Goal: Task Accomplishment & Management: Manage account settings

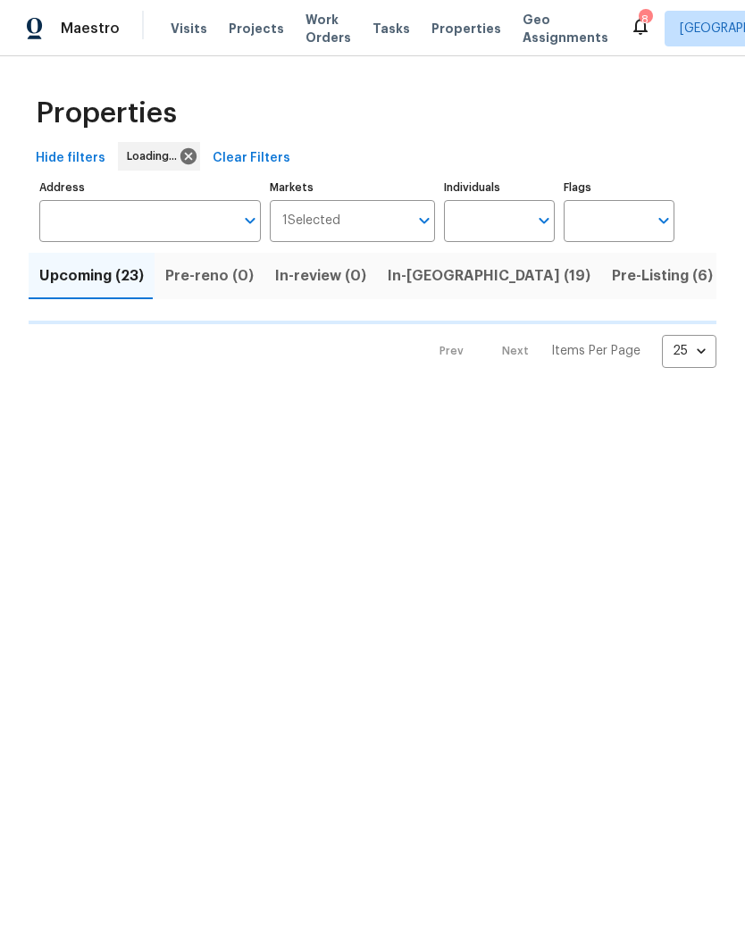
click at [505, 220] on input "Individuals" at bounding box center [486, 221] width 84 height 42
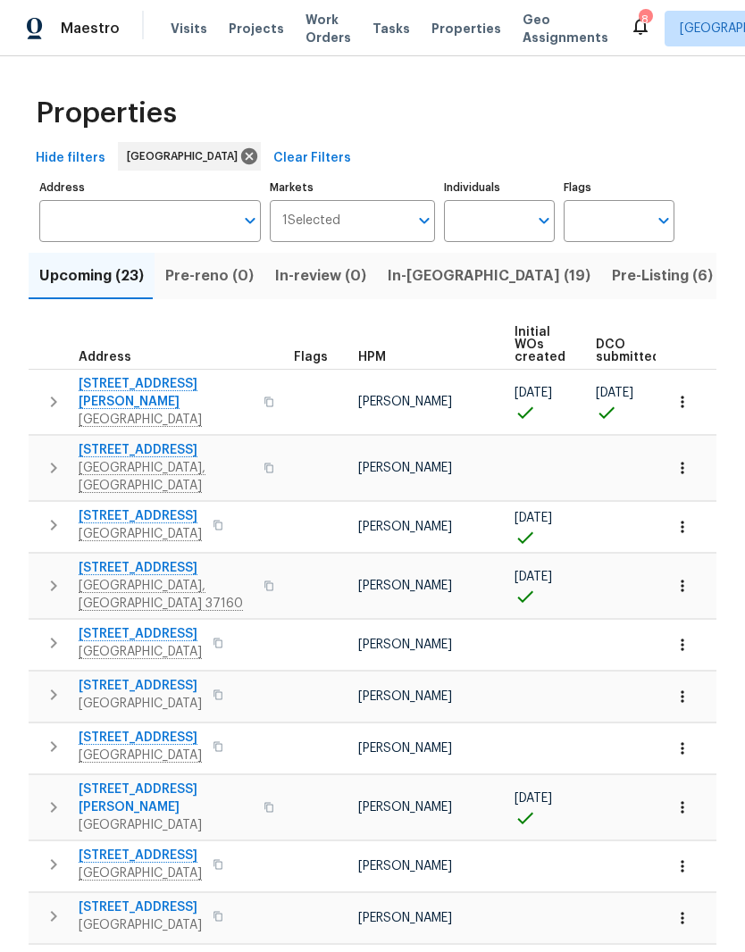
click at [494, 222] on input "Individuals" at bounding box center [486, 221] width 84 height 42
type input "Cynthia upshaw"
click at [477, 282] on input "checkbox" at bounding box center [477, 278] width 38 height 38
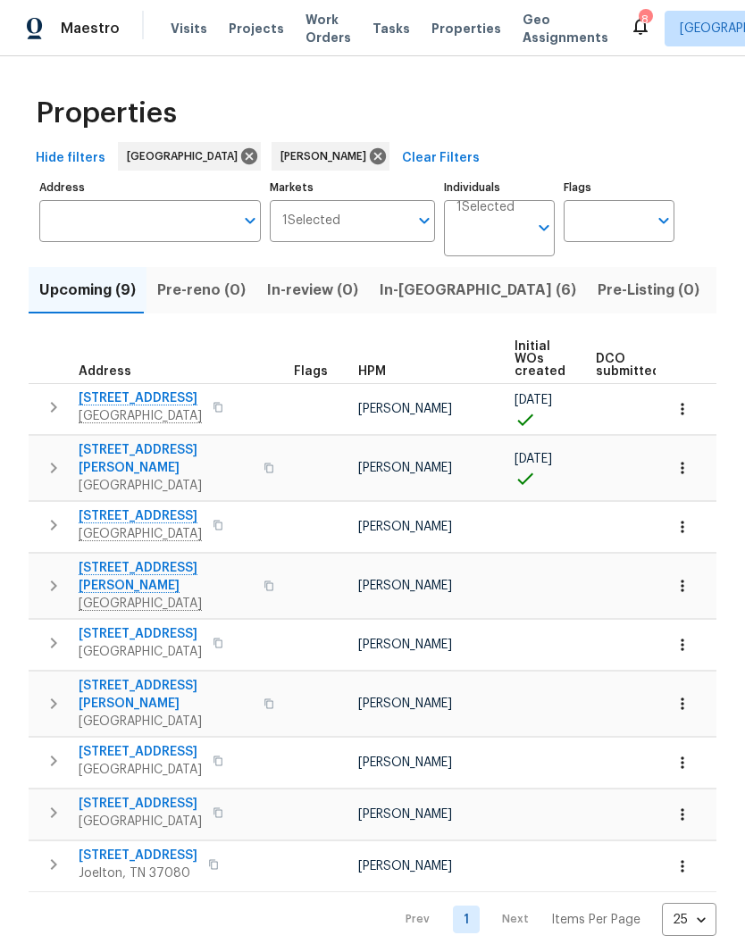
click at [392, 294] on span "In-reno (6)" at bounding box center [478, 290] width 196 height 25
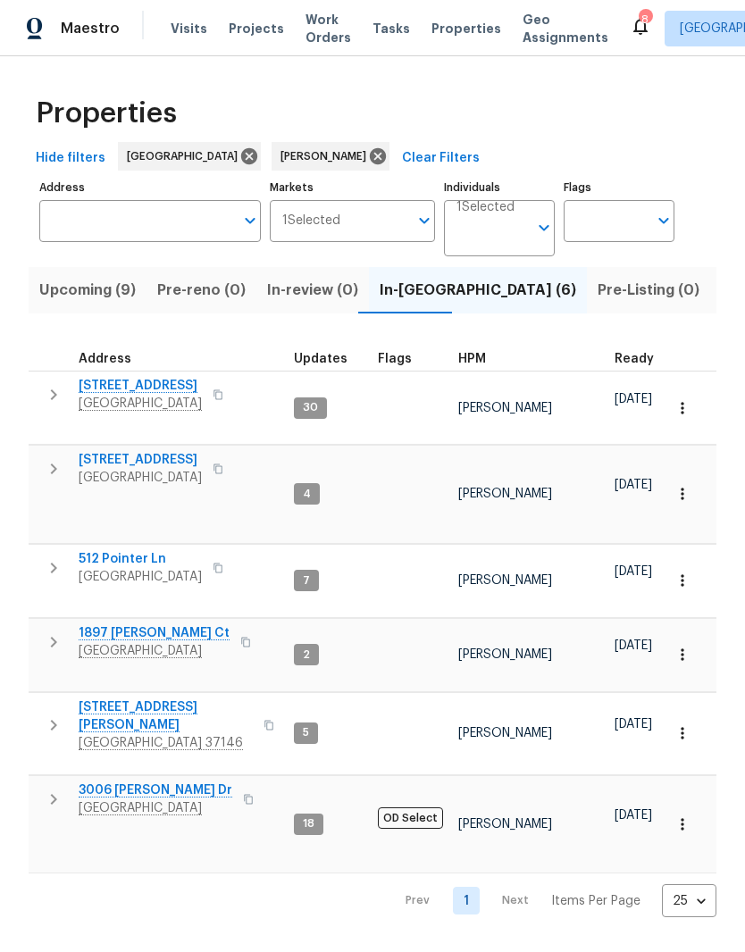
click at [170, 781] on span "3006 Sheddan Dr" at bounding box center [156, 790] width 154 height 18
click at [152, 624] on span "1897 [PERSON_NAME] Ct" at bounding box center [154, 633] width 151 height 18
click at [143, 624] on span "1897 [PERSON_NAME] Ct" at bounding box center [154, 633] width 151 height 18
click at [146, 698] on span "157 Gabriella Ct" at bounding box center [166, 716] width 174 height 36
click at [145, 624] on span "1897 [PERSON_NAME] Ct" at bounding box center [154, 633] width 151 height 18
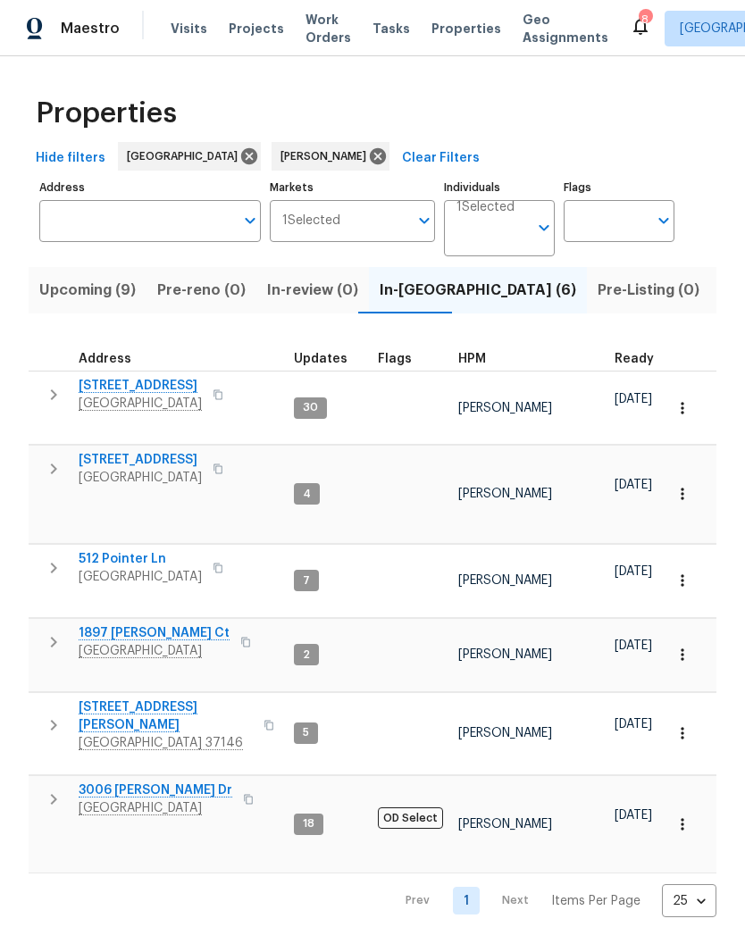
click at [721, 298] on span "Listed (22)" at bounding box center [759, 290] width 76 height 25
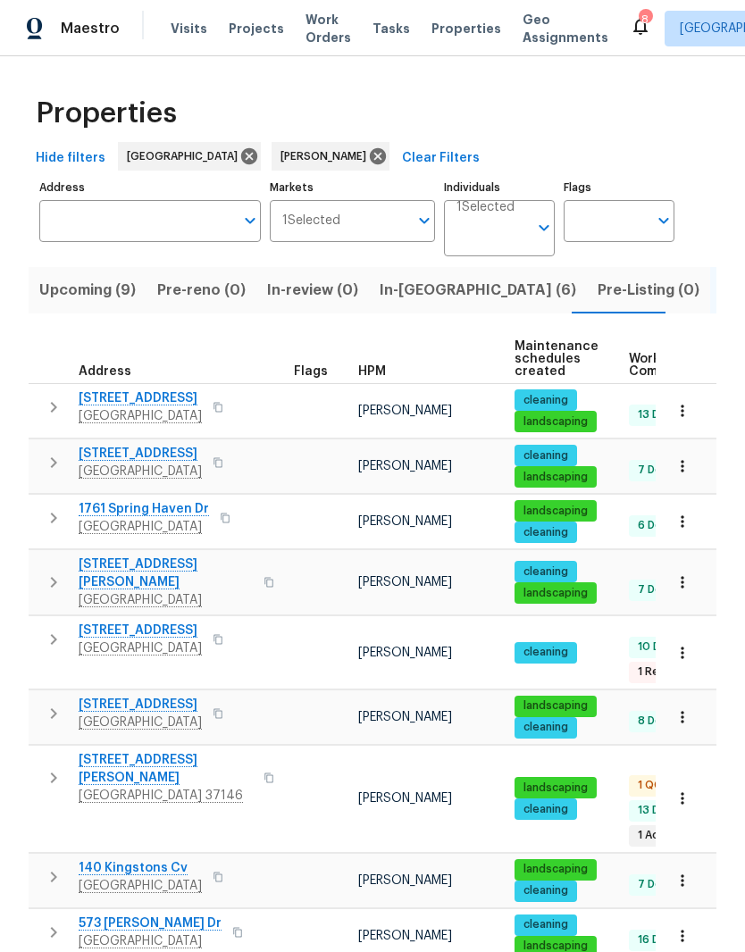
click at [153, 787] on span "Pleasant View, TN 37146" at bounding box center [166, 796] width 174 height 18
click at [93, 292] on span "Upcoming (9)" at bounding box center [87, 290] width 96 height 25
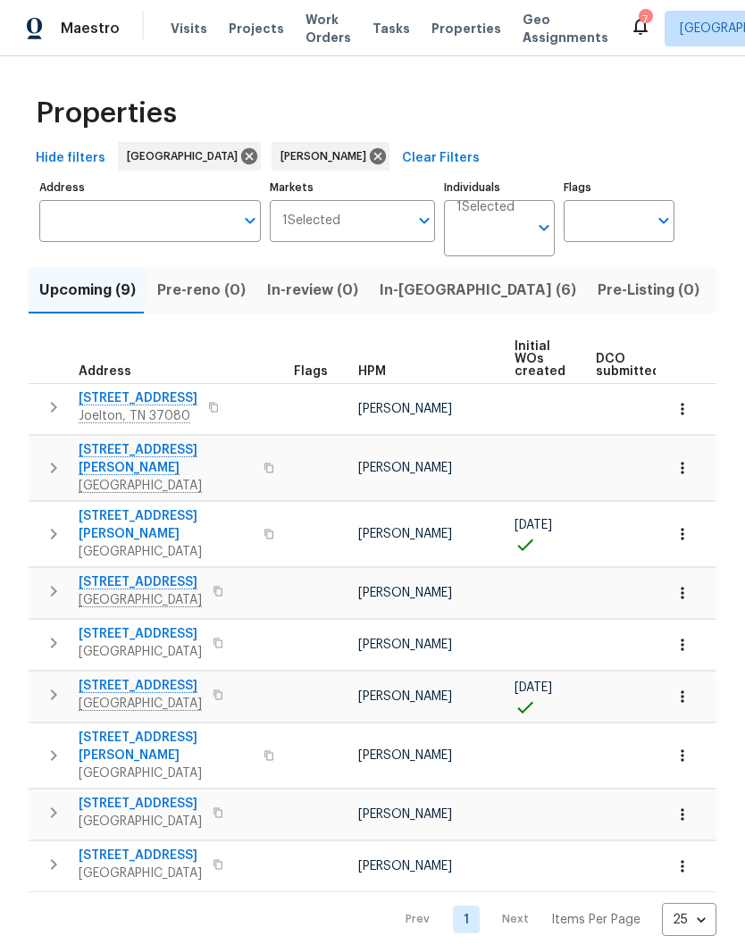
click at [104, 295] on span "Upcoming (9)" at bounding box center [87, 290] width 96 height 25
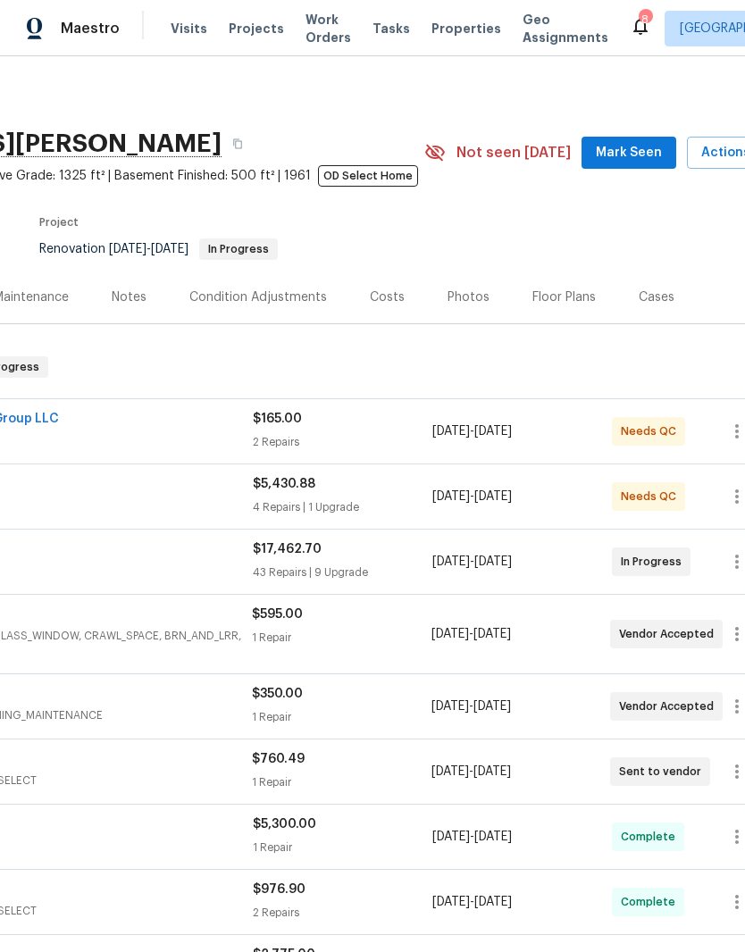
scroll to position [0, 224]
click at [646, 156] on span "Mark Seen" at bounding box center [628, 153] width 66 height 22
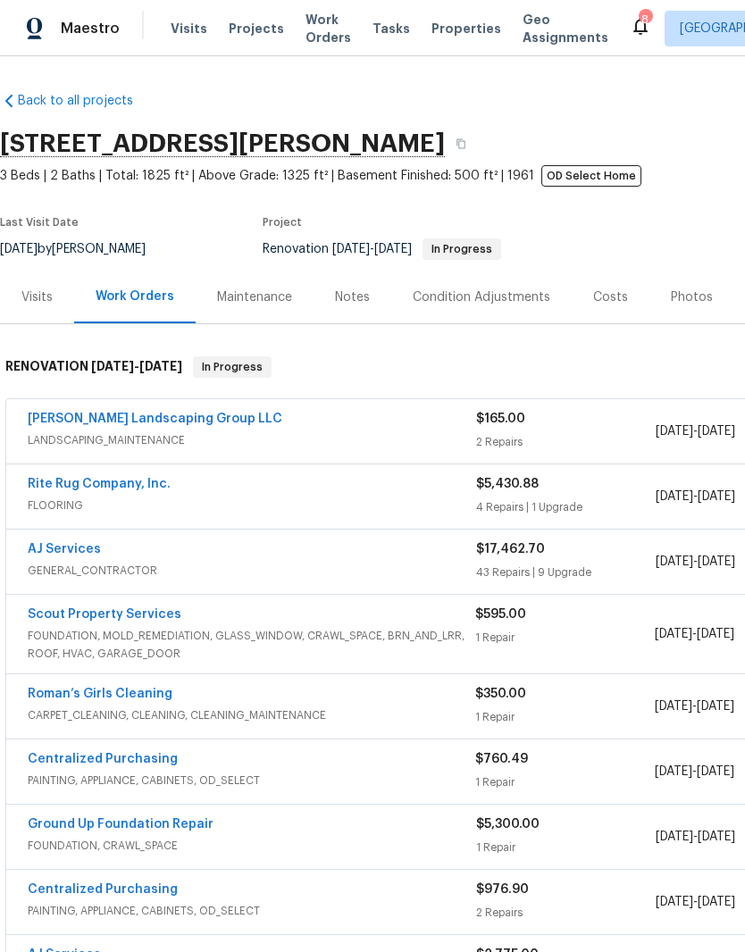
scroll to position [0, 0]
click at [119, 488] on link "Rite Rug Company, Inc." at bounding box center [99, 484] width 143 height 13
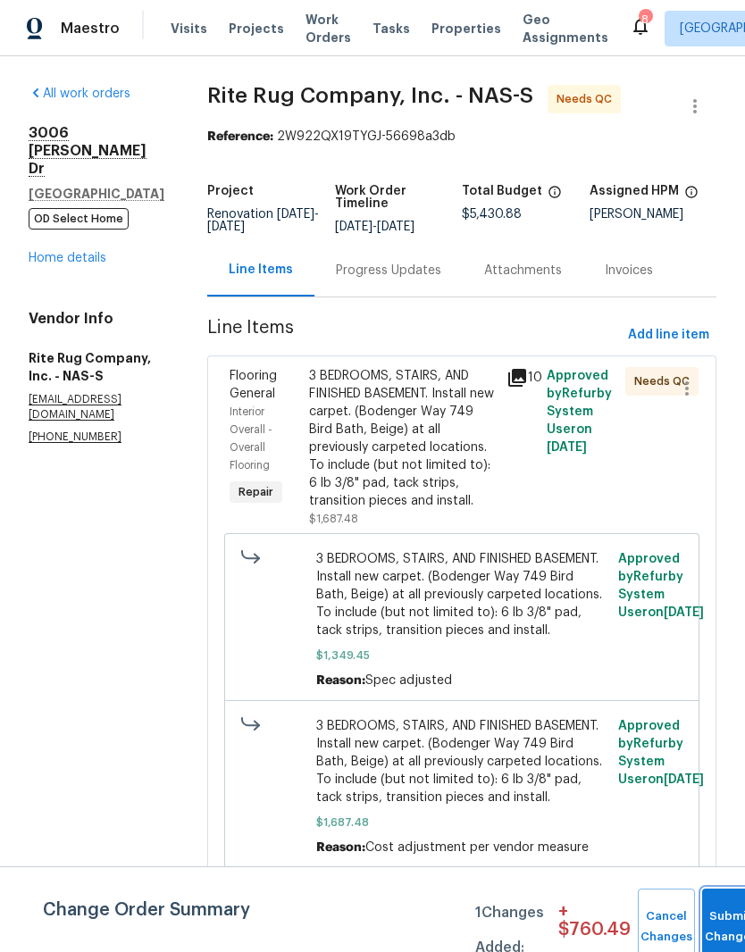
click at [721, 914] on button "Submit Changes" at bounding box center [730, 927] width 57 height 77
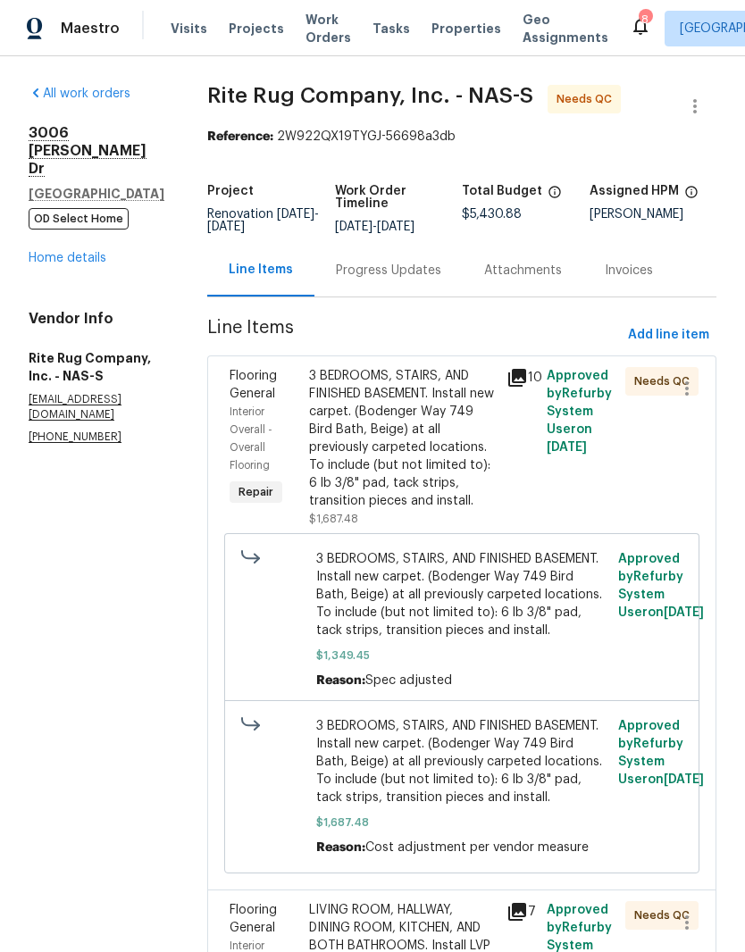
click at [97, 252] on link "Home details" at bounding box center [68, 258] width 78 height 13
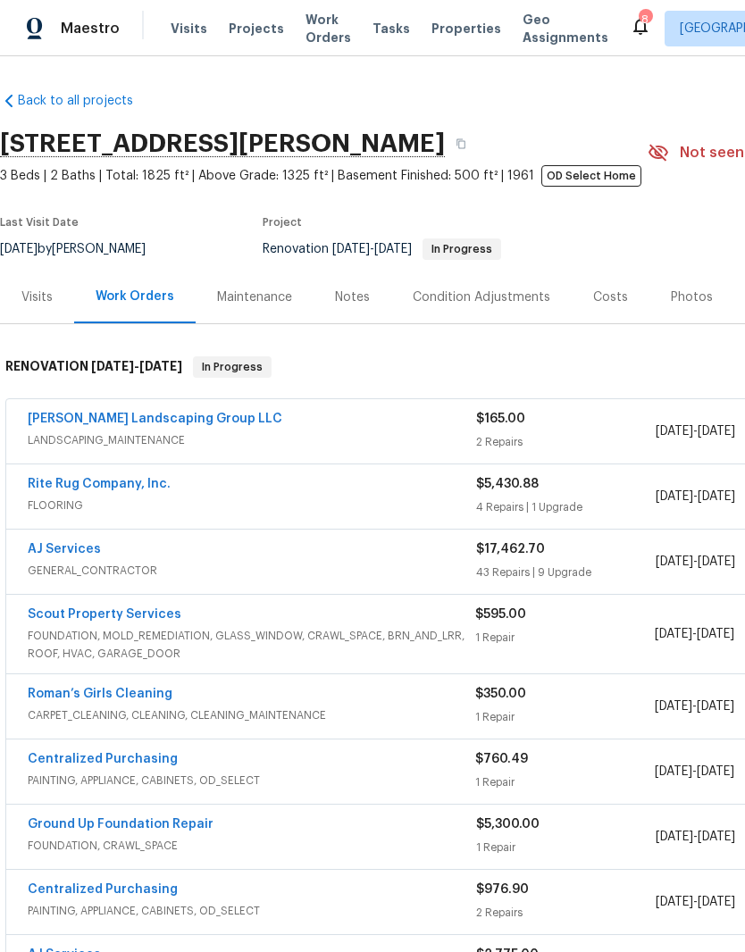
click at [360, 298] on div "Notes" at bounding box center [352, 297] width 35 height 18
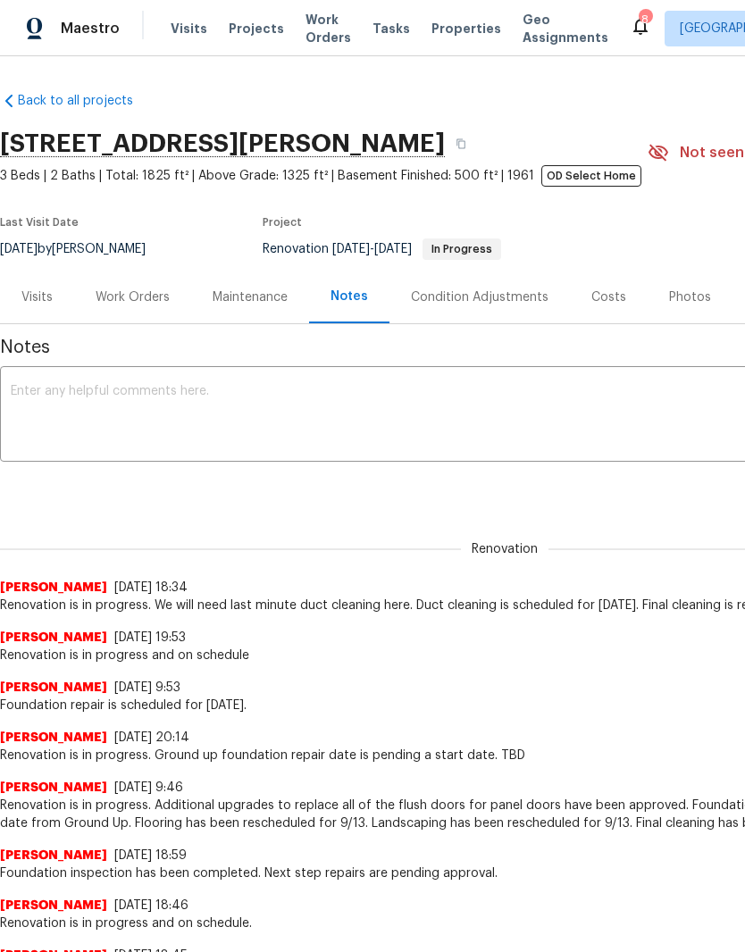
click at [275, 412] on textarea at bounding box center [505, 416] width 988 height 63
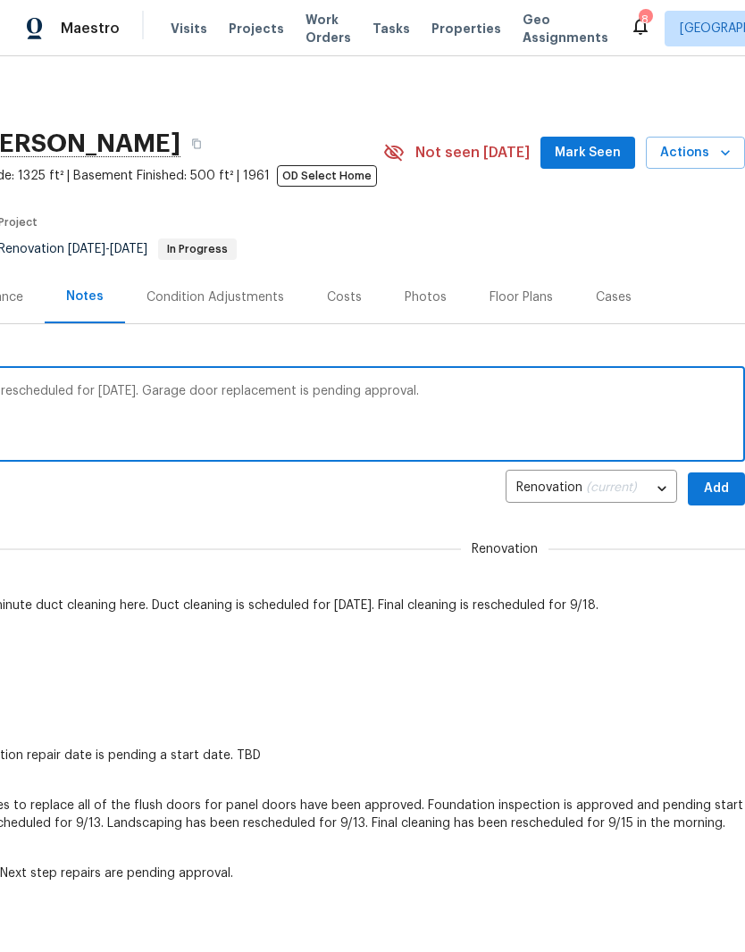
scroll to position [0, 264]
type textarea "GC is running behind here. Duct cleaning is rescheduled for tomorrow 9/17. Gara…"
click at [721, 489] on span "Add" at bounding box center [716, 489] width 29 height 22
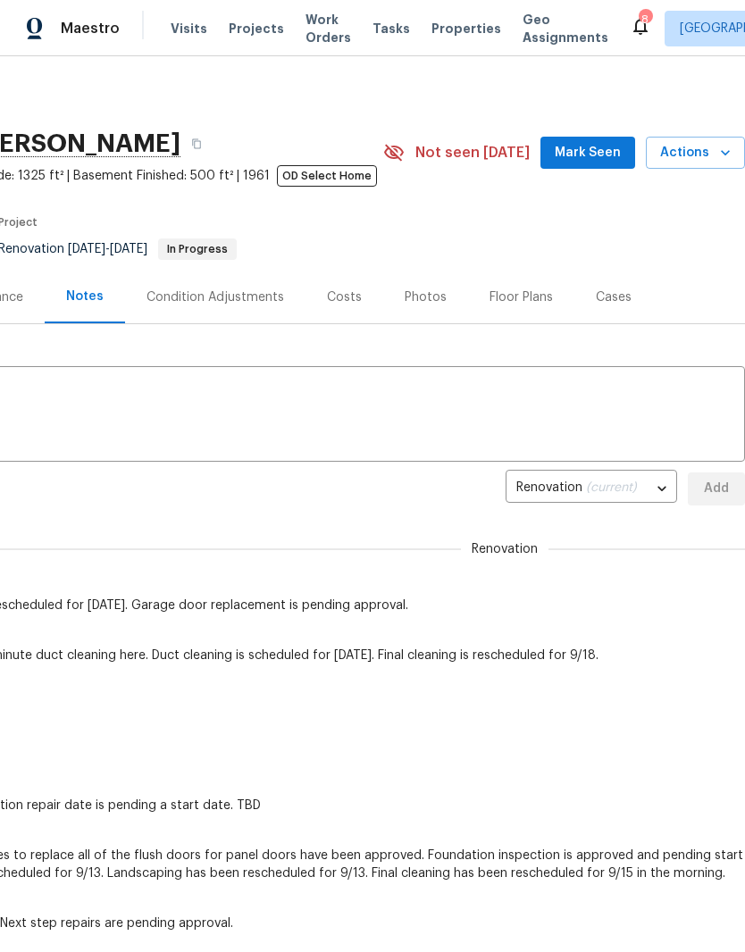
click at [609, 153] on span "Mark Seen" at bounding box center [588, 153] width 66 height 22
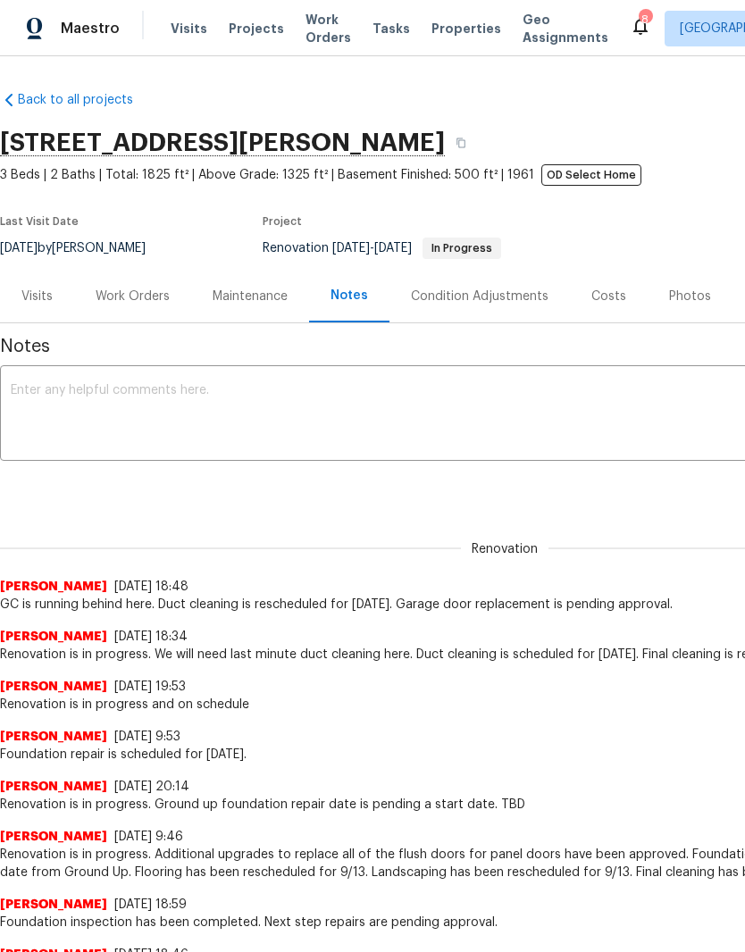
scroll to position [1, 0]
click at [138, 295] on div "Work Orders" at bounding box center [133, 297] width 74 height 18
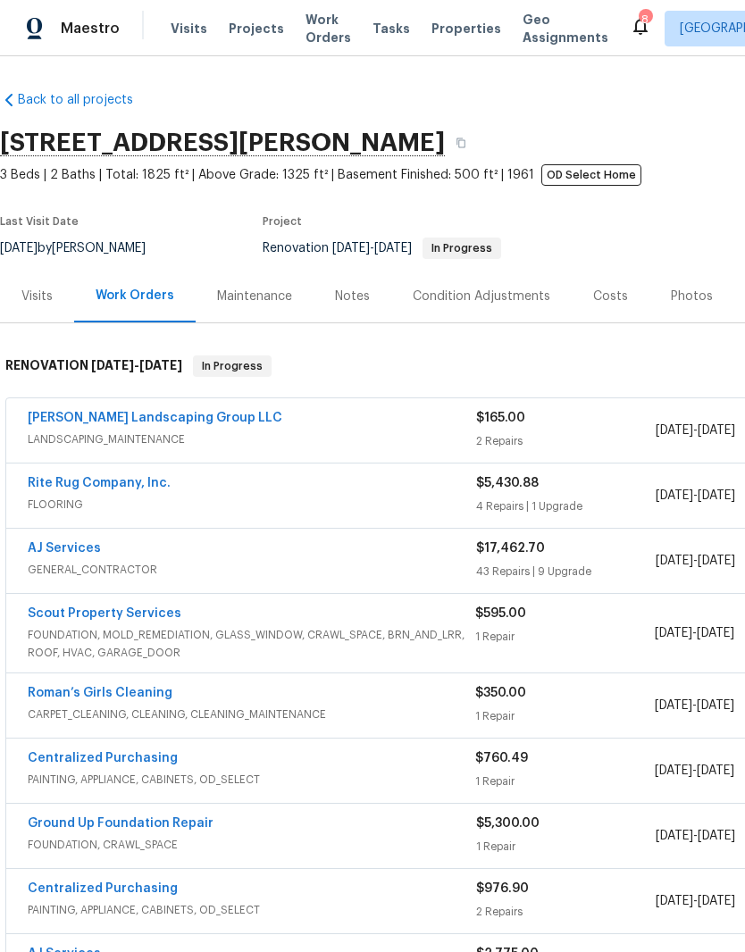
click at [151, 697] on link "Roman’s Girls Cleaning" at bounding box center [100, 693] width 145 height 13
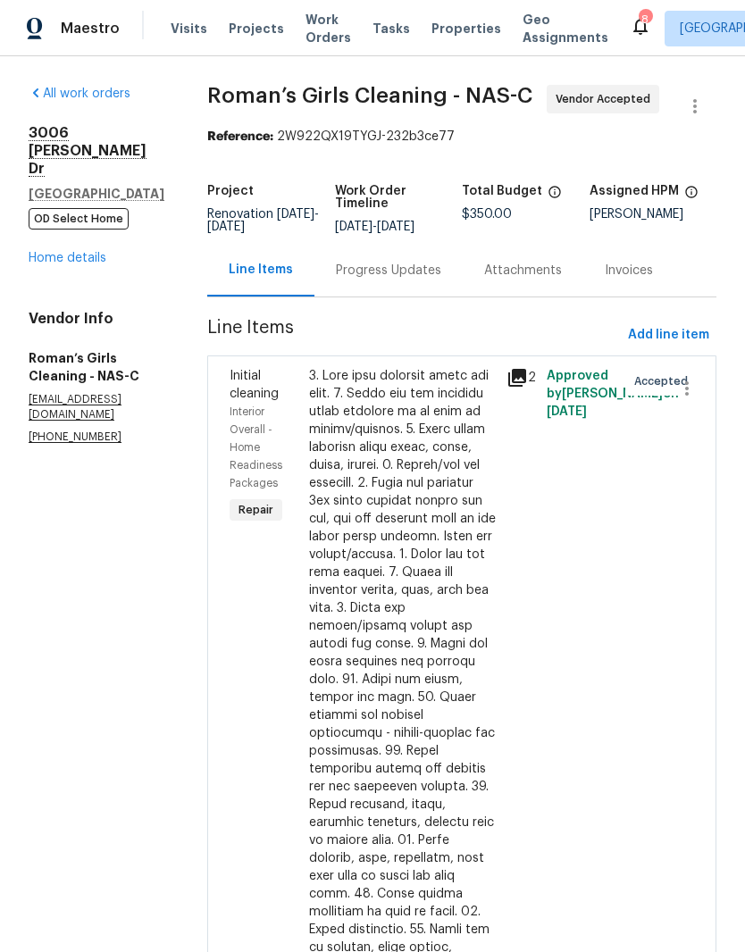
click at [441, 280] on div "Progress Updates" at bounding box center [388, 271] width 105 height 18
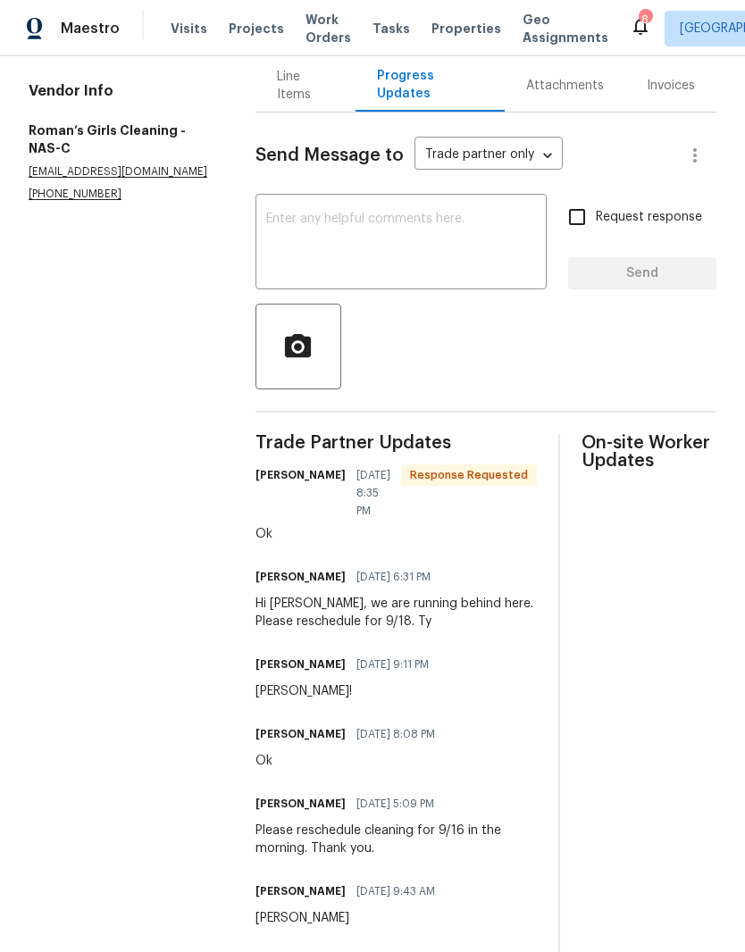
scroll to position [196, 0]
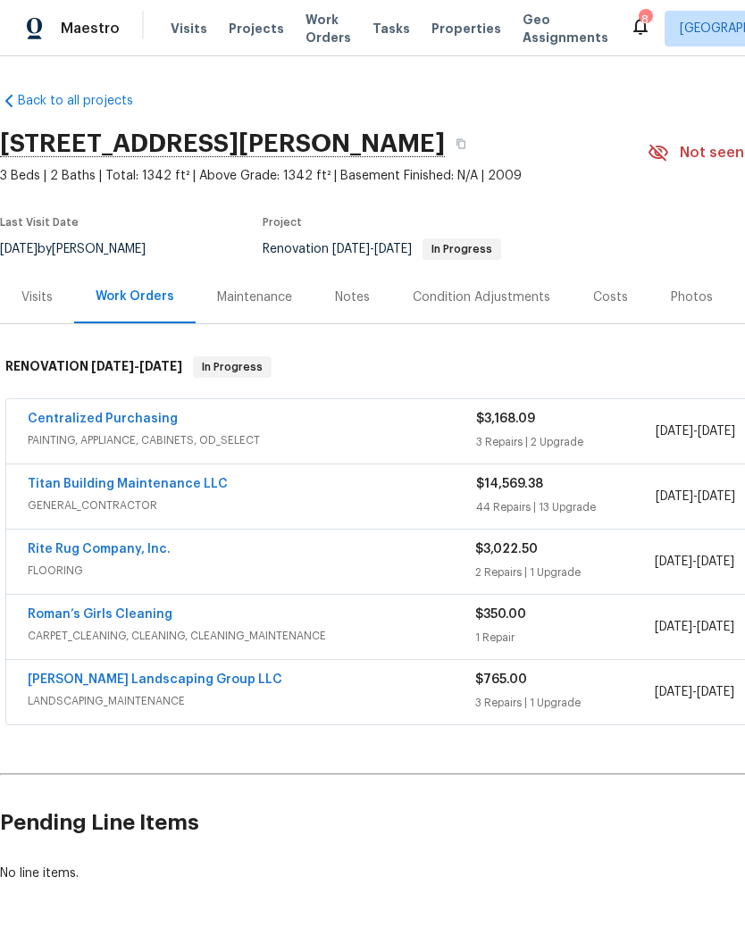
click at [133, 487] on link "Titan Building Maintenance LLC" at bounding box center [128, 484] width 200 height 13
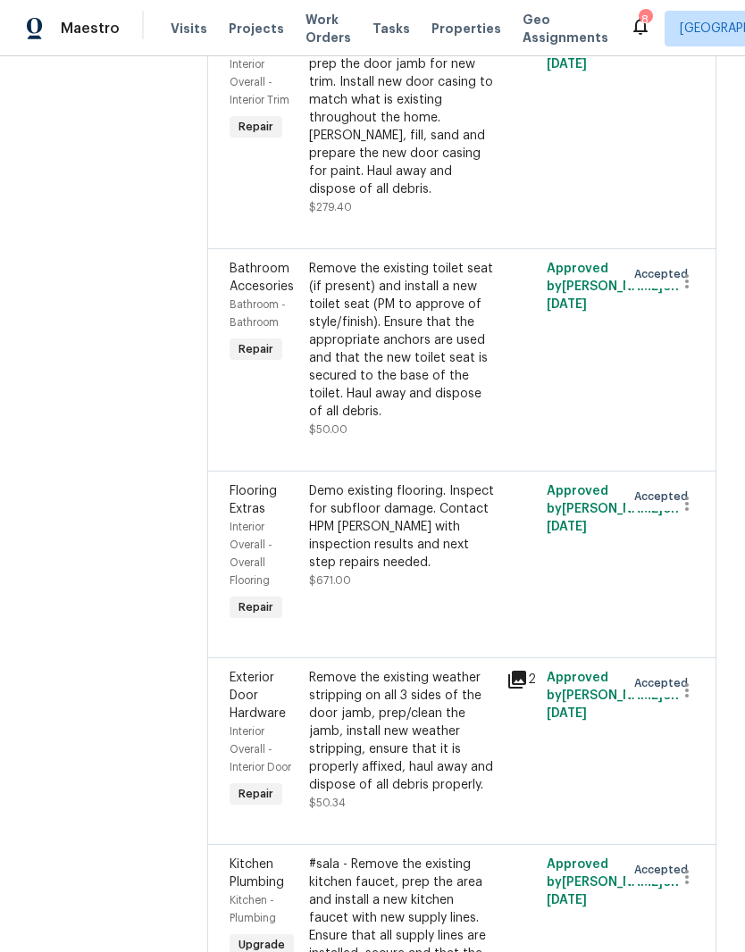
scroll to position [524, 0]
click at [410, 481] on div "Demo existing flooring. Inspect for subfloor damage. Contact HPM [PERSON_NAME] …" at bounding box center [403, 525] width 188 height 89
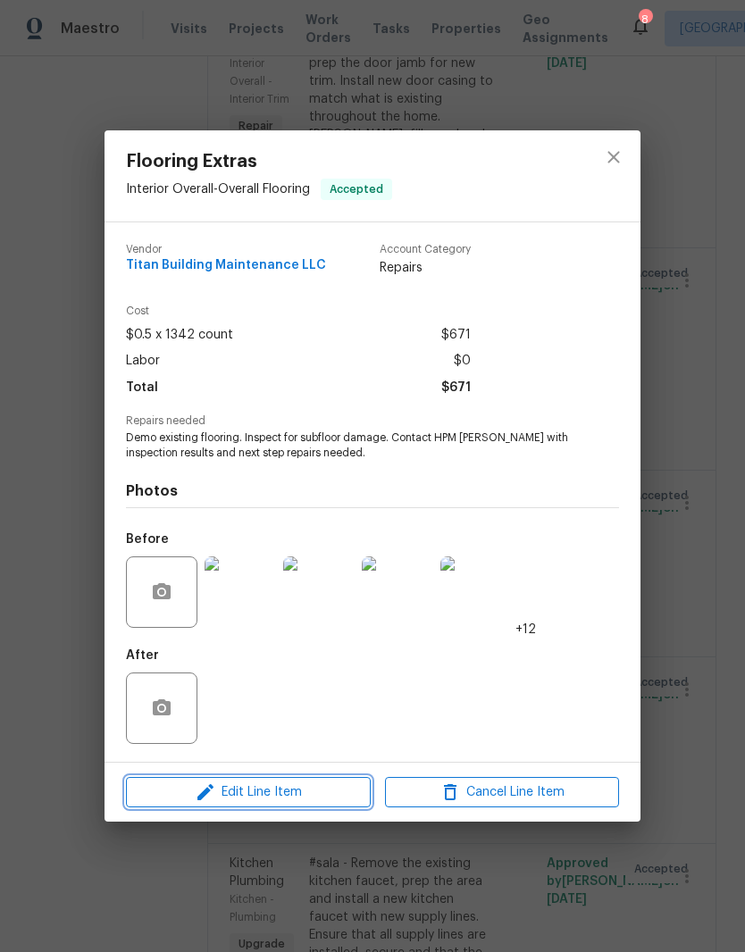
click at [312, 797] on span "Edit Line Item" at bounding box center [248, 792] width 234 height 22
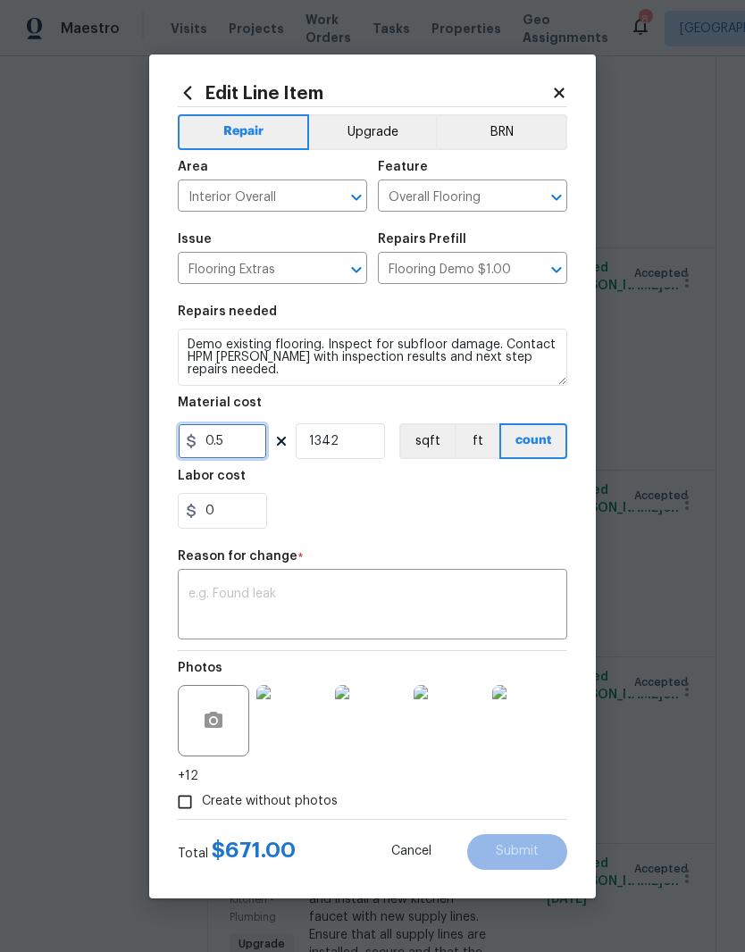
click at [252, 445] on input "0.5" at bounding box center [222, 441] width 89 height 36
type input "3900"
click at [366, 442] on input "1342" at bounding box center [340, 441] width 89 height 36
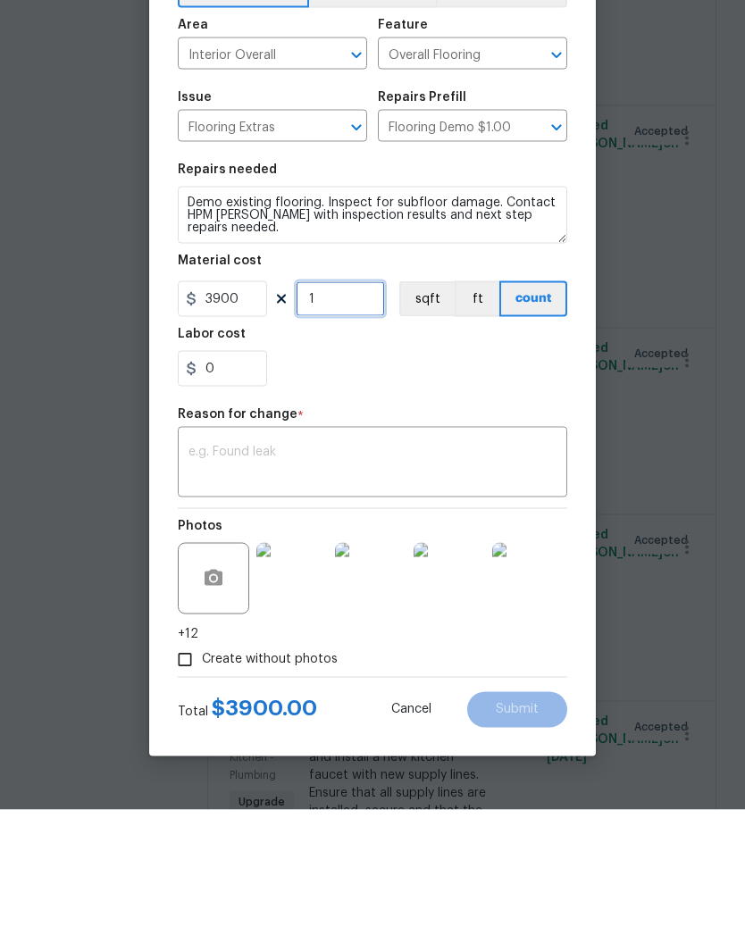
type input "1"
click at [292, 588] on textarea at bounding box center [372, 607] width 368 height 38
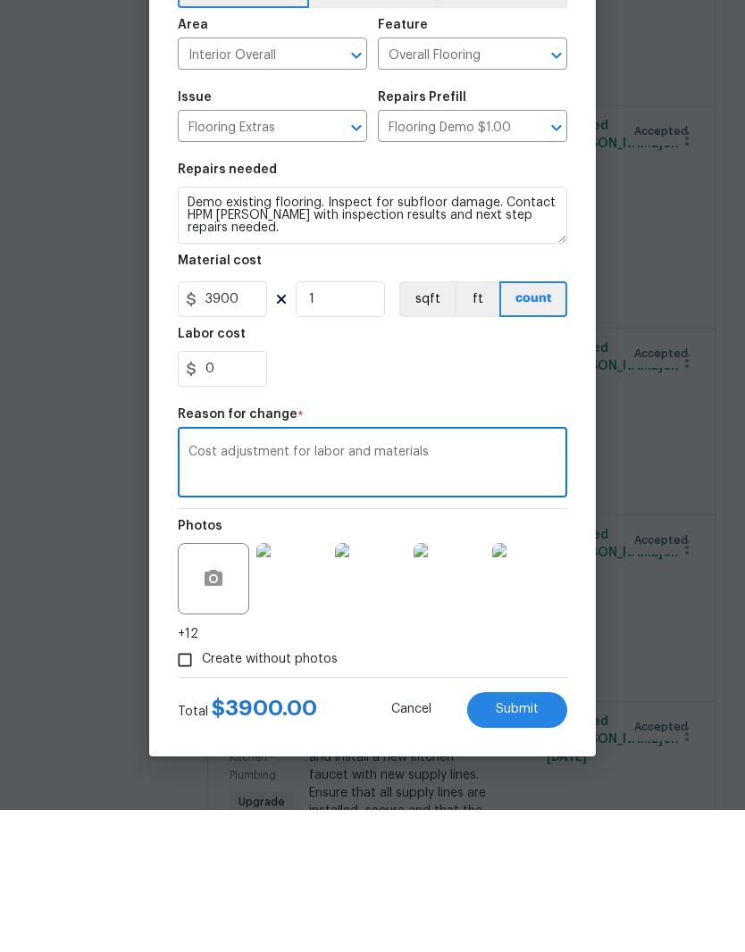
click at [288, 588] on textarea "Cost adjustment for labor and materials" at bounding box center [372, 607] width 368 height 38
click at [358, 588] on textarea "Cost adjustment egregious damage from pet urine for labor and materials" at bounding box center [372, 607] width 368 height 38
click at [546, 588] on textarea "Cost adjustment egregious pet urine damage from pet urine for labor and materia…" at bounding box center [372, 607] width 368 height 38
click at [290, 588] on textarea "Cost adjustment egregious pet urine damage ffor labor and materials" at bounding box center [372, 607] width 368 height 38
click at [291, 588] on textarea "Cost adjustment egregious pet urine damage ffor labor and materials" at bounding box center [372, 607] width 368 height 38
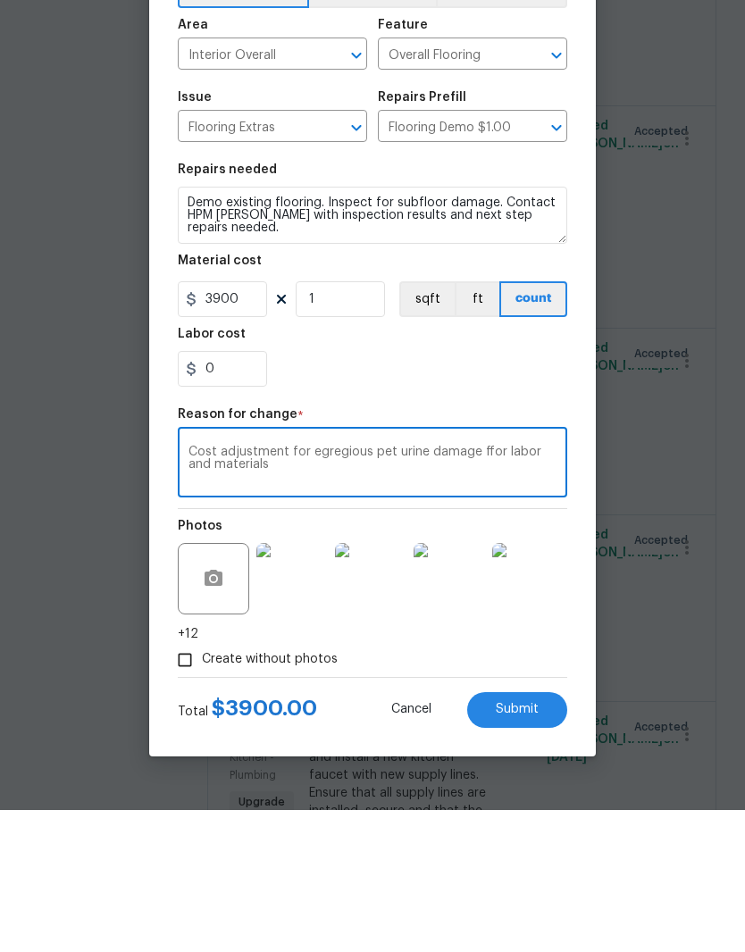
click at [429, 588] on textarea "Cost adjustment for egregious pet urine damage ffor labor and materials" at bounding box center [372, 607] width 368 height 38
click at [340, 588] on textarea "Cost adjustment for egregious pet urine subfloor damage ffor labor and materials" at bounding box center [372, 607] width 368 height 38
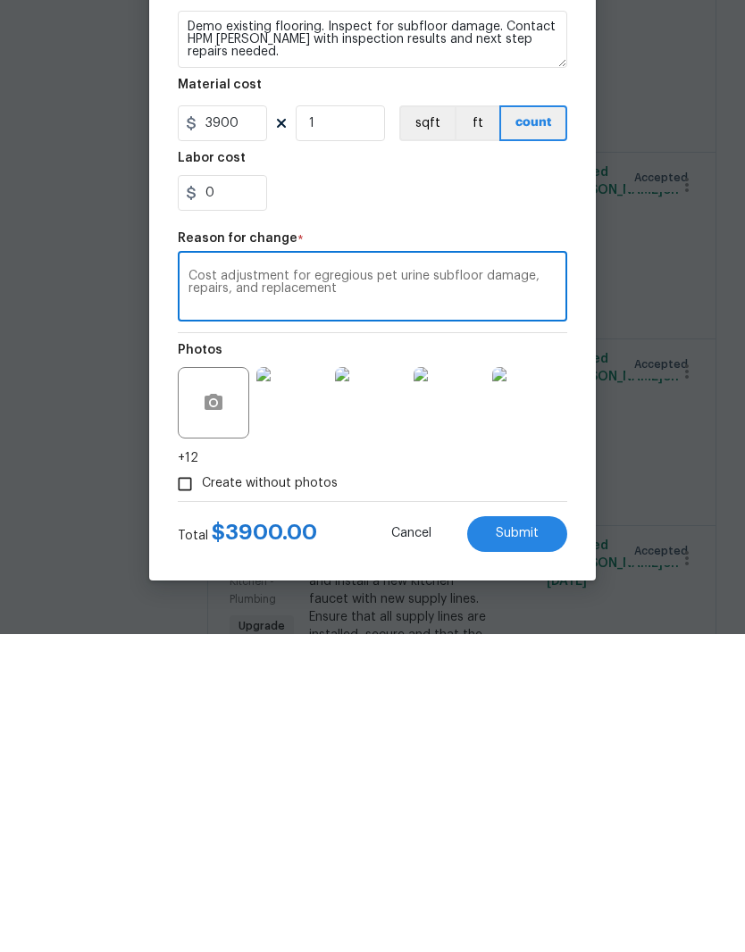
type textarea "Cost adjustment for egregious pet urine subfloor damage, repairs, and replaceme…"
click at [226, 699] on button "button" at bounding box center [213, 720] width 43 height 43
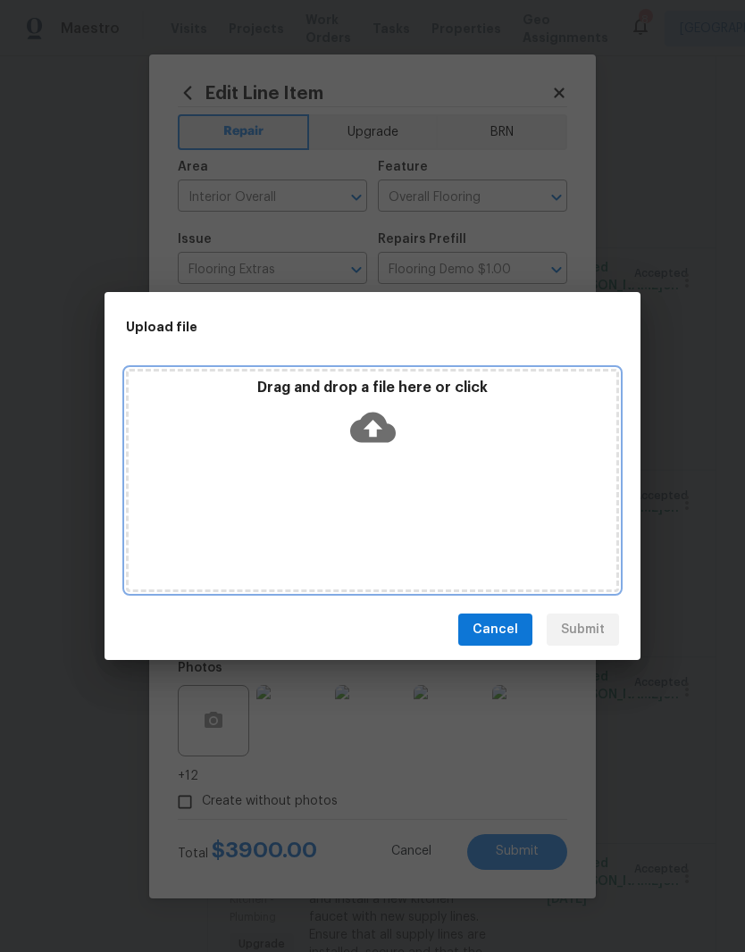
click at [421, 446] on div "Drag and drop a file here or click" at bounding box center [373, 417] width 488 height 77
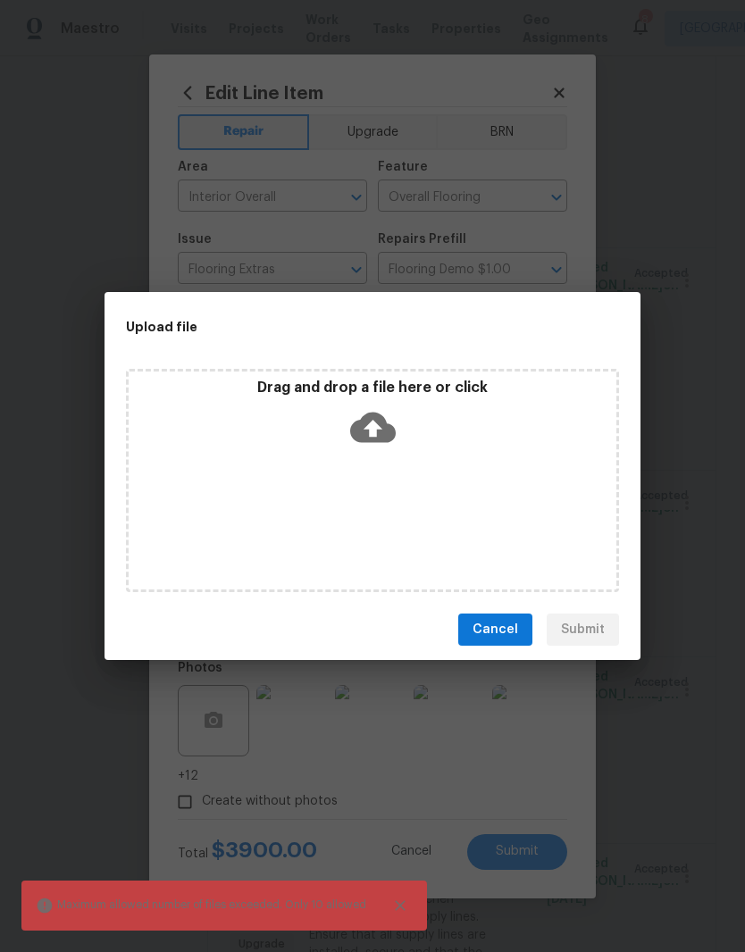
click at [472, 436] on div "Drag and drop a file here or click" at bounding box center [373, 417] width 488 height 77
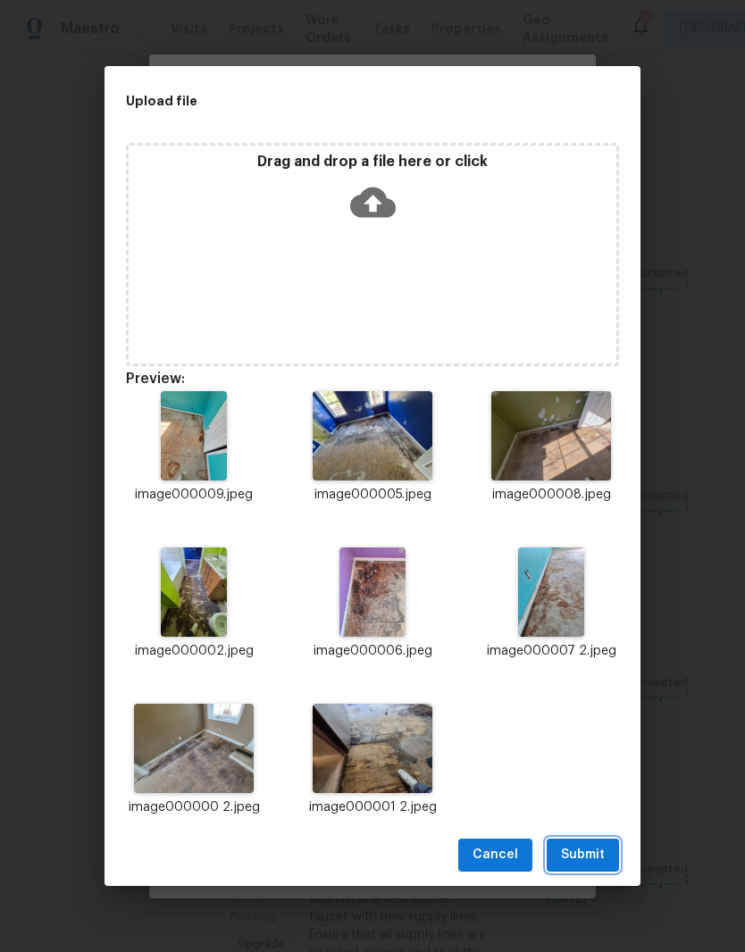
click at [595, 854] on span "Submit" at bounding box center [583, 855] width 44 height 22
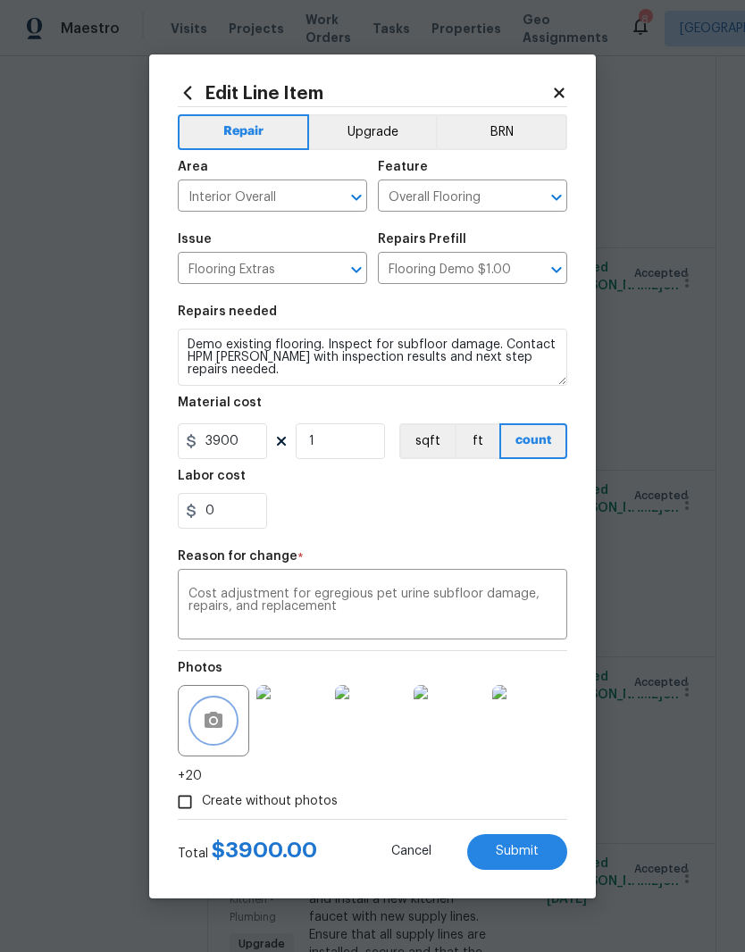
click at [225, 725] on button "button" at bounding box center [213, 720] width 43 height 43
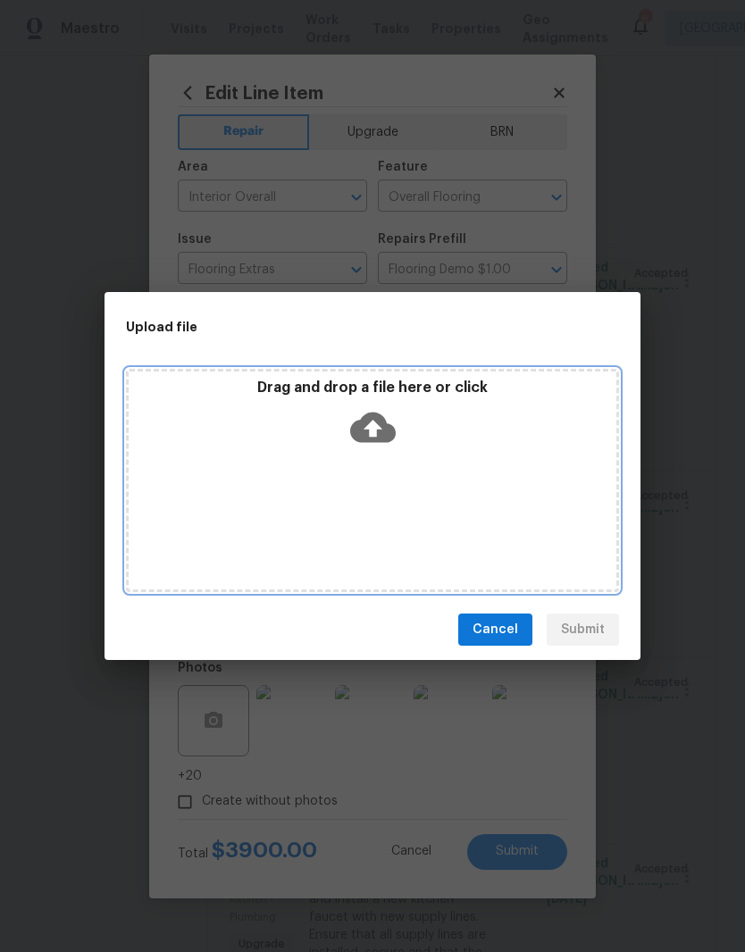
click at [428, 433] on div "Drag and drop a file here or click" at bounding box center [373, 417] width 488 height 77
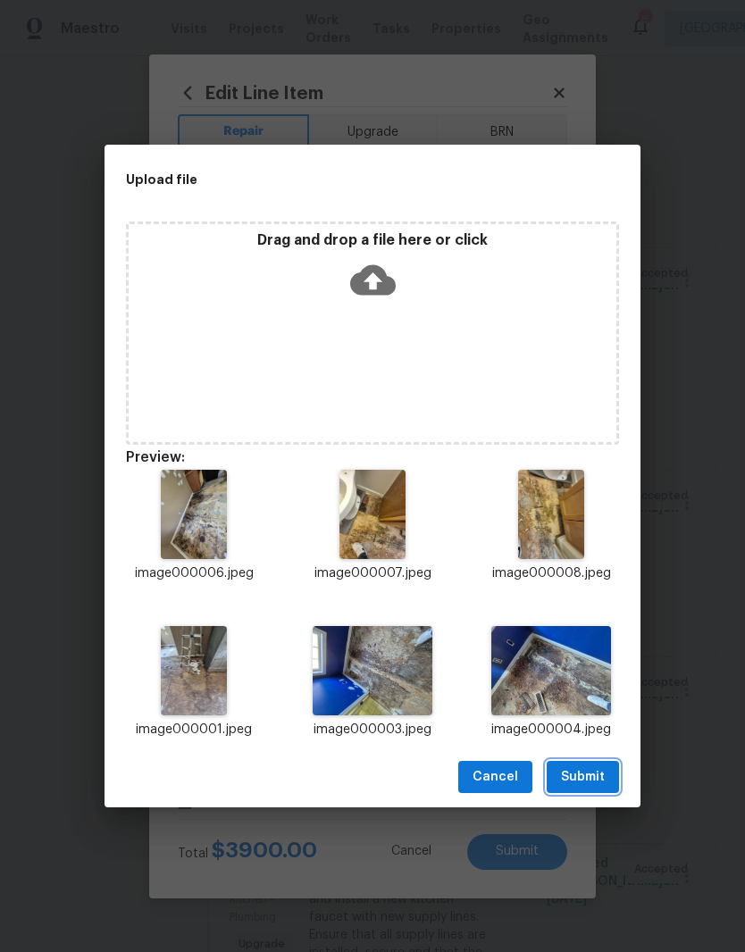
click at [596, 777] on span "Submit" at bounding box center [583, 777] width 44 height 22
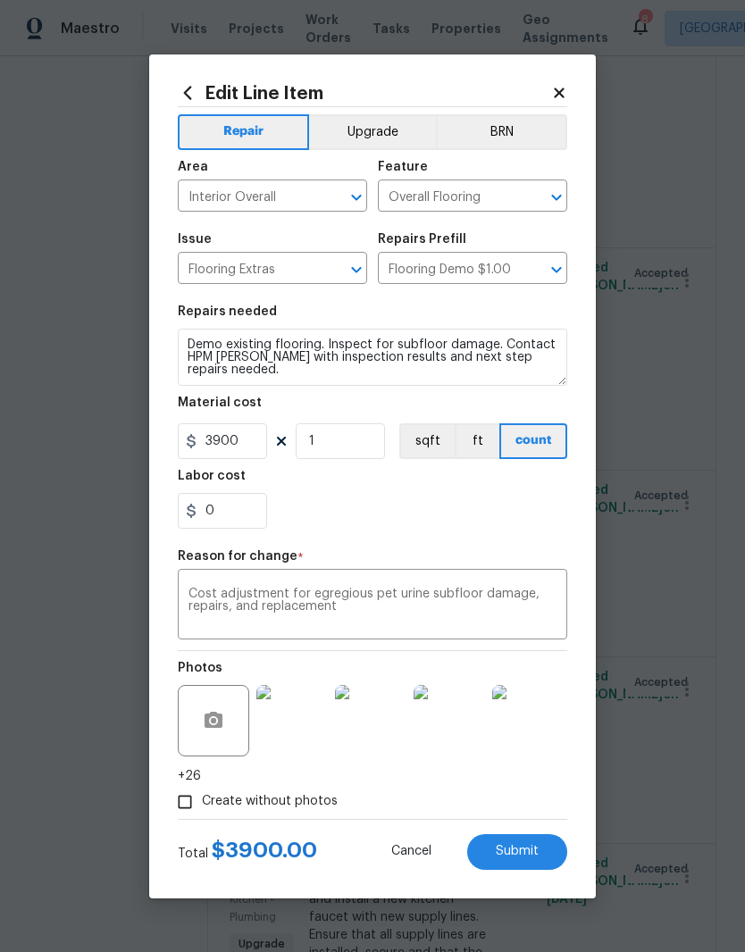
click at [537, 854] on span "Submit" at bounding box center [517, 851] width 43 height 13
type input "0.5"
type input "1342"
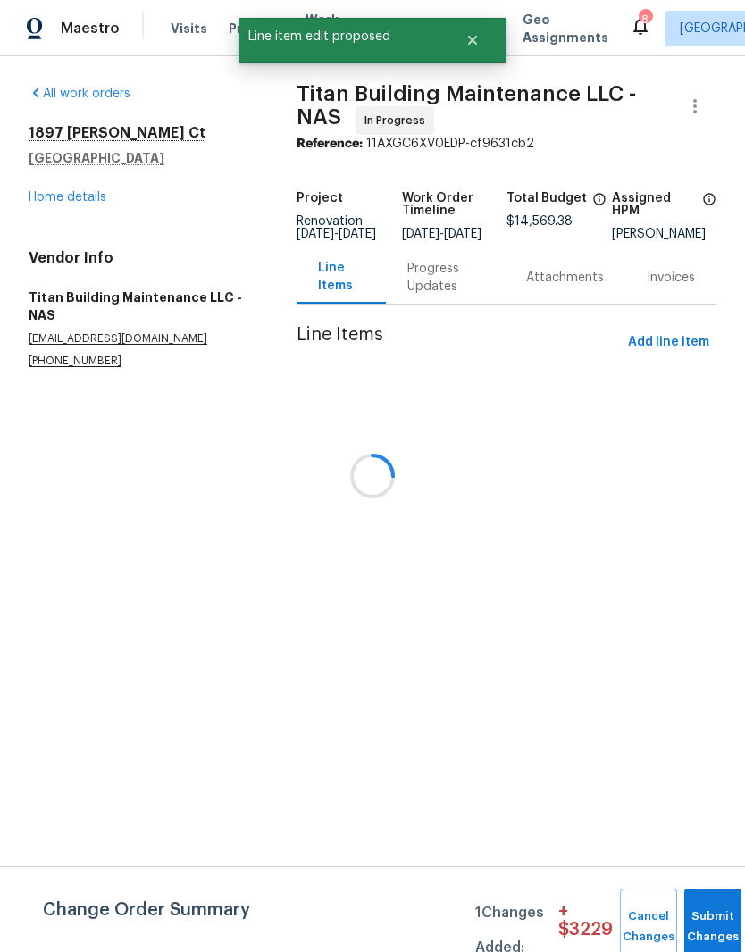
scroll to position [0, 0]
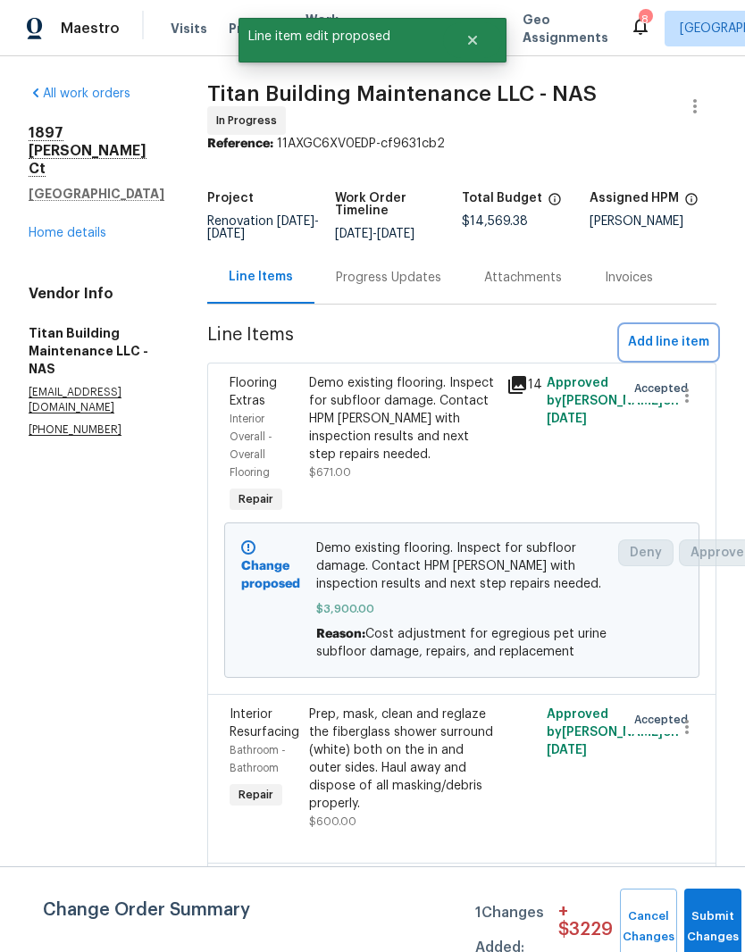
click at [686, 338] on span "Add line item" at bounding box center [668, 342] width 81 height 22
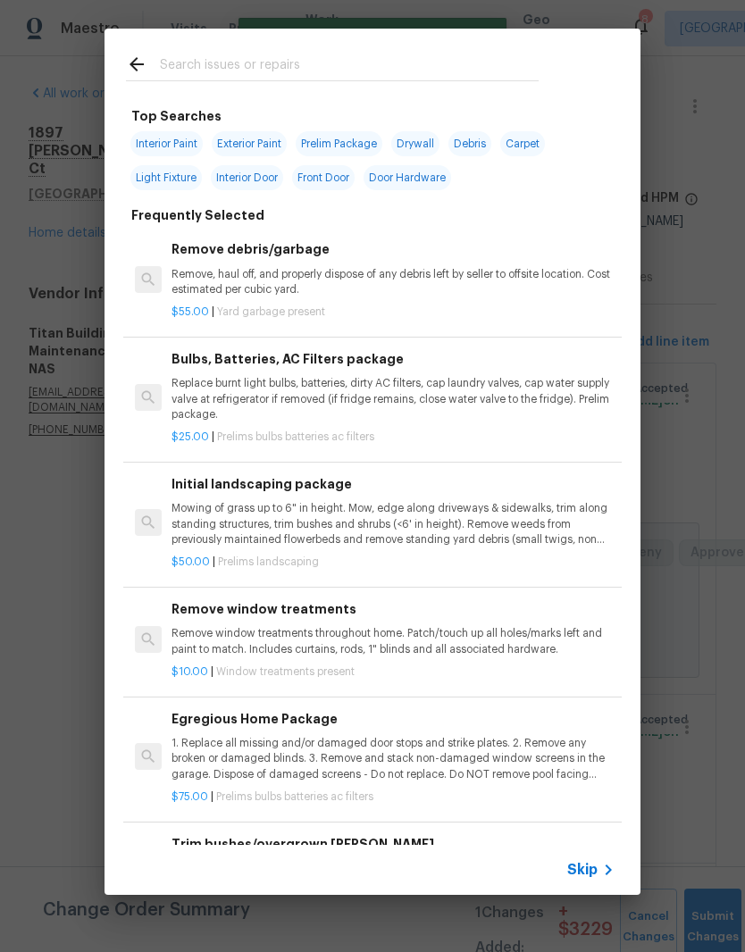
click at [344, 57] on input "text" at bounding box center [349, 67] width 379 height 27
type input "Joist"
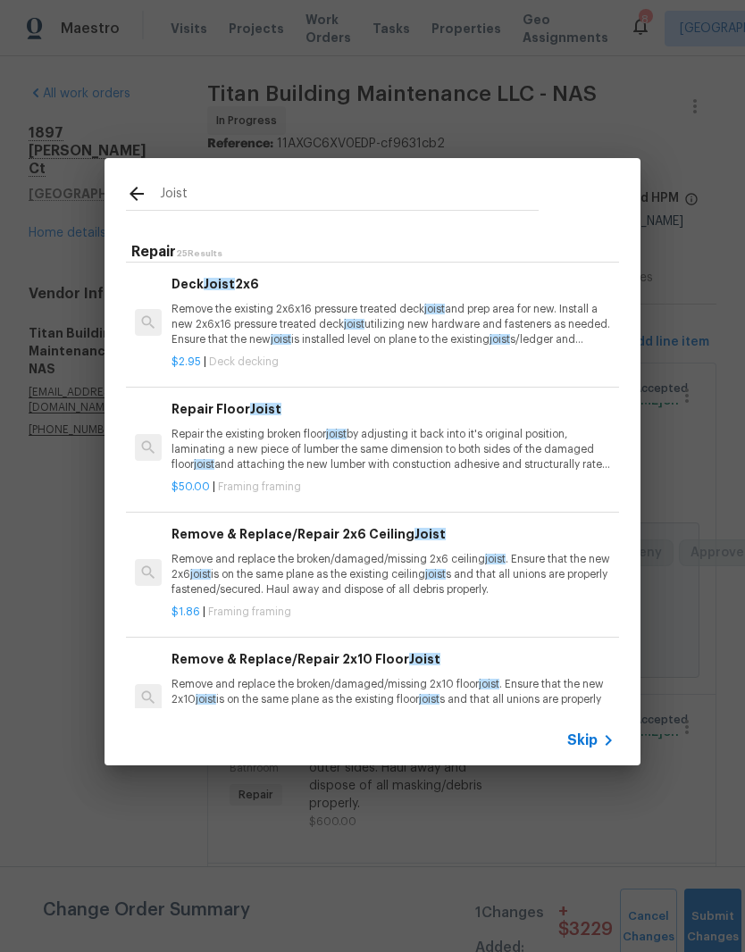
scroll to position [131, 0]
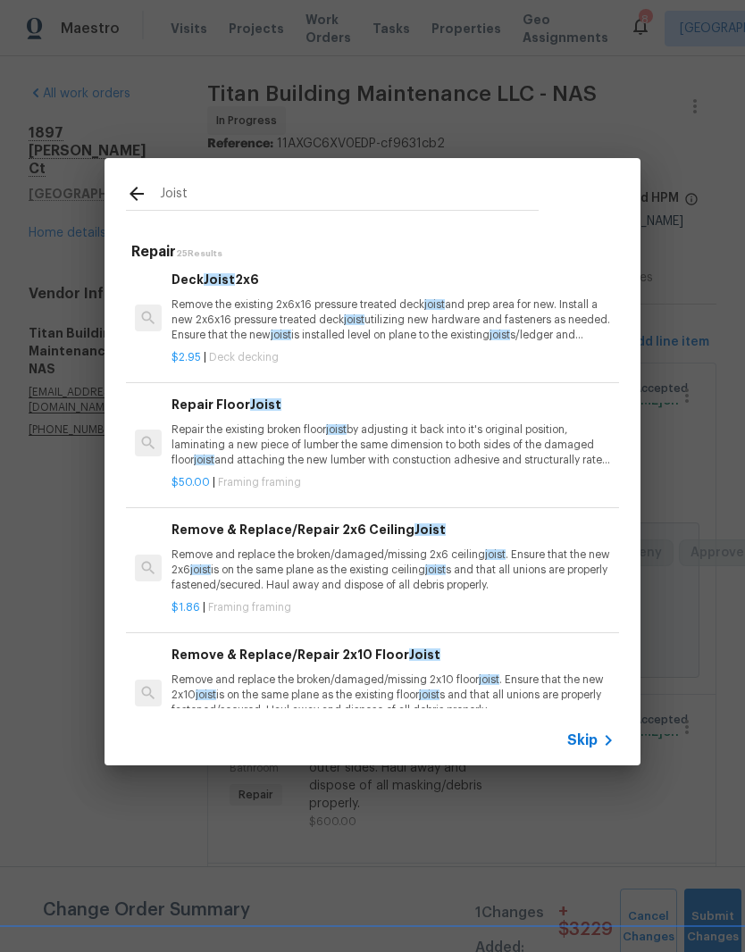
click at [325, 442] on p "Repair the existing broken floor joist by adjusting it back into it's original …" at bounding box center [392, 445] width 443 height 46
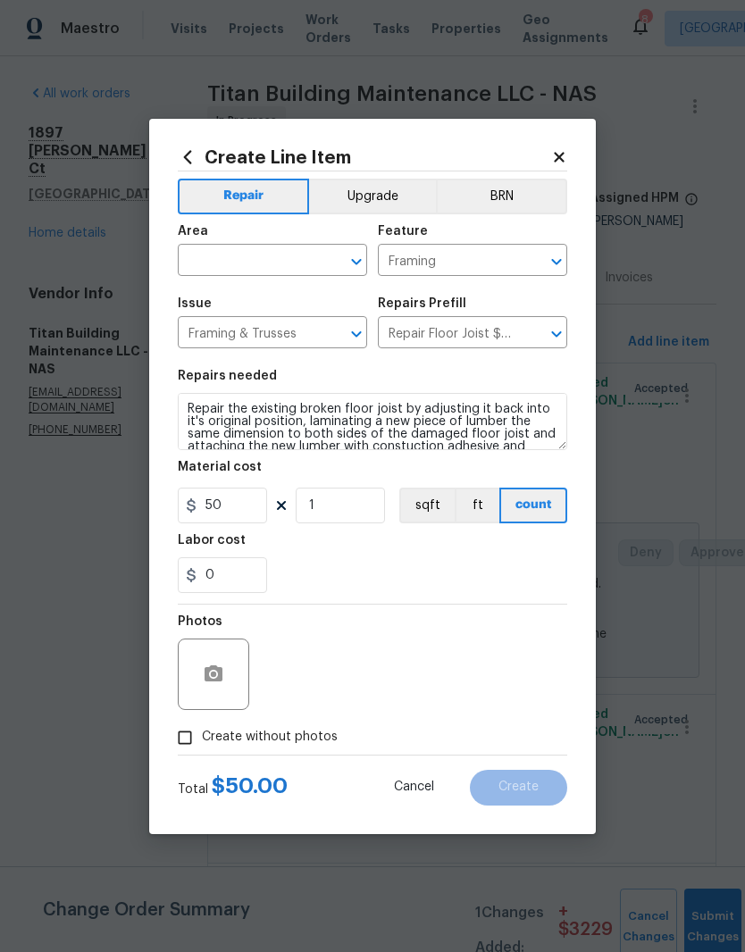
click at [188, 413] on textarea "Repair the existing broken floor joist by adjusting it back into it's original …" at bounding box center [372, 421] width 389 height 57
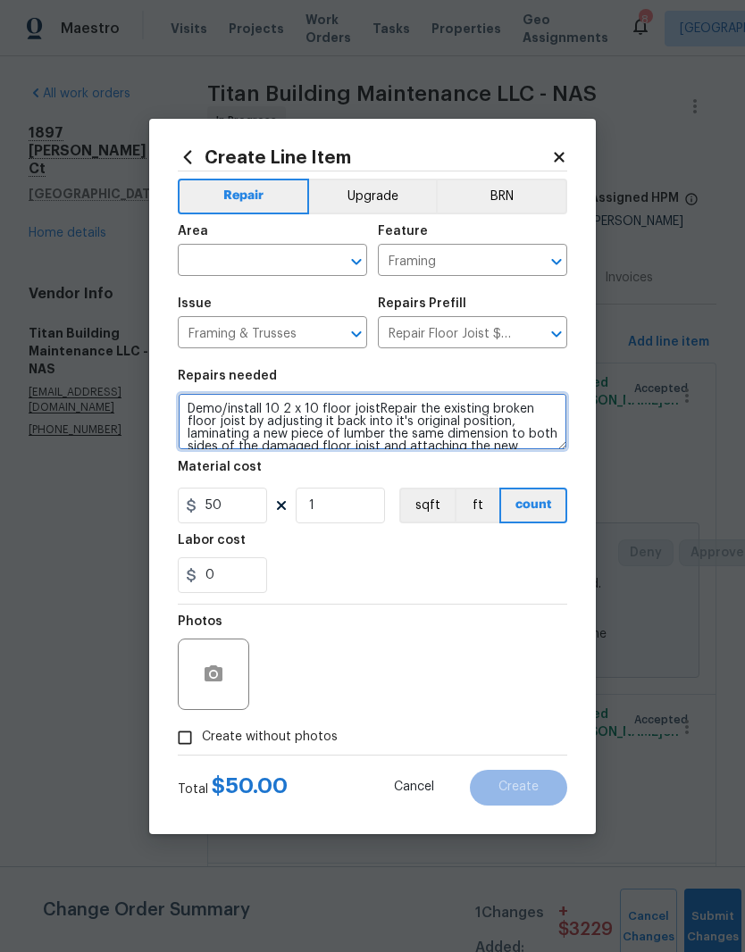
click at [281, 410] on textarea "Demo/install 10 2 x 10 floor joistRepair the existing broken floor joist by adj…" at bounding box center [372, 421] width 389 height 57
click at [270, 405] on textarea "Demo/install 10)2 x 10 floor joistRepair the existing broken floor joist by adj…" at bounding box center [372, 421] width 389 height 57
click at [292, 413] on textarea "Demo/install (10)2 x 10 floor joistRepair the existing broken floor joist by ad…" at bounding box center [372, 421] width 389 height 57
click at [415, 410] on textarea "Demo/install (10) 2 x 10 floor joistRepair the existing broken floor joist by a…" at bounding box center [372, 421] width 389 height 57
click at [409, 414] on textarea "Demo/install (10) 2 x 10 floor joists. the existing broken floor joist by adjus…" at bounding box center [372, 421] width 389 height 57
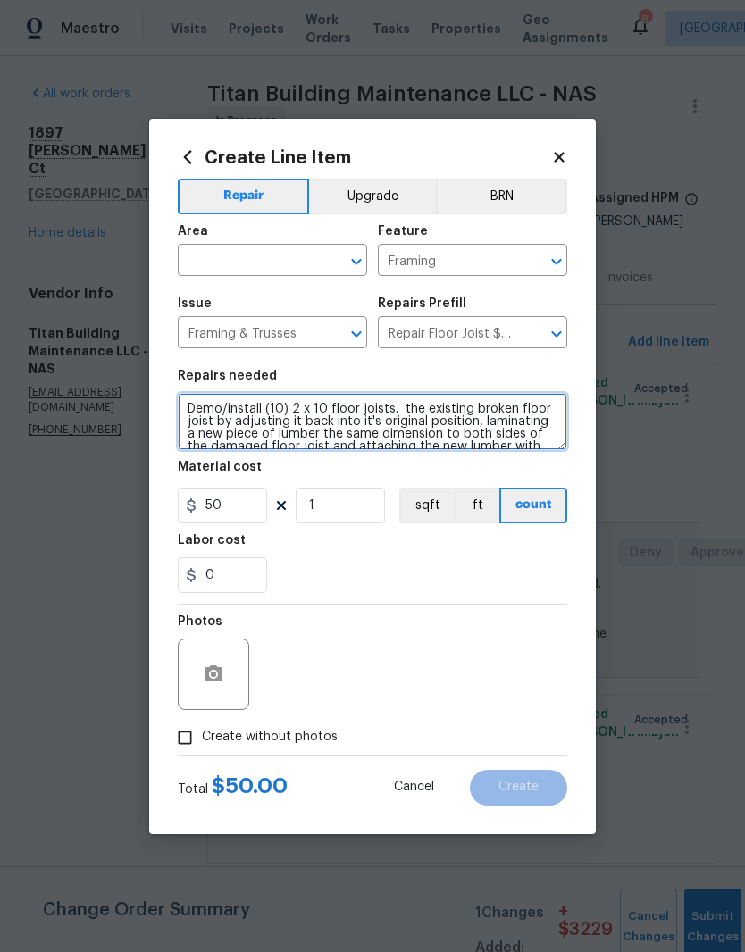
click at [408, 414] on textarea "Demo/install (10) 2 x 10 floor joists. the existing broken floor joist by adjus…" at bounding box center [372, 421] width 389 height 57
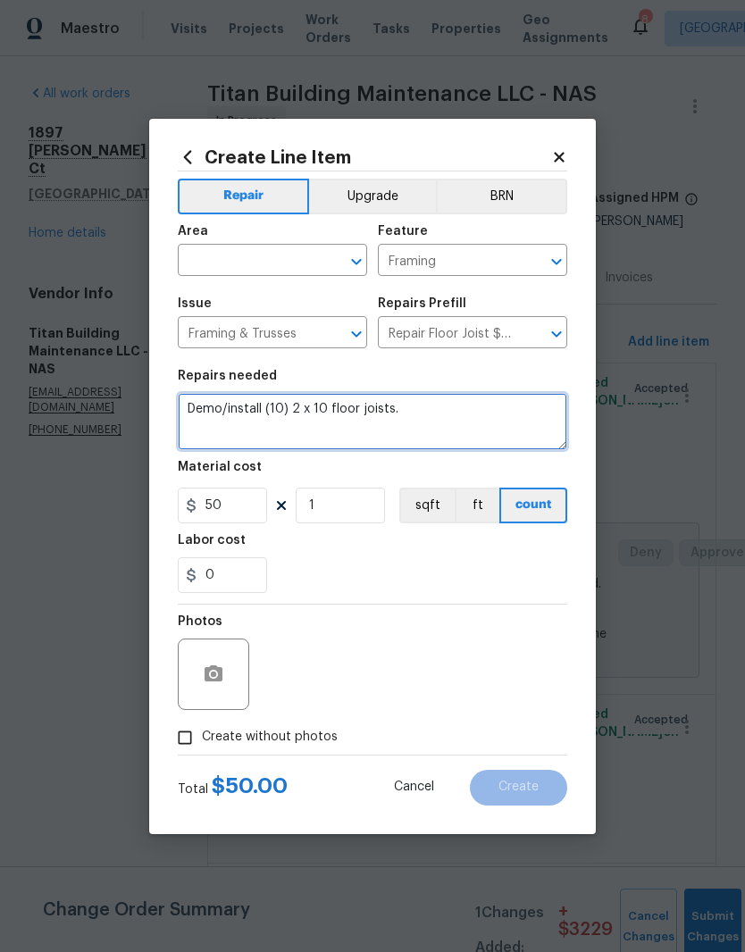
scroll to position [0, 0]
type textarea "Demo/install (10) 2 x 10 floor joists."
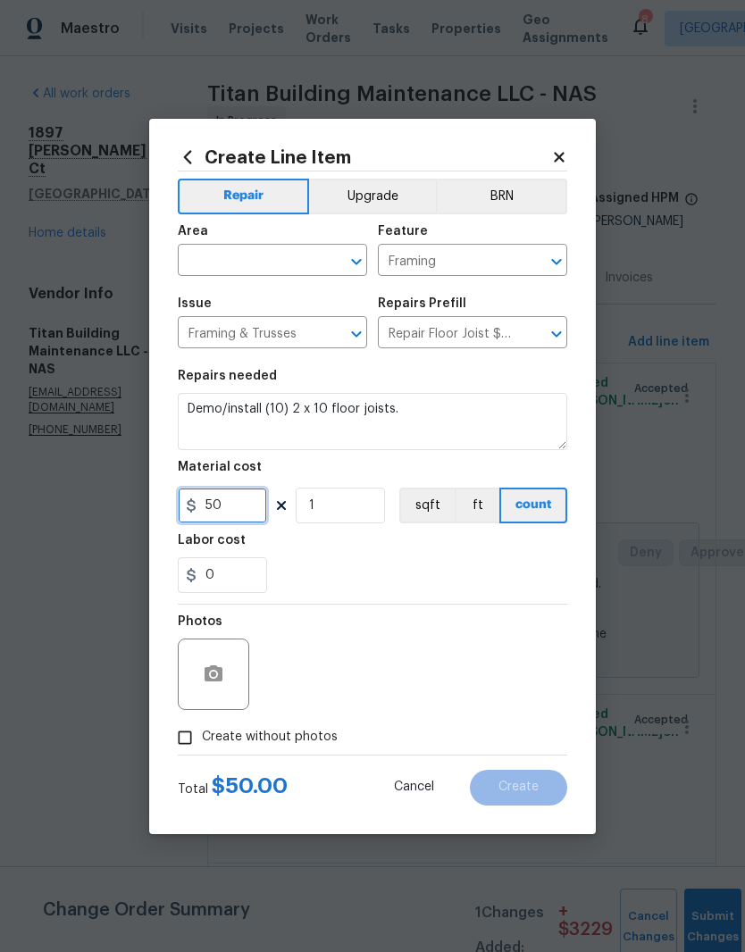
click at [244, 510] on input "50" at bounding box center [222, 506] width 89 height 36
click at [344, 266] on button "Clear" at bounding box center [333, 261] width 25 height 25
type input "714.09"
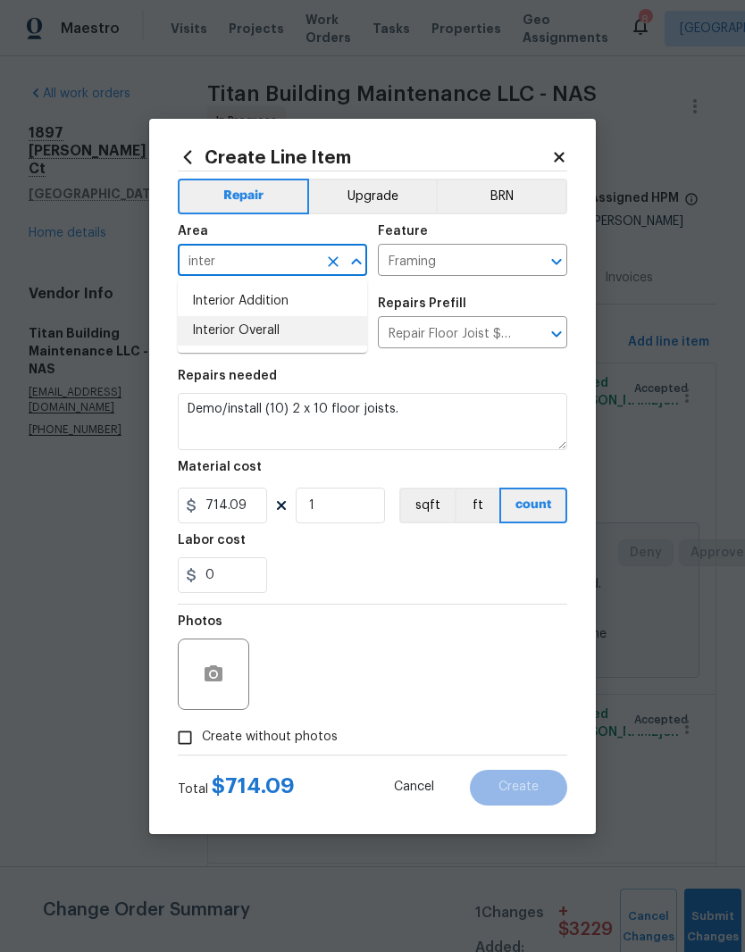
click at [282, 338] on li "Interior Overall" at bounding box center [272, 330] width 189 height 29
type input "Interior Overall"
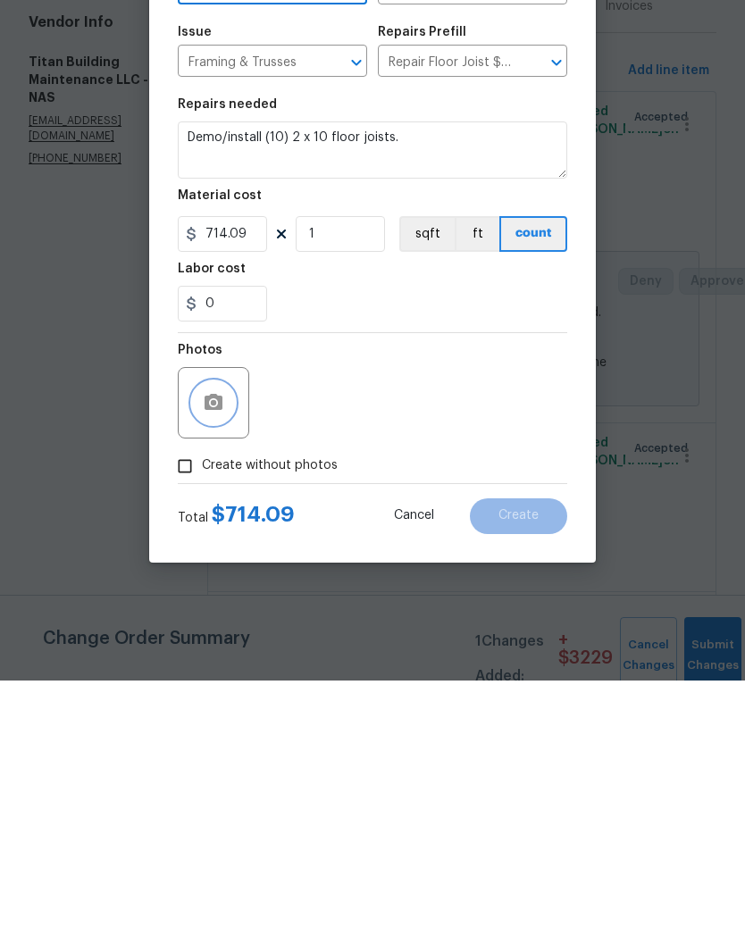
click at [229, 653] on button "button" at bounding box center [213, 674] width 43 height 43
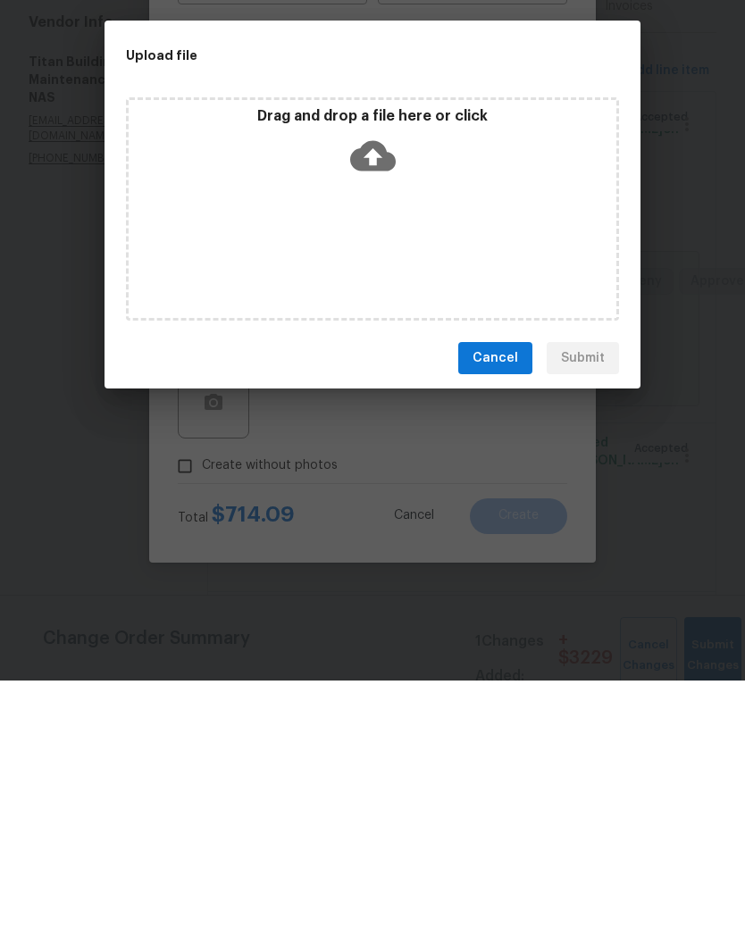
scroll to position [73, 0]
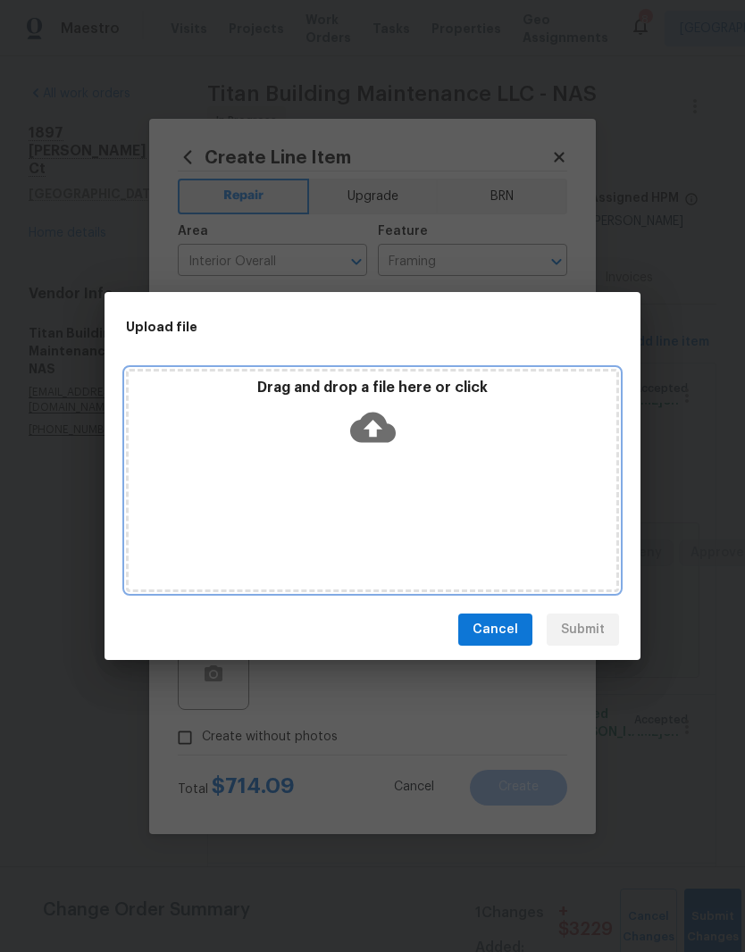
click at [421, 467] on div "Drag and drop a file here or click" at bounding box center [372, 480] width 493 height 223
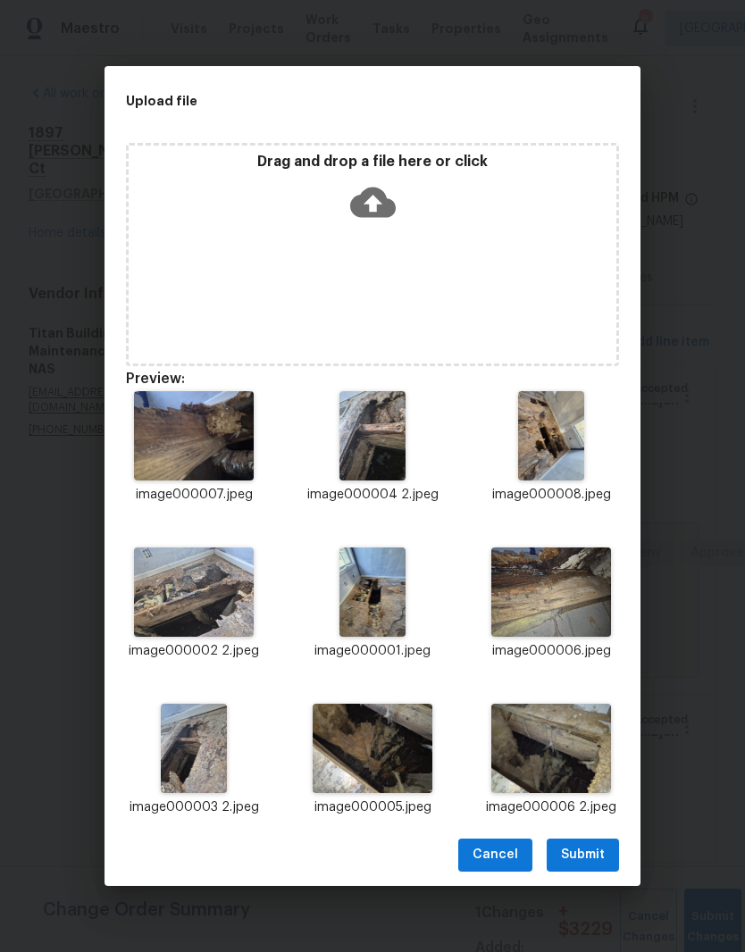
click at [595, 856] on span "Submit" at bounding box center [583, 855] width 44 height 22
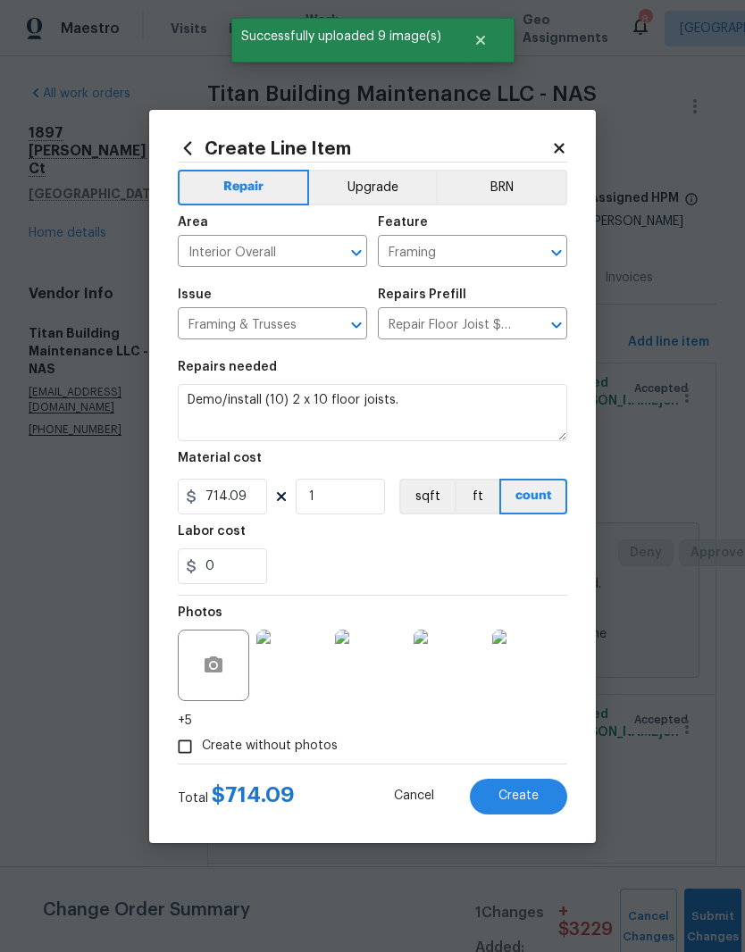
click at [525, 797] on span "Create" at bounding box center [518, 795] width 40 height 13
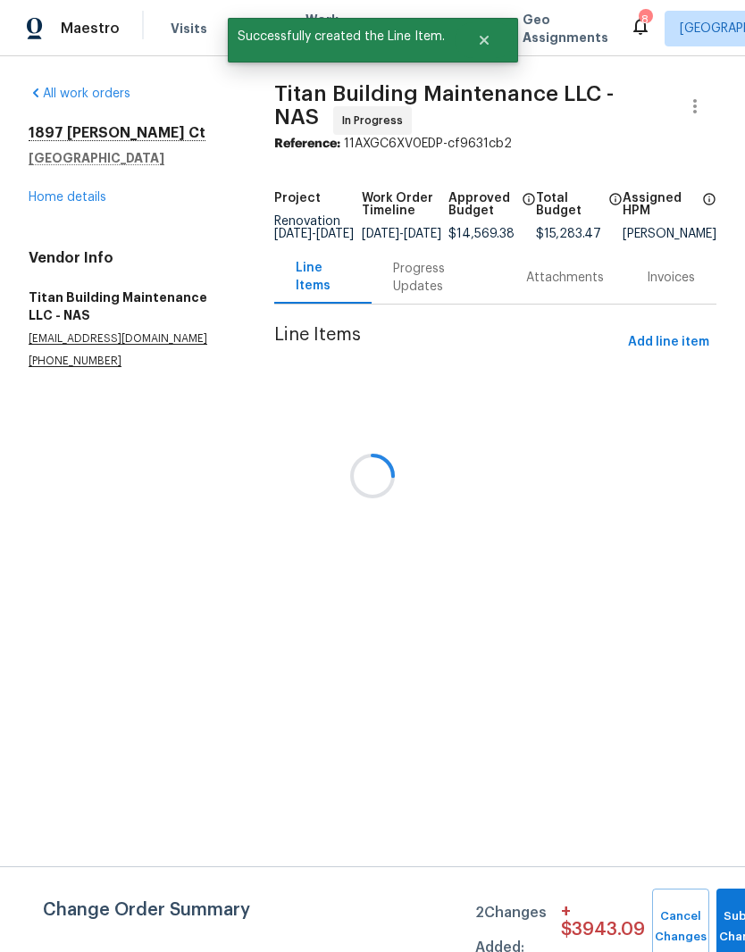
scroll to position [0, 0]
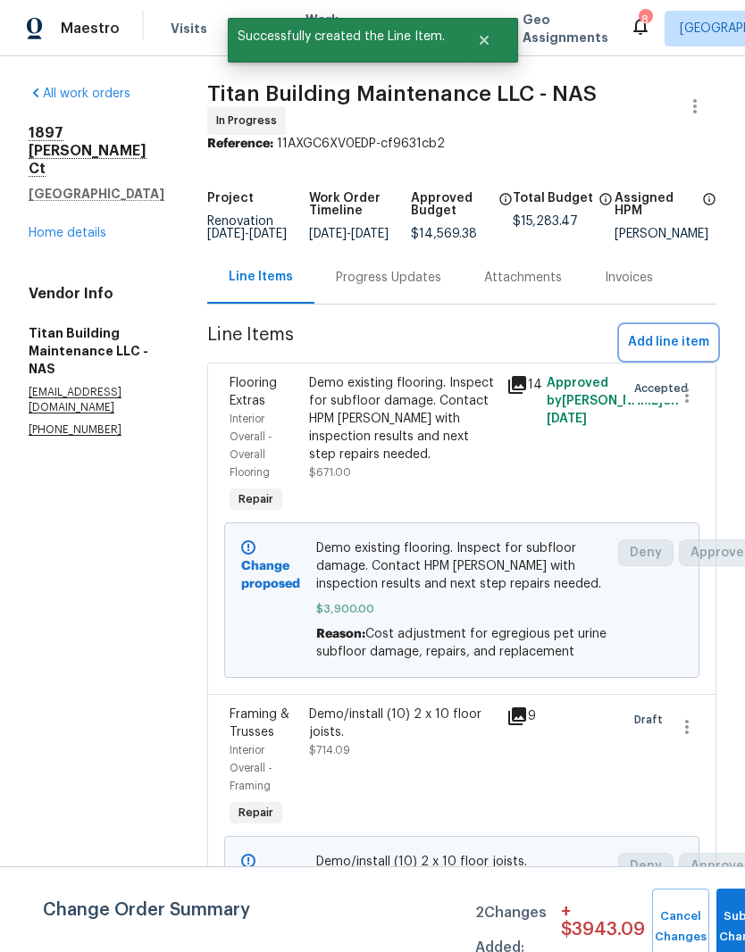
click at [688, 350] on span "Add line item" at bounding box center [668, 342] width 81 height 22
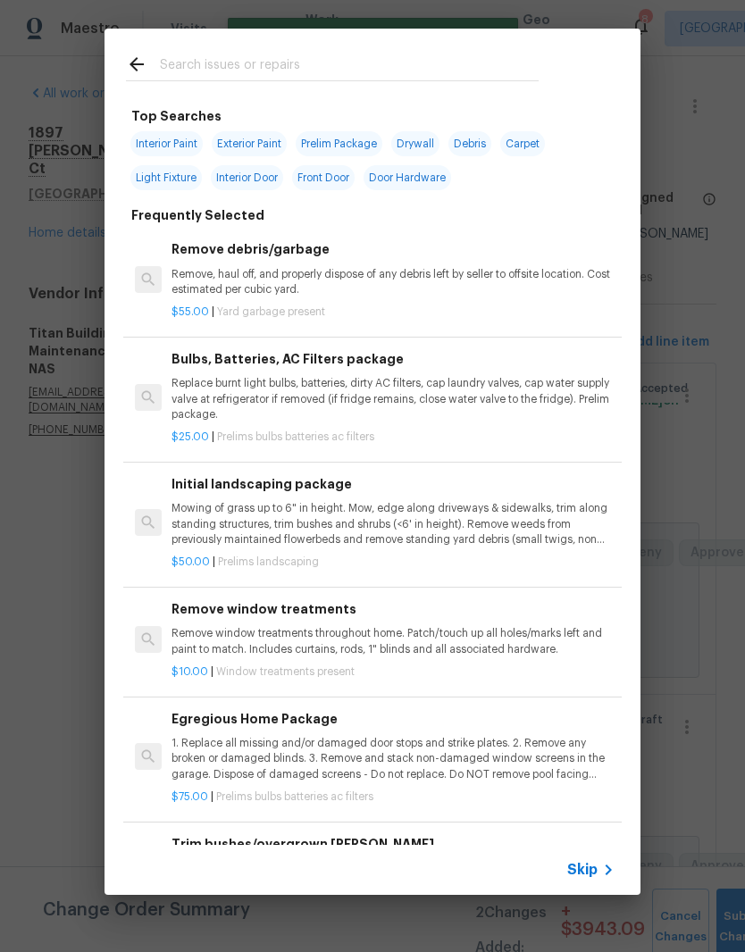
click at [357, 56] on input "text" at bounding box center [349, 67] width 379 height 27
type input "Baseb"
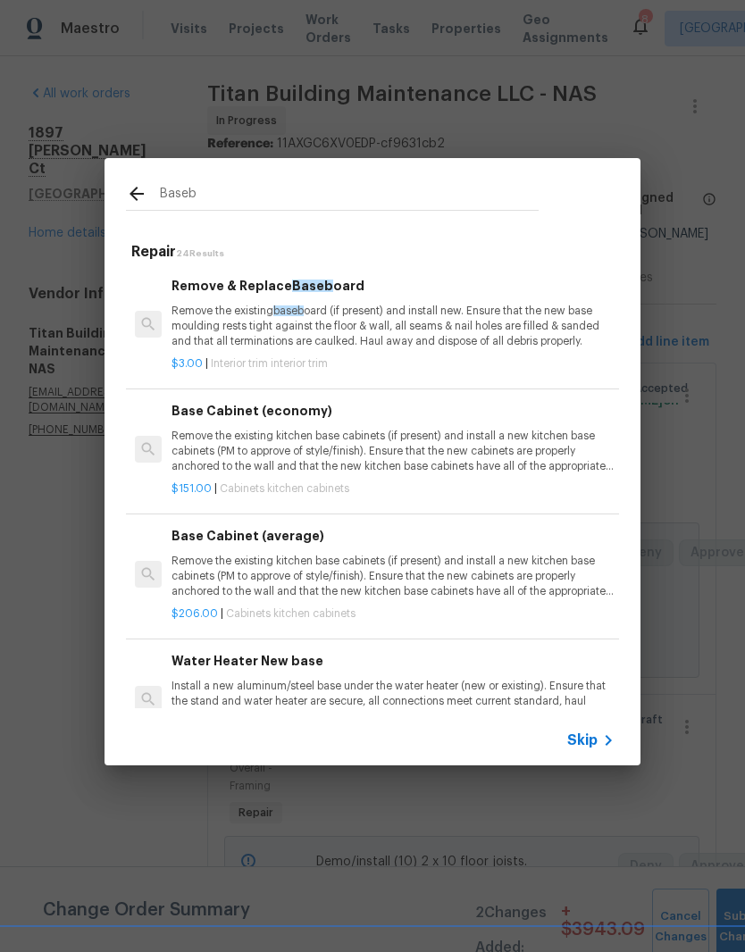
click at [359, 327] on p "Remove the existing baseb oard (if present) and install new. Ensure that the ne…" at bounding box center [392, 327] width 443 height 46
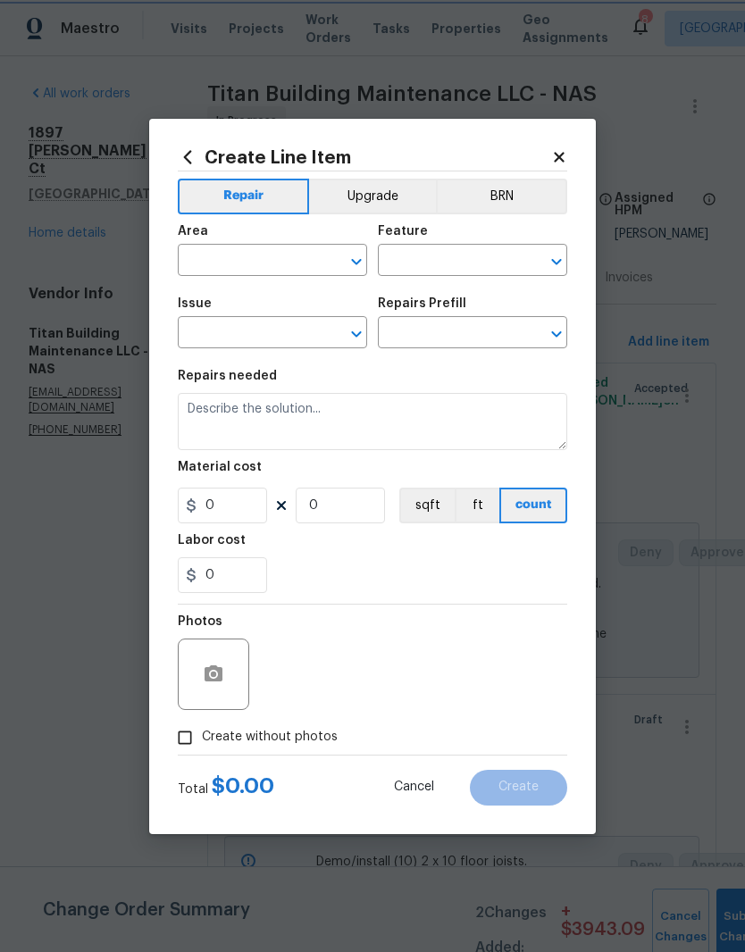
type input "Interior Trim"
type input "Remove & Replace Baseboard $3.00"
type textarea "Remove the existing baseboard (if present) and install new. Ensure that the new…"
type input "3"
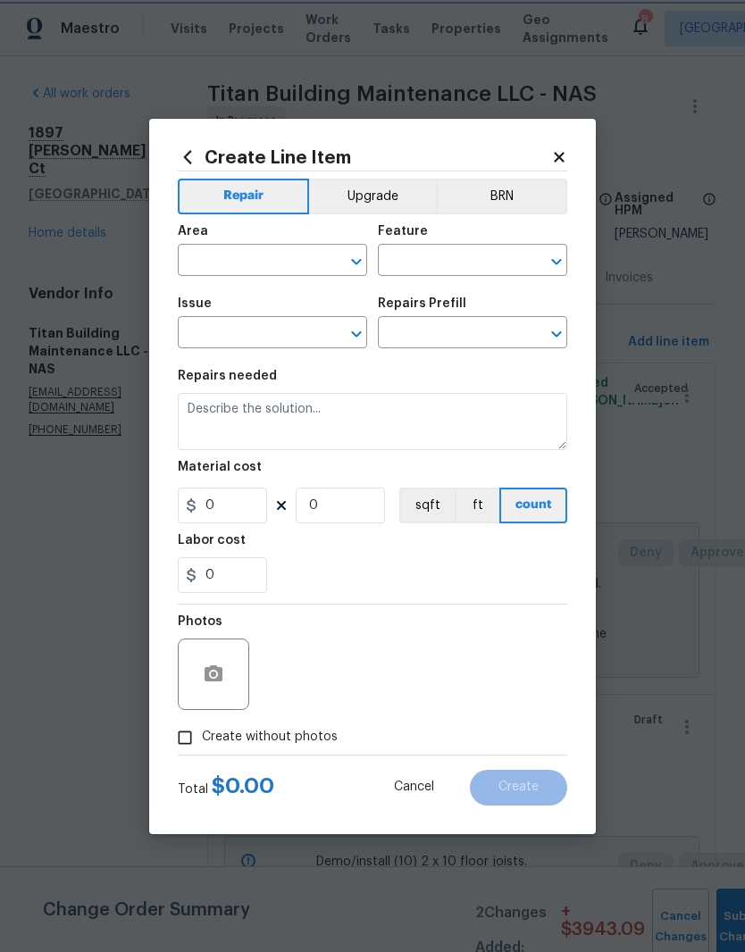
type input "1"
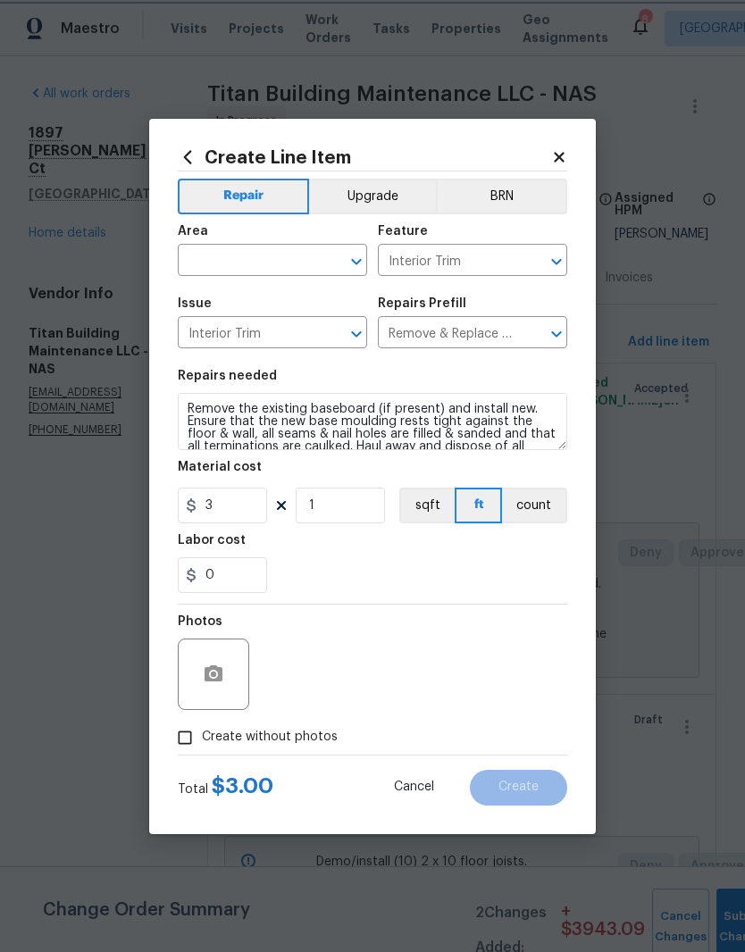
click at [321, 255] on button "Clear" at bounding box center [333, 261] width 25 height 25
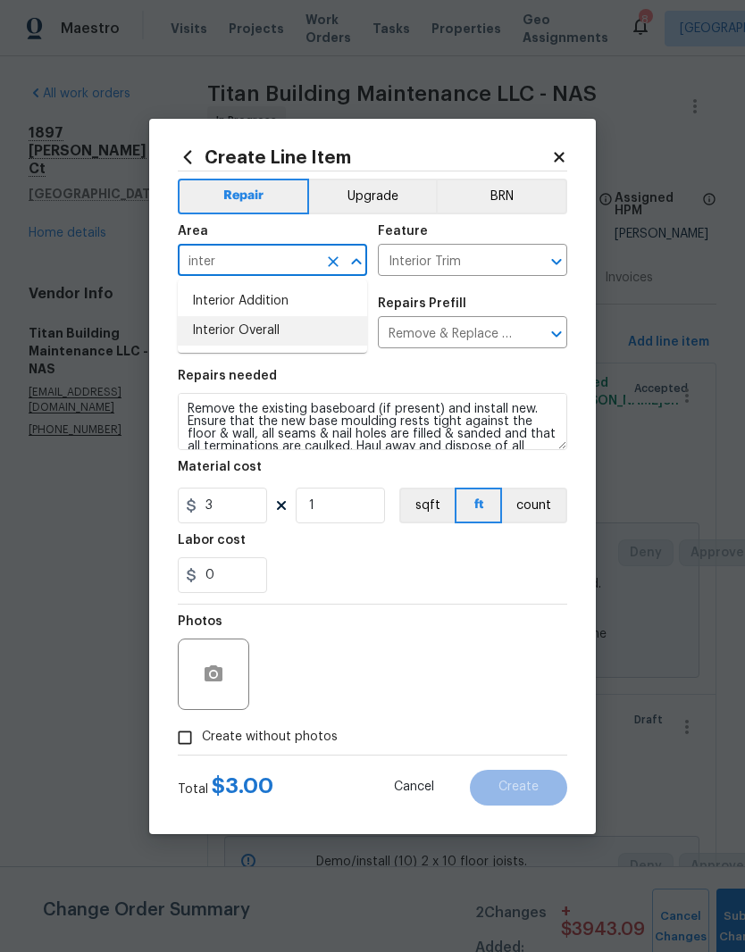
click at [280, 335] on li "Interior Overall" at bounding box center [272, 330] width 189 height 29
type input "Interior Overall"
click at [566, 152] on icon at bounding box center [559, 157] width 16 height 16
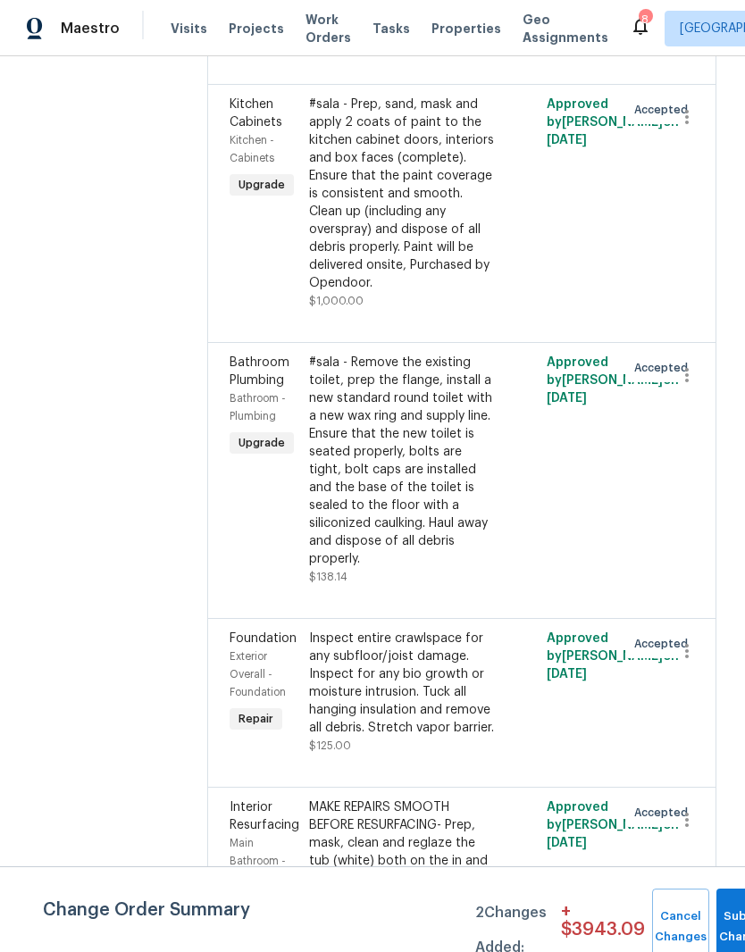
scroll to position [11119, 0]
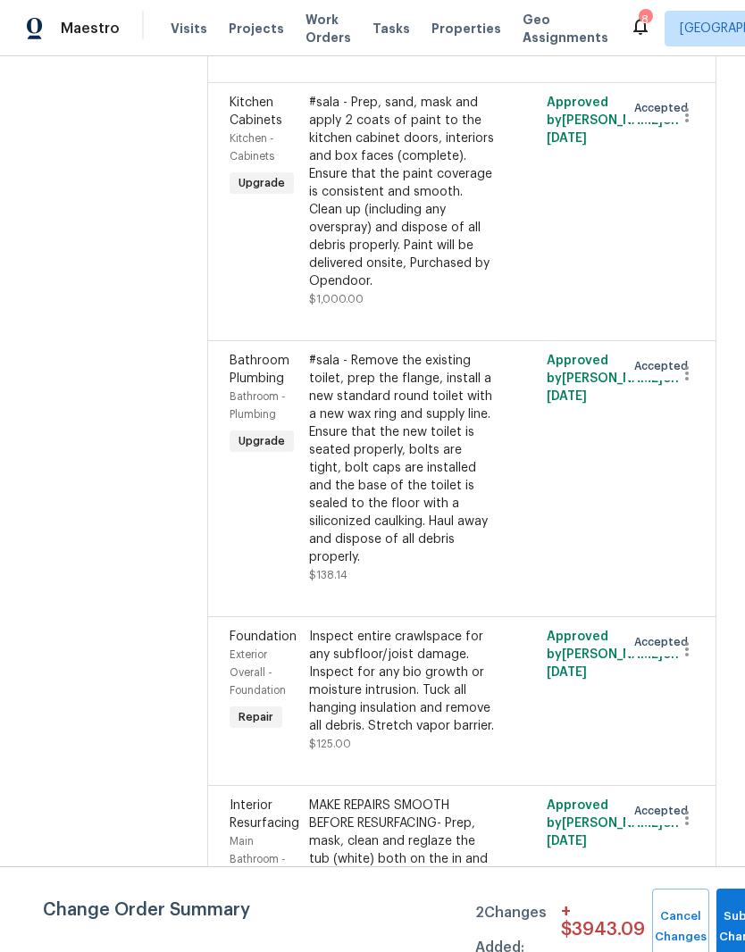
click at [408, 628] on div "Inspect entire crawlspace for any subfloor/joist damage. Inspect for any bio gr…" at bounding box center [403, 681] width 188 height 107
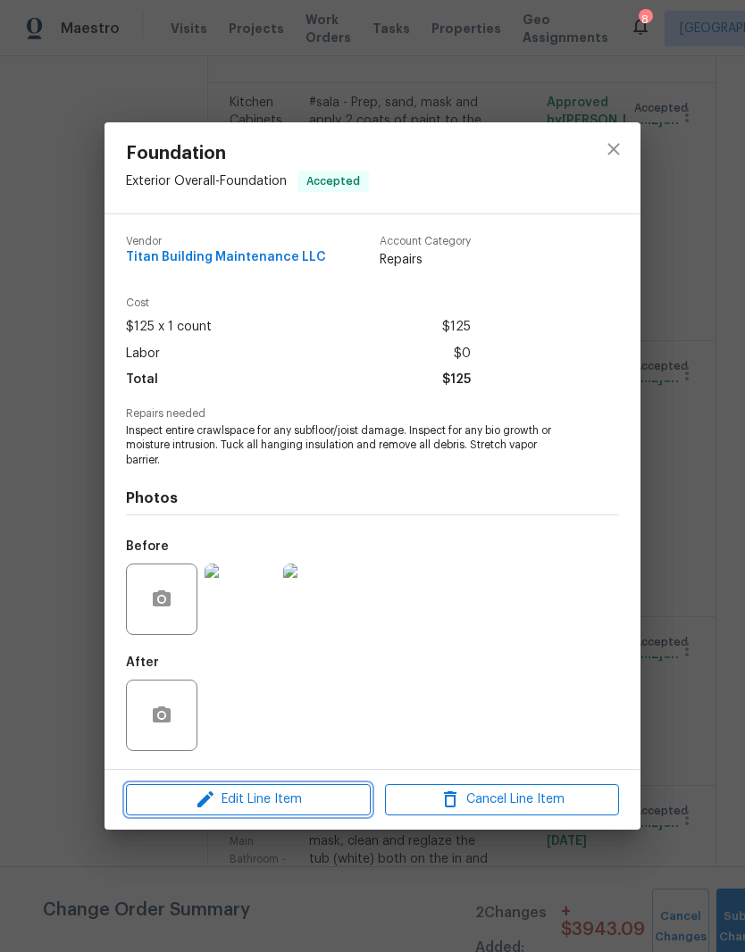
click at [305, 805] on span "Edit Line Item" at bounding box center [248, 800] width 234 height 22
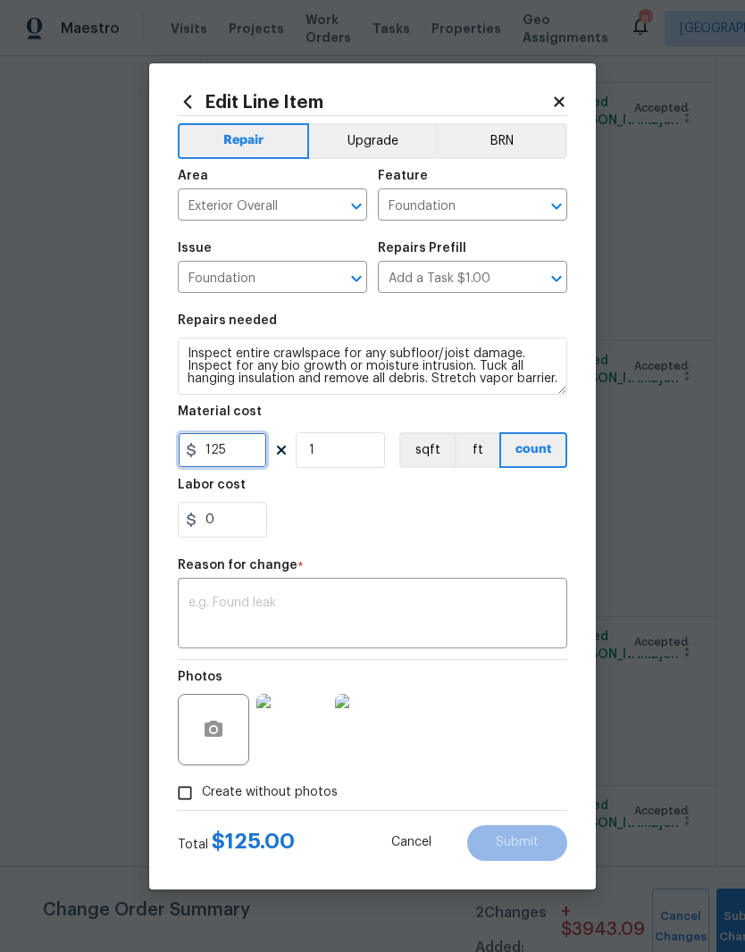
click at [256, 454] on input "125" at bounding box center [222, 450] width 89 height 36
type input "1250"
click at [350, 589] on div "x ​" at bounding box center [372, 615] width 389 height 66
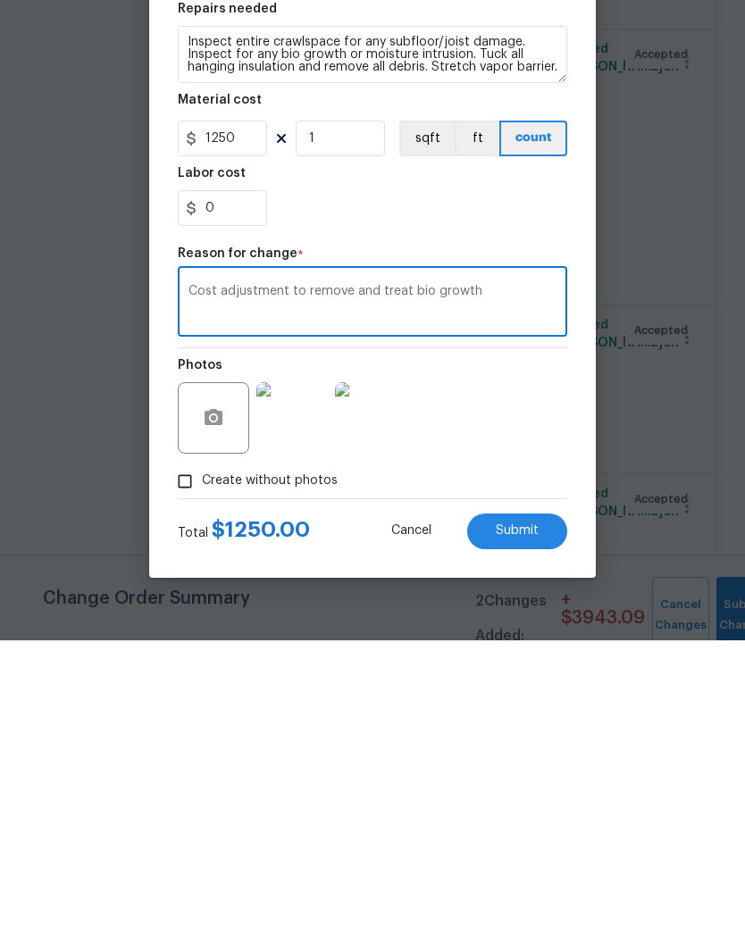
click at [378, 597] on textarea "Cost adjustment to remove and treat bio growth" at bounding box center [372, 616] width 368 height 38
click at [444, 597] on textarea "Cost adjustment to treat bio growth" at bounding box center [372, 616] width 368 height 38
click at [214, 719] on icon "button" at bounding box center [213, 729] width 21 height 21
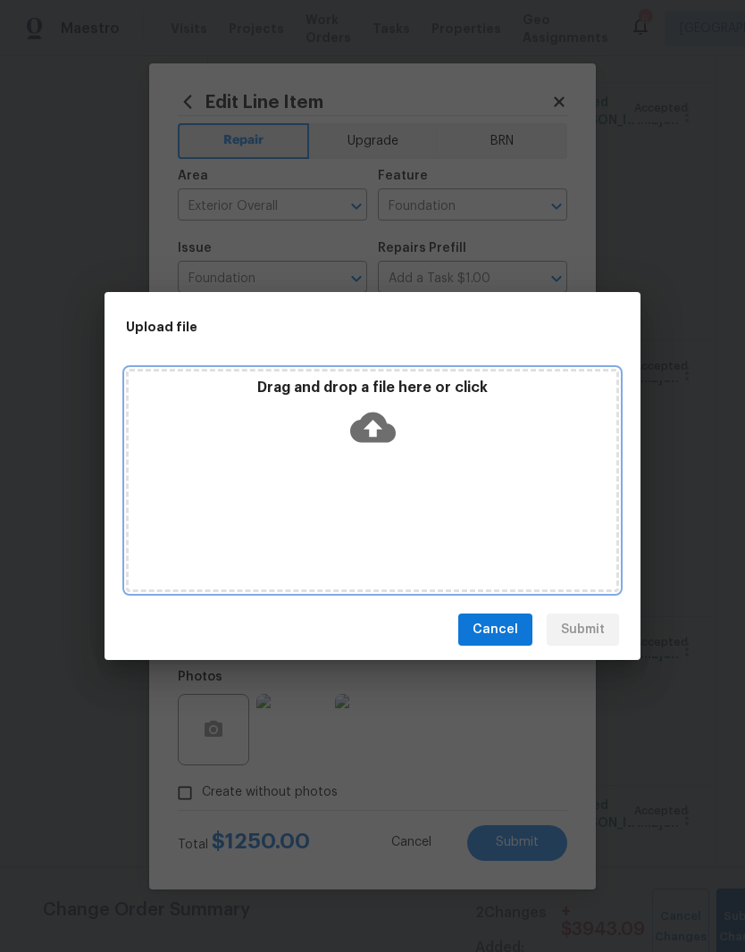
click at [460, 448] on div "Drag and drop a file here or click" at bounding box center [373, 417] width 488 height 77
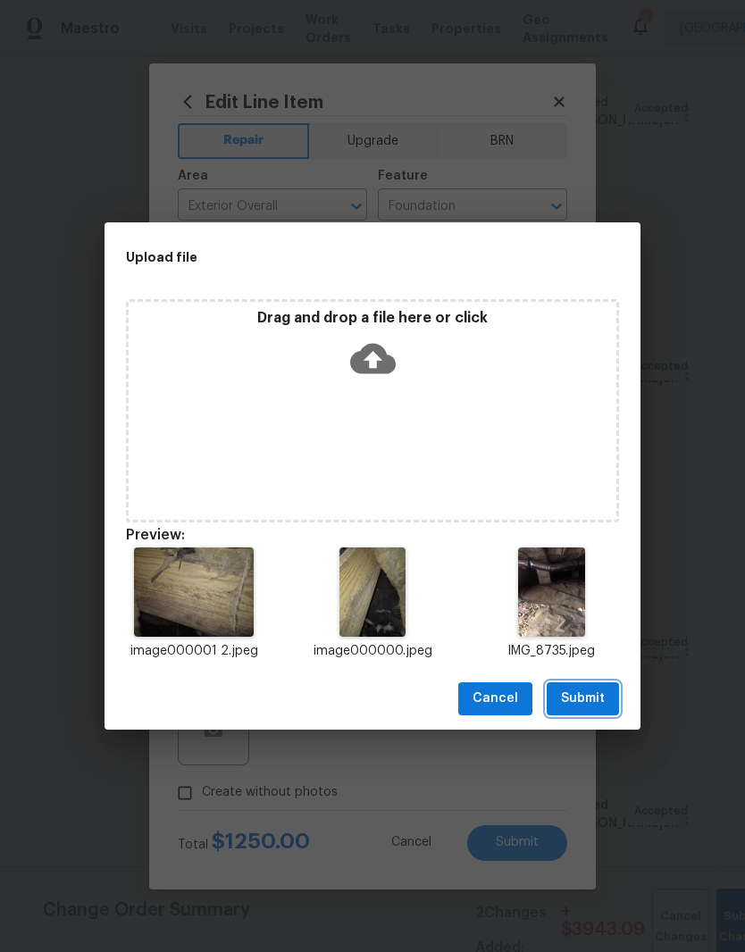
click at [588, 700] on span "Submit" at bounding box center [583, 699] width 44 height 22
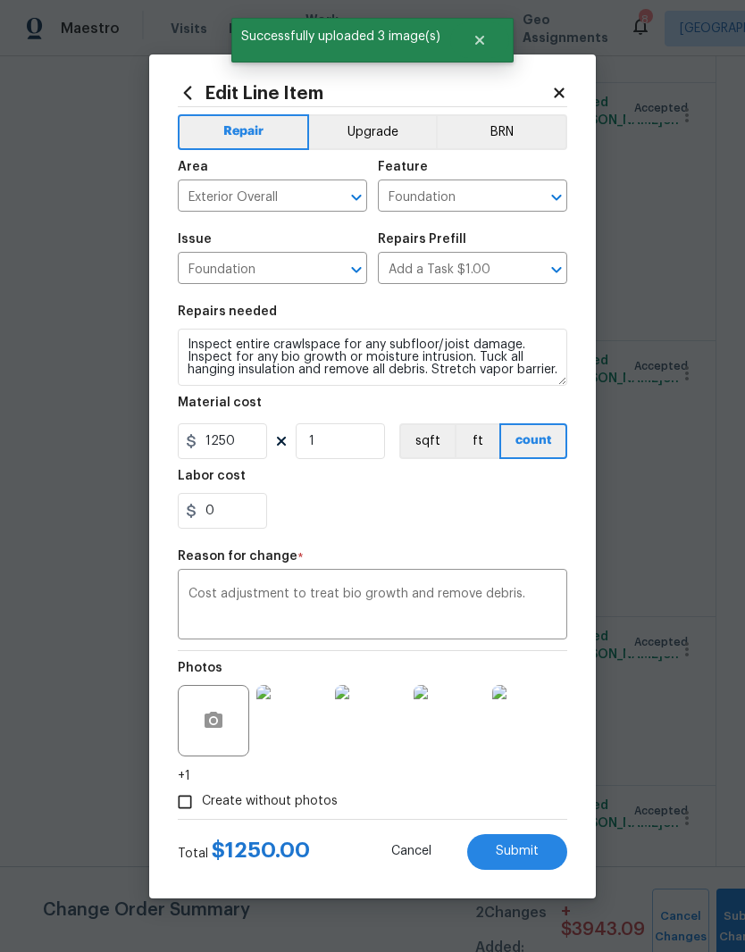
click at [428, 596] on textarea "Cost adjustment to treat bio growth and remove debris." at bounding box center [372, 607] width 368 height 38
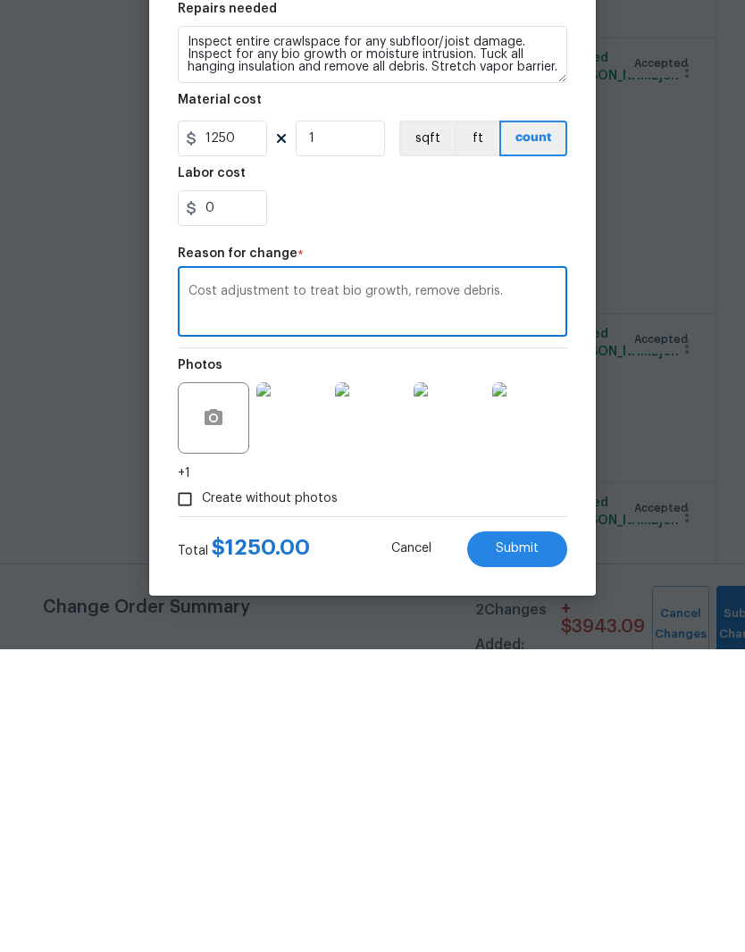
click at [514, 588] on textarea "Cost adjustment to treat bio growth, remove debris." at bounding box center [372, 607] width 368 height 38
type textarea "Cost adjustment to treat bio growth, remove debris and replace vapor barrier"
click at [254, 423] on input "1250" at bounding box center [222, 441] width 89 height 36
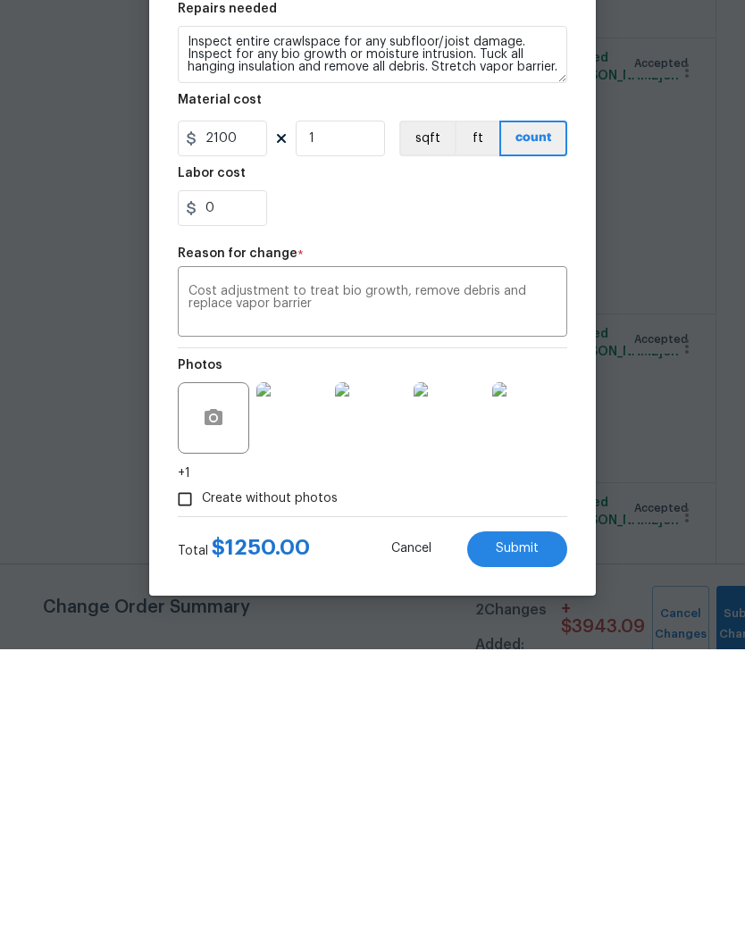
click at [450, 588] on textarea "Cost adjustment to treat bio growth, remove debris and replace vapor barrier" at bounding box center [372, 607] width 368 height 38
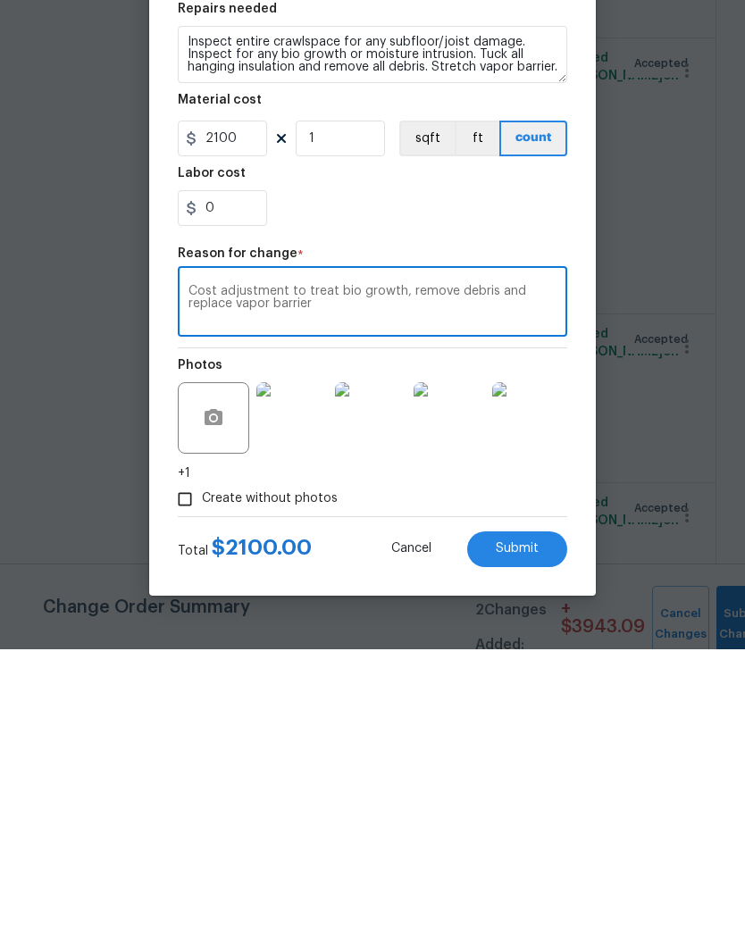
click at [531, 845] on span "Submit" at bounding box center [517, 851] width 43 height 13
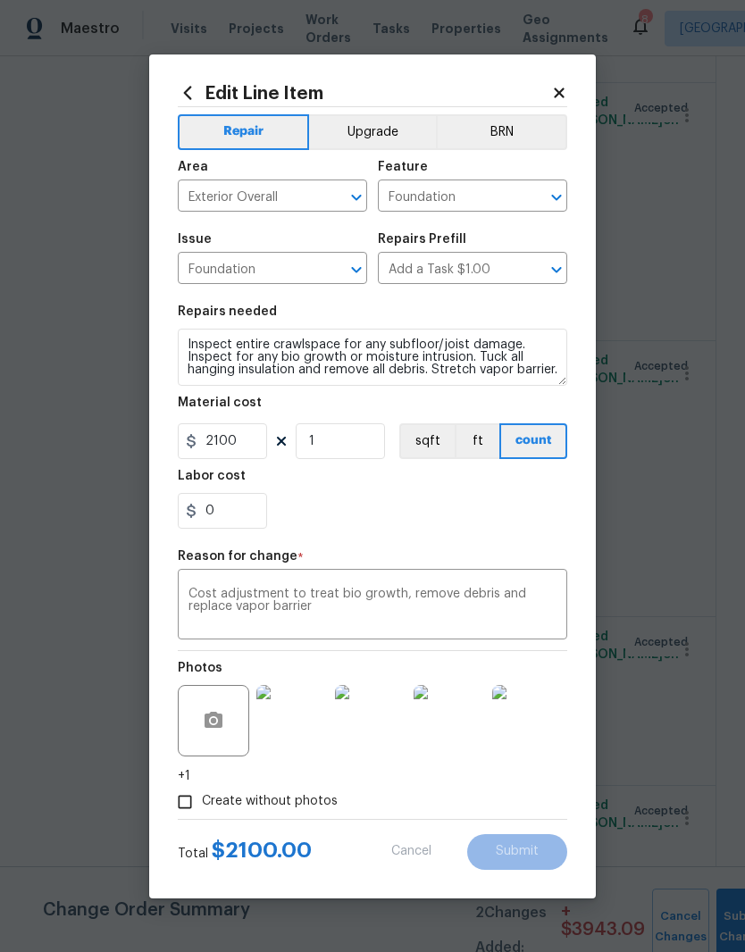
type input "125"
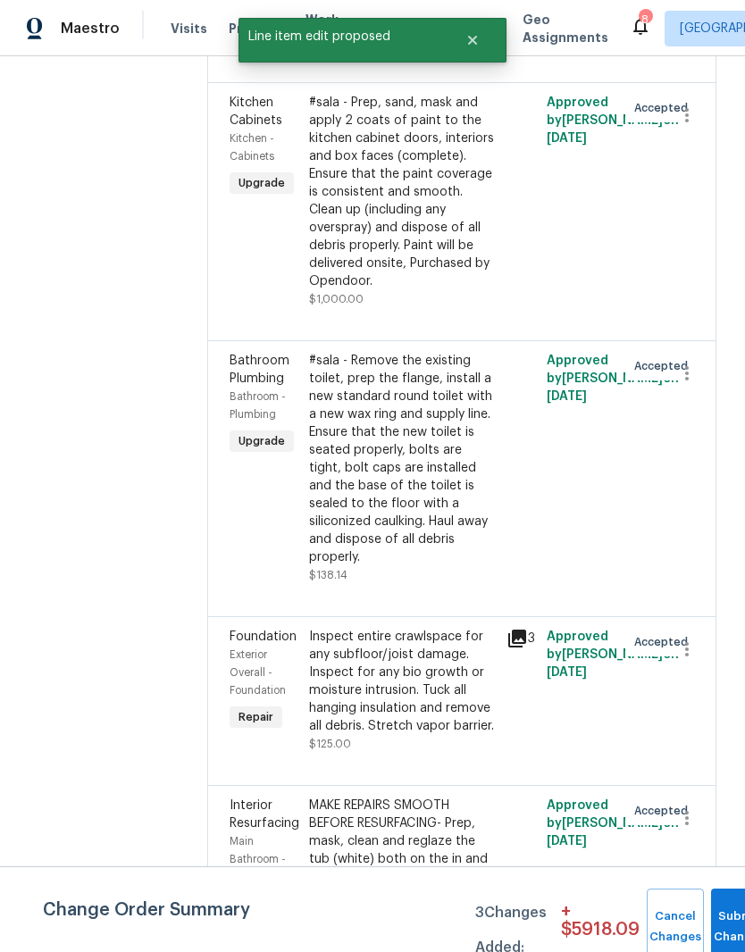
scroll to position [0, 0]
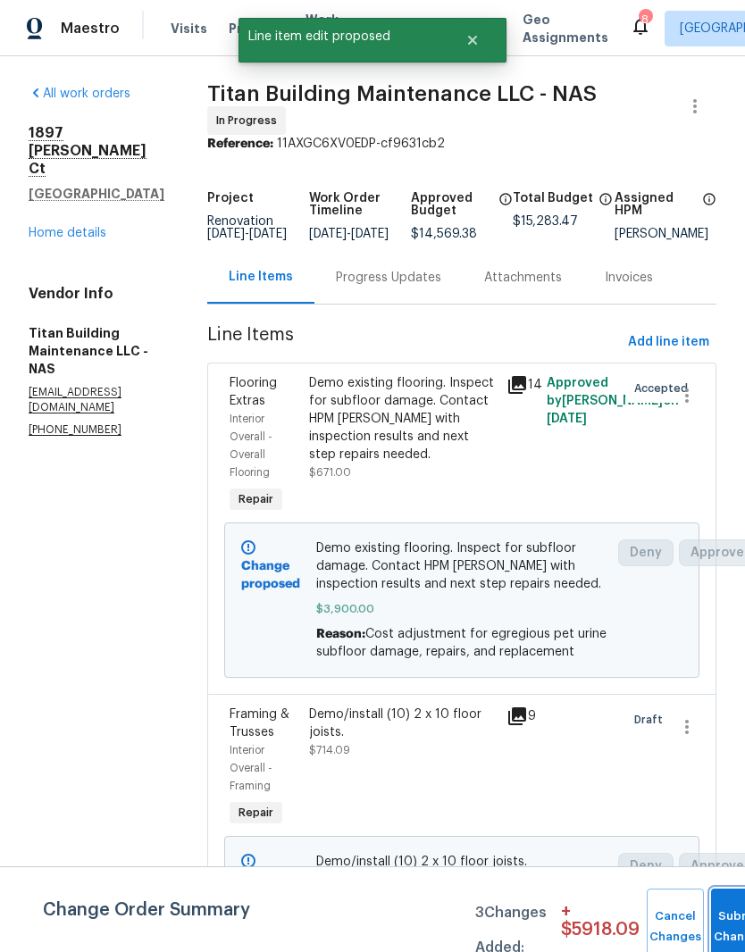
click at [734, 917] on button "Submit Changes" at bounding box center [739, 927] width 57 height 77
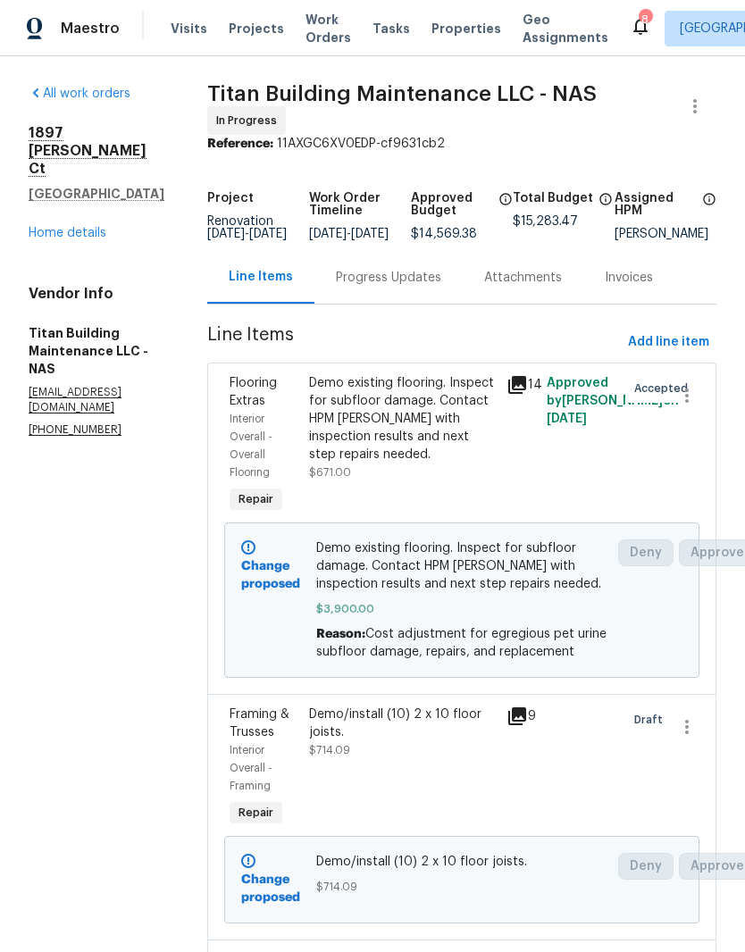
click at [79, 238] on link "Home details" at bounding box center [68, 233] width 78 height 13
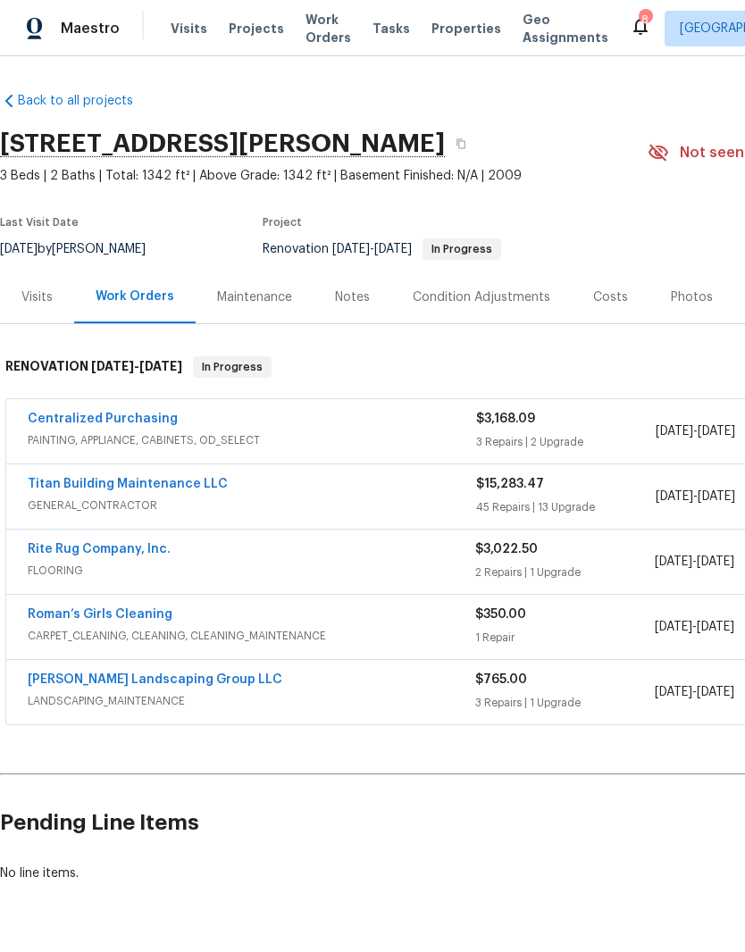
click at [352, 299] on div "Notes" at bounding box center [352, 297] width 35 height 18
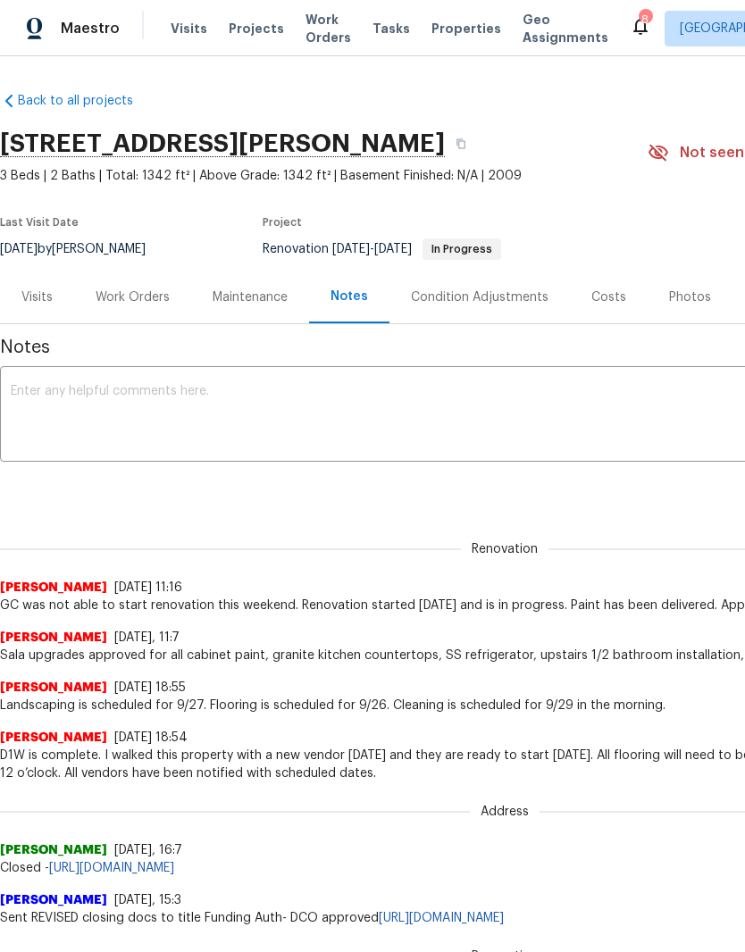
click at [256, 389] on textarea at bounding box center [505, 416] width 988 height 63
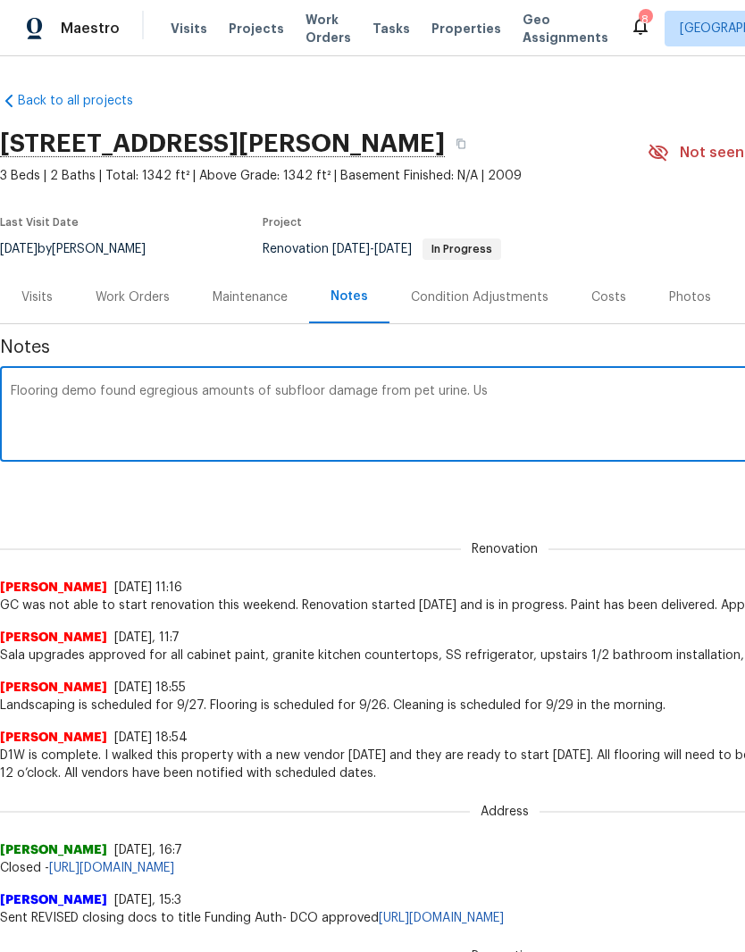
click at [320, 393] on textarea "Flooring demo found egregious amounts of subfloor damage from pet urine. Su" at bounding box center [505, 416] width 988 height 63
click at [255, 387] on textarea "Flooring demo found egregious amounts of subfloor damage and floor joist damage…" at bounding box center [505, 416] width 988 height 63
click at [332, 393] on textarea "Flooring demo found egregious amounts pet urine of subfloor damage and floor jo…" at bounding box center [505, 416] width 988 height 63
click at [672, 391] on textarea "Flooring demo found egregious amounts pet urine subfloor damage and floor joist…" at bounding box center [505, 416] width 988 height 63
click at [257, 388] on textarea "Flooring demo found egregious amounts pet urine subfloor damage and floor joist…" at bounding box center [505, 416] width 988 height 63
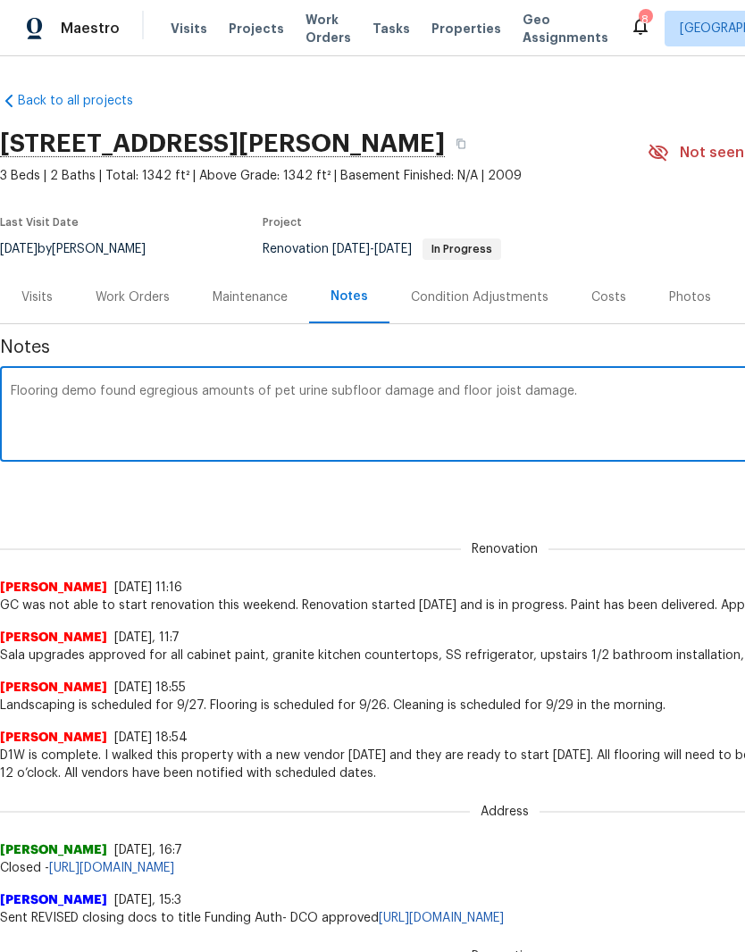
click at [602, 390] on textarea "Flooring demo found egregious amounts of pet urine subfloor damage and floor jo…" at bounding box center [505, 416] width 988 height 63
click at [428, 391] on textarea "Flooring demo found egregious amounts of pet urine subfloor damage and floor jo…" at bounding box center [505, 416] width 988 height 63
click at [588, 394] on textarea "Flooring demo found egregious amounts of pet urine subfloor damage and floor jo…" at bounding box center [505, 416] width 988 height 63
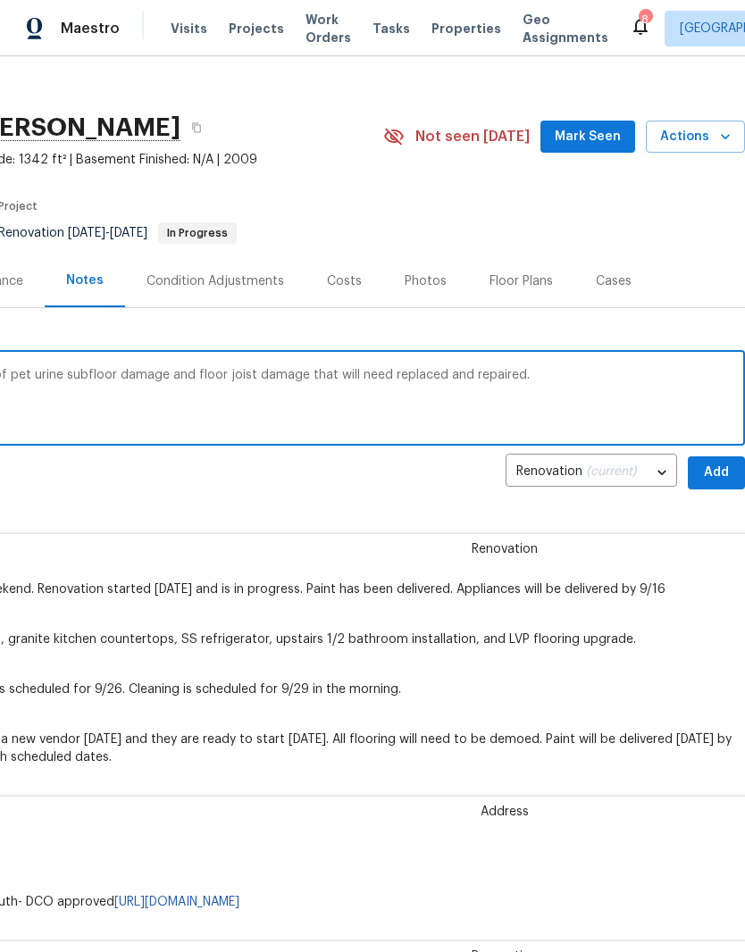
scroll to position [16, 264]
type textarea "Flooring demo found egregious amounts of pet urine subfloor damage and floor jo…"
click at [710, 476] on span "Add" at bounding box center [716, 473] width 29 height 22
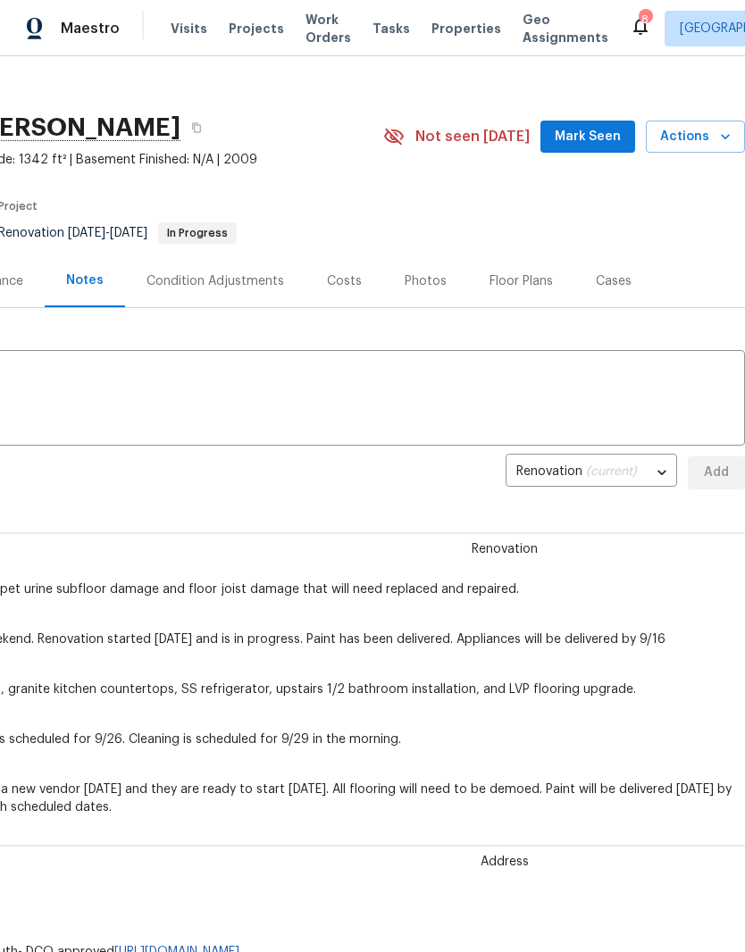
click at [606, 139] on span "Mark Seen" at bounding box center [588, 137] width 66 height 22
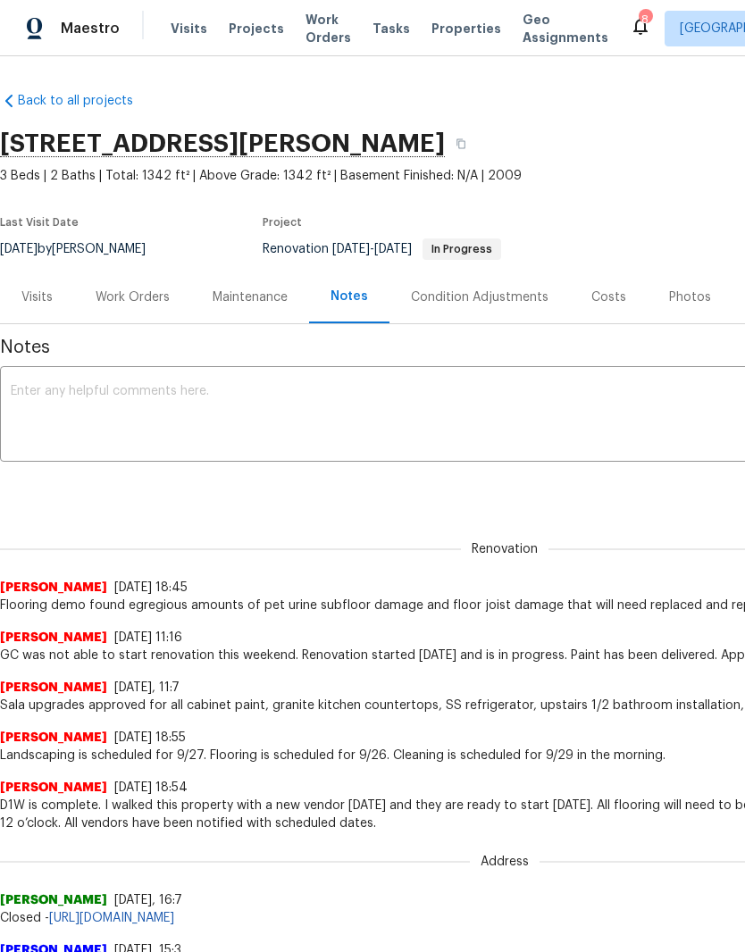
scroll to position [0, 0]
click at [614, 304] on div "Costs" at bounding box center [608, 297] width 35 height 18
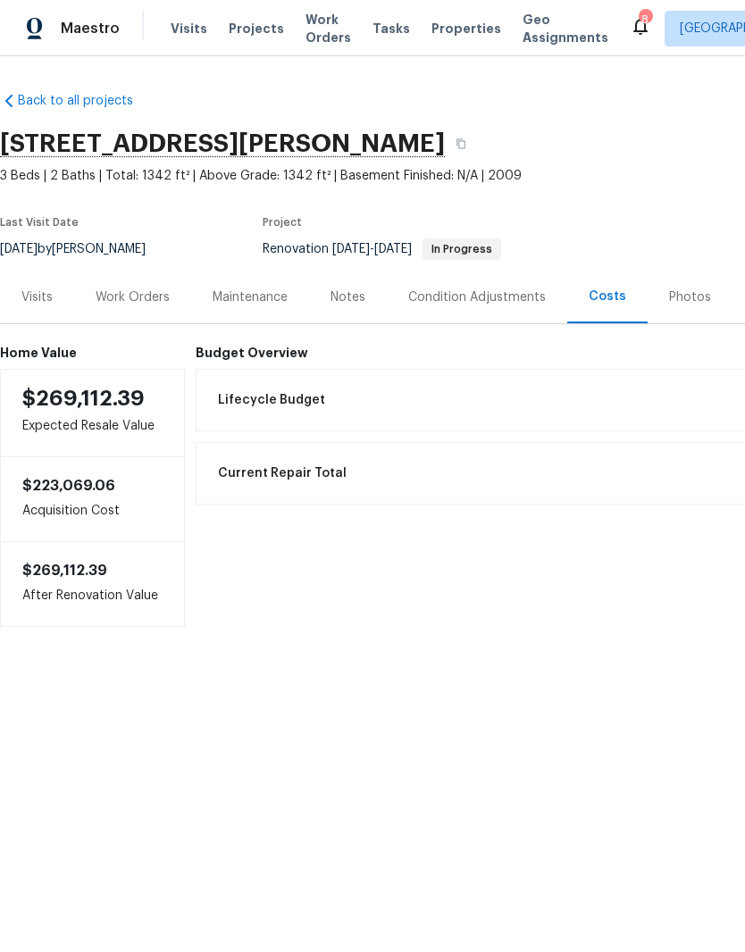
click at [148, 301] on div "Work Orders" at bounding box center [133, 297] width 74 height 18
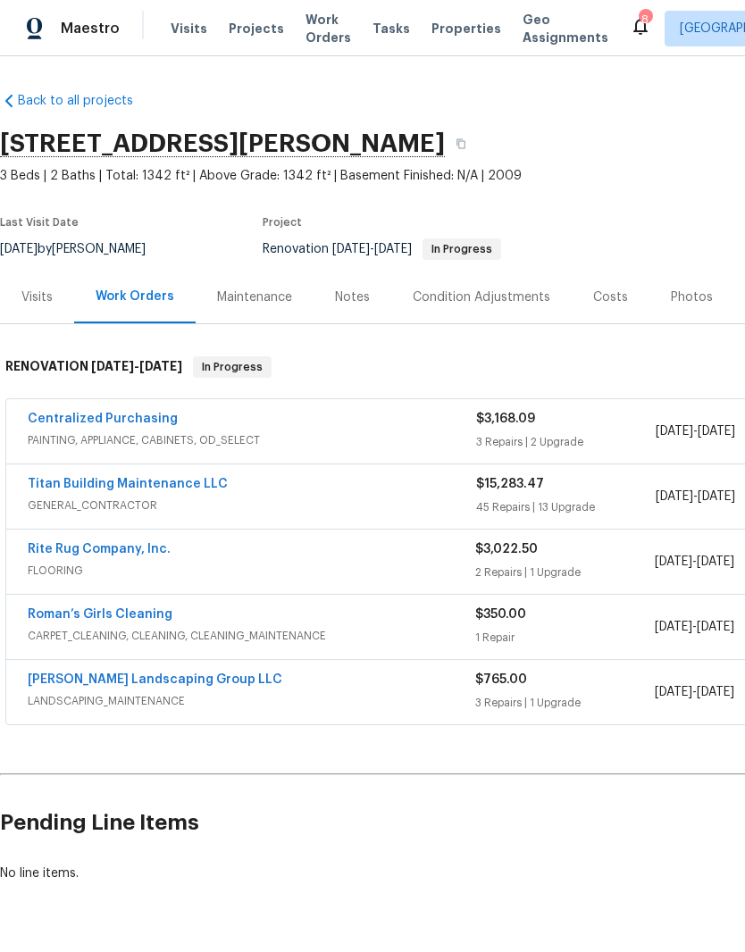
click at [175, 482] on link "Titan Building Maintenance LLC" at bounding box center [128, 484] width 200 height 13
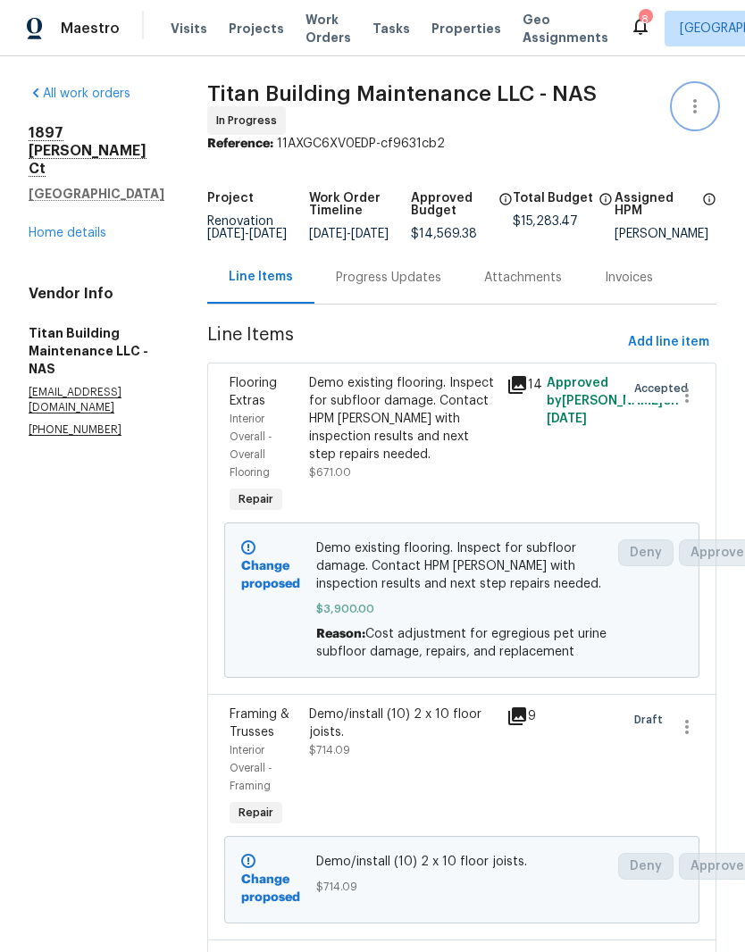
click at [702, 114] on icon "button" at bounding box center [694, 106] width 21 height 21
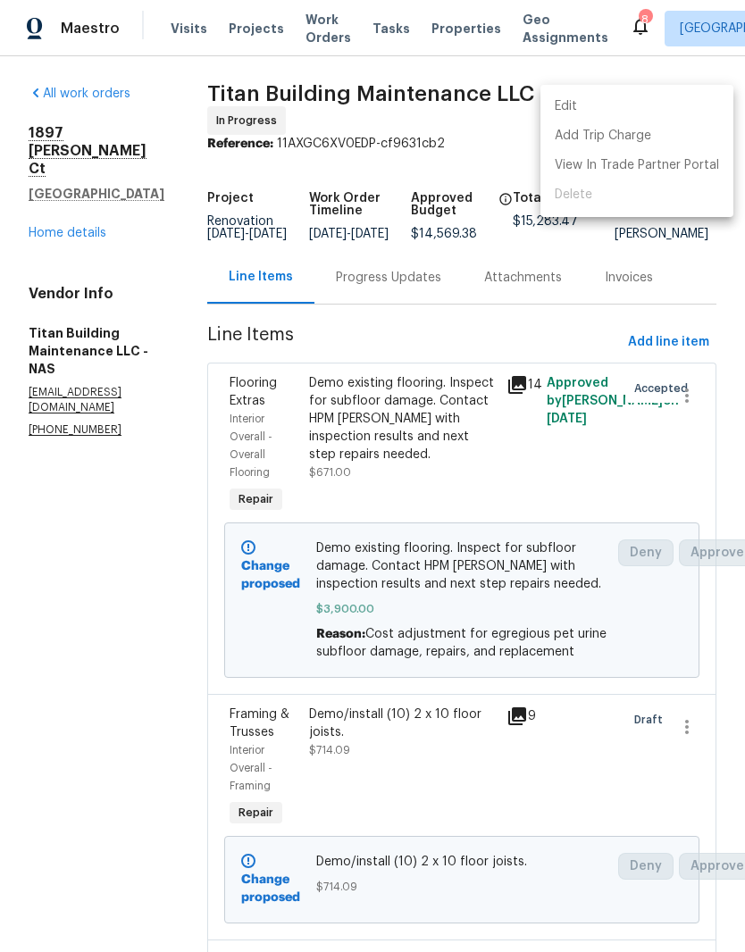
click at [617, 112] on li "Edit" at bounding box center [636, 106] width 193 height 29
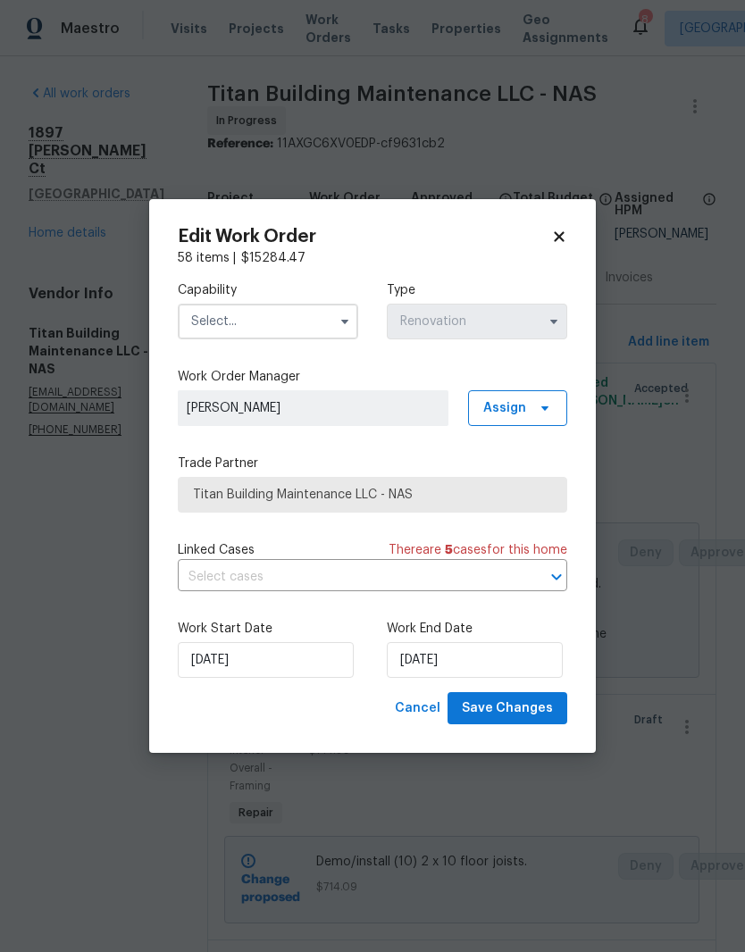
click at [296, 323] on input "text" at bounding box center [268, 322] width 180 height 36
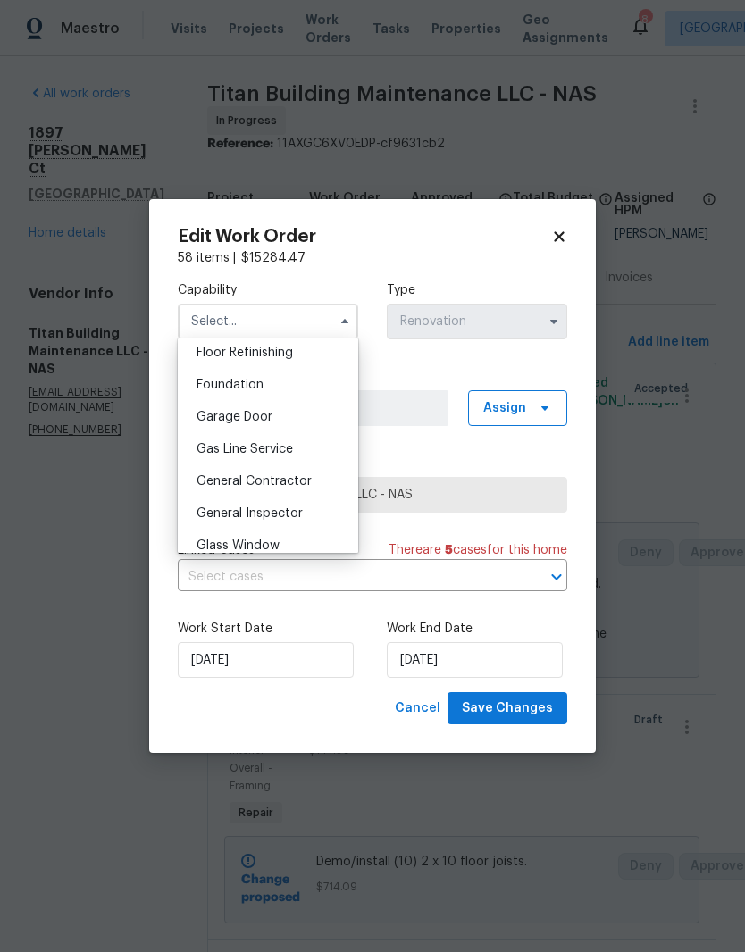
scroll to position [732, 0]
click at [293, 483] on span "General Contractor" at bounding box center [253, 480] width 115 height 13
type input "General Contractor"
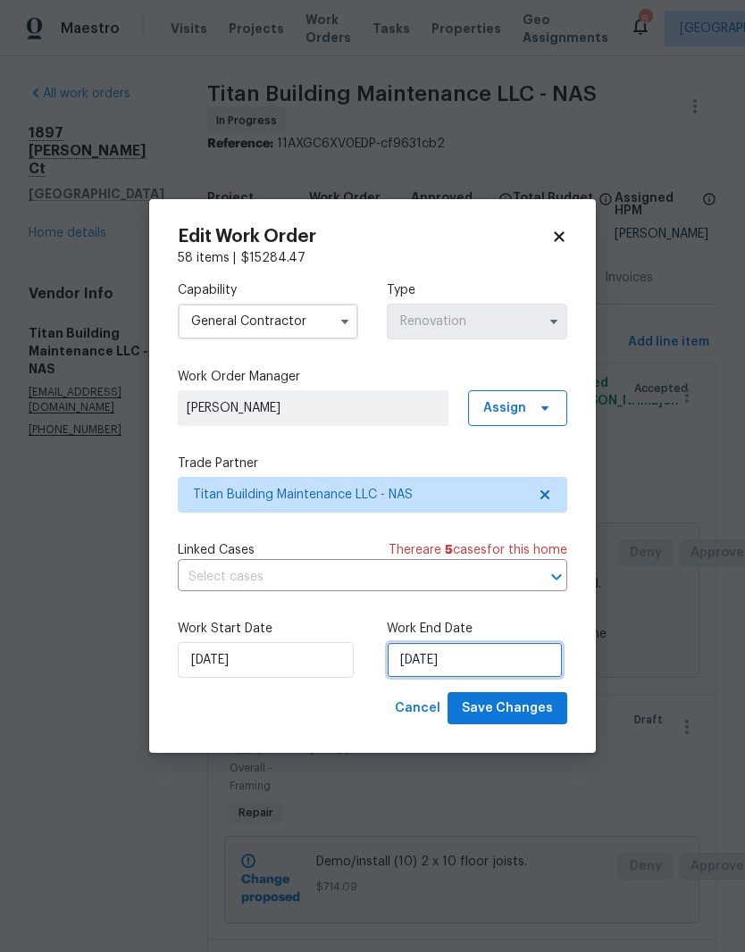
click at [500, 663] on input "9/29/2025" at bounding box center [475, 660] width 176 height 36
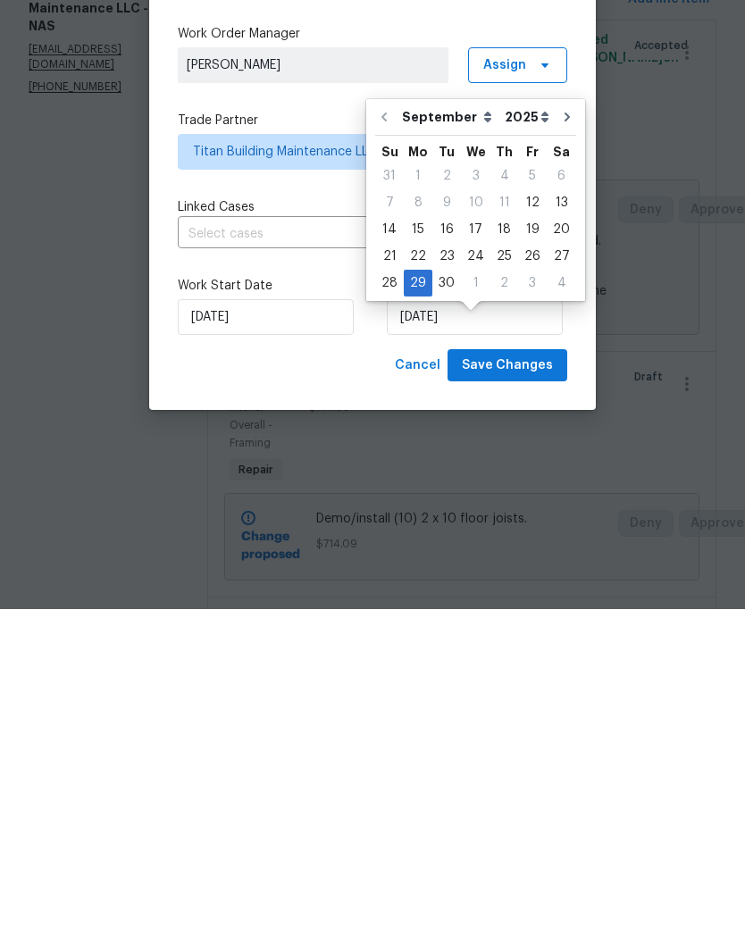
click at [365, 692] on div "Cancel Save Changes" at bounding box center [372, 708] width 389 height 33
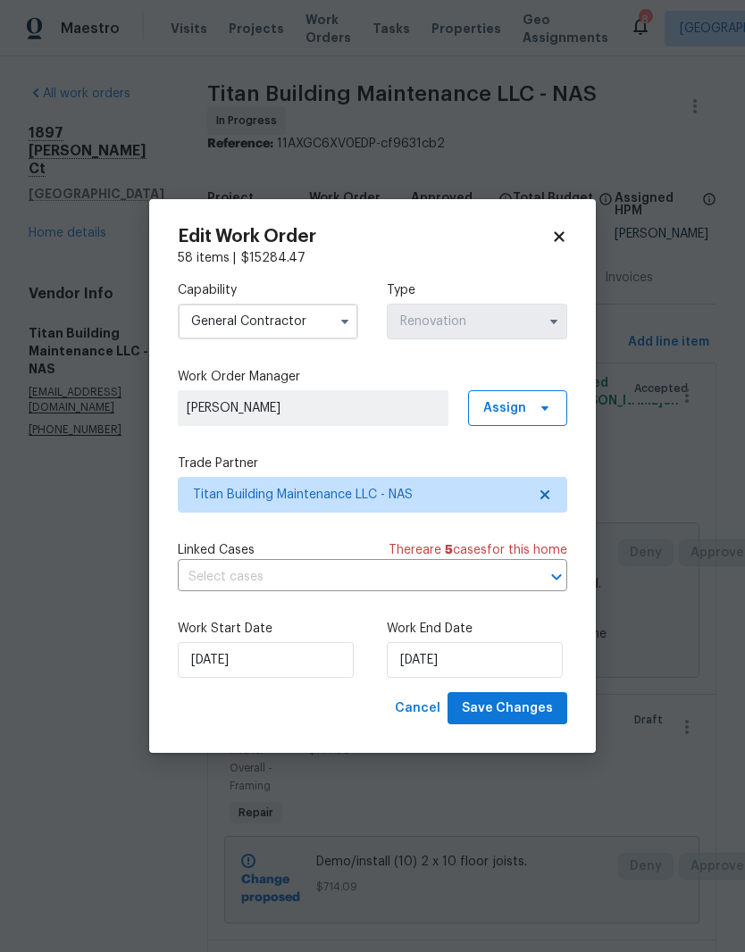
click at [563, 240] on icon at bounding box center [559, 236] width 10 height 10
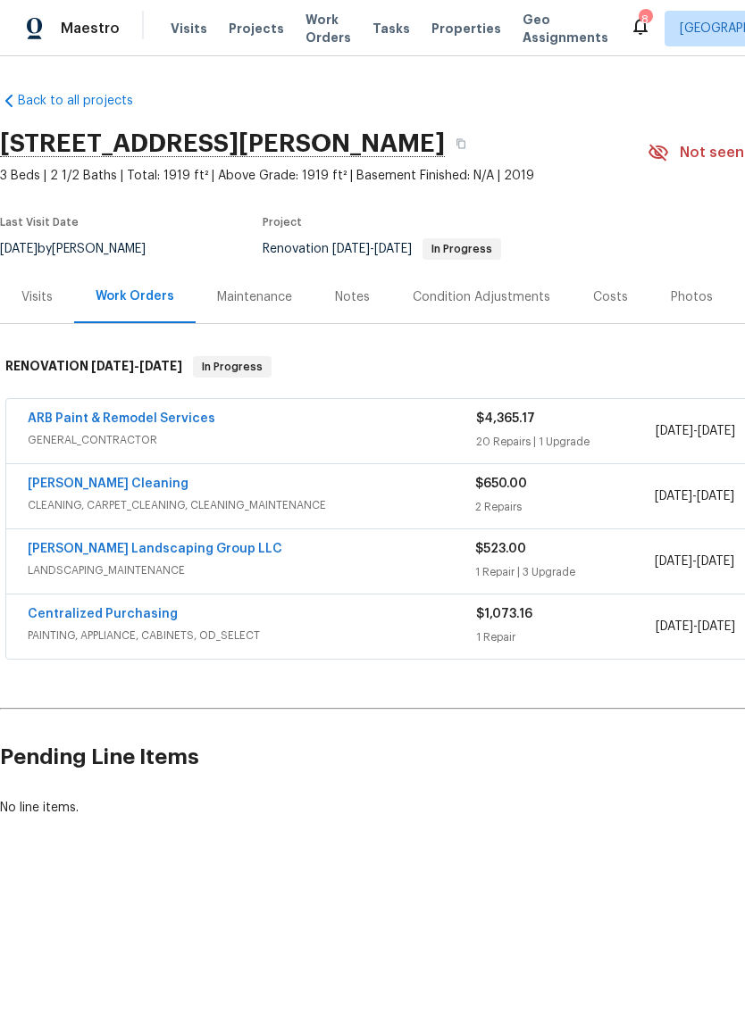
click at [183, 422] on link "ARB Paint & Remodel Services" at bounding box center [122, 419] width 188 height 13
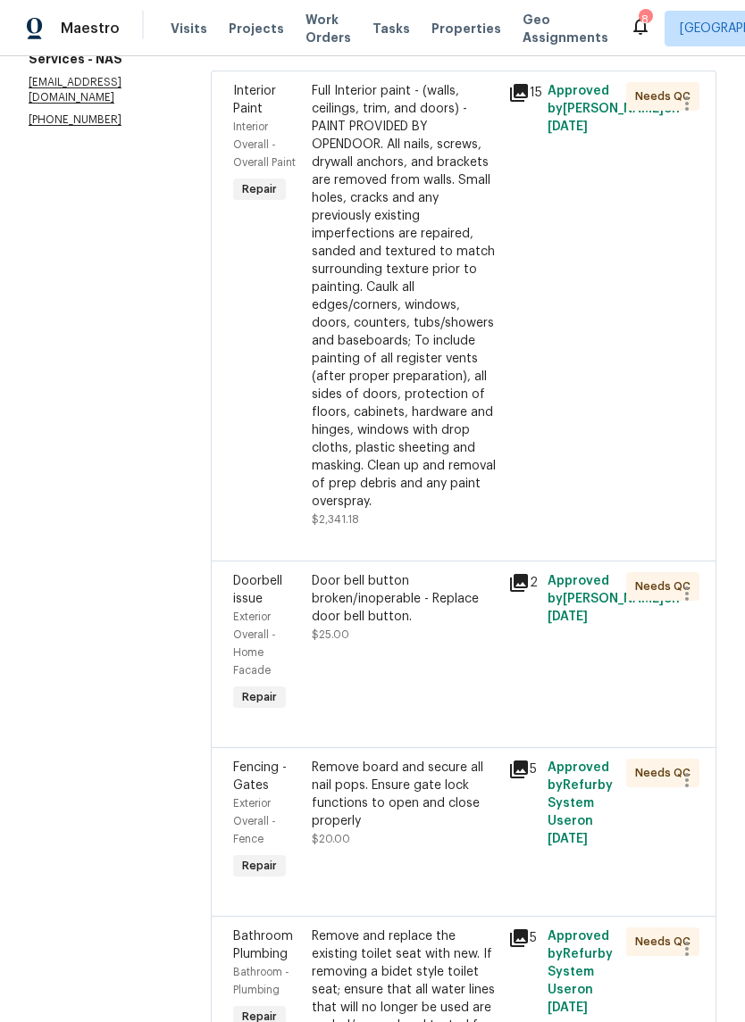
scroll to position [381, 0]
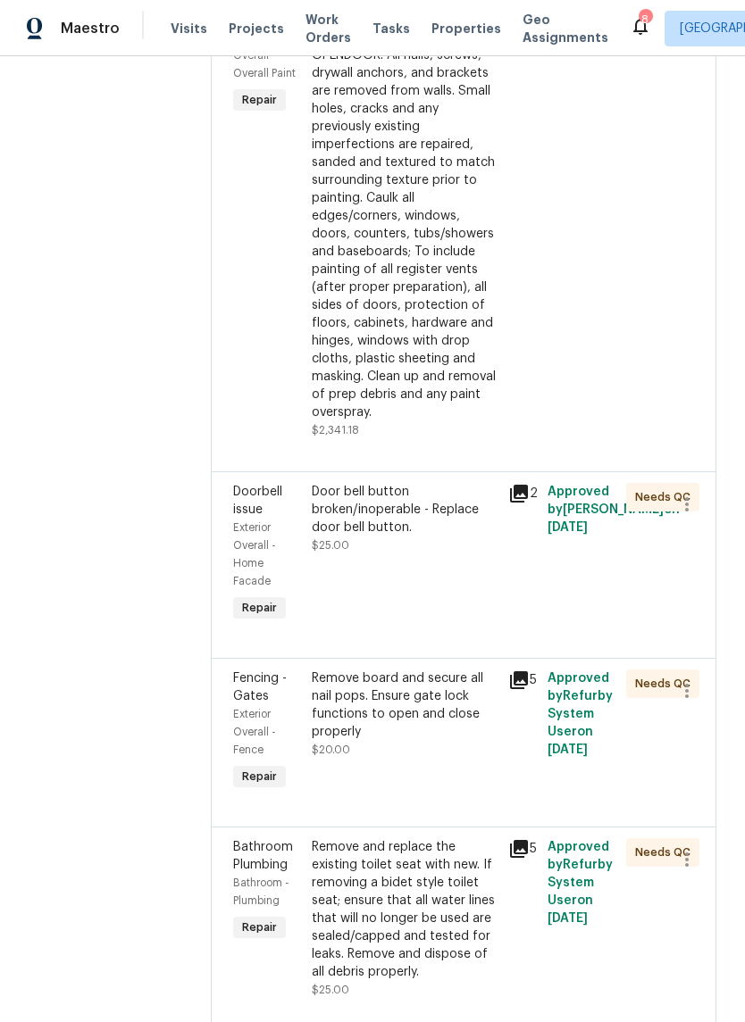
click at [397, 483] on div "Door bell button broken/inoperable - Replace door bell button." at bounding box center [405, 510] width 186 height 54
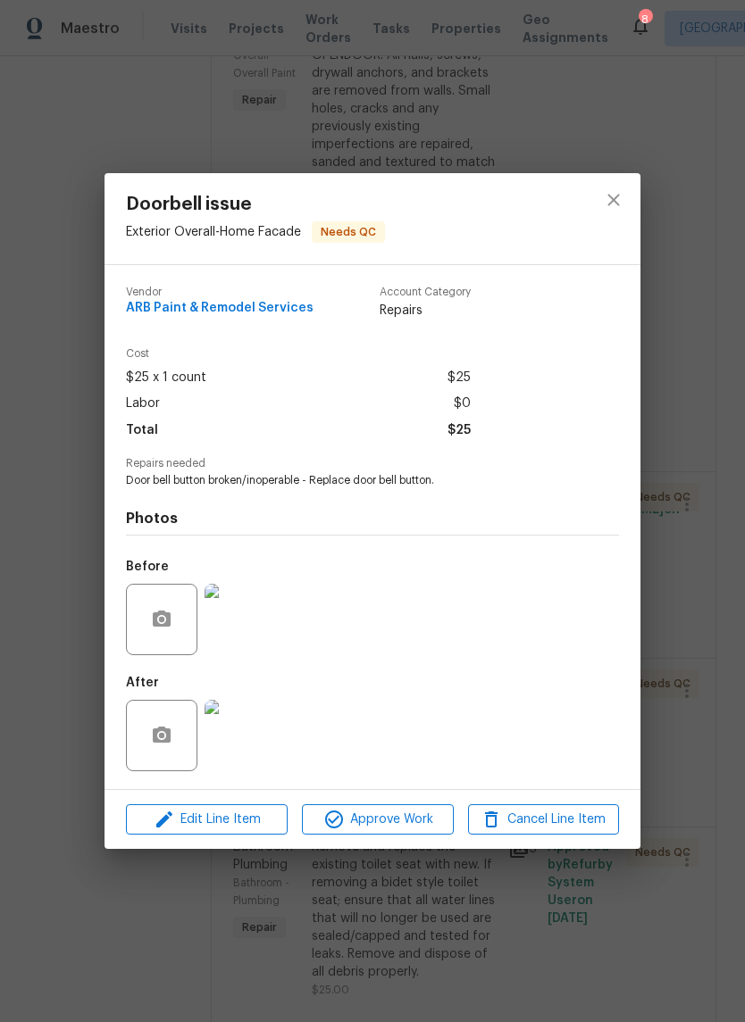
click at [250, 740] on img at bounding box center [239, 735] width 71 height 71
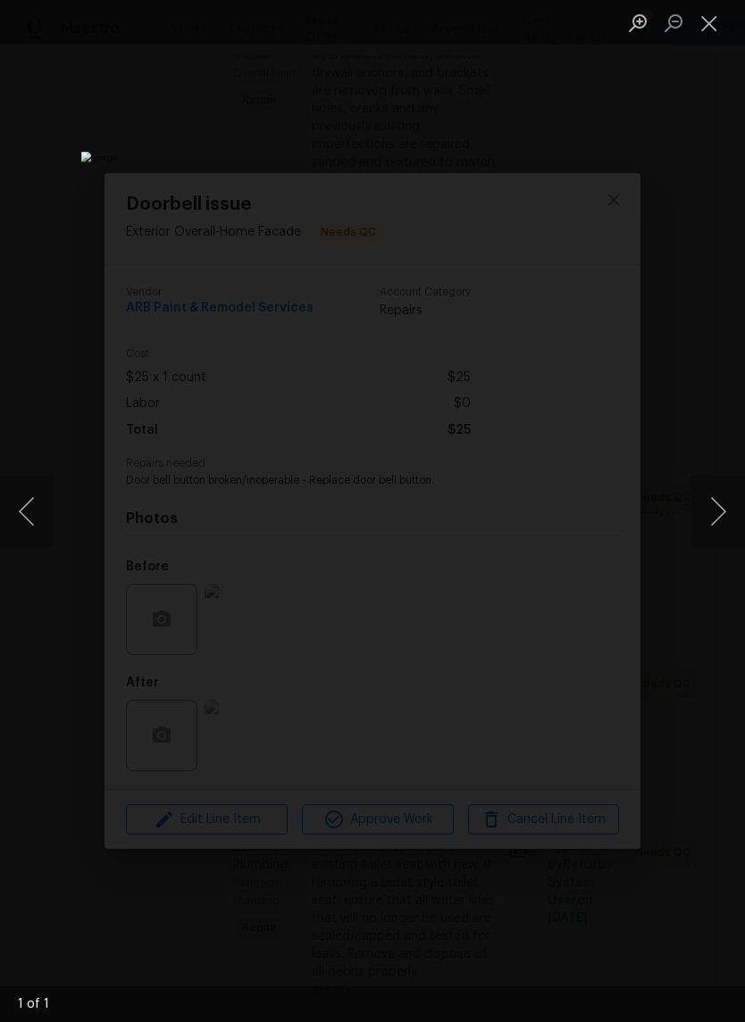
click at [716, 31] on button "Close lightbox" at bounding box center [709, 22] width 36 height 31
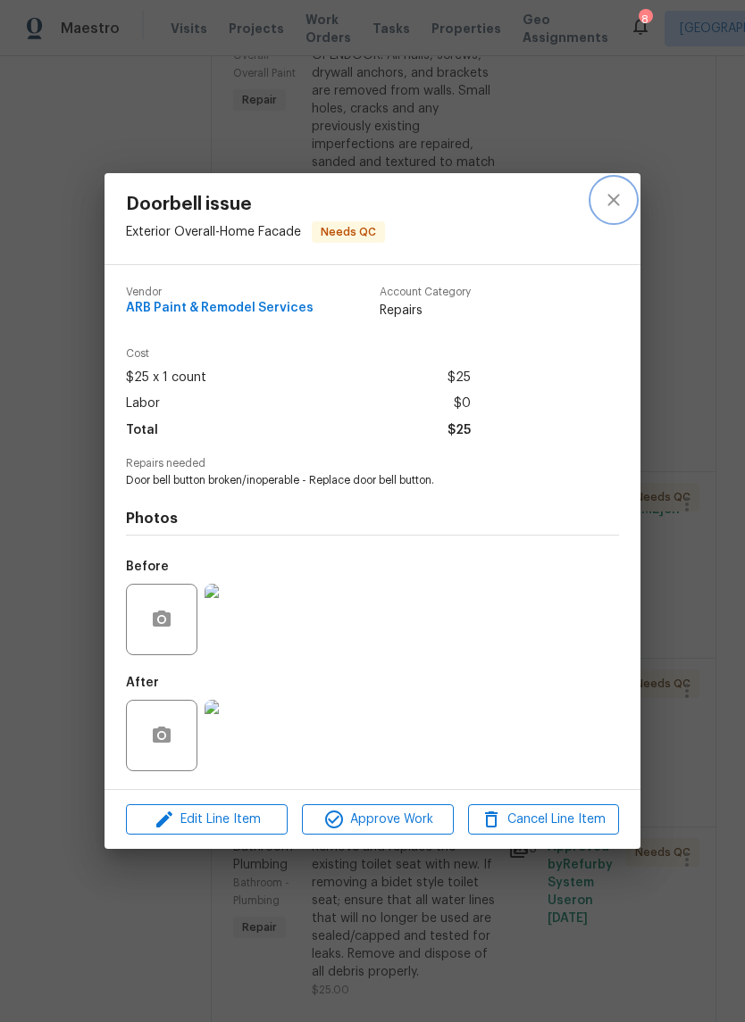
click at [624, 203] on button "close" at bounding box center [613, 200] width 43 height 43
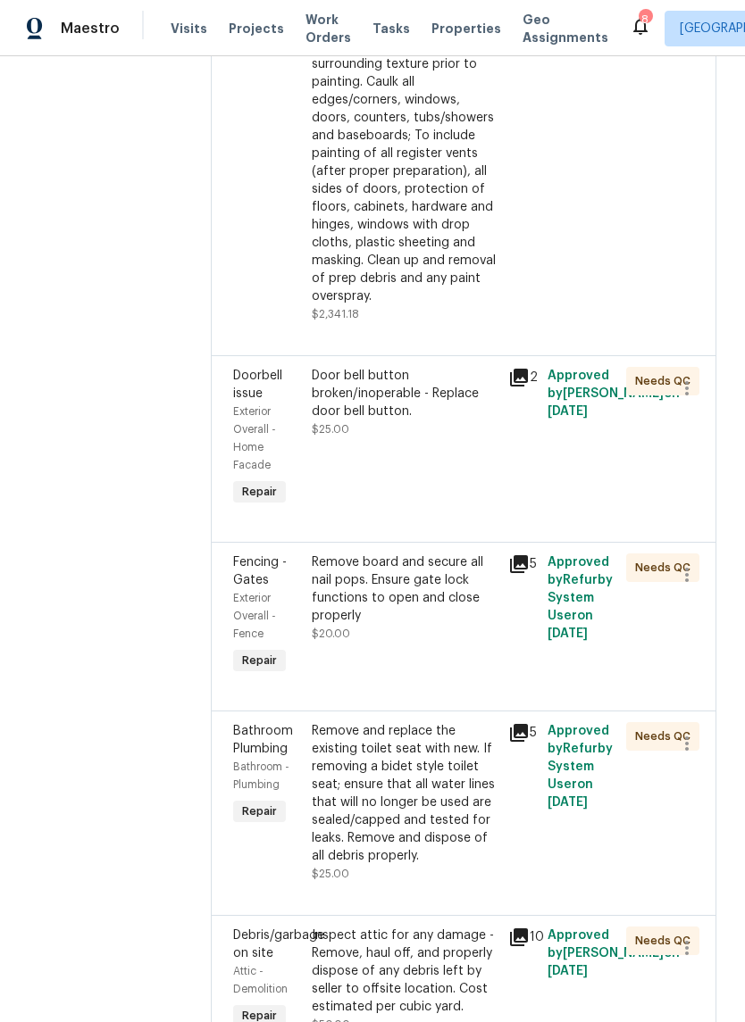
scroll to position [498, 0]
click at [456, 553] on div "Remove board and secure all nail pops. Ensure gate lock functions to open and c…" at bounding box center [405, 588] width 186 height 71
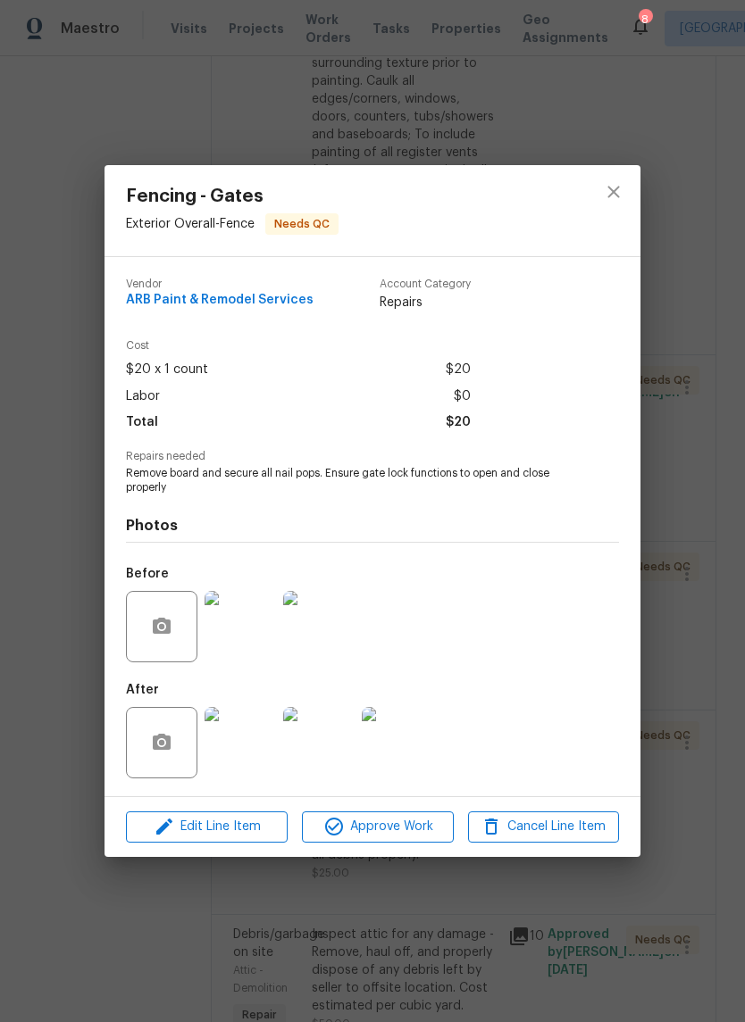
click at [248, 632] on img at bounding box center [239, 626] width 71 height 71
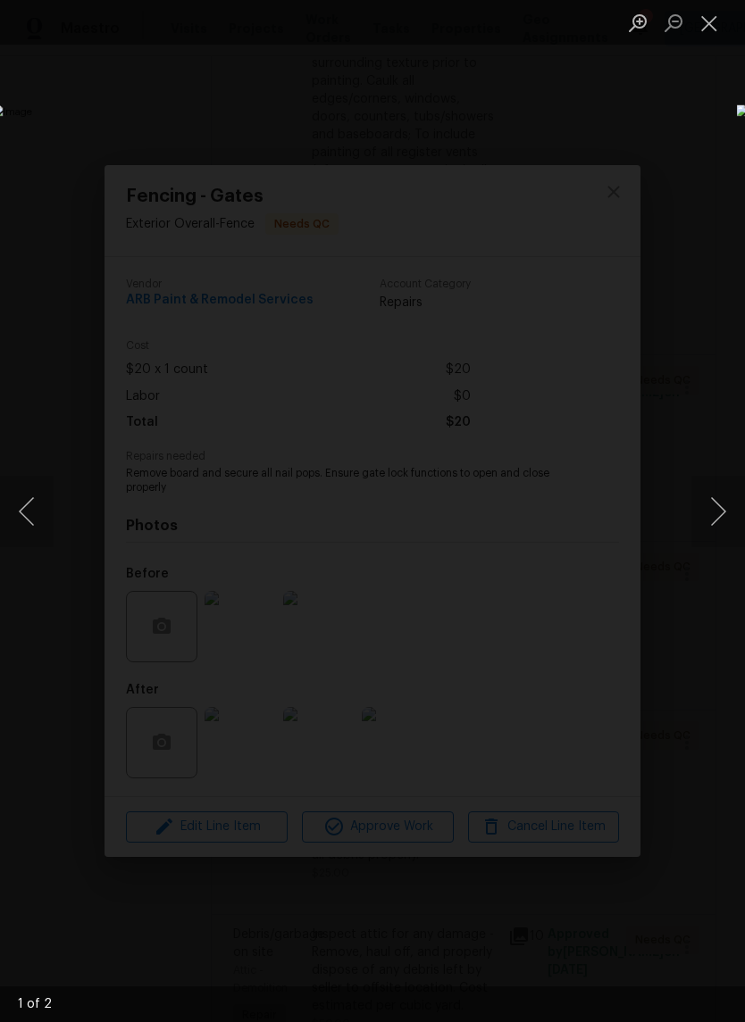
click at [712, 36] on button "Close lightbox" at bounding box center [709, 22] width 36 height 31
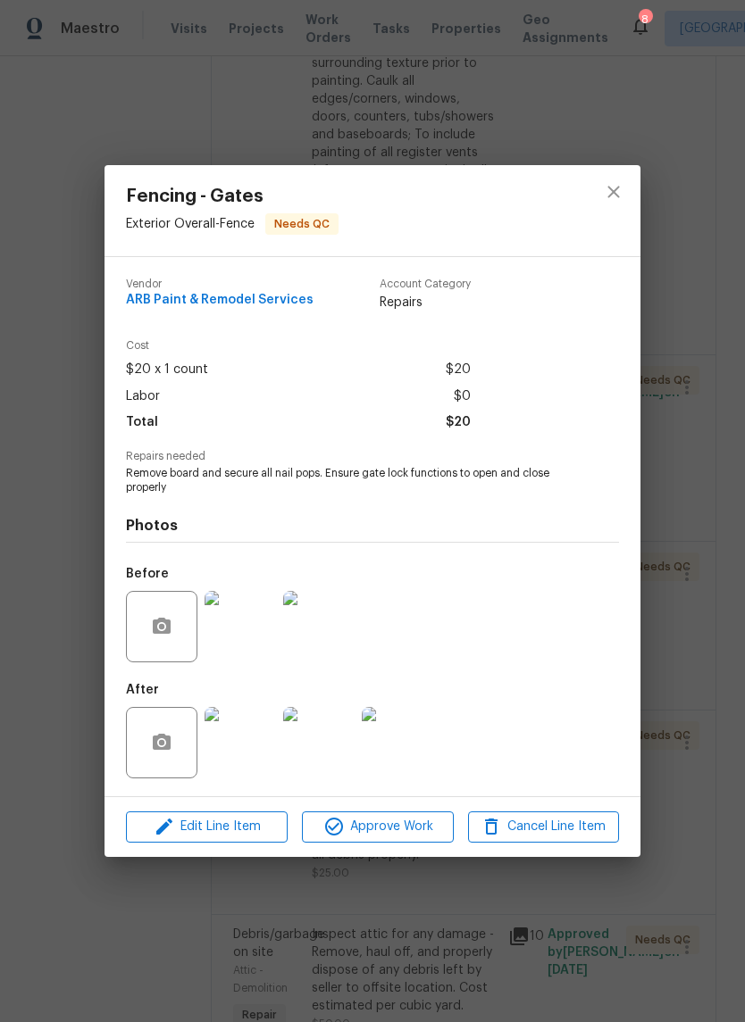
click at [258, 750] on img at bounding box center [239, 742] width 71 height 71
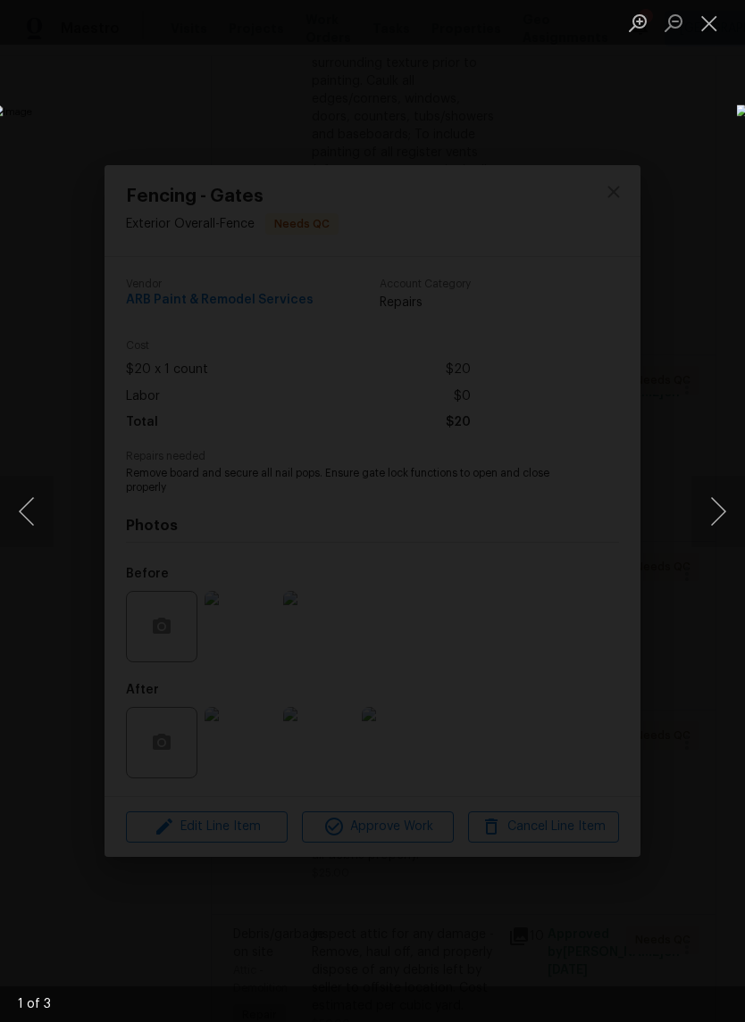
click at [724, 519] on button "Next image" at bounding box center [718, 511] width 54 height 71
click at [721, 510] on button "Next image" at bounding box center [718, 511] width 54 height 71
click at [714, 35] on button "Close lightbox" at bounding box center [709, 22] width 36 height 31
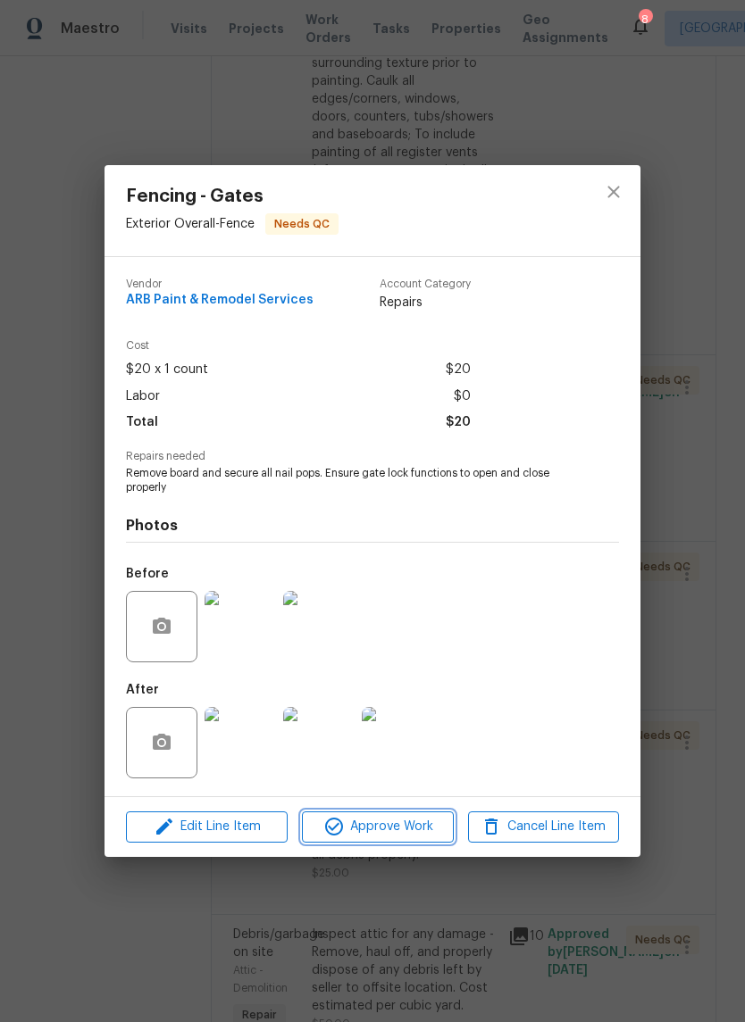
click at [382, 831] on span "Approve Work" at bounding box center [377, 827] width 140 height 22
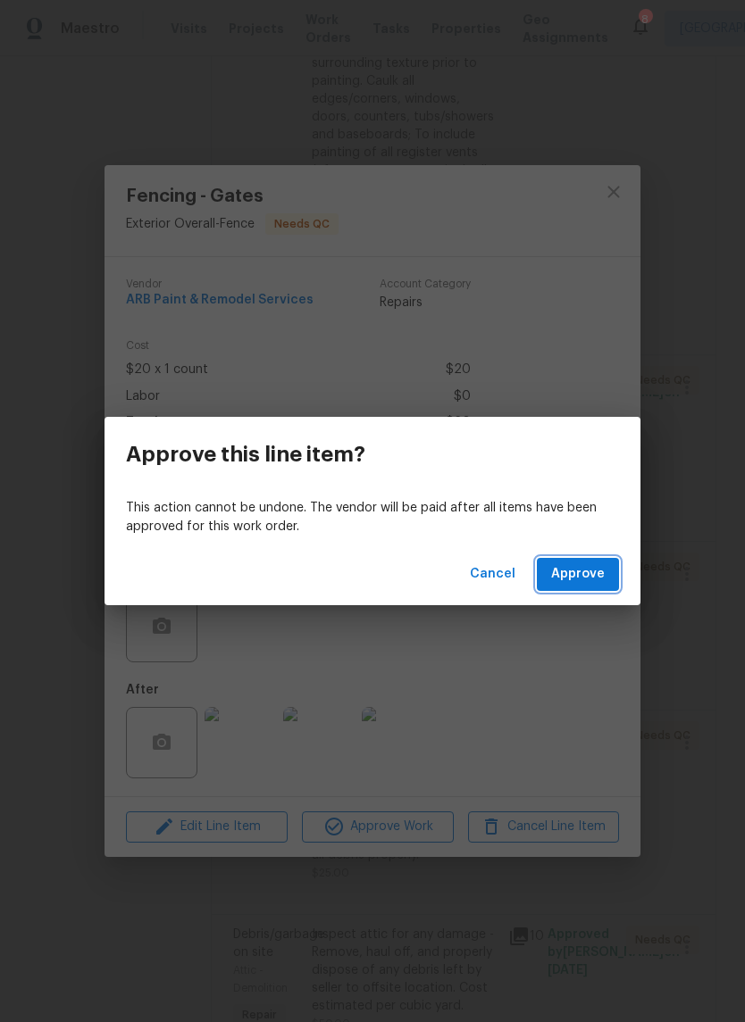
click at [578, 574] on span "Approve" at bounding box center [578, 574] width 54 height 22
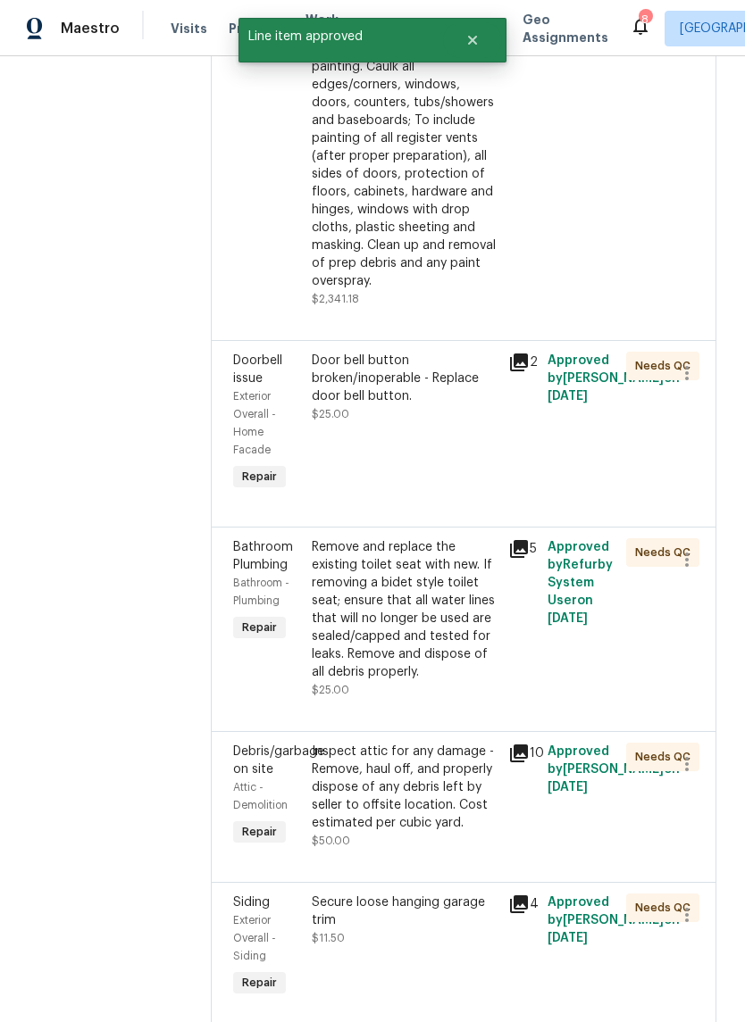
scroll to position [513, 0]
click at [470, 538] on div "Remove and replace the existing toilet seat with new. If removing a bidet style…" at bounding box center [405, 609] width 186 height 143
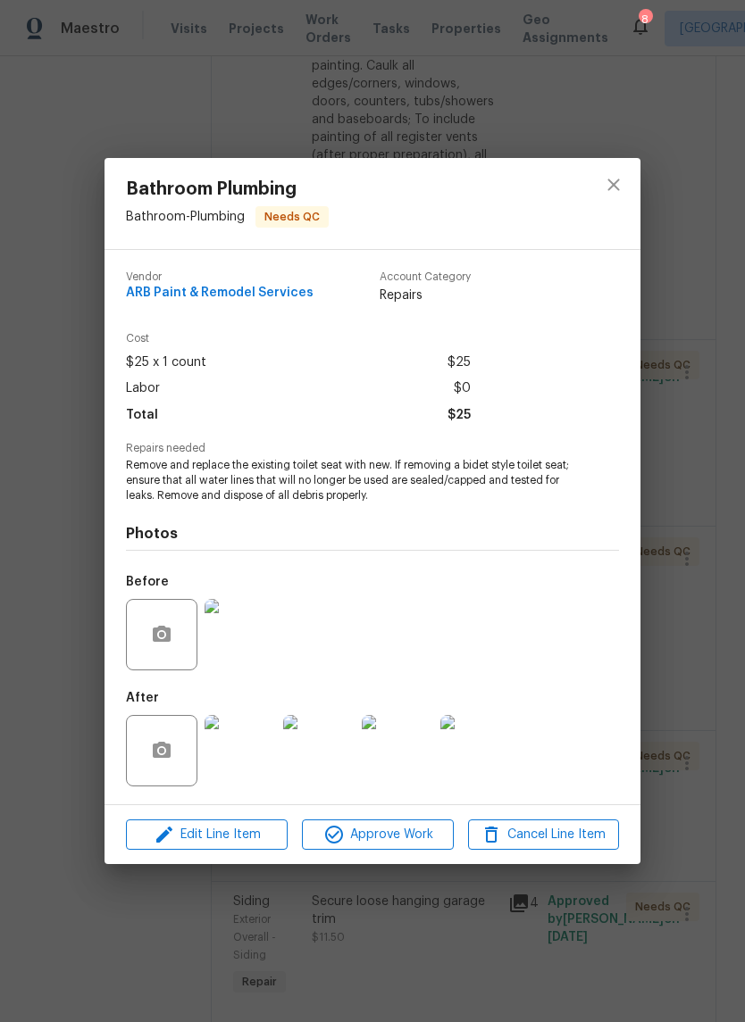
click at [253, 762] on img at bounding box center [239, 750] width 71 height 71
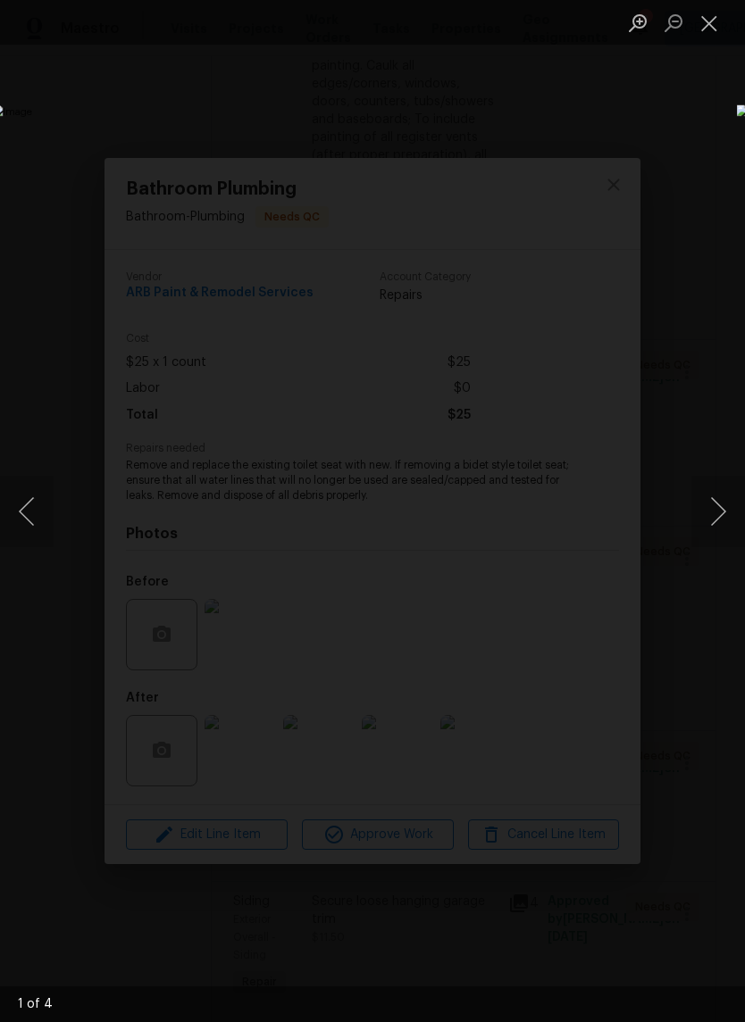
click at [724, 518] on button "Next image" at bounding box center [718, 511] width 54 height 71
click at [722, 519] on button "Next image" at bounding box center [718, 511] width 54 height 71
click at [723, 511] on button "Next image" at bounding box center [718, 511] width 54 height 71
click at [713, 34] on button "Close lightbox" at bounding box center [709, 22] width 36 height 31
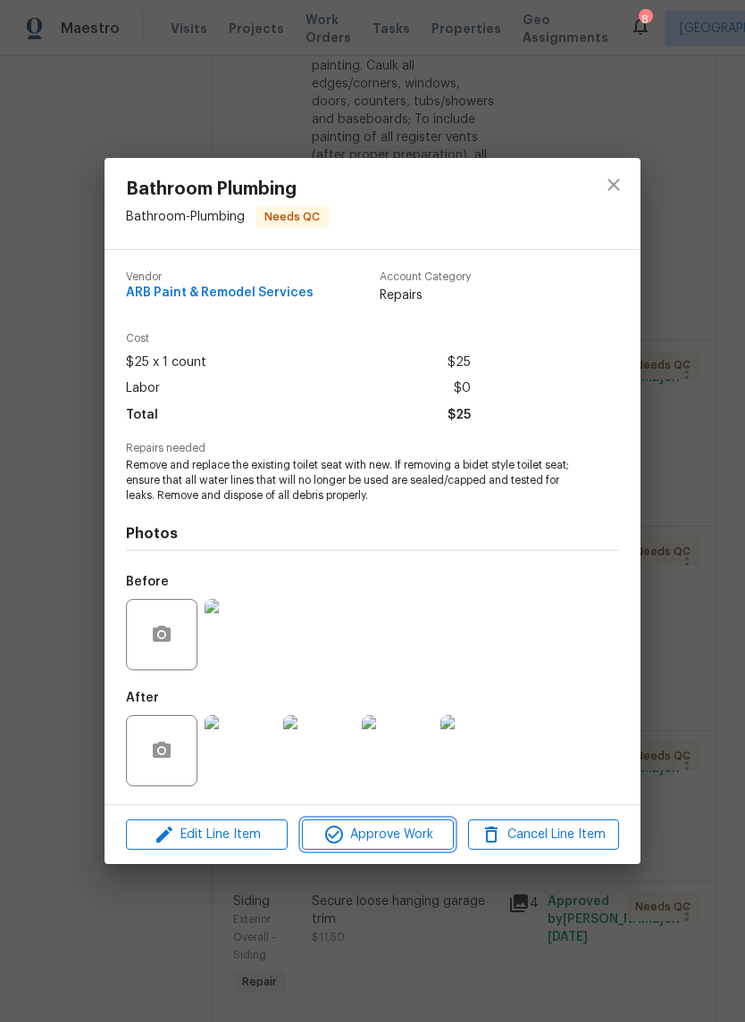
click at [405, 833] on span "Approve Work" at bounding box center [377, 835] width 140 height 22
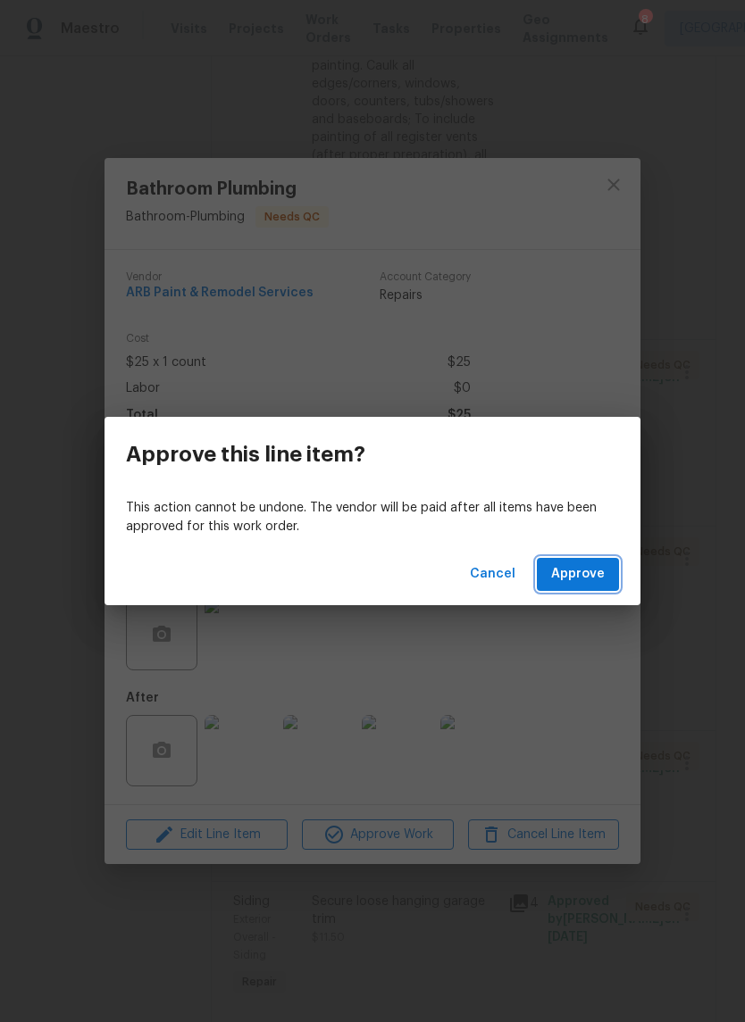
click at [577, 578] on span "Approve" at bounding box center [578, 574] width 54 height 22
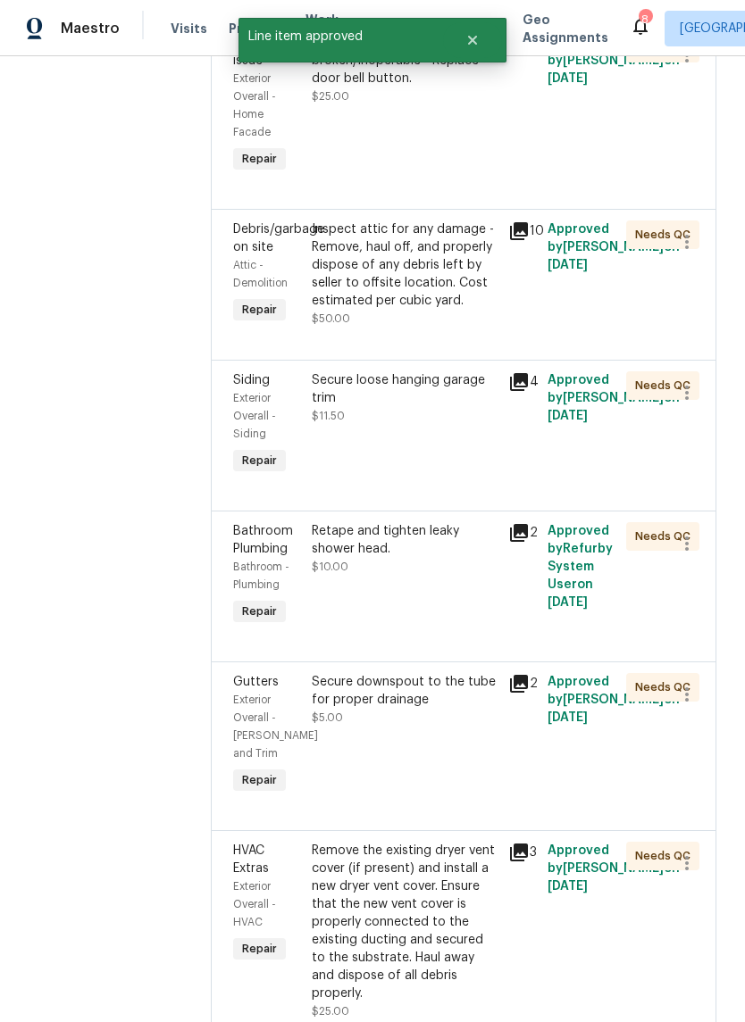
scroll to position [830, 0]
click at [445, 221] on div "Inspect attic for any damage - Remove, haul off, and properly dispose of any de…" at bounding box center [405, 265] width 186 height 89
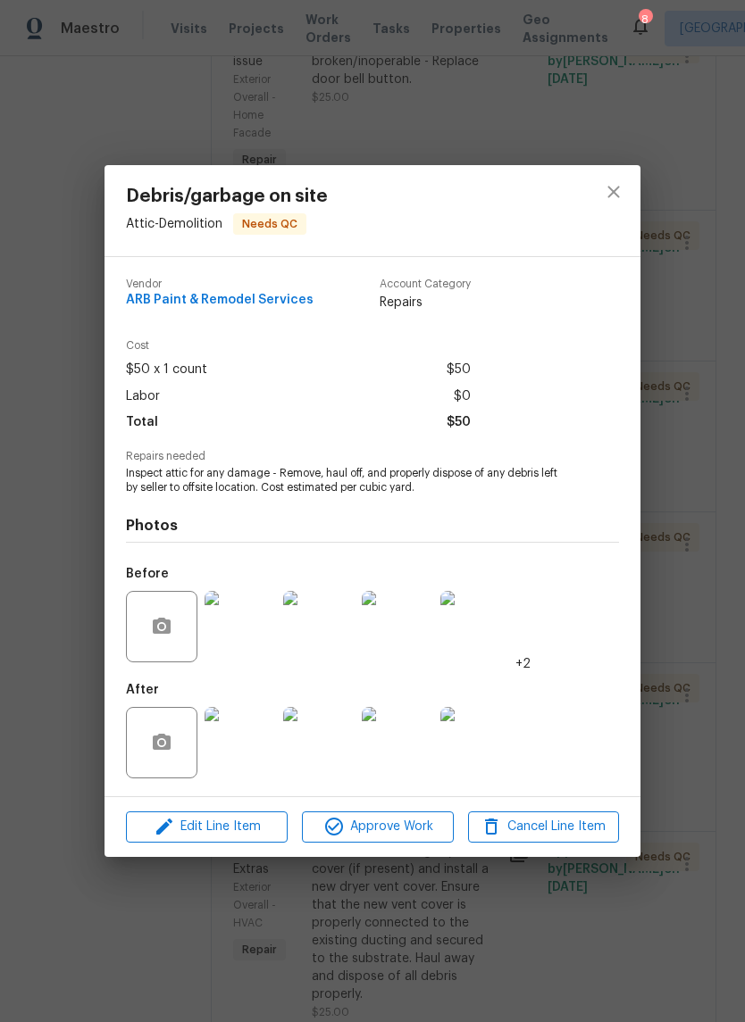
click at [255, 752] on img at bounding box center [239, 742] width 71 height 71
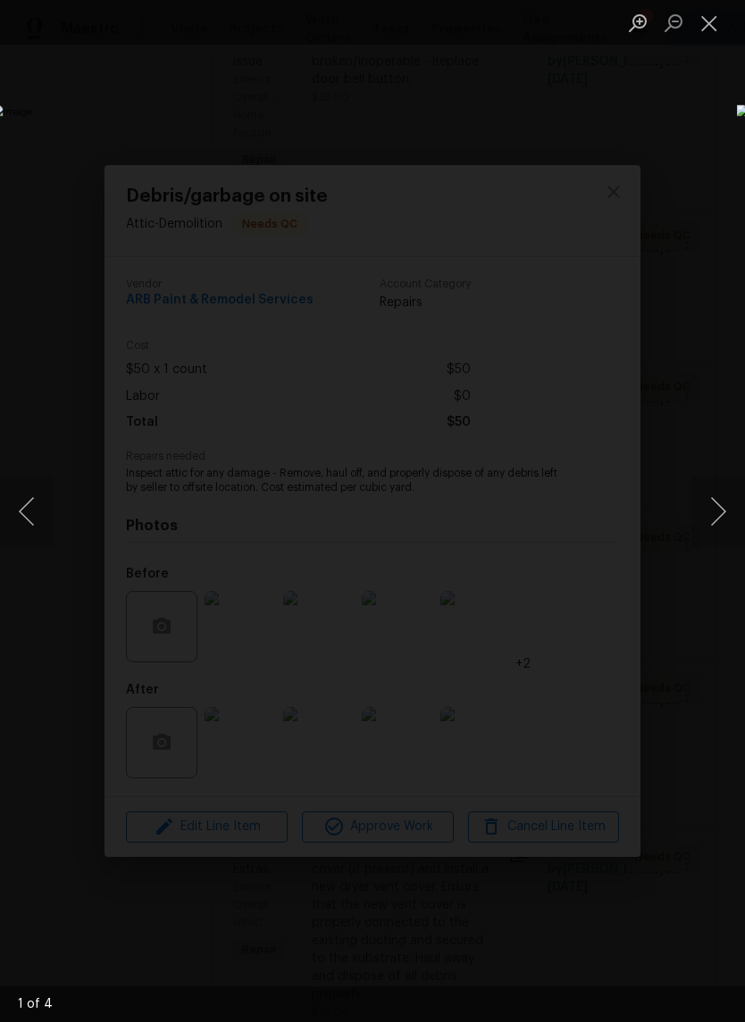
click at [725, 517] on button "Next image" at bounding box center [718, 511] width 54 height 71
click at [722, 515] on button "Next image" at bounding box center [718, 511] width 54 height 71
click at [724, 522] on button "Next image" at bounding box center [718, 511] width 54 height 71
click at [710, 31] on button "Close lightbox" at bounding box center [709, 22] width 36 height 31
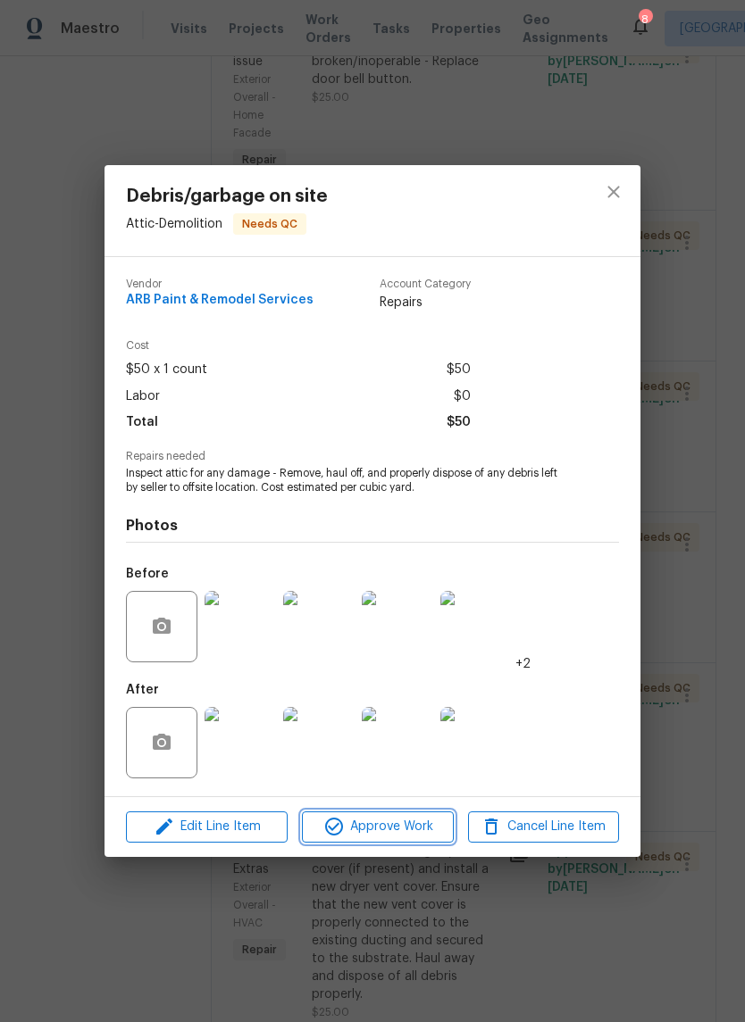
click at [406, 830] on span "Approve Work" at bounding box center [377, 827] width 140 height 22
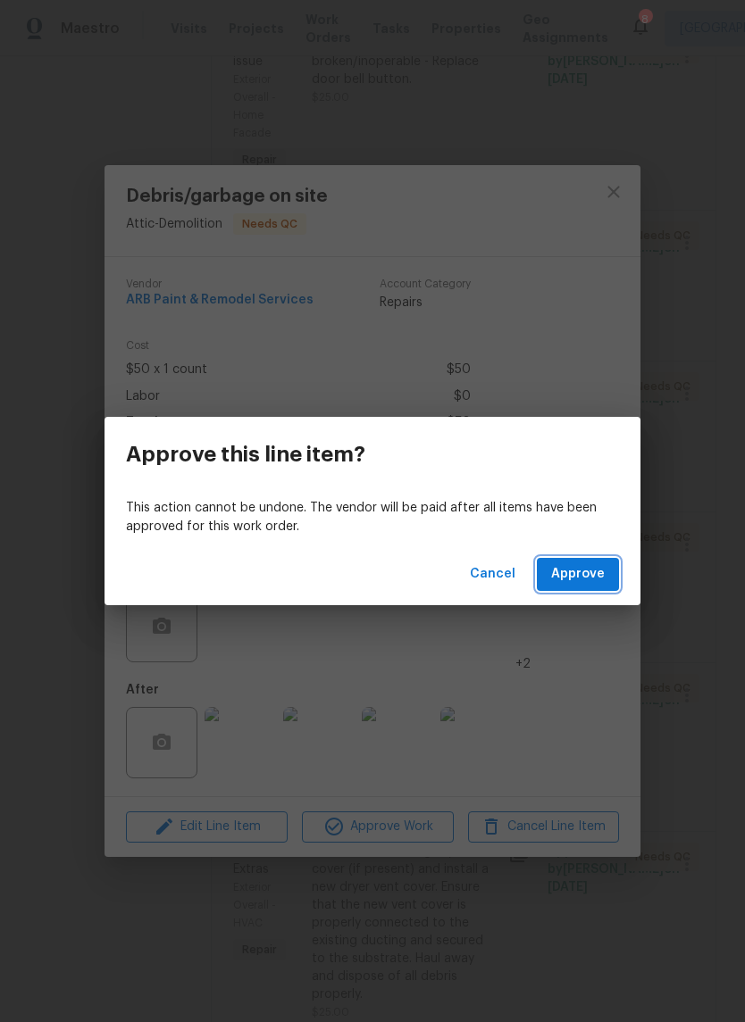
click at [578, 574] on span "Approve" at bounding box center [578, 574] width 54 height 22
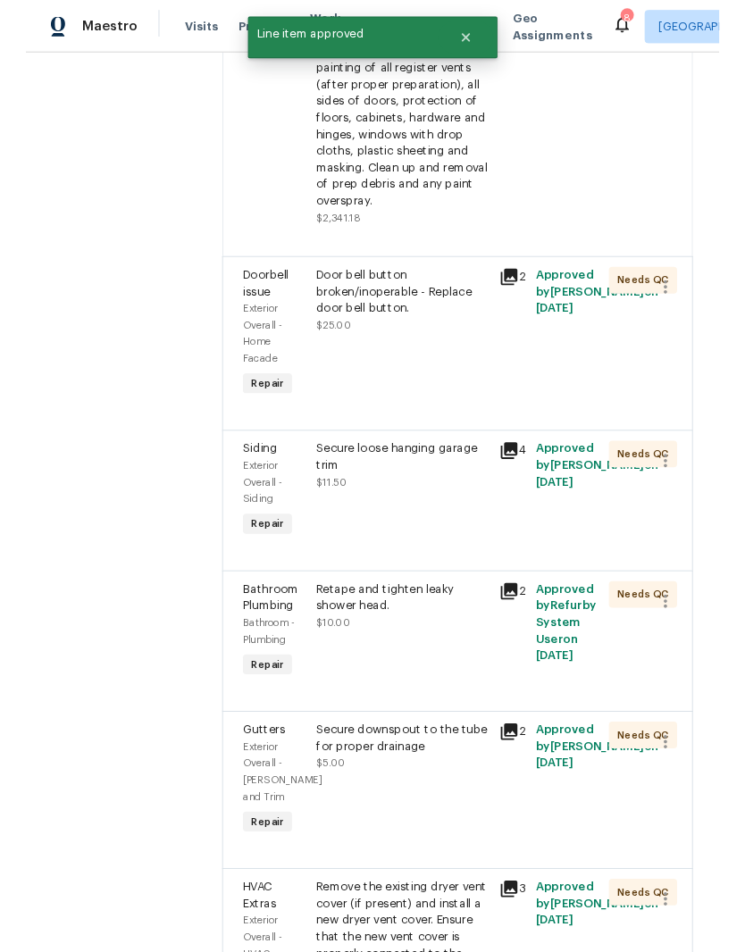
scroll to position [584, 0]
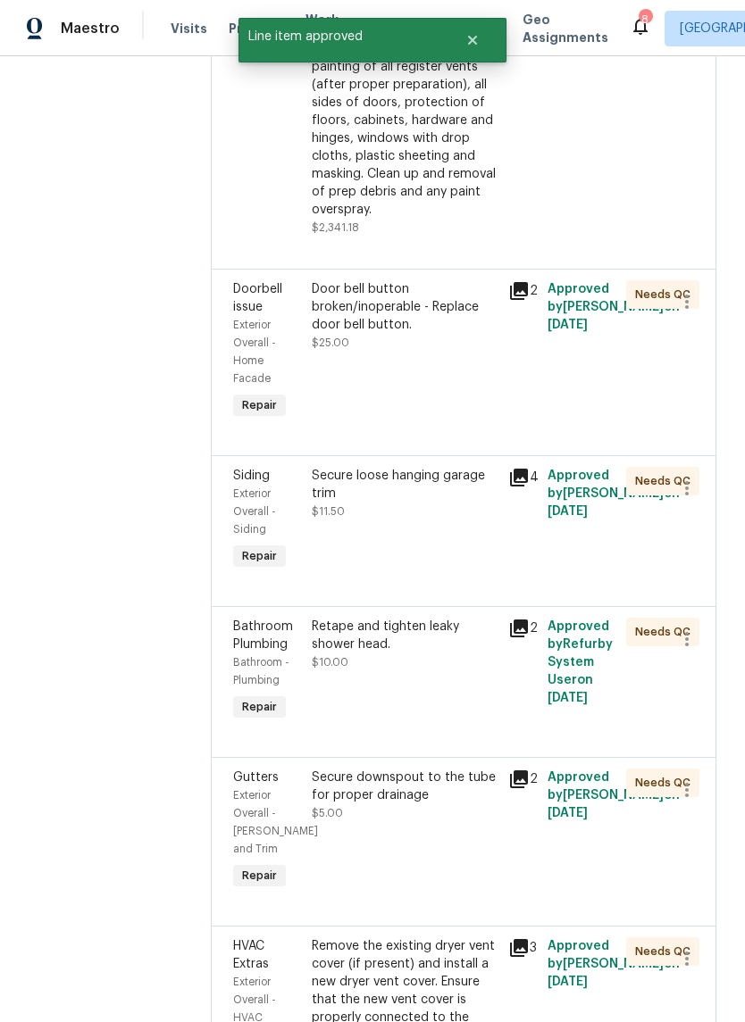
click at [447, 467] on div "Secure loose hanging garage trim" at bounding box center [405, 485] width 186 height 36
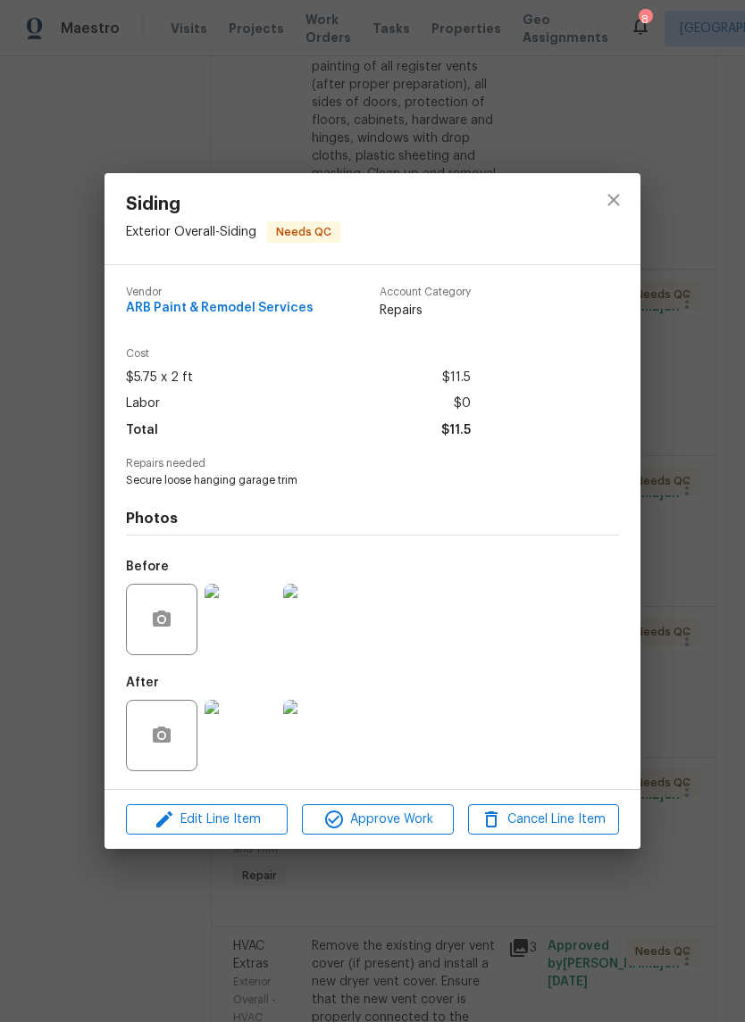
click at [246, 738] on img at bounding box center [239, 735] width 71 height 71
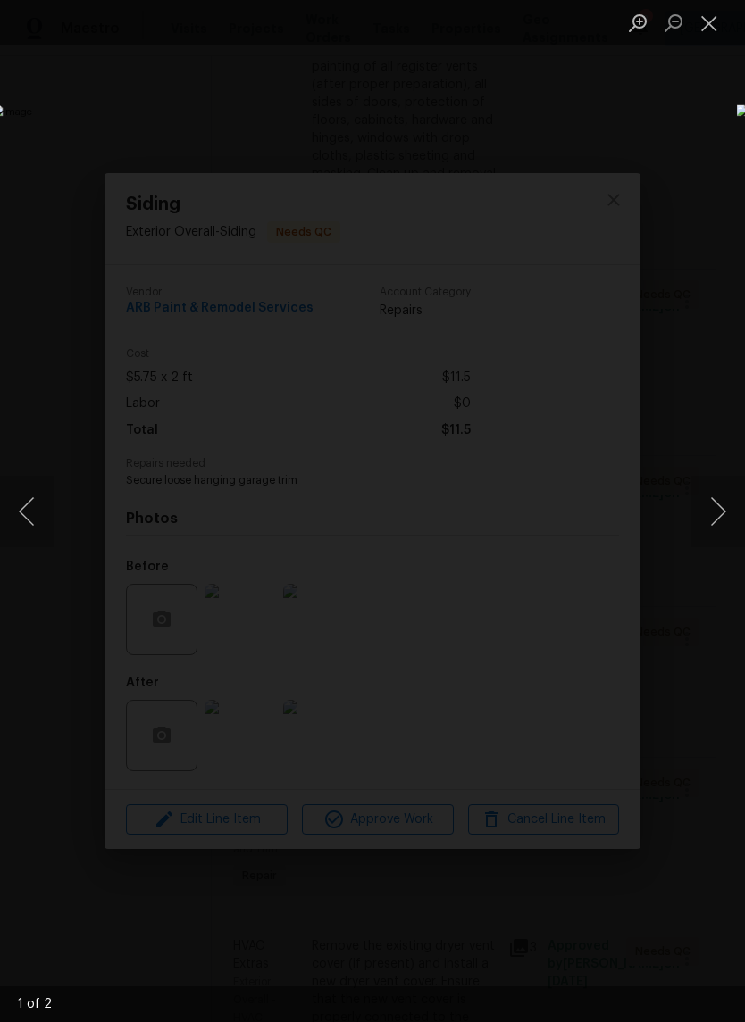
click at [726, 505] on button "Next image" at bounding box center [718, 511] width 54 height 71
click at [711, 29] on button "Close lightbox" at bounding box center [709, 22] width 36 height 31
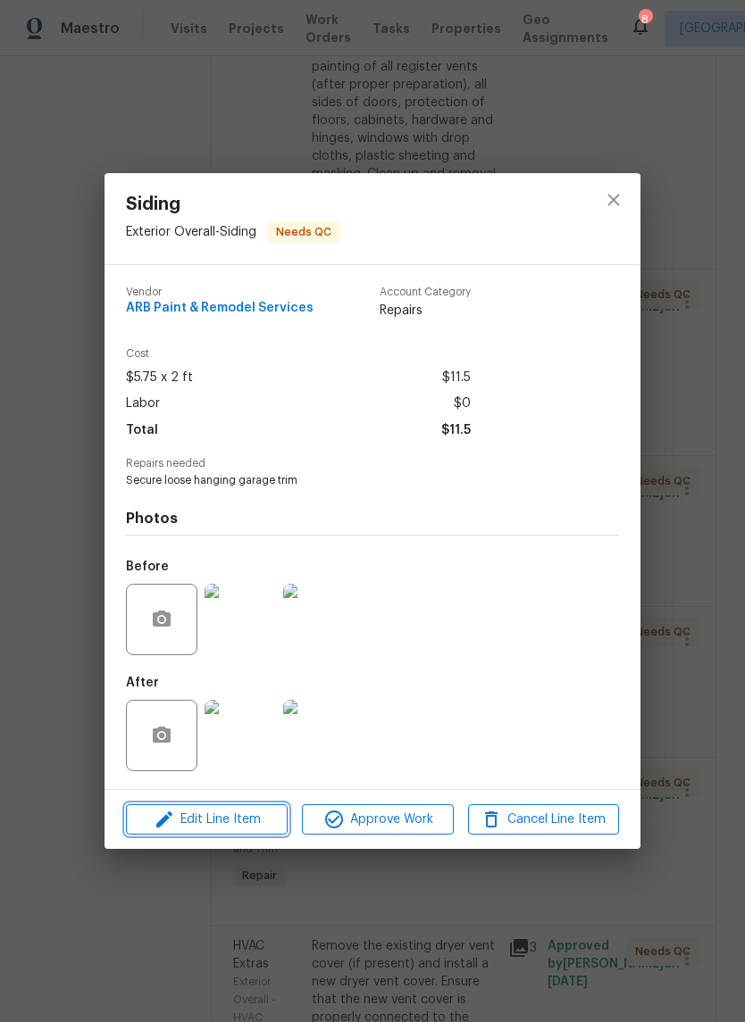
click at [245, 825] on span "Edit Line Item" at bounding box center [206, 820] width 151 height 22
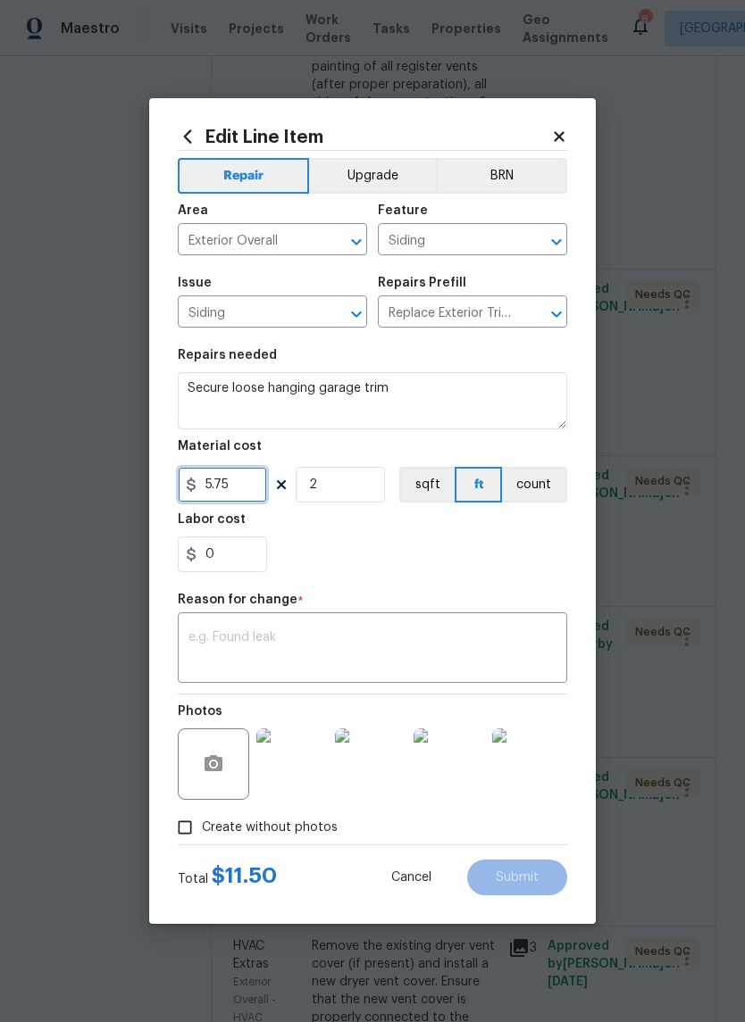
click at [251, 491] on input "5.75" at bounding box center [222, 485] width 89 height 36
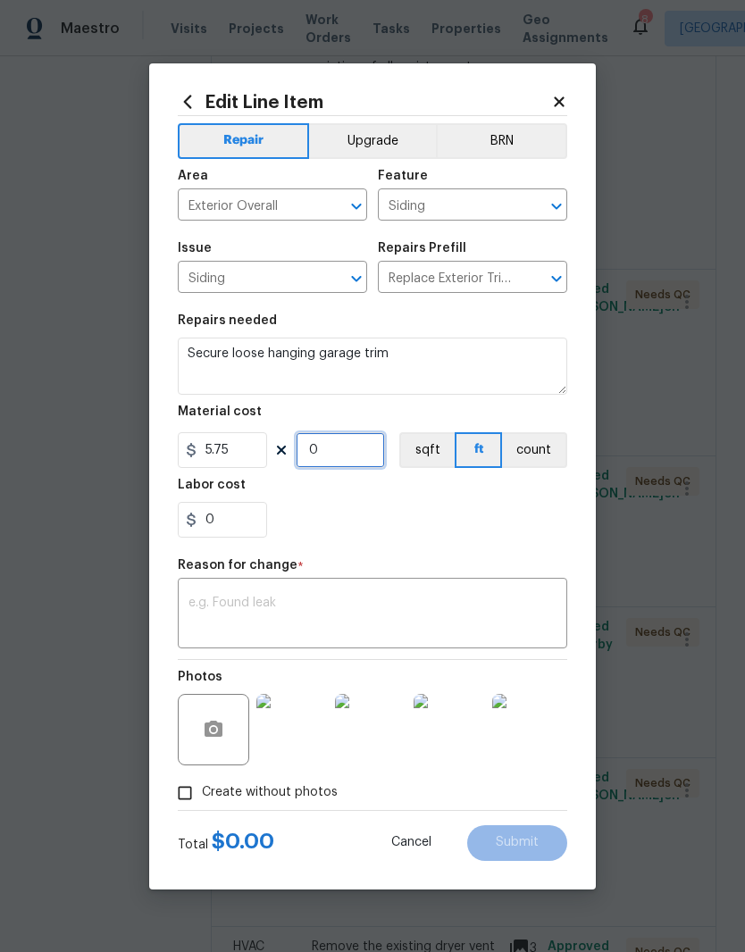
type input "0"
click at [254, 452] on input "5.75" at bounding box center [222, 450] width 89 height 36
type input "150"
click at [358, 455] on input "0" at bounding box center [340, 450] width 89 height 36
type input "1"
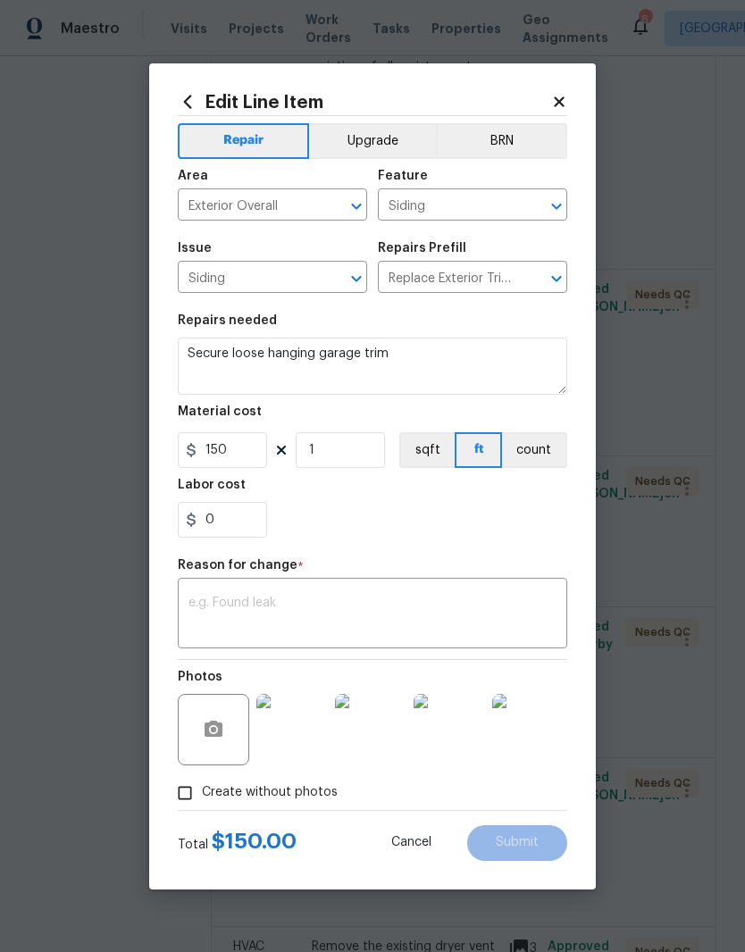
click at [386, 593] on div "x ​" at bounding box center [372, 615] width 389 height 66
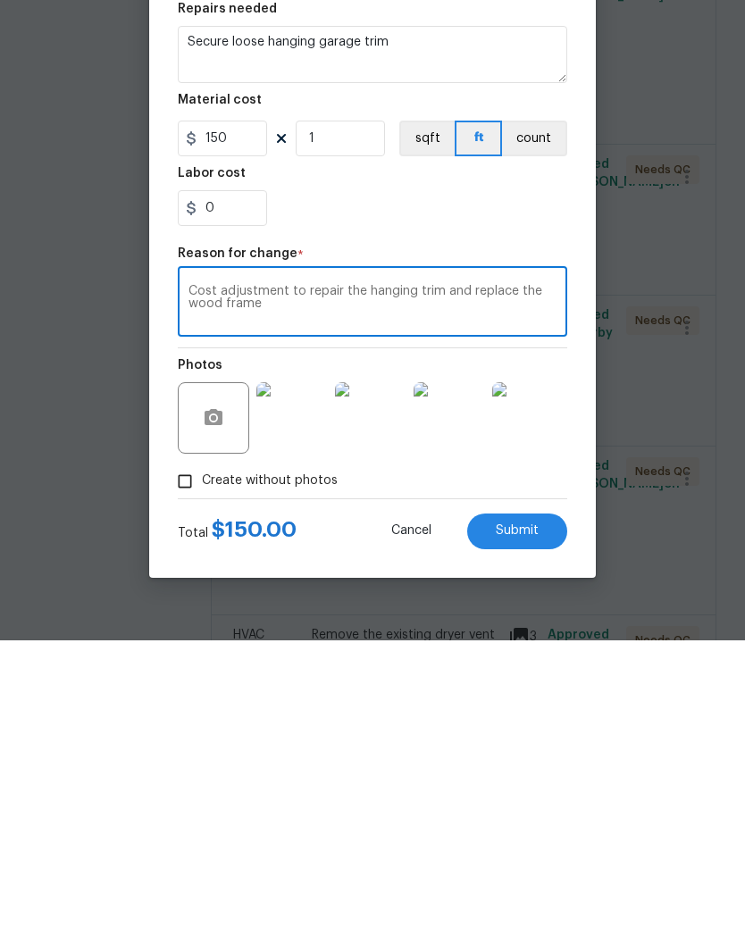
click at [518, 597] on textarea "Cost adjustment to repair the hanging trim and replace the wood frame" at bounding box center [372, 616] width 368 height 38
click at [545, 597] on textarea "Cost adjustment to repair the hanging trim and replace the wood frame" at bounding box center [372, 616] width 368 height 38
type textarea "Cost adjustment to repair the hanging trim and replace the damaged wood frame"
click at [528, 836] on span "Submit" at bounding box center [517, 842] width 43 height 13
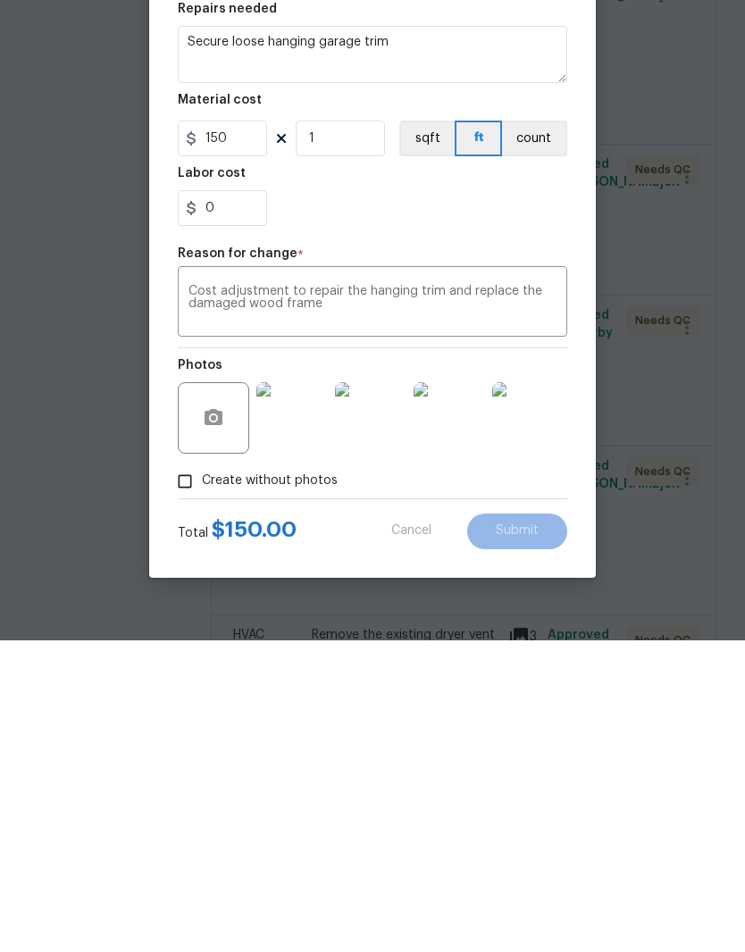
scroll to position [73, 0]
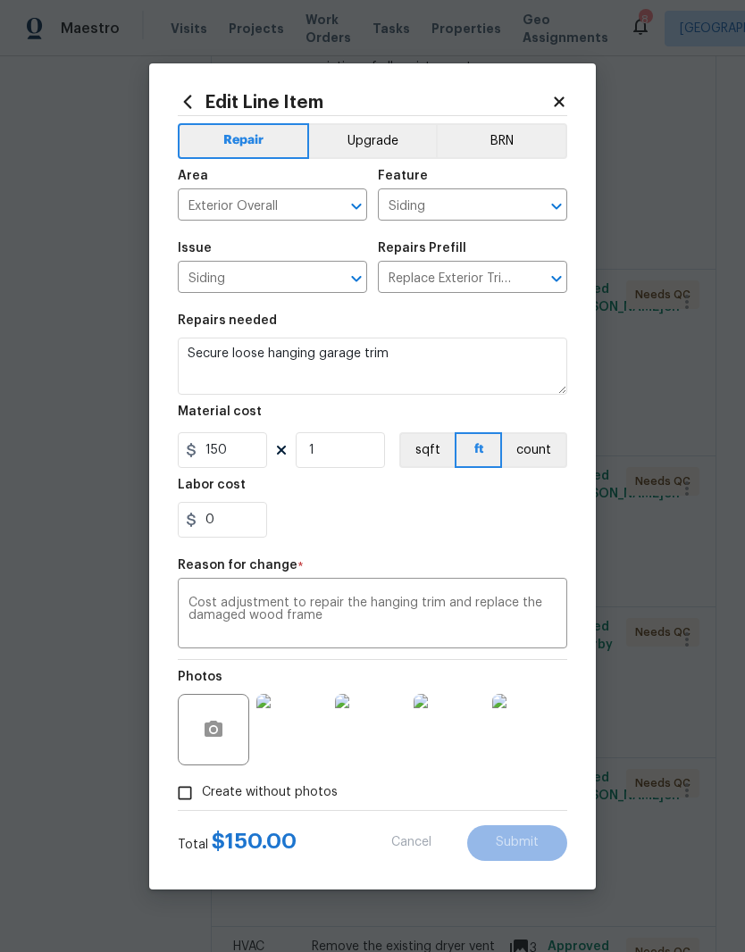
type input "2"
type input "5.75"
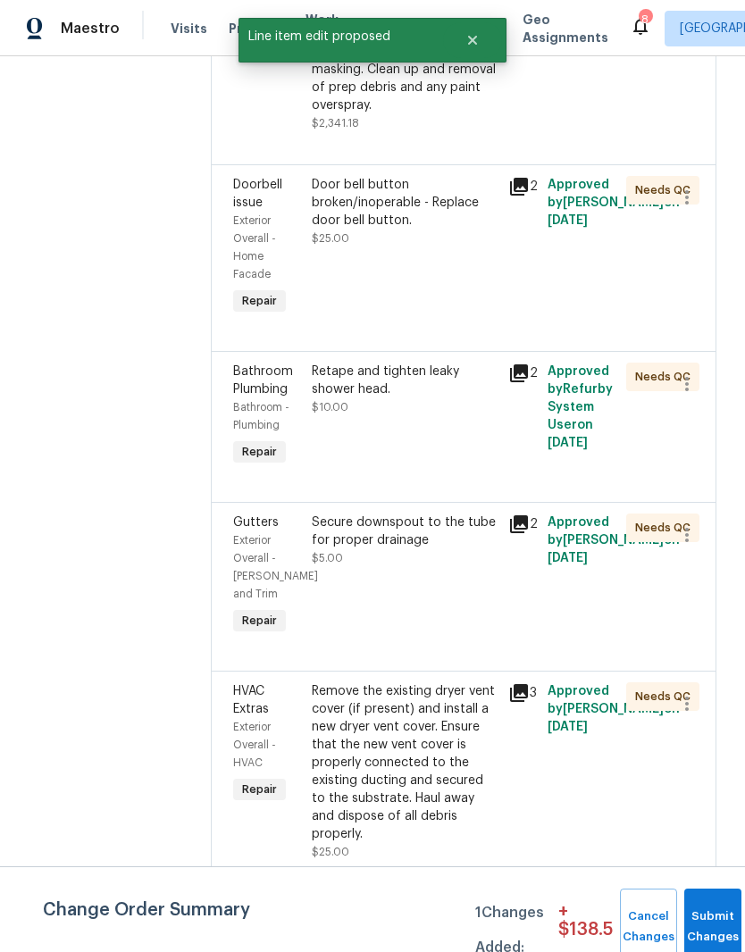
scroll to position [960, 1]
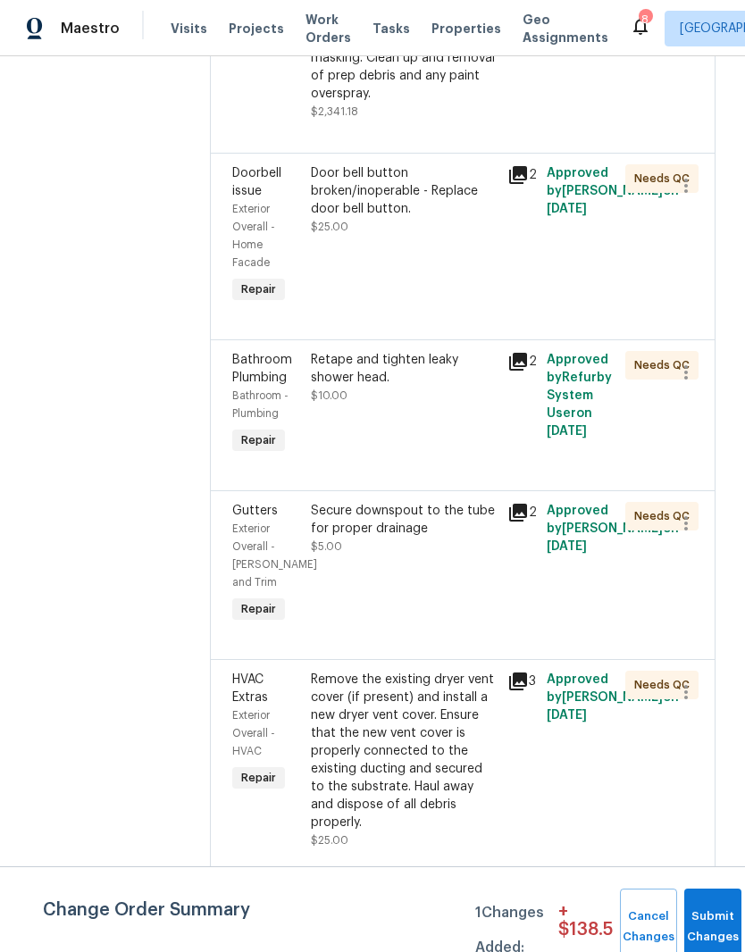
click at [454, 351] on div "Retape and tighten leaky shower head." at bounding box center [404, 369] width 186 height 36
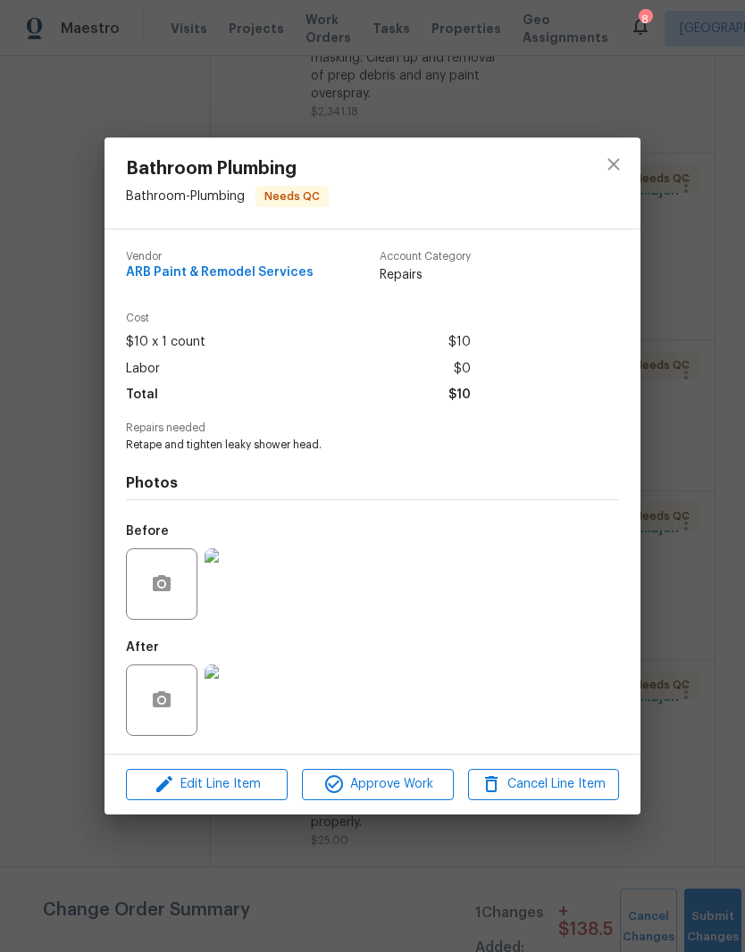
click at [250, 713] on img at bounding box center [239, 699] width 71 height 71
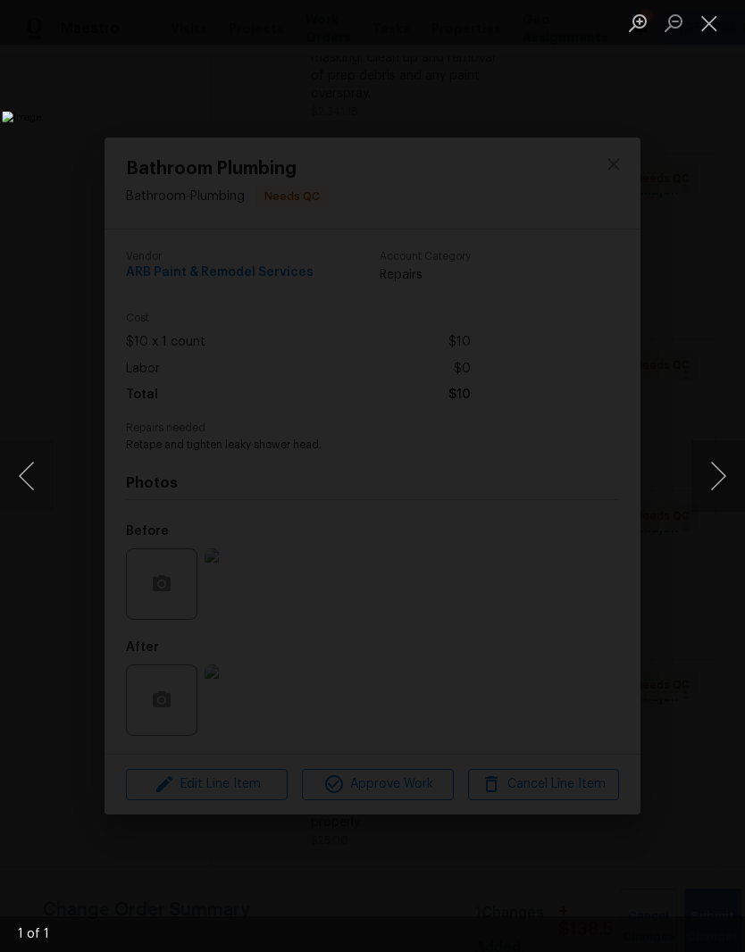
click at [718, 32] on button "Close lightbox" at bounding box center [709, 22] width 36 height 31
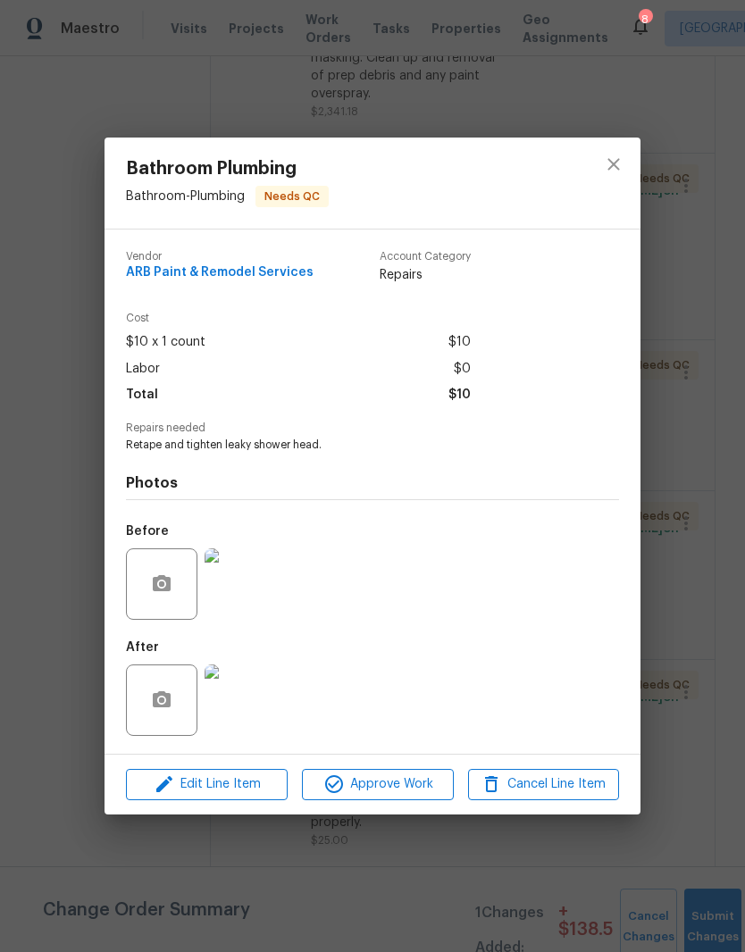
click at [254, 597] on img at bounding box center [239, 583] width 71 height 71
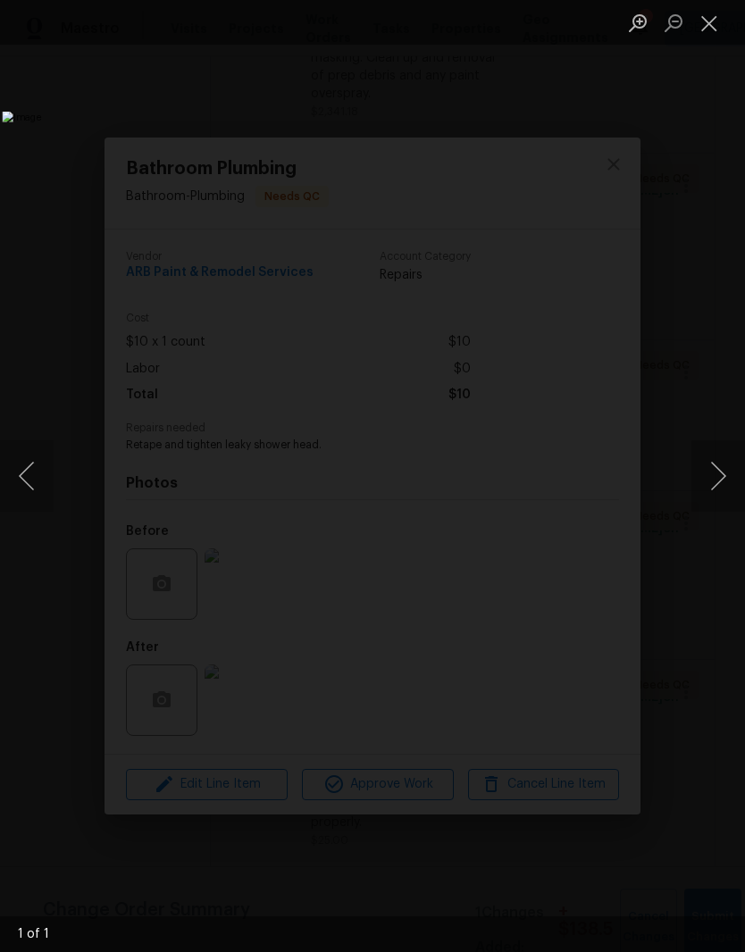
click at [713, 30] on button "Close lightbox" at bounding box center [709, 22] width 36 height 31
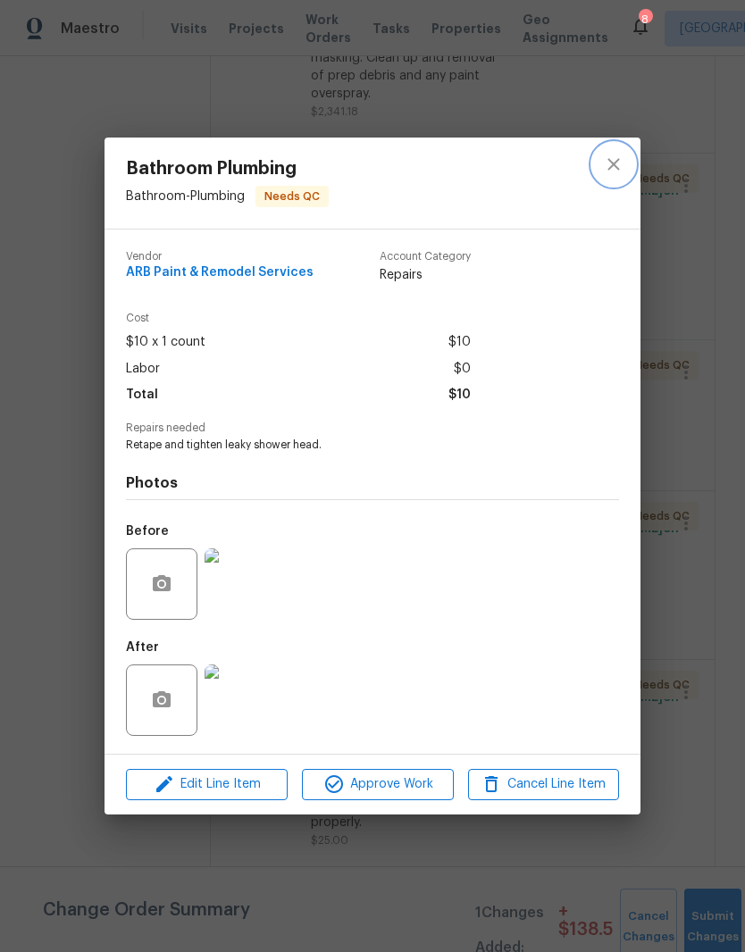
click at [622, 165] on icon "close" at bounding box center [613, 164] width 21 height 21
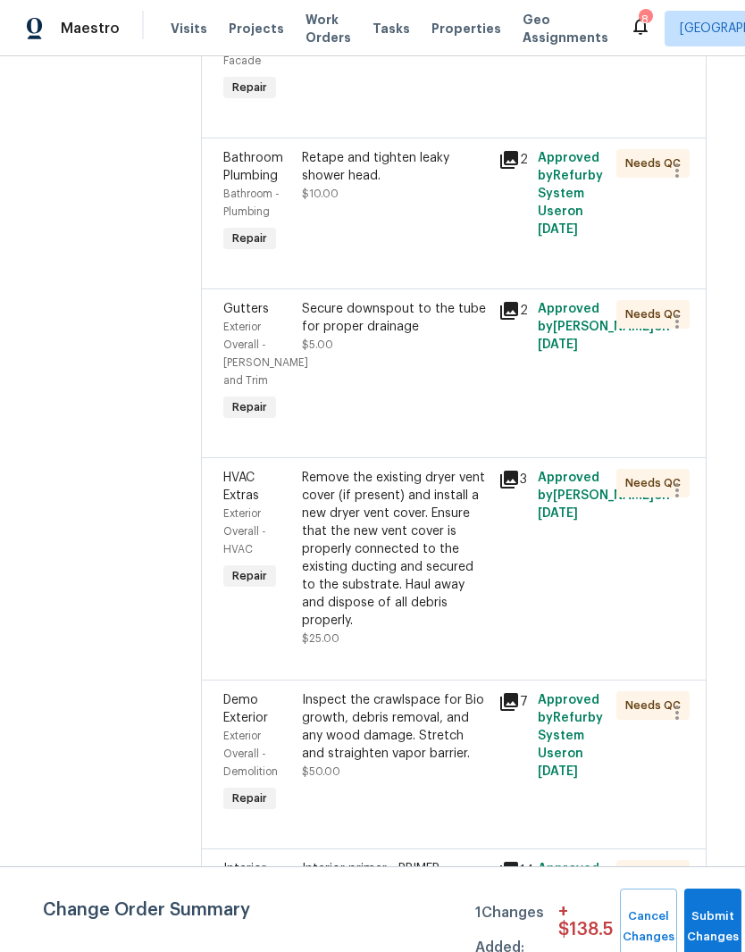
scroll to position [1162, 11]
click at [446, 469] on div "Remove the existing dryer vent cover (if present) and install a new dryer vent …" at bounding box center [394, 549] width 186 height 161
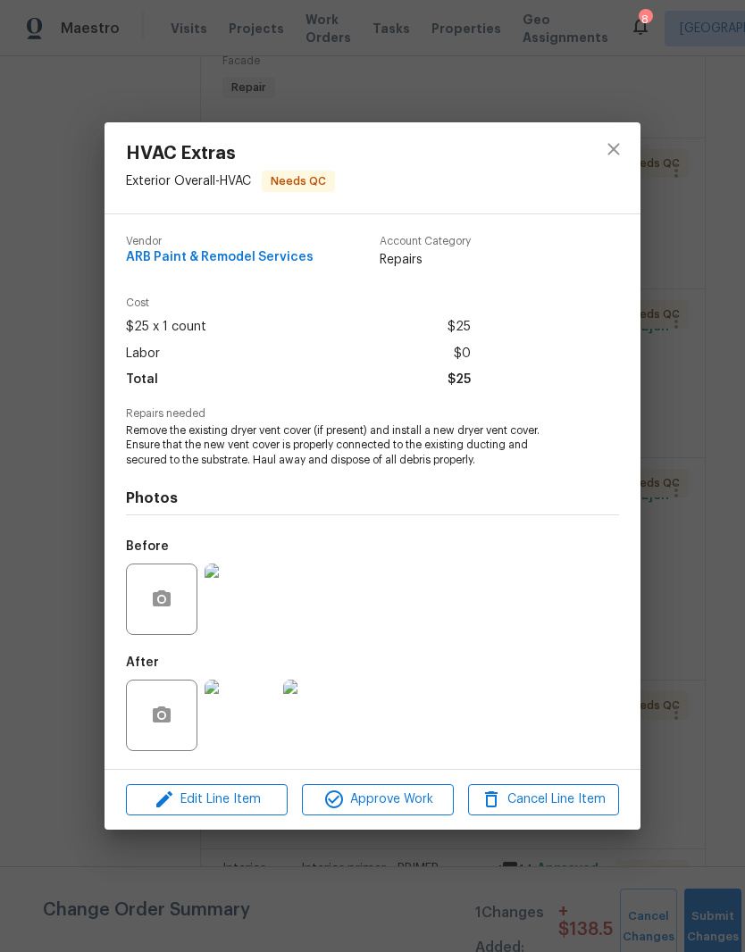
click at [259, 726] on img at bounding box center [239, 715] width 71 height 71
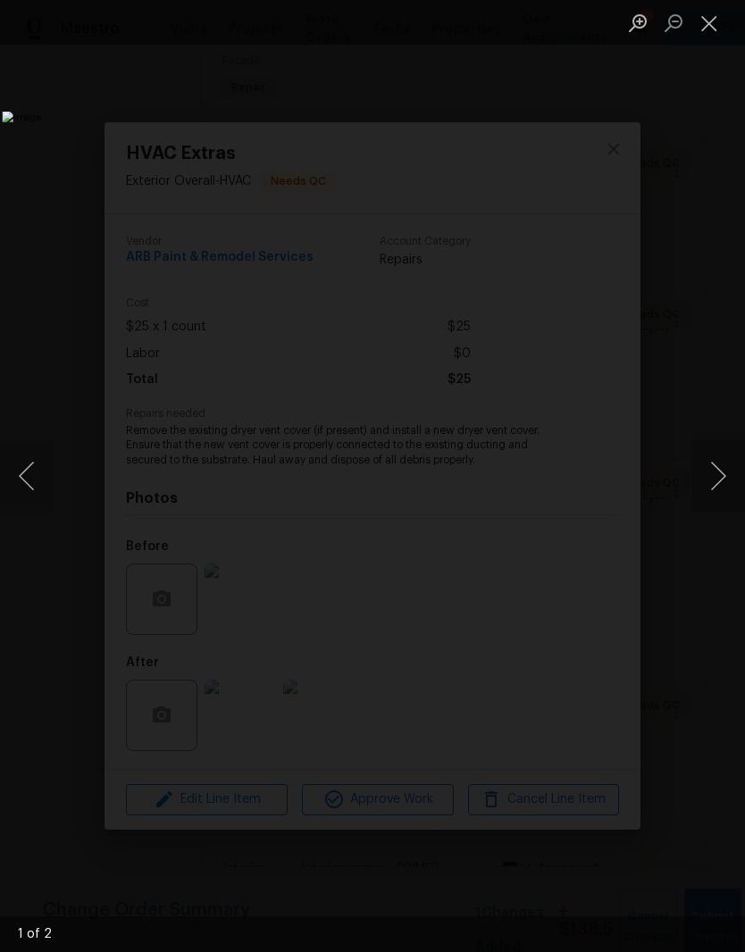
click at [716, 480] on button "Next image" at bounding box center [718, 475] width 54 height 71
click at [724, 481] on button "Next image" at bounding box center [718, 475] width 54 height 71
click at [715, 30] on button "Close lightbox" at bounding box center [709, 22] width 36 height 31
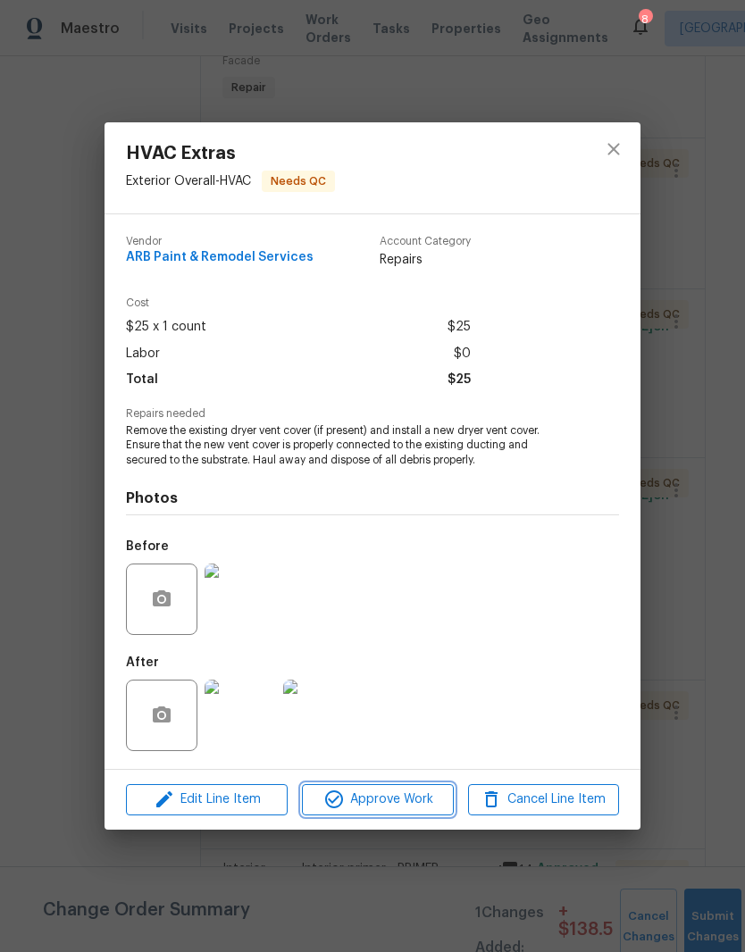
click at [405, 804] on span "Approve Work" at bounding box center [377, 800] width 140 height 22
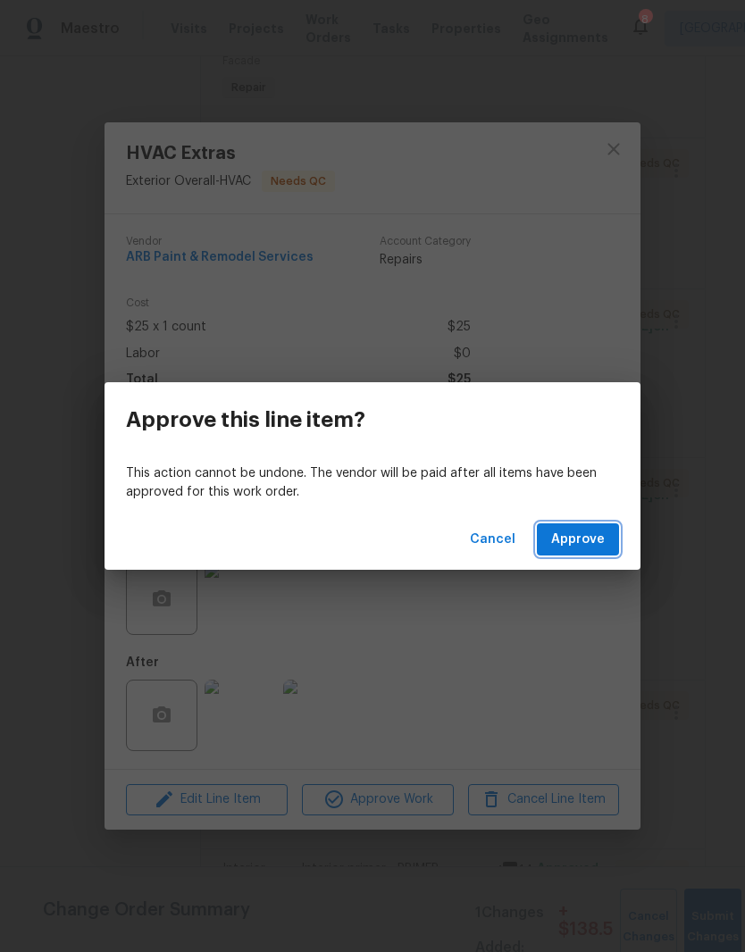
click at [580, 541] on span "Approve" at bounding box center [578, 540] width 54 height 22
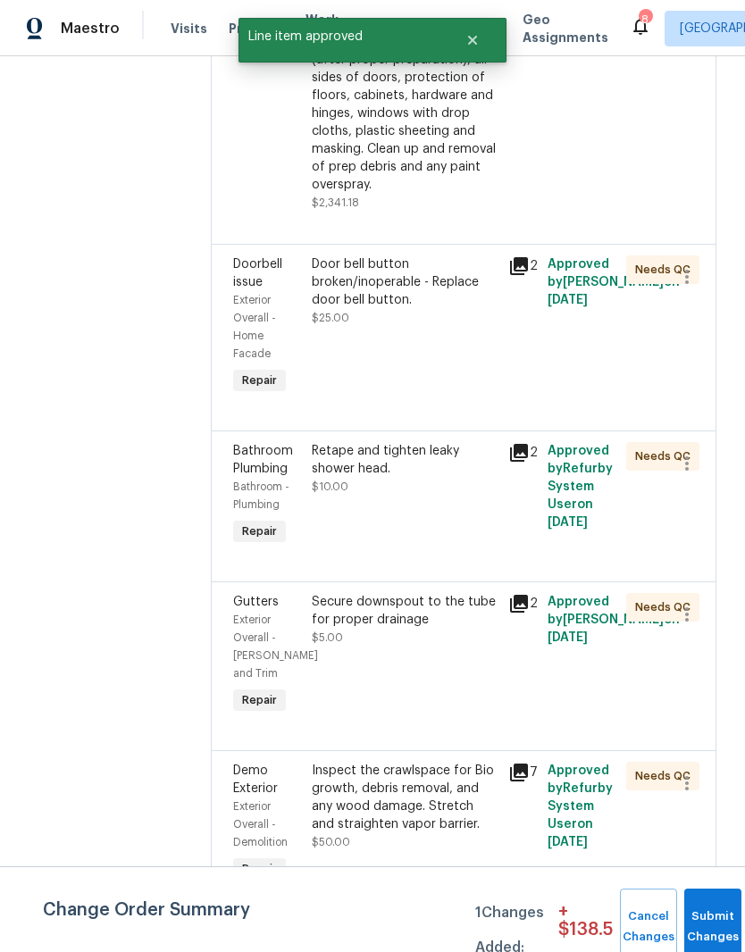
scroll to position [870, 0]
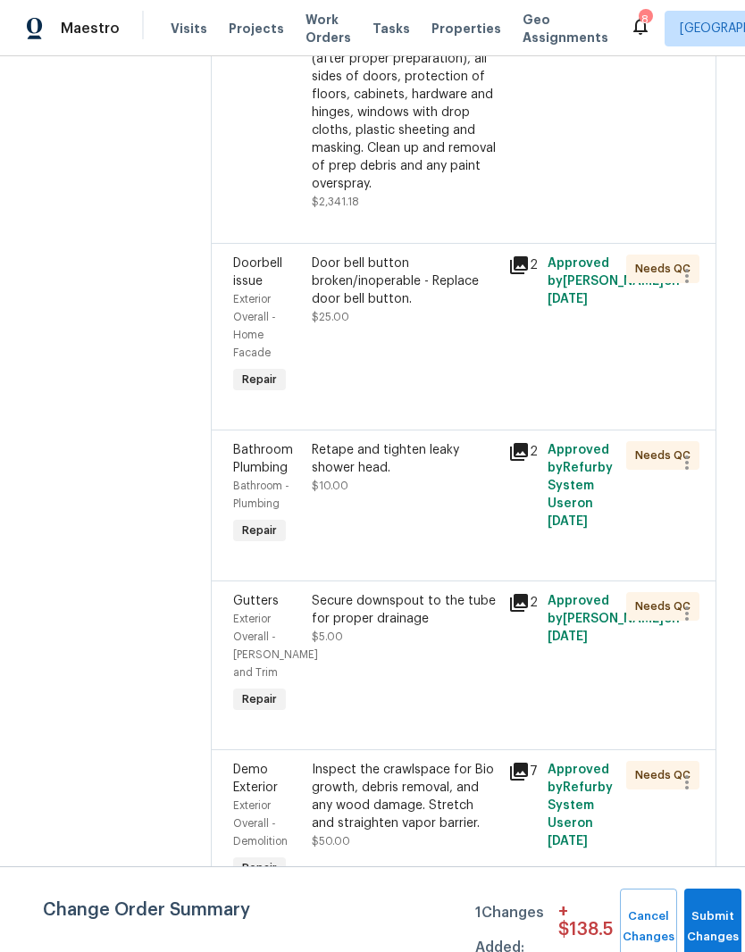
click at [441, 592] on div "Secure downspout to the tube for proper drainage" at bounding box center [405, 610] width 186 height 36
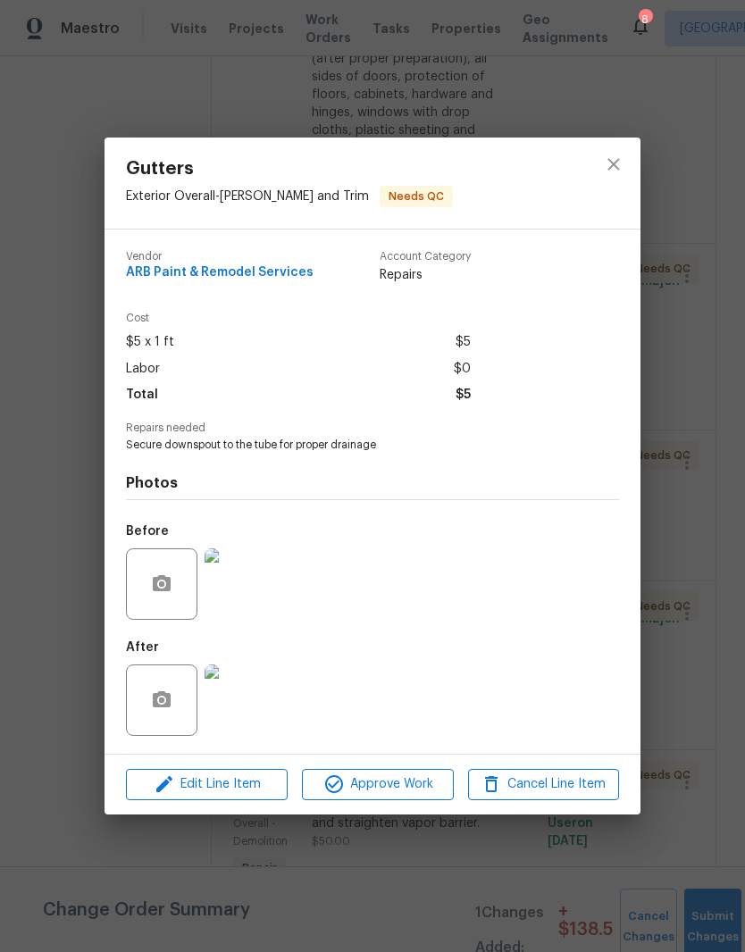
click at [244, 704] on img at bounding box center [239, 699] width 71 height 71
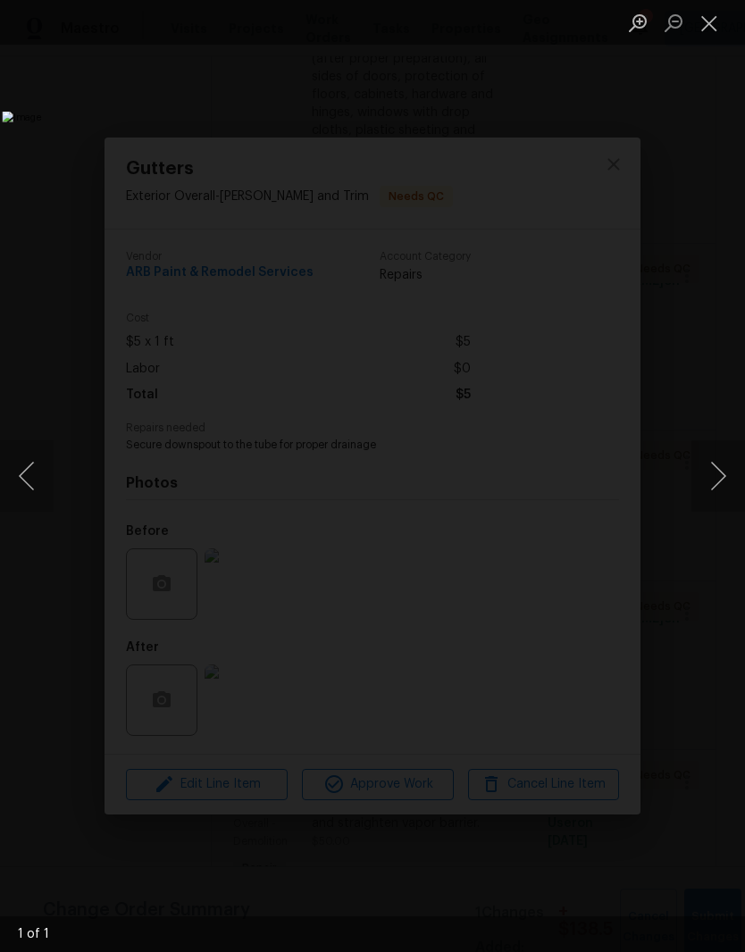
click at [715, 32] on button "Close lightbox" at bounding box center [709, 22] width 36 height 31
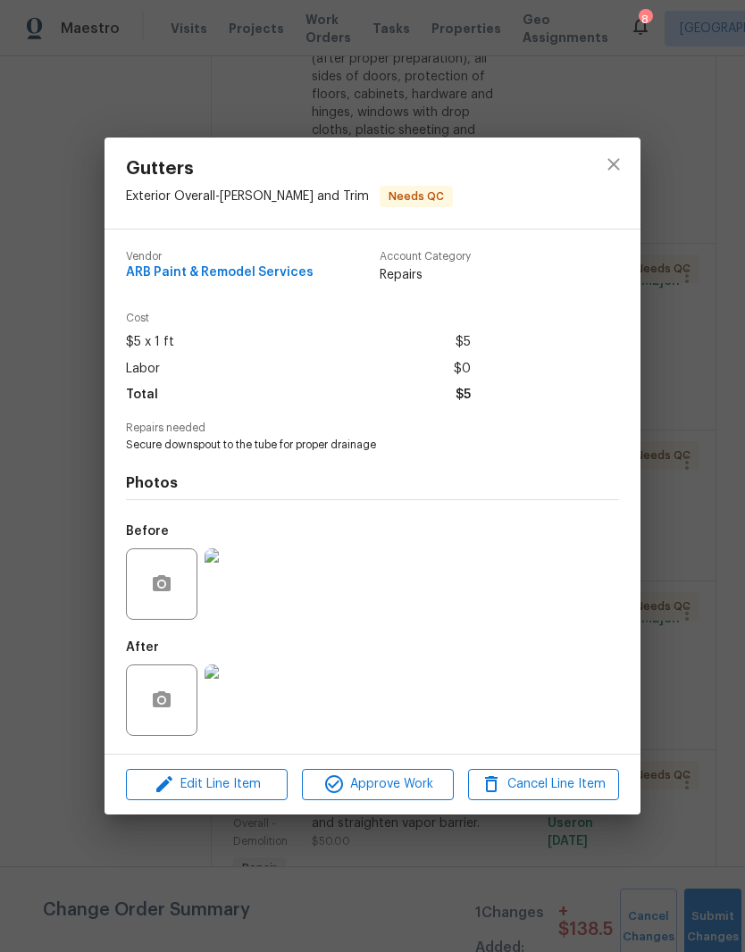
click at [250, 594] on img at bounding box center [239, 583] width 71 height 71
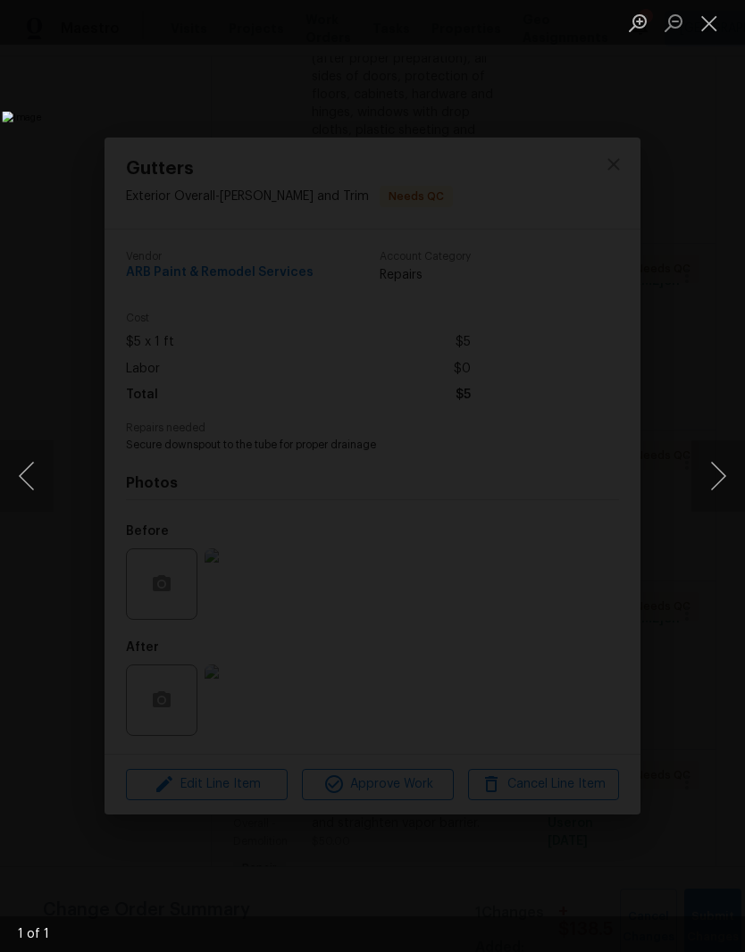
click at [716, 29] on button "Close lightbox" at bounding box center [709, 22] width 36 height 31
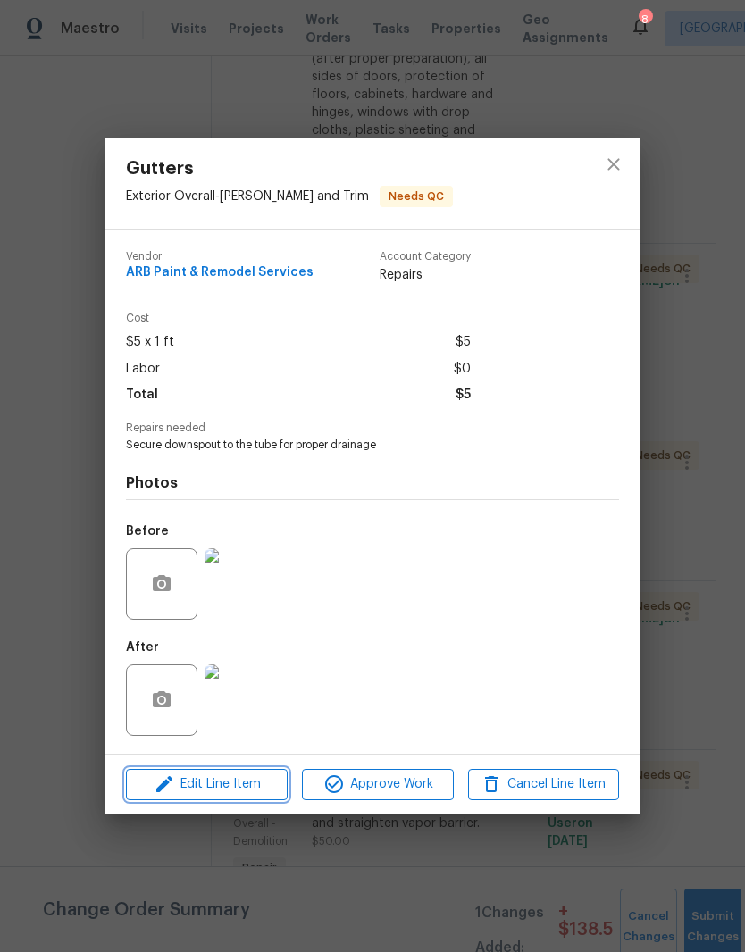
click at [266, 787] on span "Edit Line Item" at bounding box center [206, 784] width 151 height 22
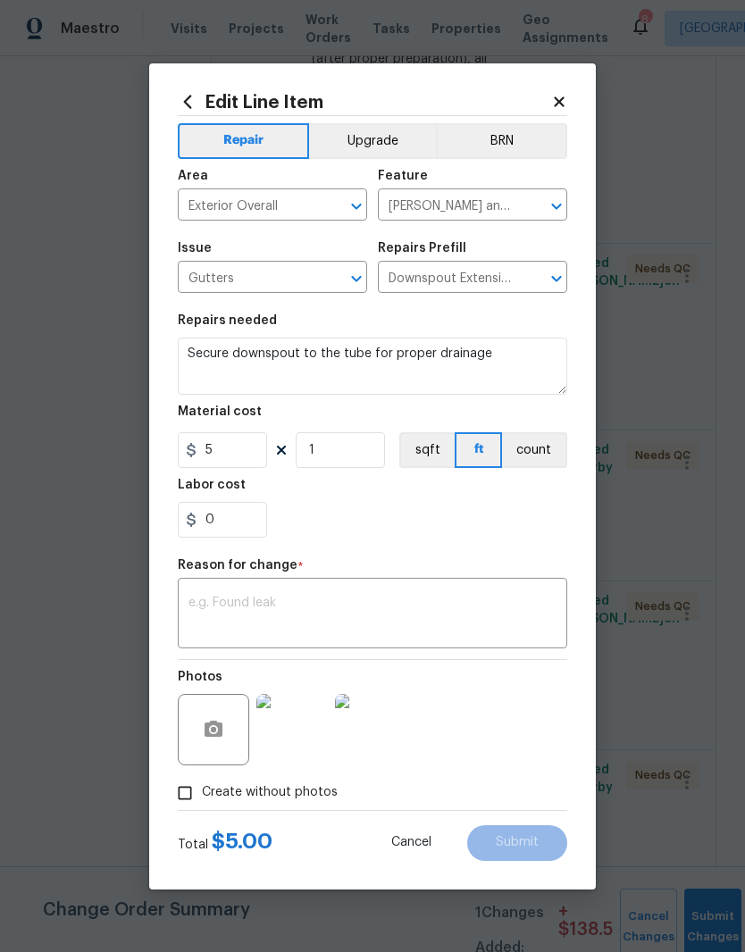
click at [558, 105] on icon at bounding box center [559, 102] width 16 height 16
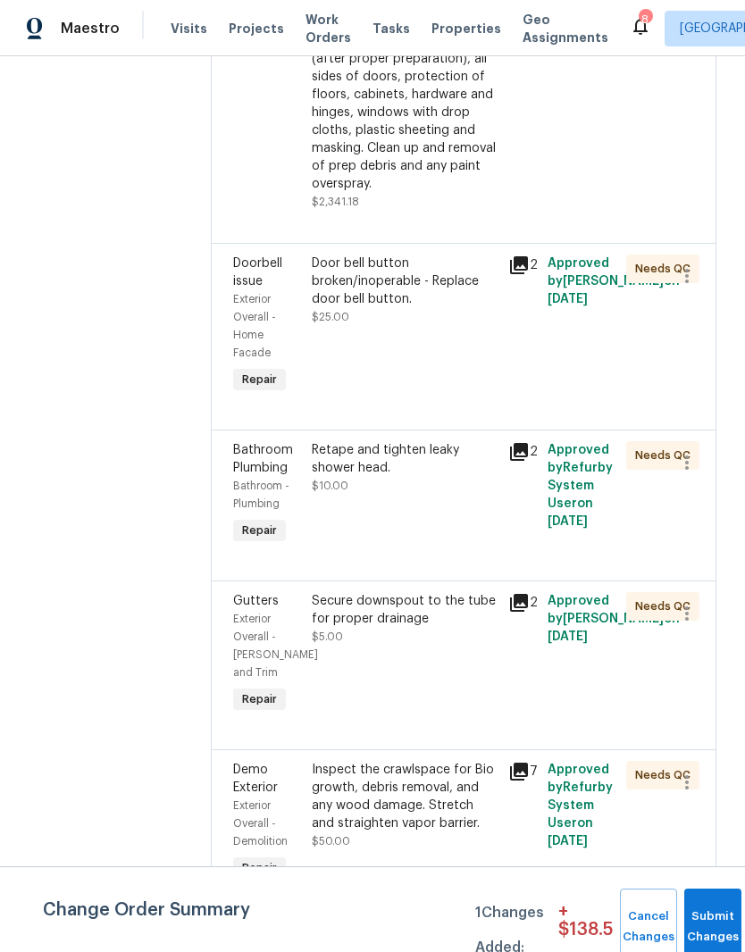
click at [405, 592] on div "Secure downspout to the tube for proper drainage" at bounding box center [405, 610] width 186 height 36
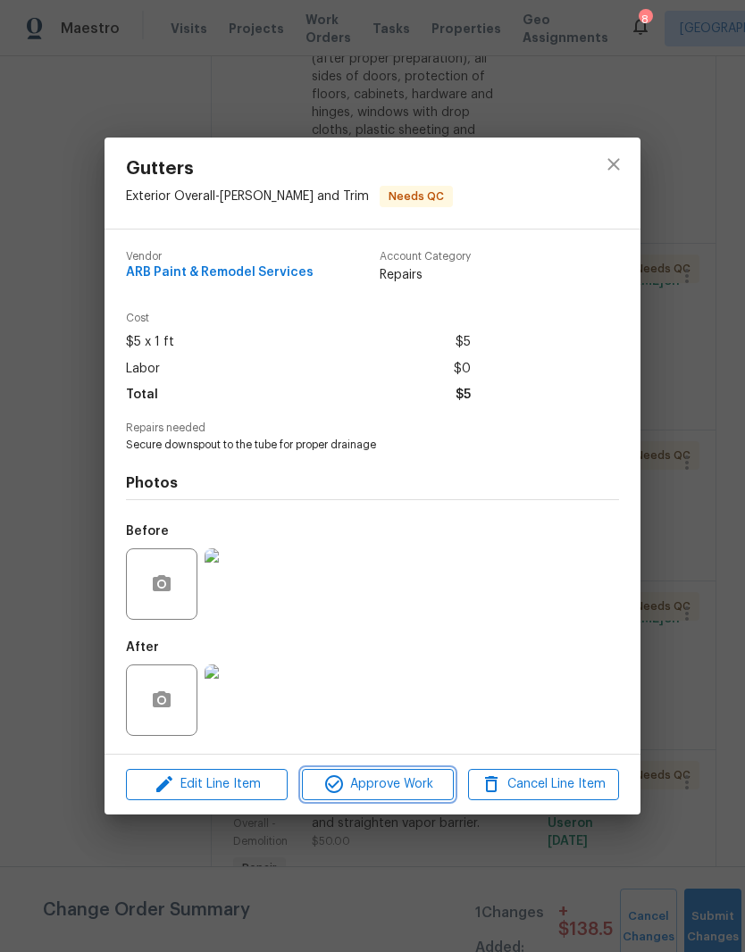
click at [413, 796] on span "Approve Work" at bounding box center [377, 784] width 140 height 22
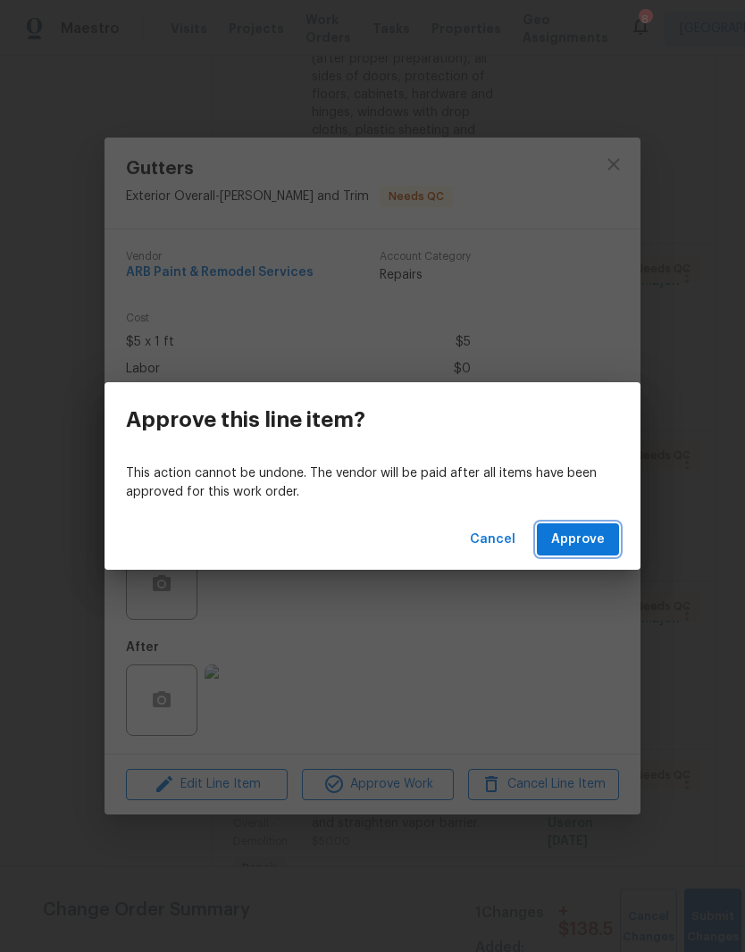
click at [588, 538] on span "Approve" at bounding box center [578, 540] width 54 height 22
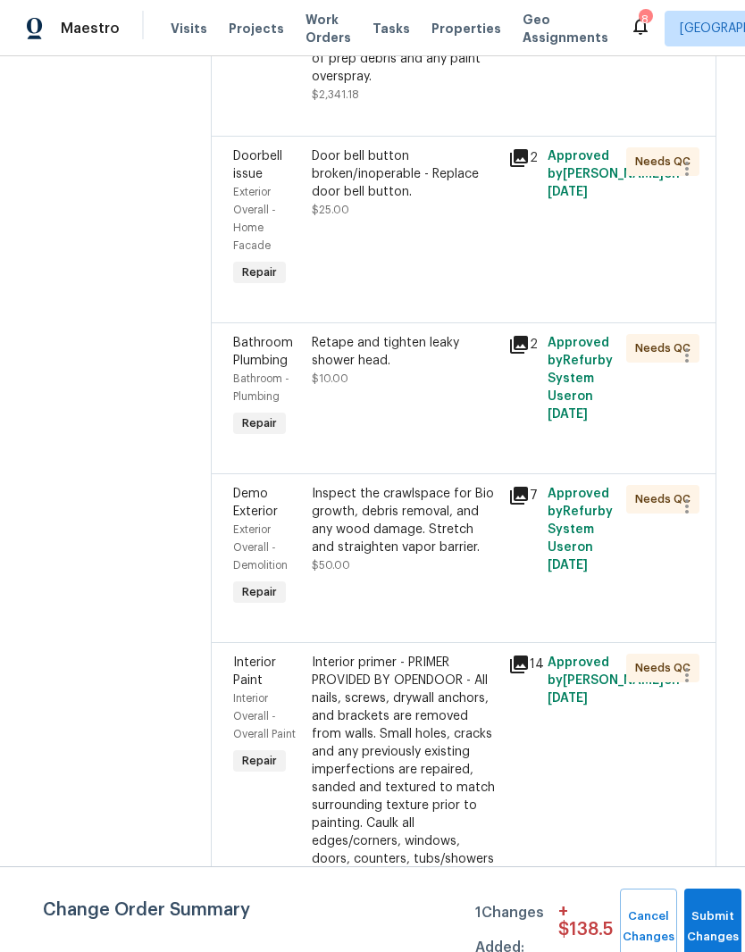
scroll to position [978, 0]
click at [450, 484] on div "Inspect the crawlspace for Bio growth, debris removal, and any wood damage. Str…" at bounding box center [405, 519] width 186 height 71
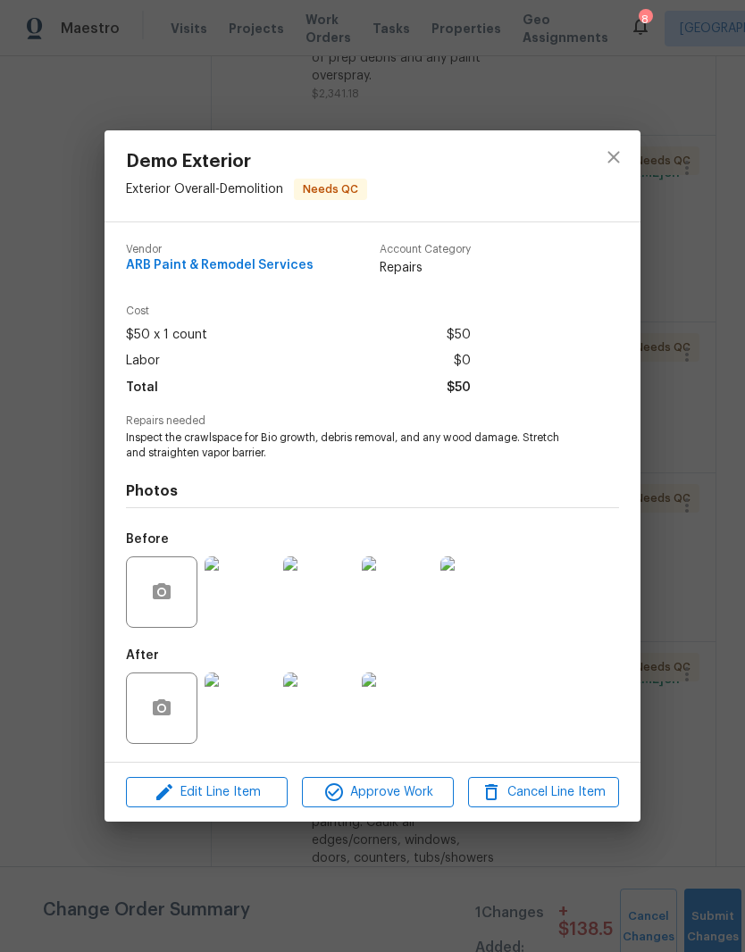
click at [249, 716] on img at bounding box center [239, 707] width 71 height 71
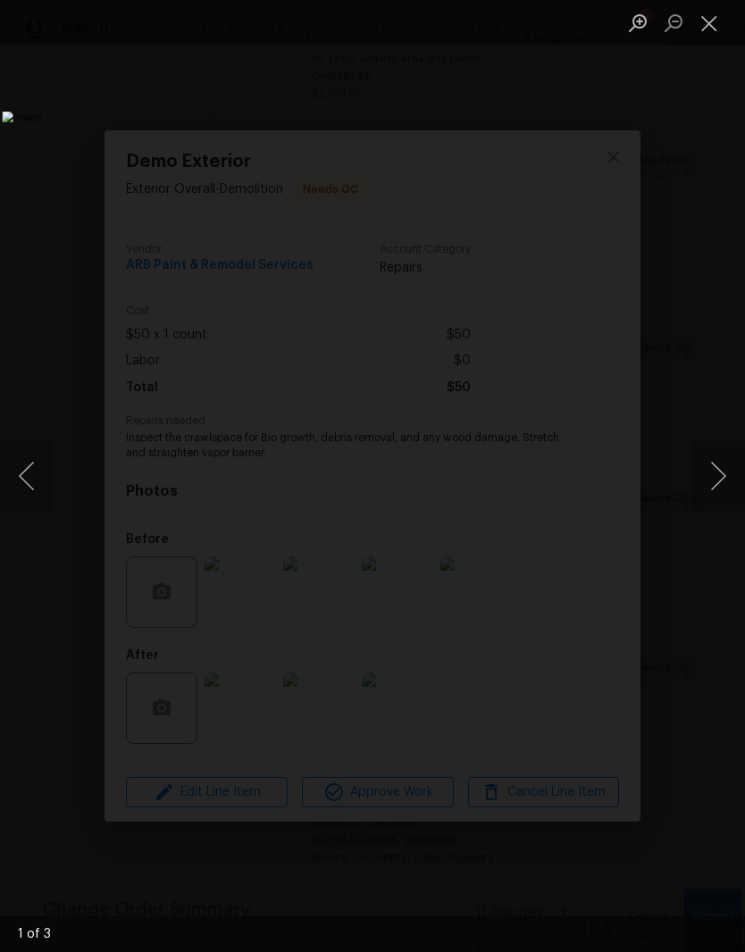
click at [715, 474] on button "Next image" at bounding box center [718, 475] width 54 height 71
click at [716, 477] on button "Next image" at bounding box center [718, 475] width 54 height 71
click at [722, 481] on button "Next image" at bounding box center [718, 475] width 54 height 71
click at [719, 483] on button "Next image" at bounding box center [718, 475] width 54 height 71
click at [713, 19] on button "Close lightbox" at bounding box center [709, 22] width 36 height 31
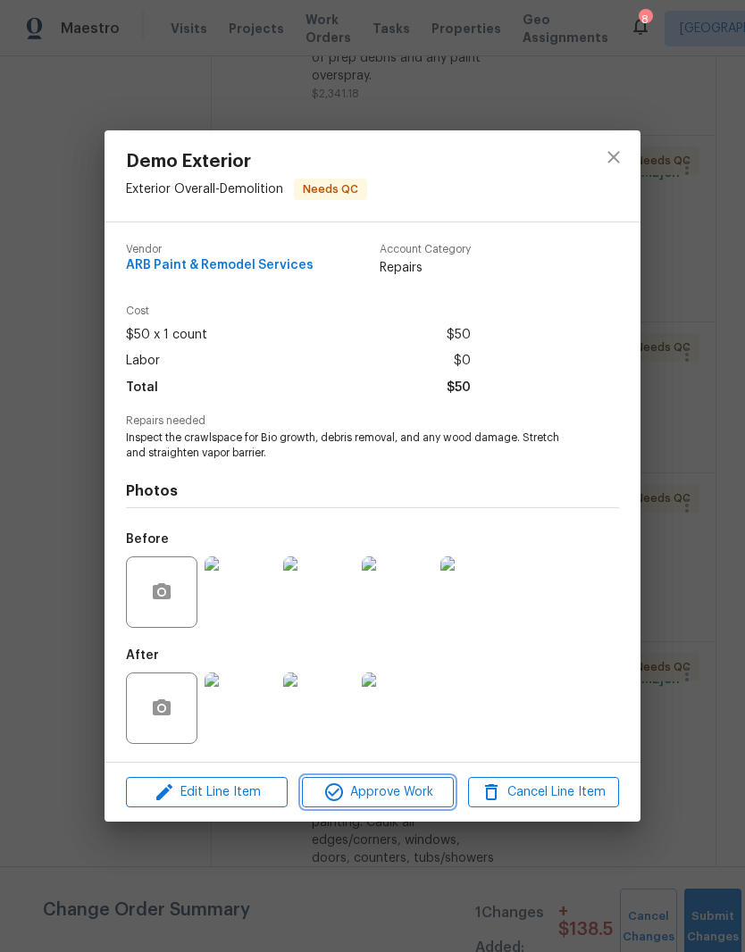
click at [409, 798] on span "Approve Work" at bounding box center [377, 792] width 140 height 22
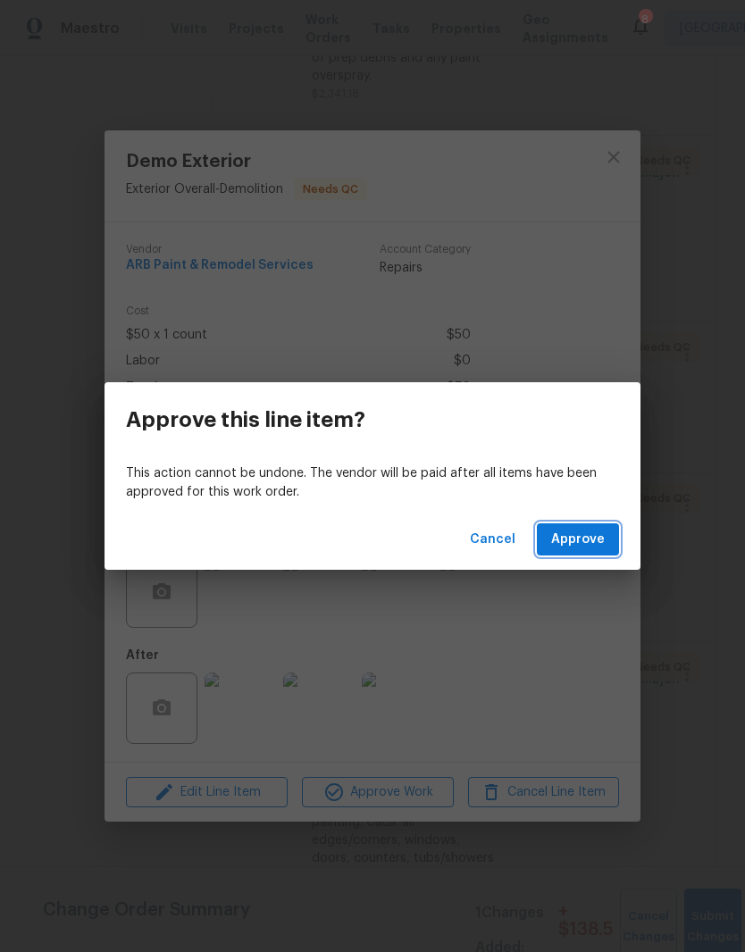
click at [593, 538] on span "Approve" at bounding box center [578, 540] width 54 height 22
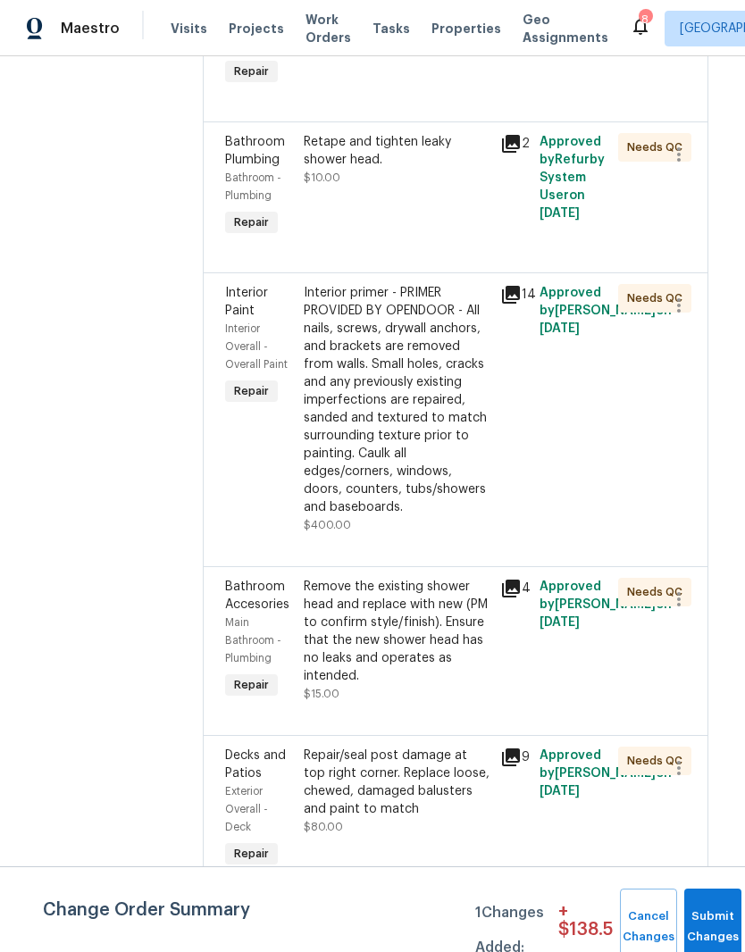
scroll to position [1179, 8]
click at [425, 283] on div "Interior primer - PRIMER PROVIDED BY OPENDOOR - All nails, screws, drywall anch…" at bounding box center [397, 399] width 186 height 232
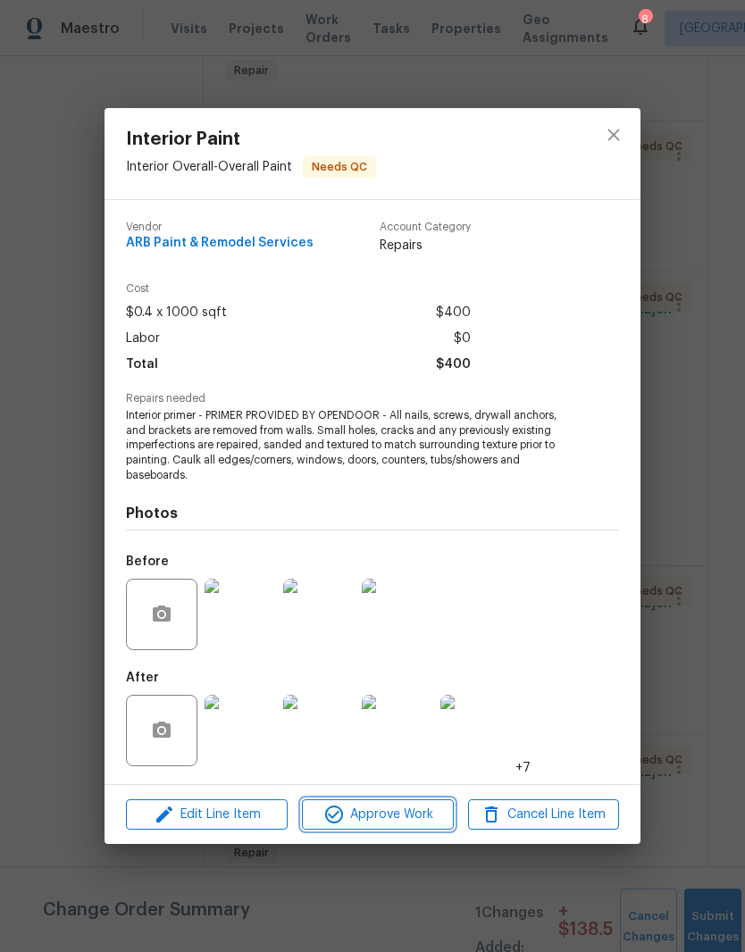
click at [405, 823] on span "Approve Work" at bounding box center [377, 815] width 140 height 22
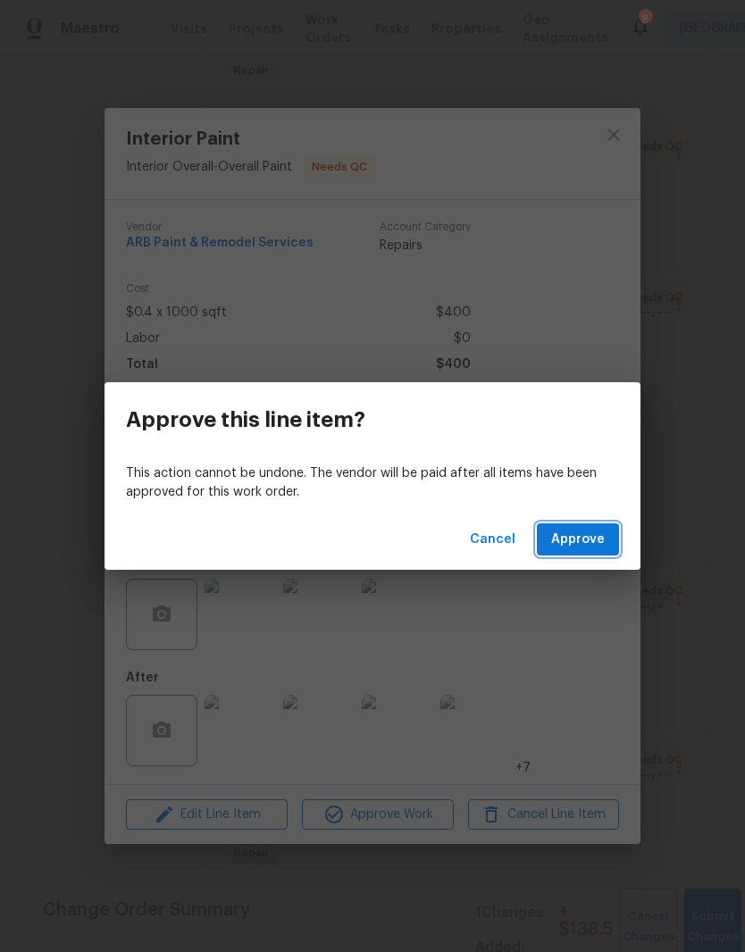
click at [593, 542] on span "Approve" at bounding box center [578, 540] width 54 height 22
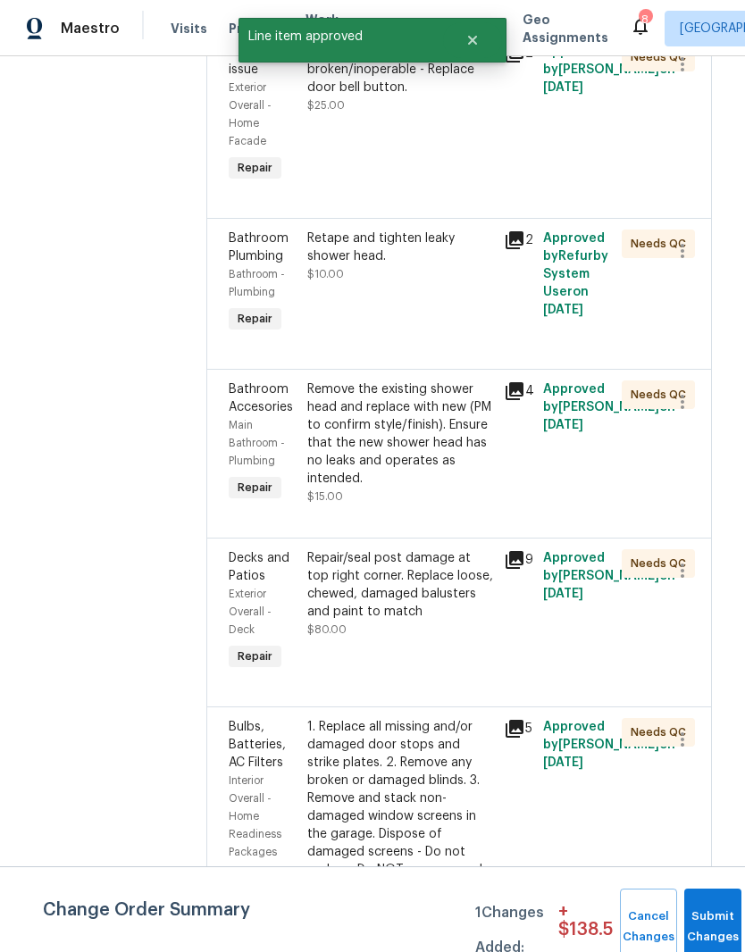
scroll to position [1085, 4]
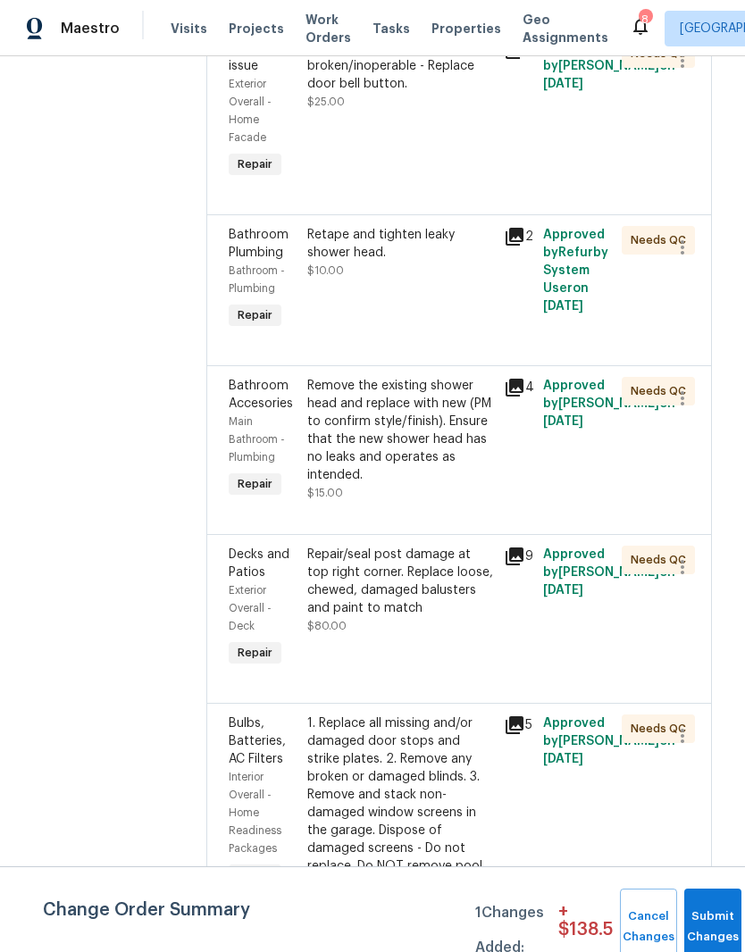
click at [457, 546] on div "Repair/seal post damage at top right corner. Replace loose, chewed, damaged bal…" at bounding box center [400, 581] width 186 height 71
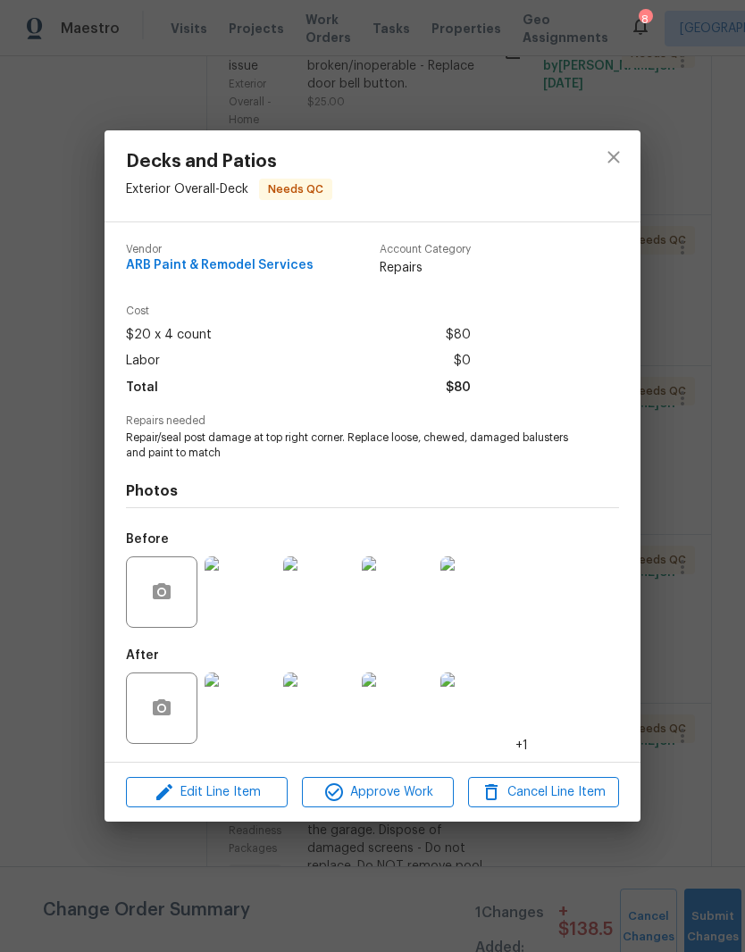
click at [254, 722] on img at bounding box center [239, 707] width 71 height 71
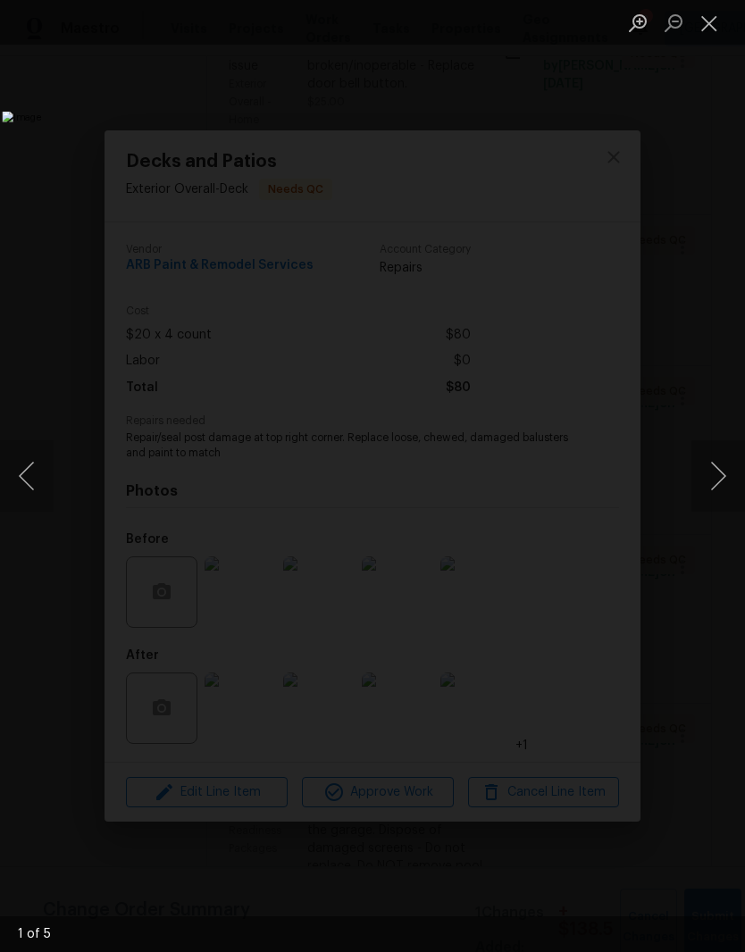
click at [720, 484] on button "Next image" at bounding box center [718, 475] width 54 height 71
click at [724, 478] on button "Next image" at bounding box center [718, 475] width 54 height 71
click at [723, 480] on button "Next image" at bounding box center [718, 475] width 54 height 71
click at [717, 27] on button "Close lightbox" at bounding box center [709, 22] width 36 height 31
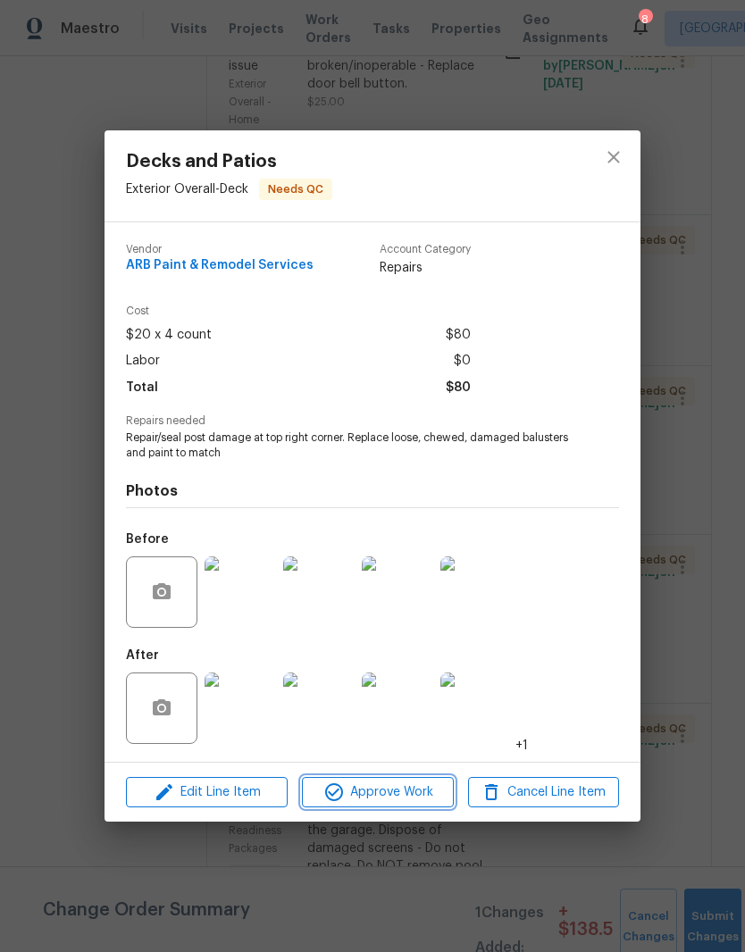
click at [409, 802] on span "Approve Work" at bounding box center [377, 792] width 140 height 22
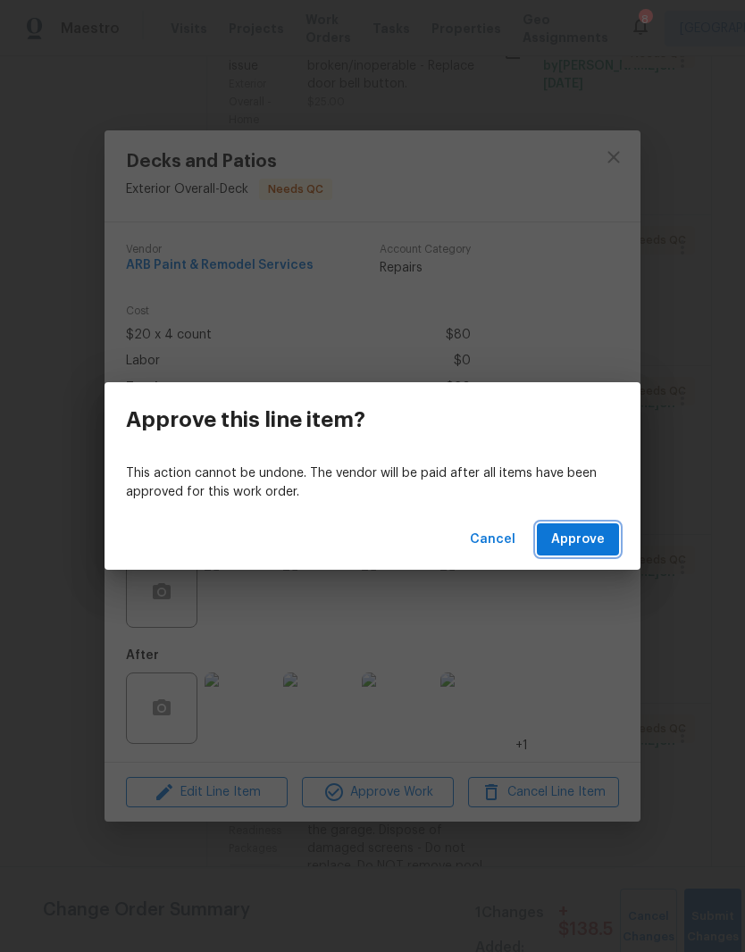
click at [588, 534] on span "Approve" at bounding box center [578, 540] width 54 height 22
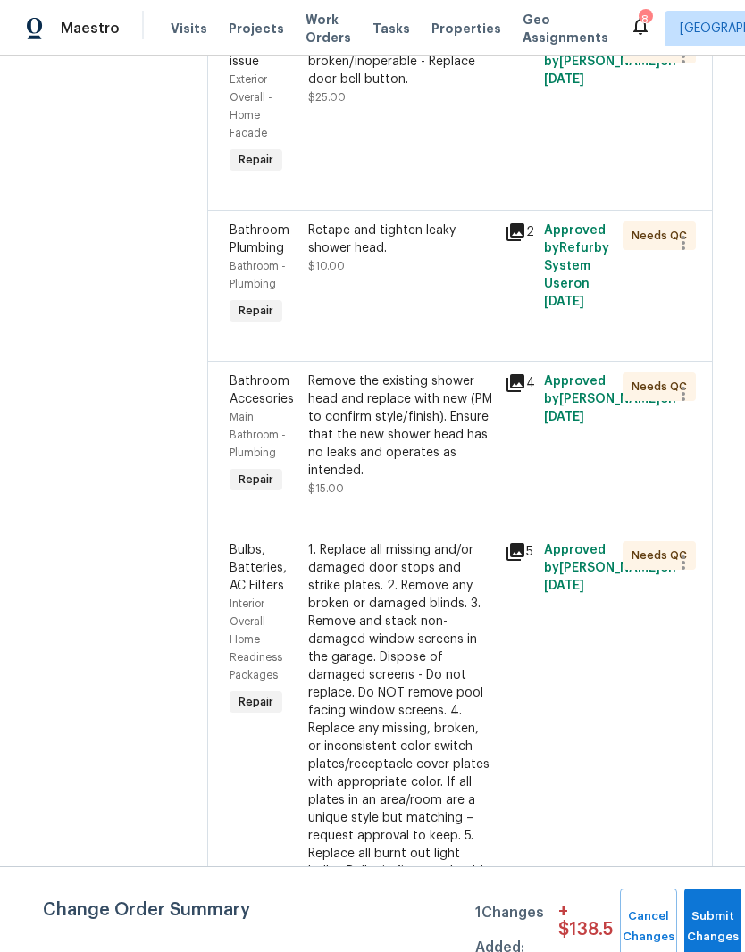
scroll to position [1090, 4]
click at [430, 371] on div "Remove the existing shower head and replace with new (PM to confirm style/finis…" at bounding box center [401, 424] width 186 height 107
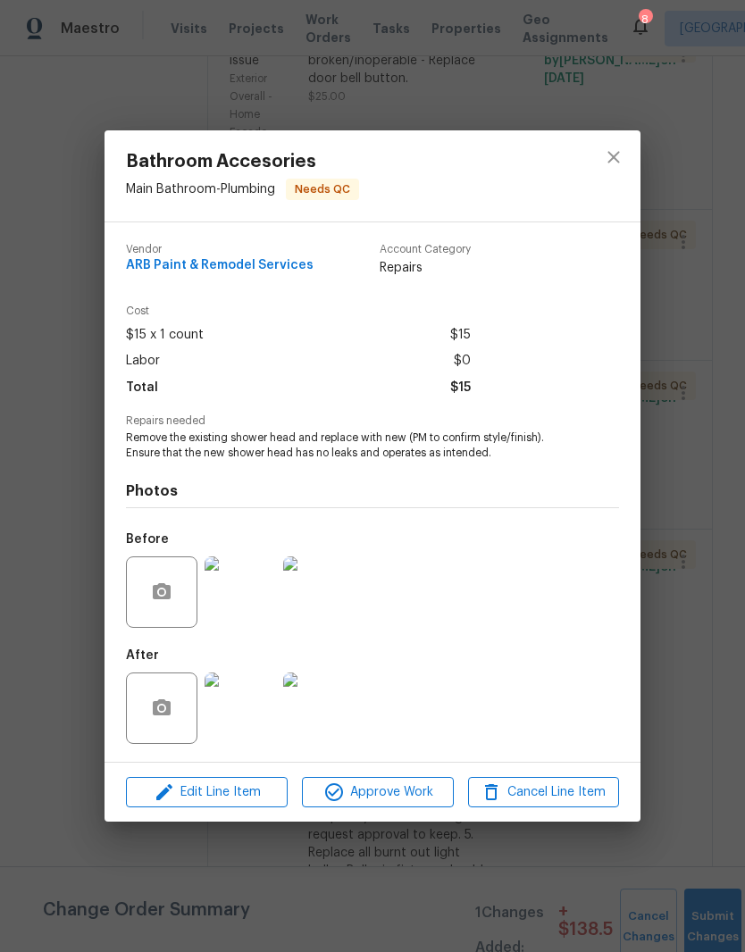
click at [254, 717] on img at bounding box center [239, 707] width 71 height 71
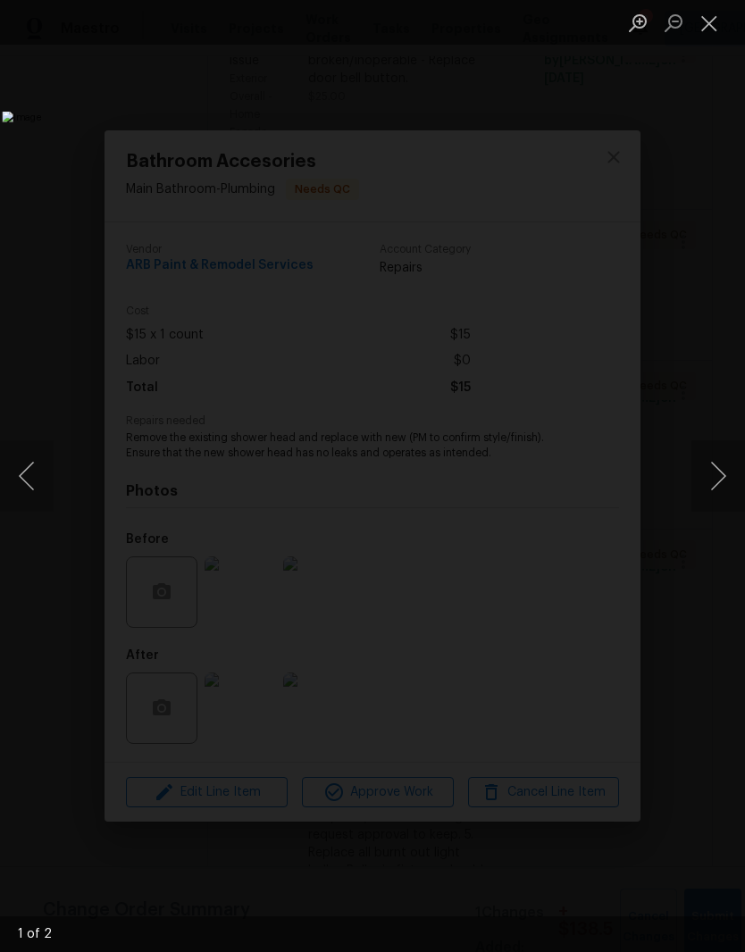
click at [722, 474] on button "Next image" at bounding box center [718, 475] width 54 height 71
click at [722, 481] on button "Next image" at bounding box center [718, 475] width 54 height 71
click at [721, 486] on button "Next image" at bounding box center [718, 475] width 54 height 71
click at [711, 29] on button "Close lightbox" at bounding box center [709, 22] width 36 height 31
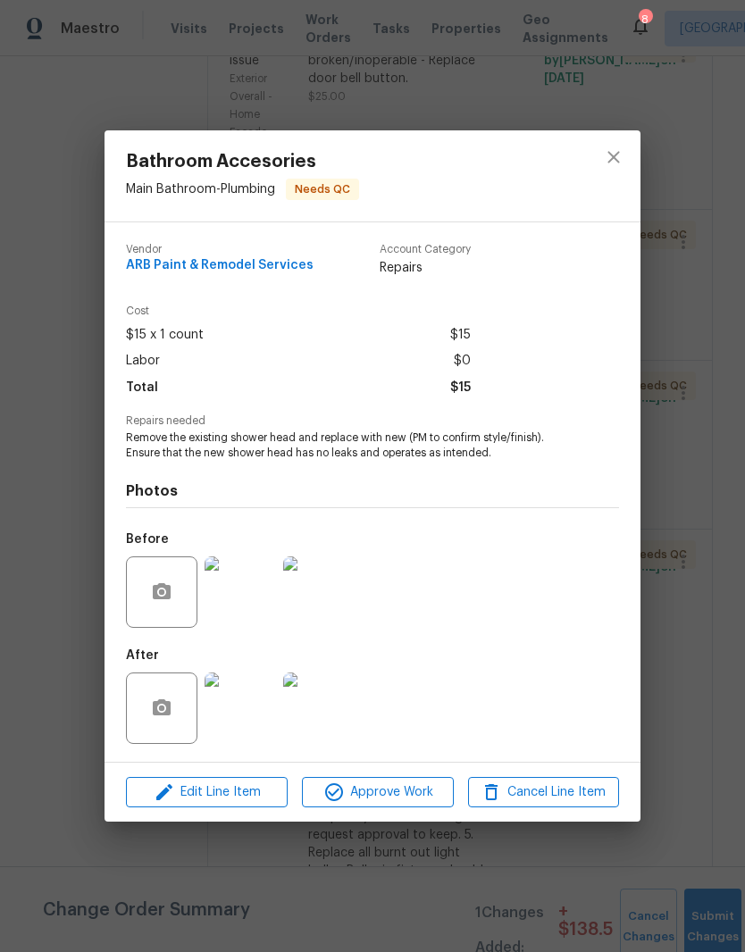
click at [255, 604] on img at bounding box center [239, 591] width 71 height 71
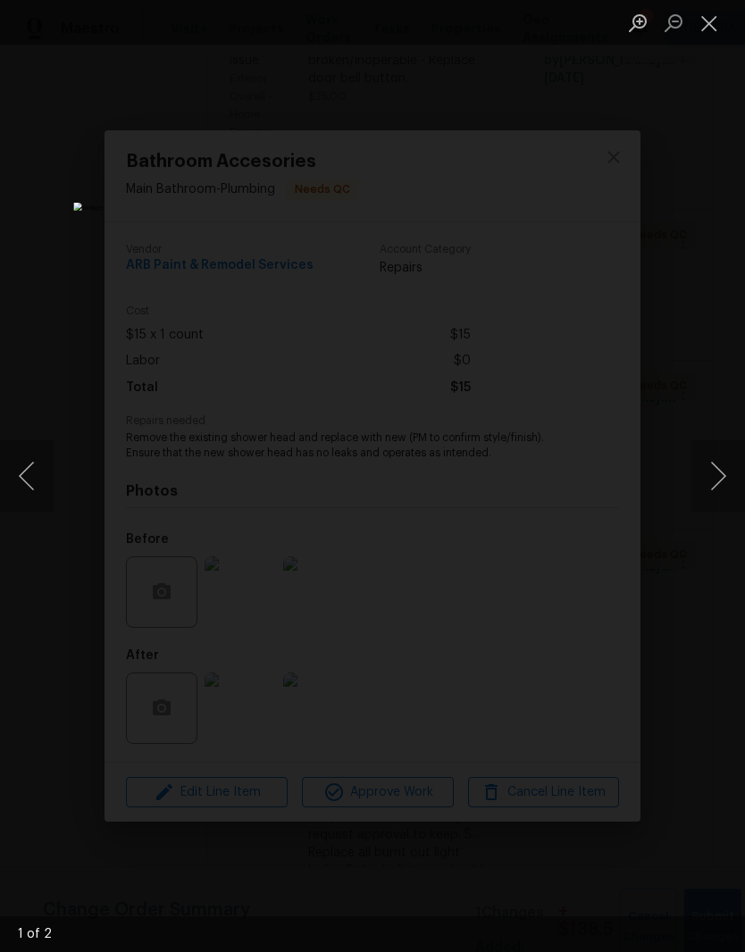
click at [724, 476] on button "Next image" at bounding box center [718, 475] width 54 height 71
click at [713, 28] on button "Close lightbox" at bounding box center [709, 22] width 36 height 31
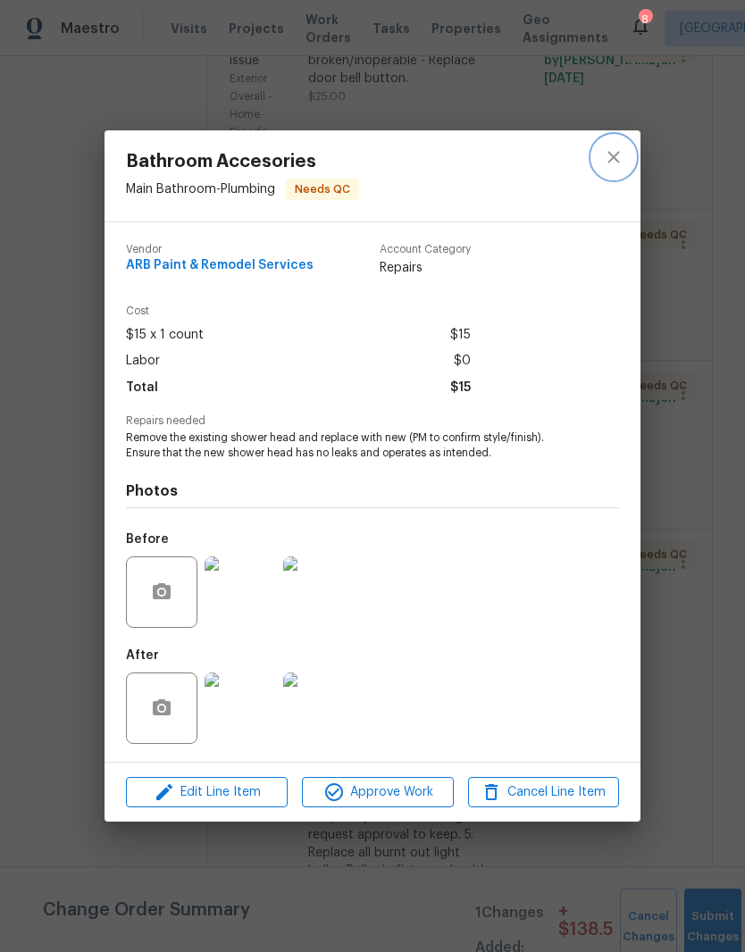
click at [623, 157] on icon "close" at bounding box center [613, 156] width 21 height 21
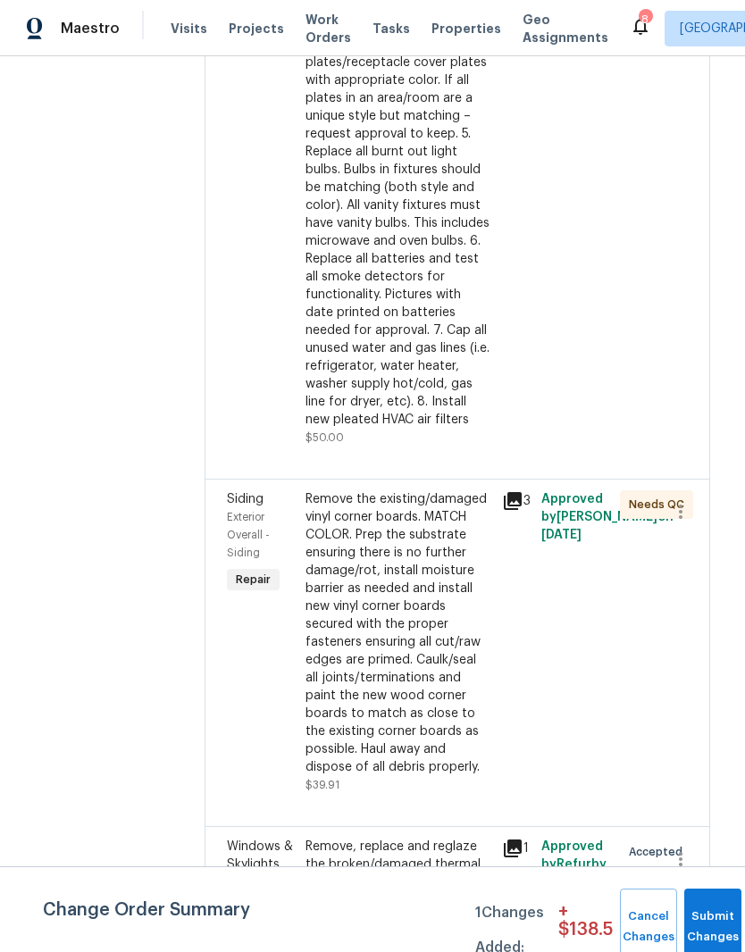
scroll to position [1796, 7]
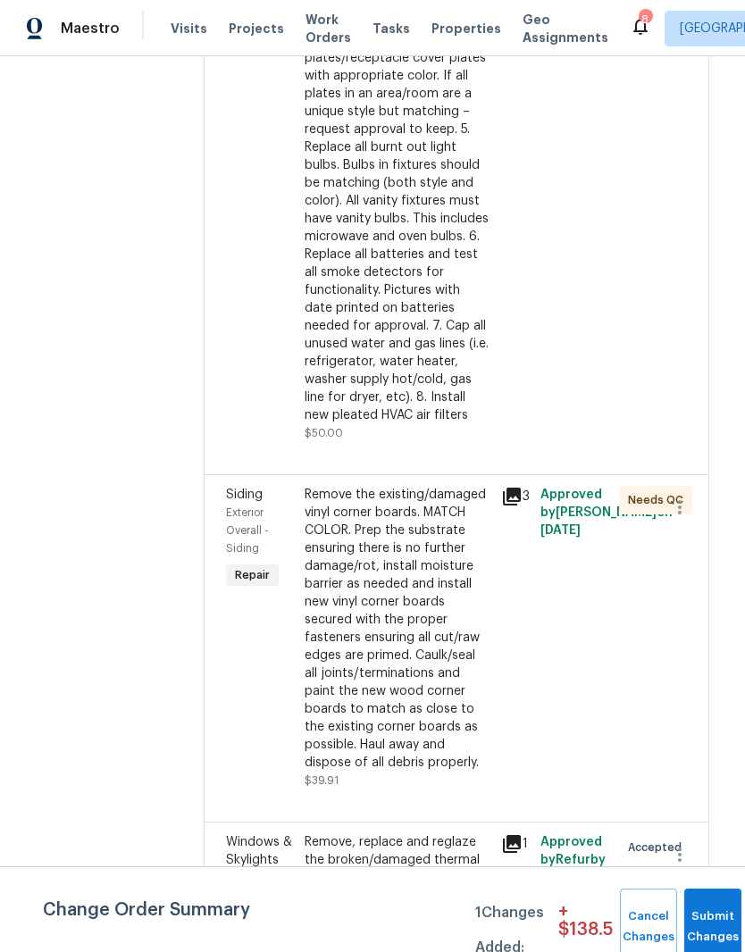
click at [455, 486] on div "Remove the existing/damaged vinyl corner boards. MATCH COLOR. Prep the substrat…" at bounding box center [398, 629] width 186 height 286
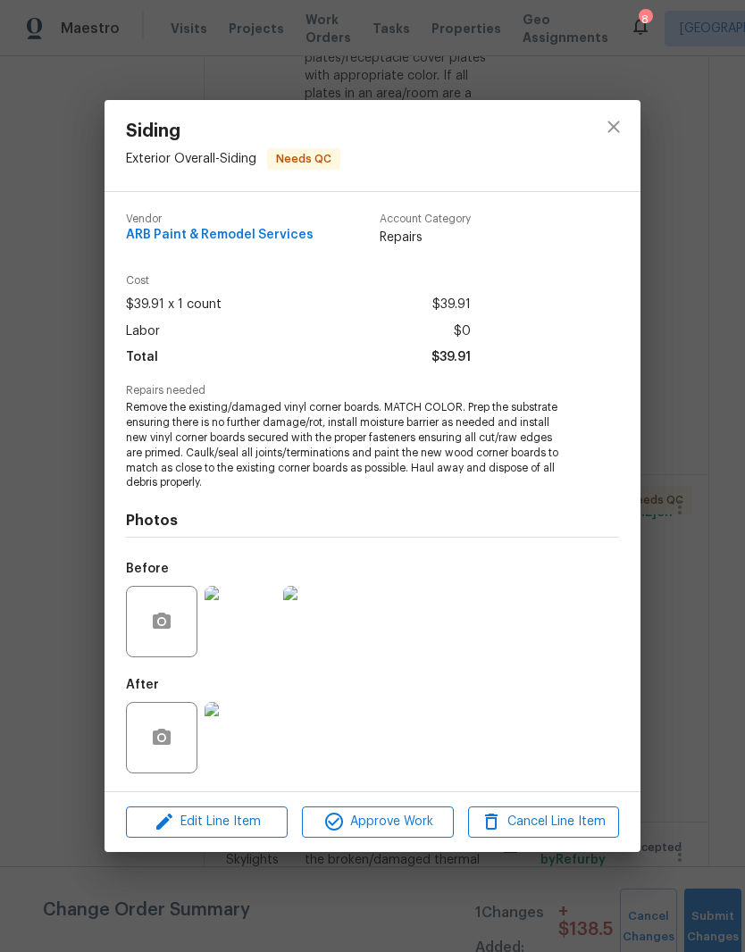
click at [251, 743] on img at bounding box center [239, 737] width 71 height 71
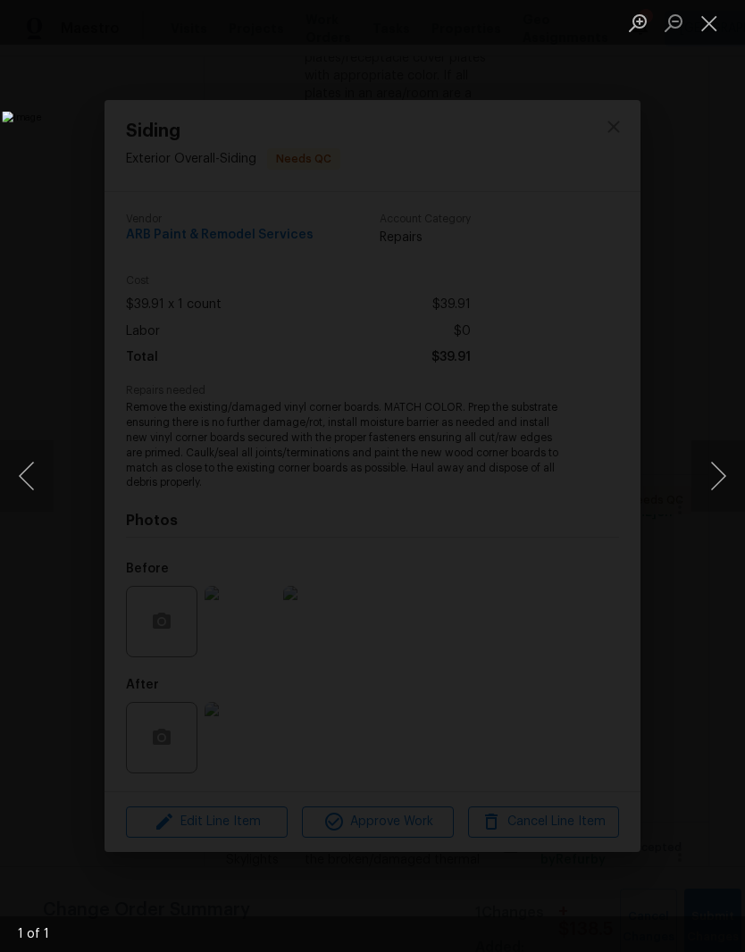
click at [719, 29] on button "Close lightbox" at bounding box center [709, 22] width 36 height 31
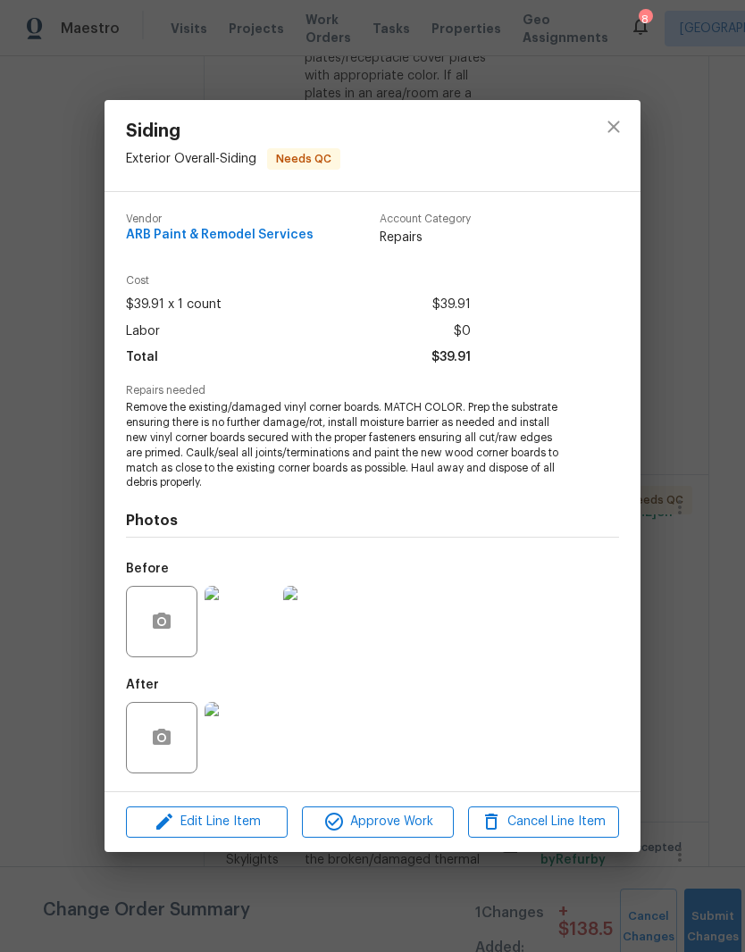
click at [260, 632] on img at bounding box center [239, 621] width 71 height 71
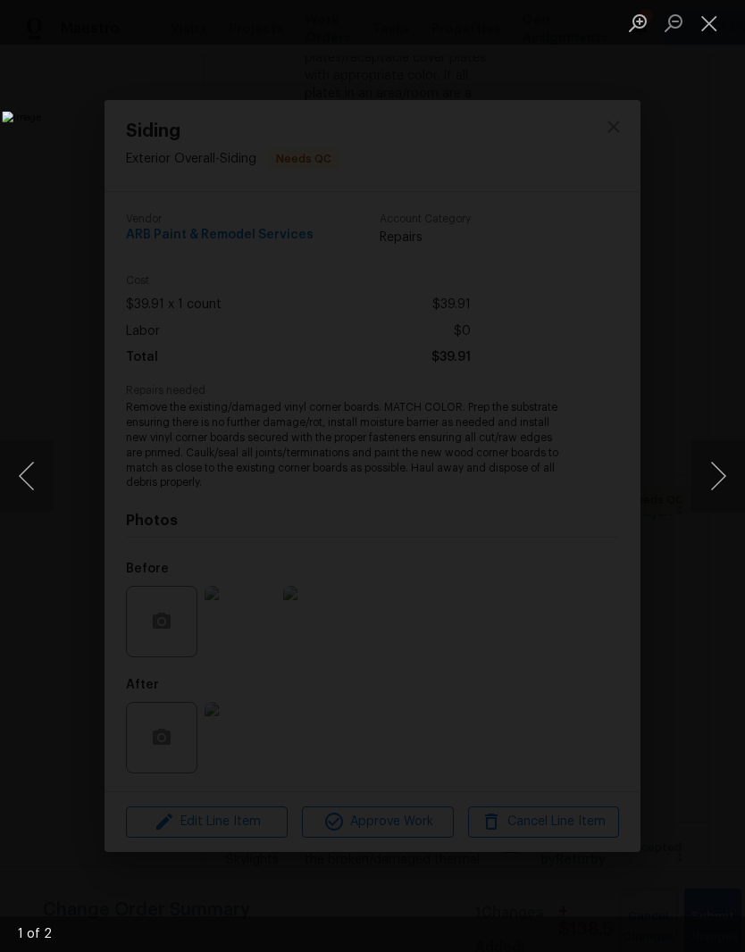
click at [714, 29] on button "Close lightbox" at bounding box center [709, 22] width 36 height 31
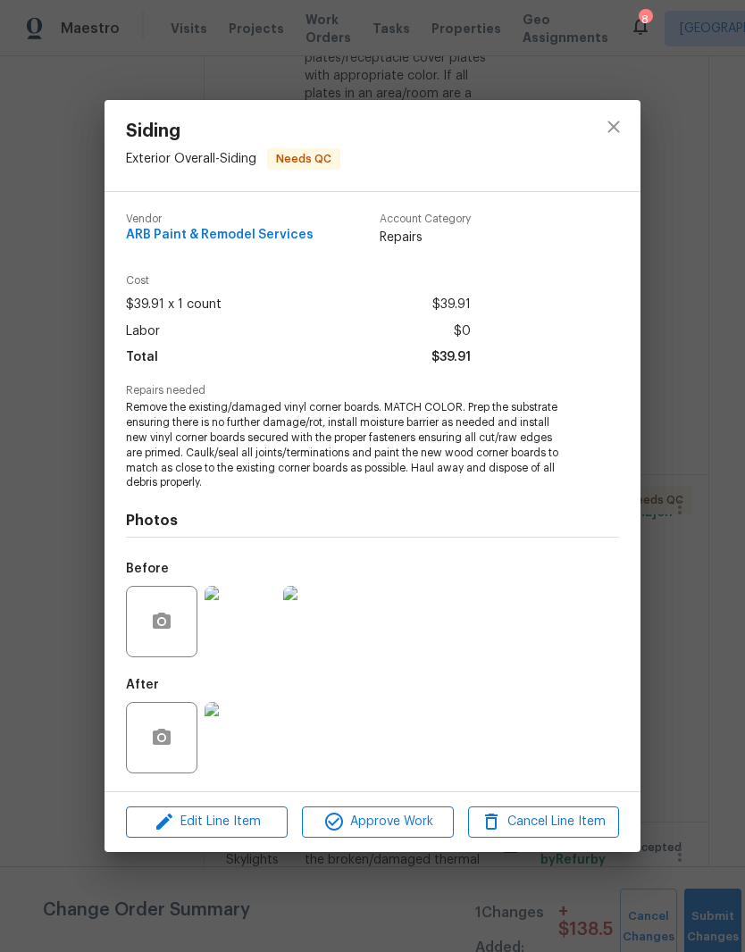
click at [261, 744] on img at bounding box center [239, 737] width 71 height 71
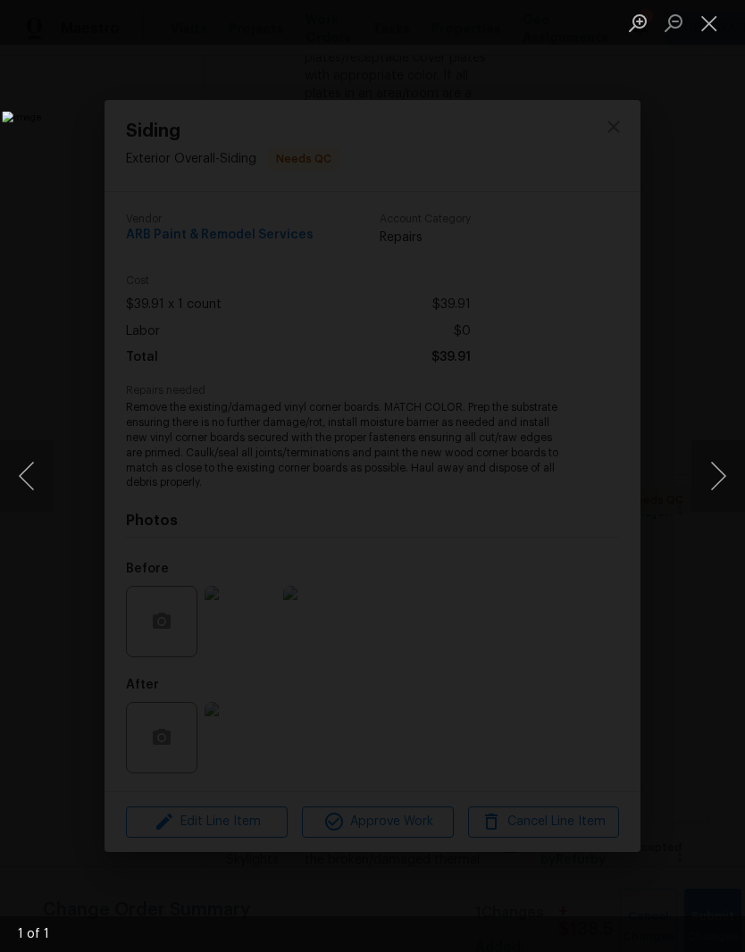
click at [719, 36] on button "Close lightbox" at bounding box center [709, 22] width 36 height 31
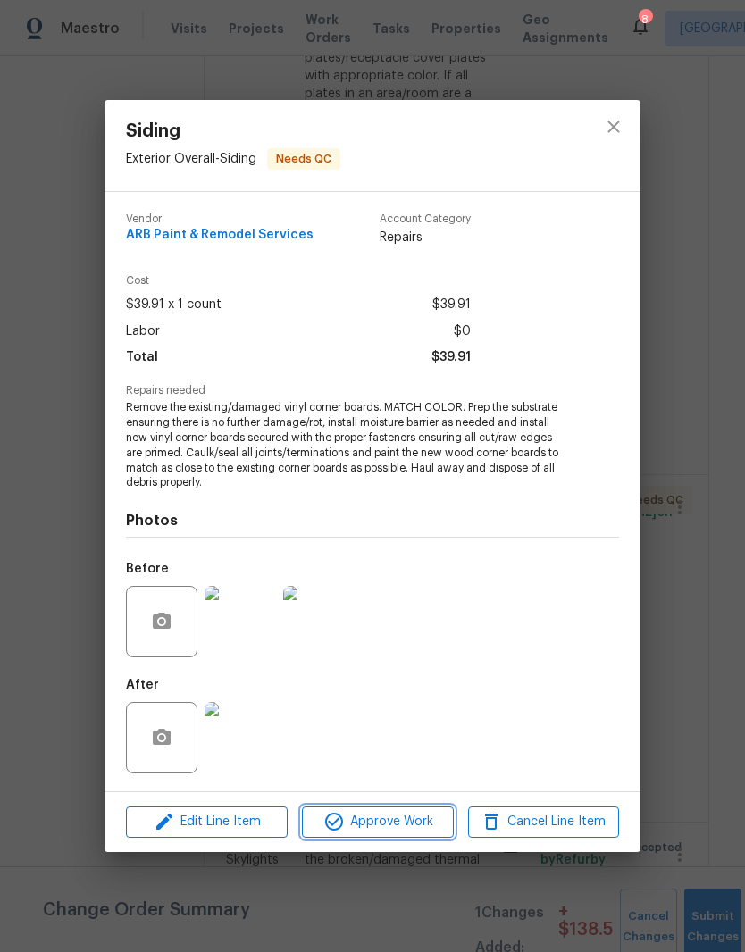
click at [403, 824] on span "Approve Work" at bounding box center [377, 822] width 140 height 22
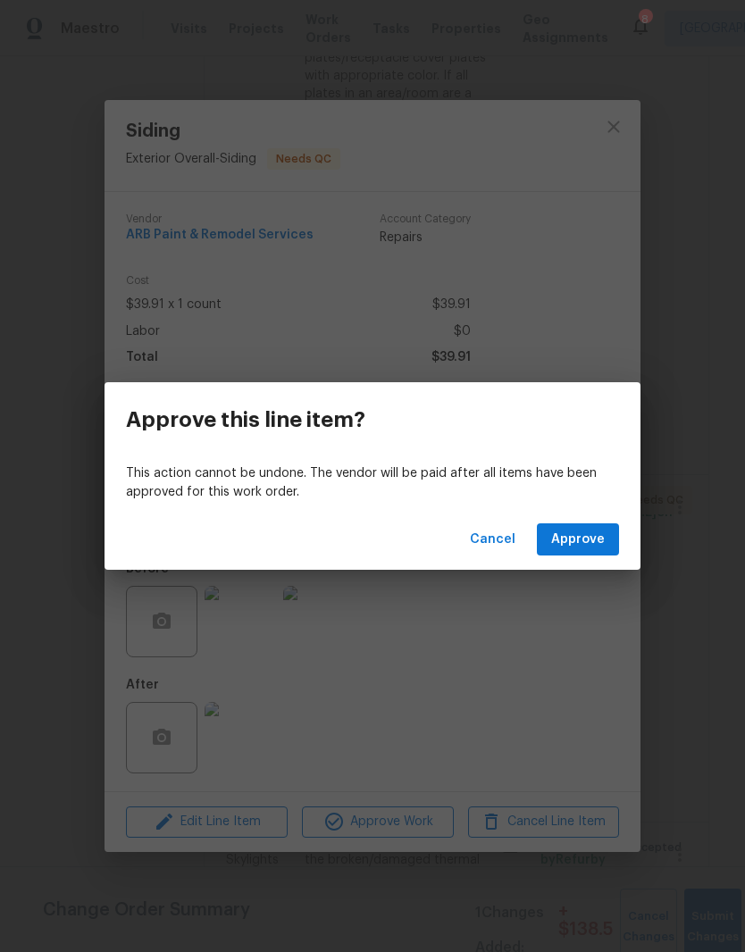
click at [580, 540] on span "Approve" at bounding box center [578, 540] width 54 height 22
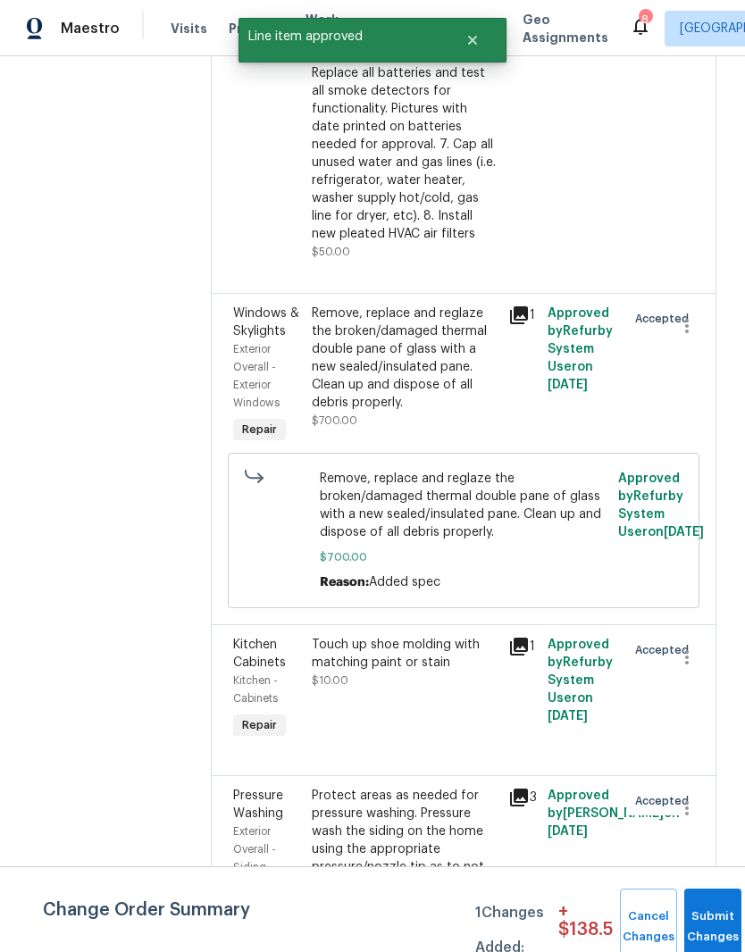
scroll to position [1979, 0]
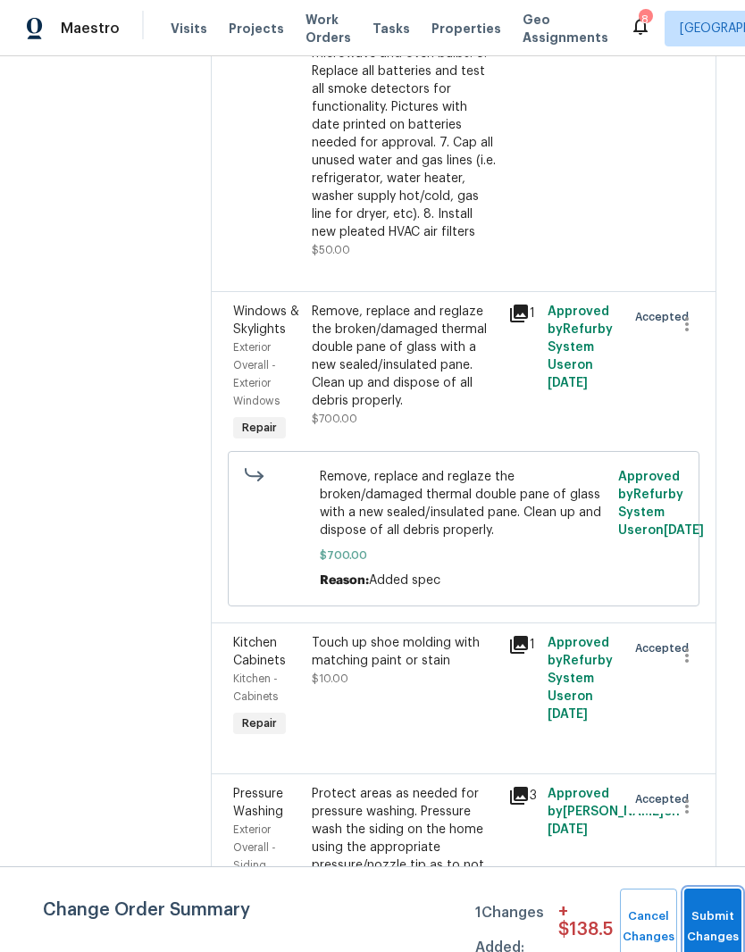
click at [713, 924] on span "Submit Changes" at bounding box center [712, 926] width 39 height 41
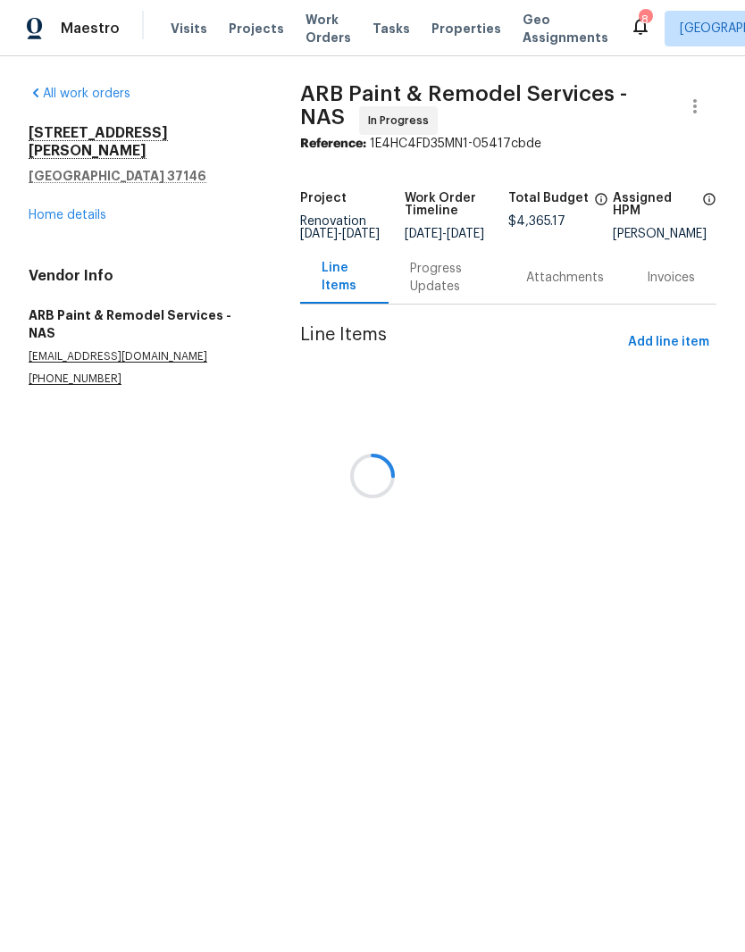
scroll to position [0, 0]
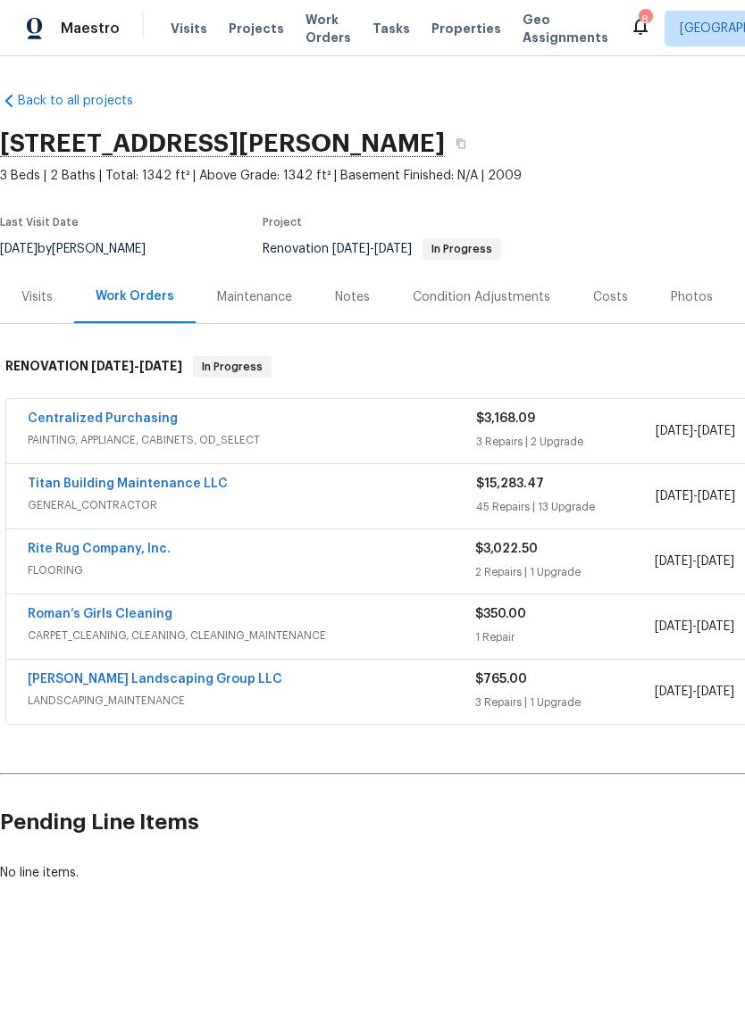
click at [146, 488] on link "Titan Building Maintenance LLC" at bounding box center [128, 484] width 200 height 13
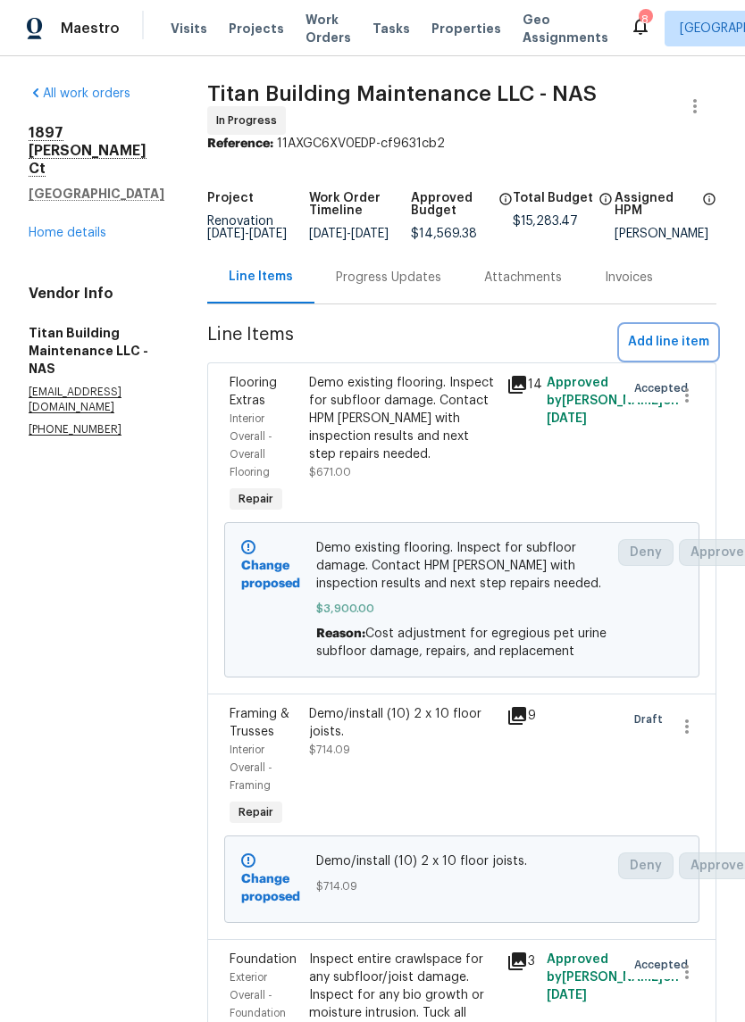
click at [685, 354] on span "Add line item" at bounding box center [668, 342] width 81 height 22
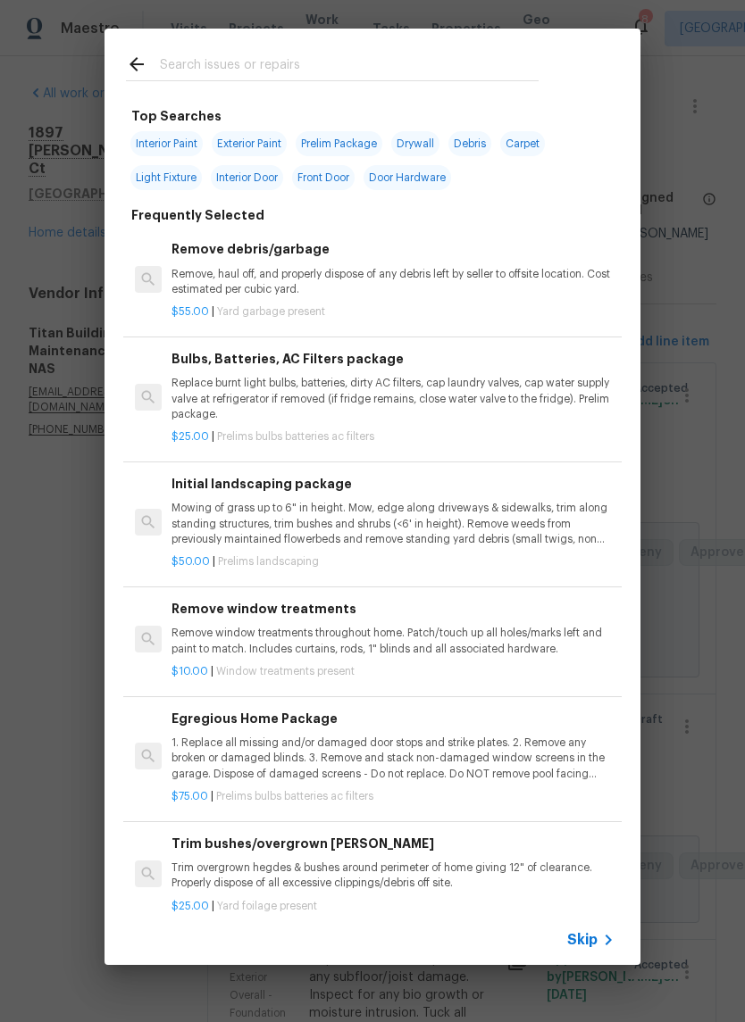
click at [393, 62] on input "text" at bounding box center [349, 67] width 379 height 27
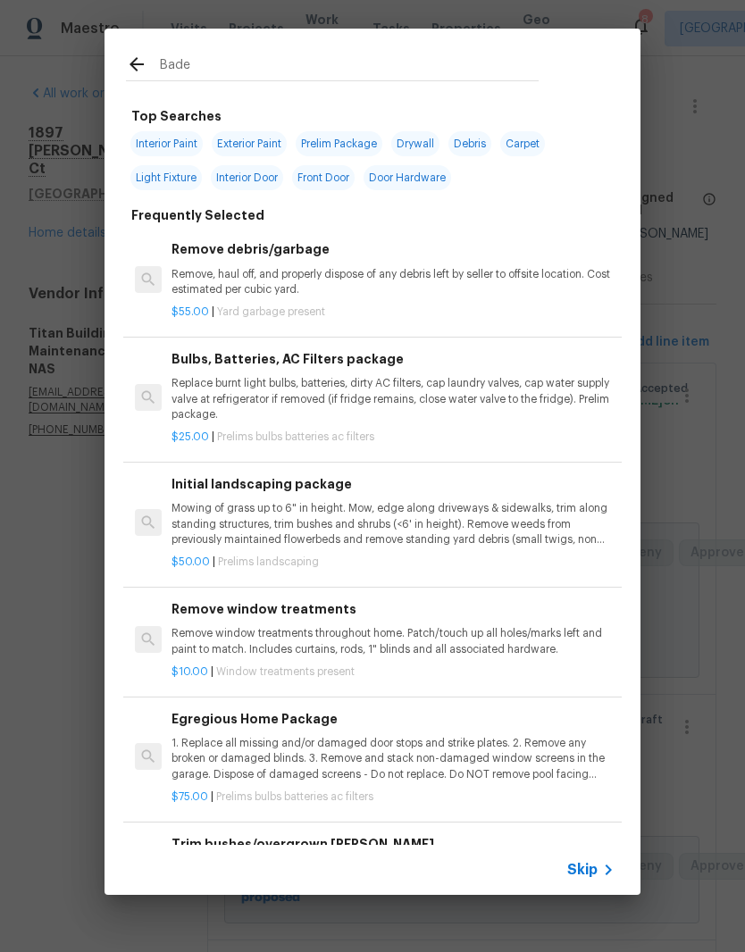
type input "Badeb"
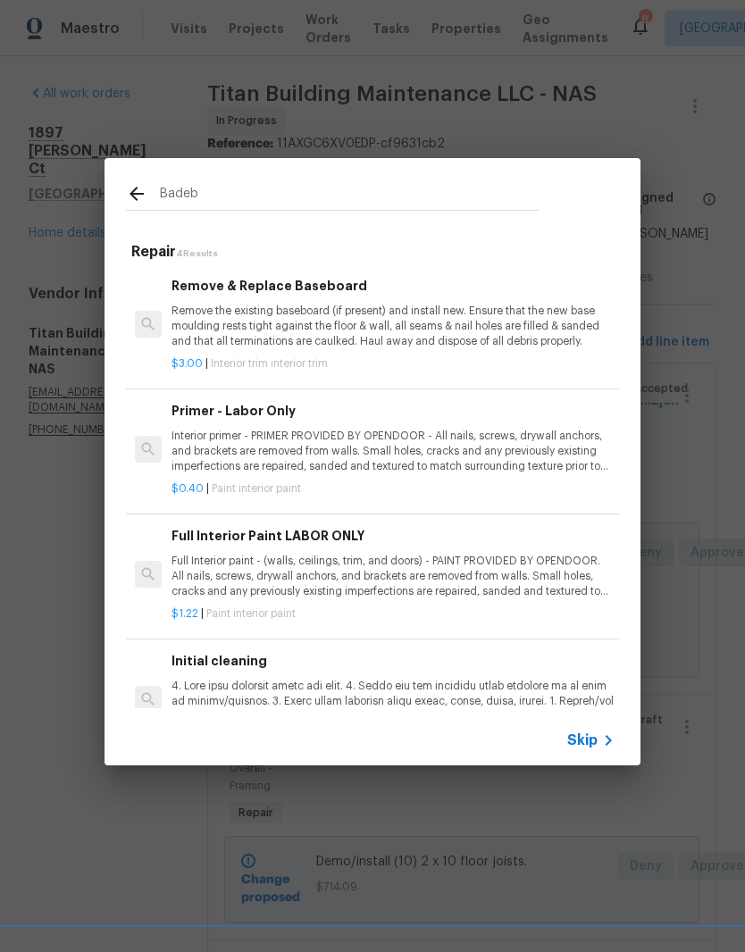
click at [325, 297] on div "Remove & Replace Baseboard Remove the existing baseboard (if present) and insta…" at bounding box center [392, 312] width 443 height 73
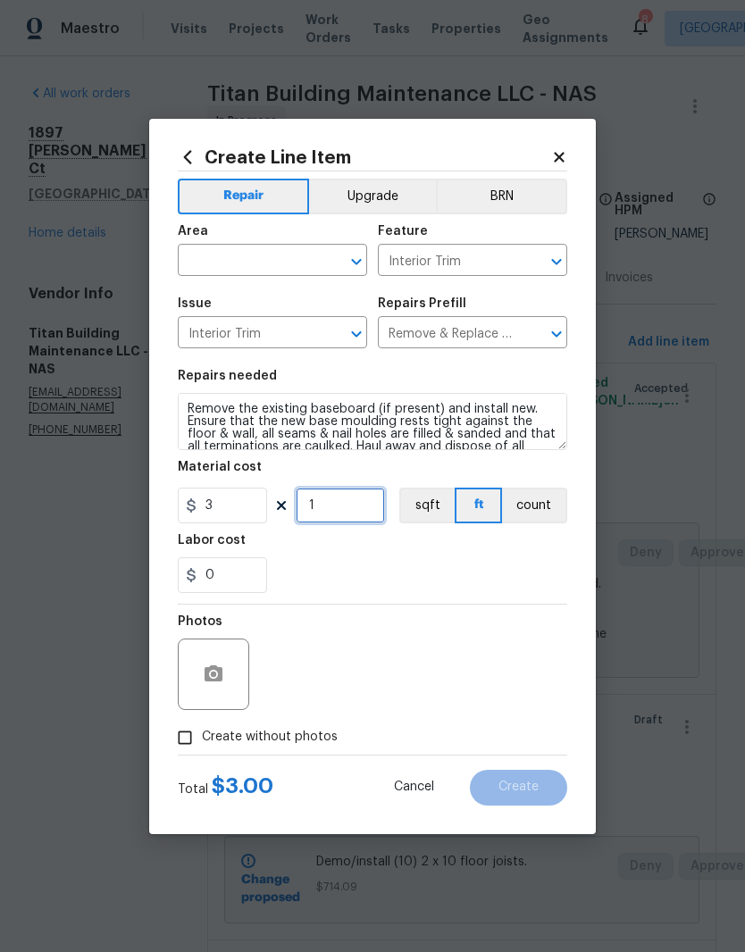
click at [348, 512] on input "1" at bounding box center [340, 506] width 89 height 36
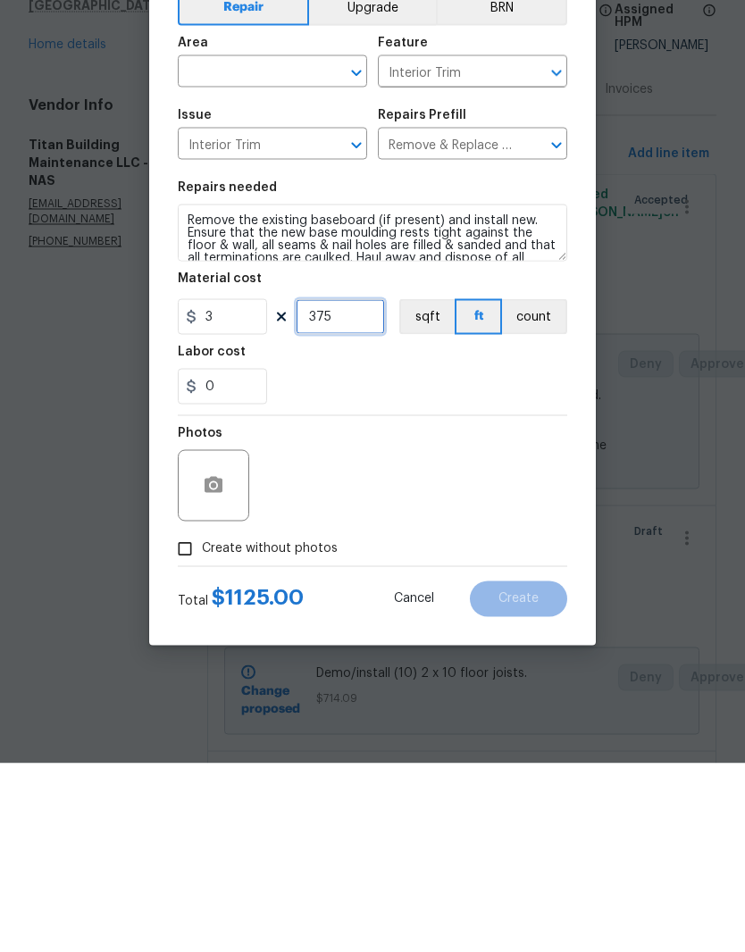
type input "375"
click at [471, 605] on div "Photos" at bounding box center [372, 663] width 389 height 116
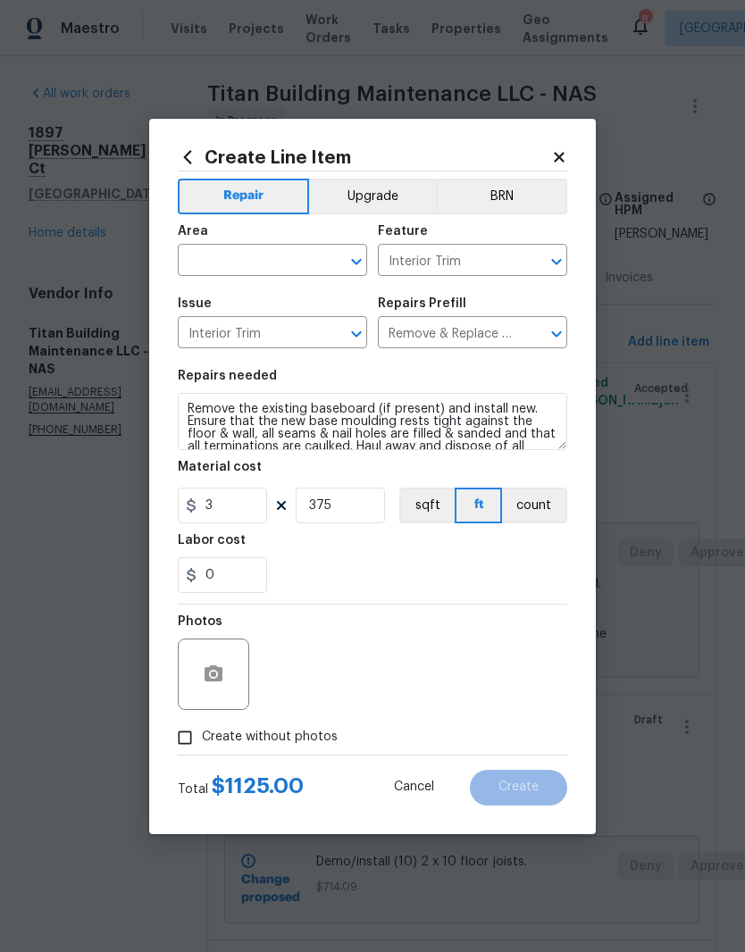
click at [322, 258] on button "Clear" at bounding box center [333, 261] width 25 height 25
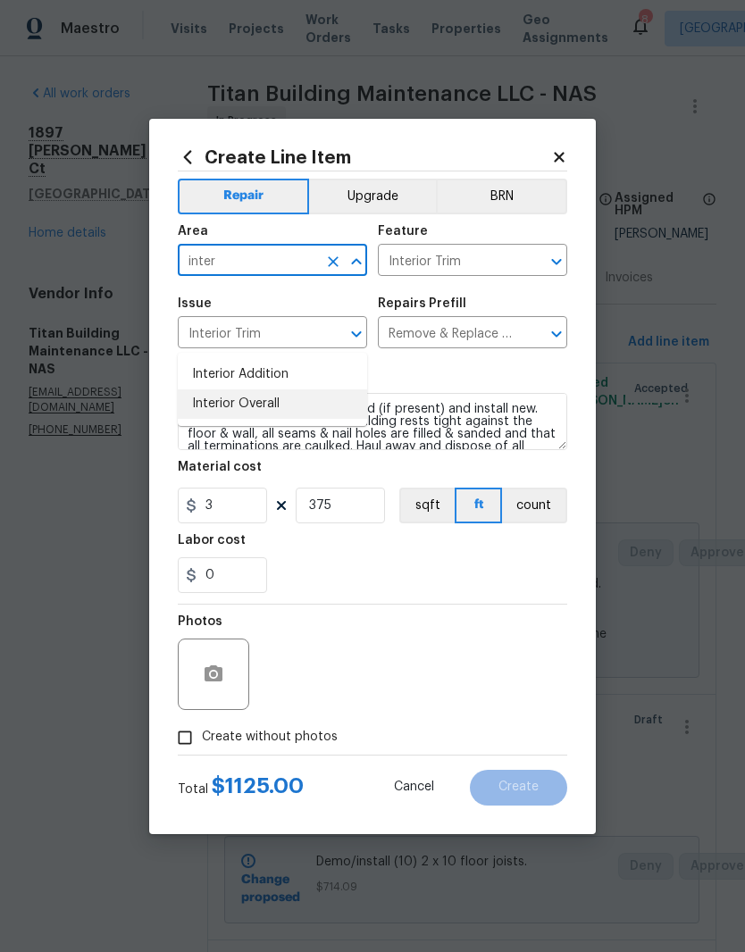
click at [277, 389] on li "Interior Overall" at bounding box center [272, 403] width 189 height 29
type input "Interior Overall"
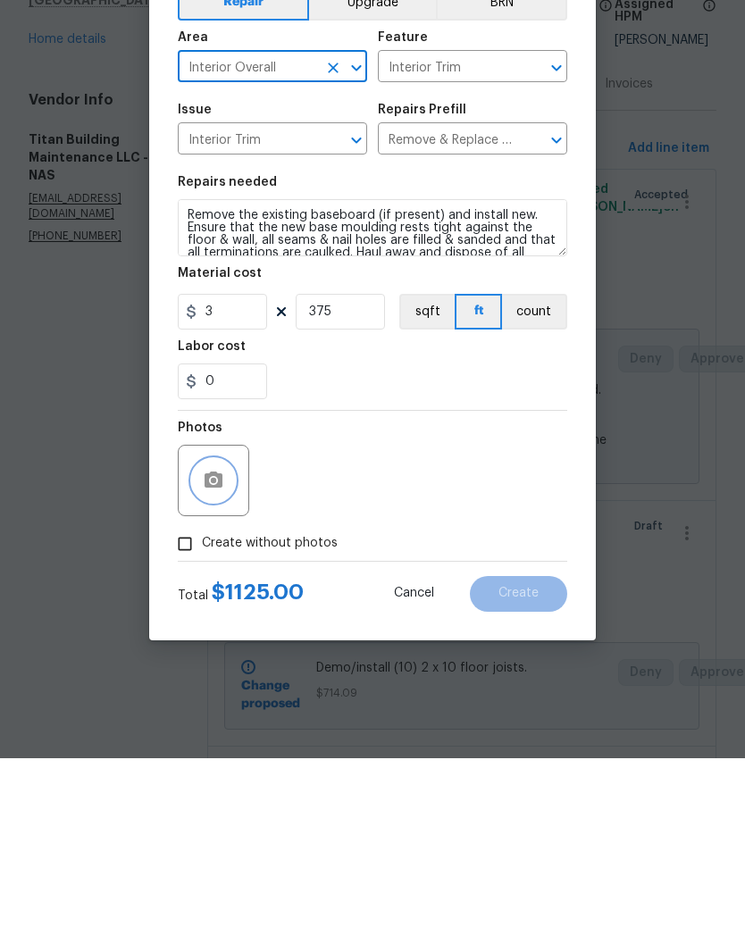
click at [225, 653] on button "button" at bounding box center [213, 674] width 43 height 43
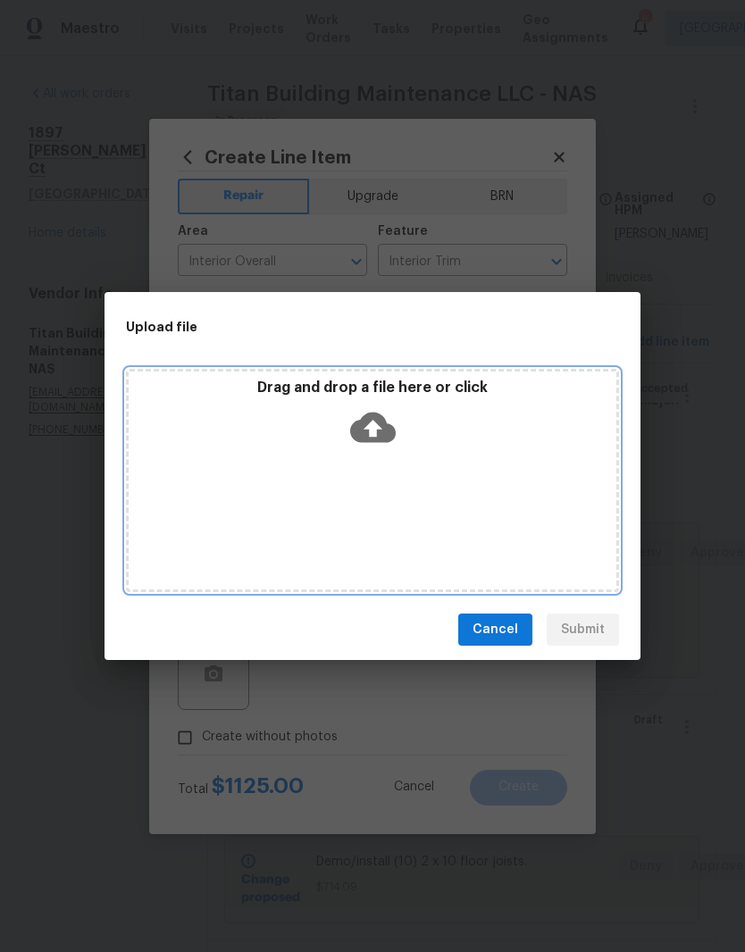
click at [414, 455] on div "Drag and drop a file here or click" at bounding box center [372, 480] width 493 height 223
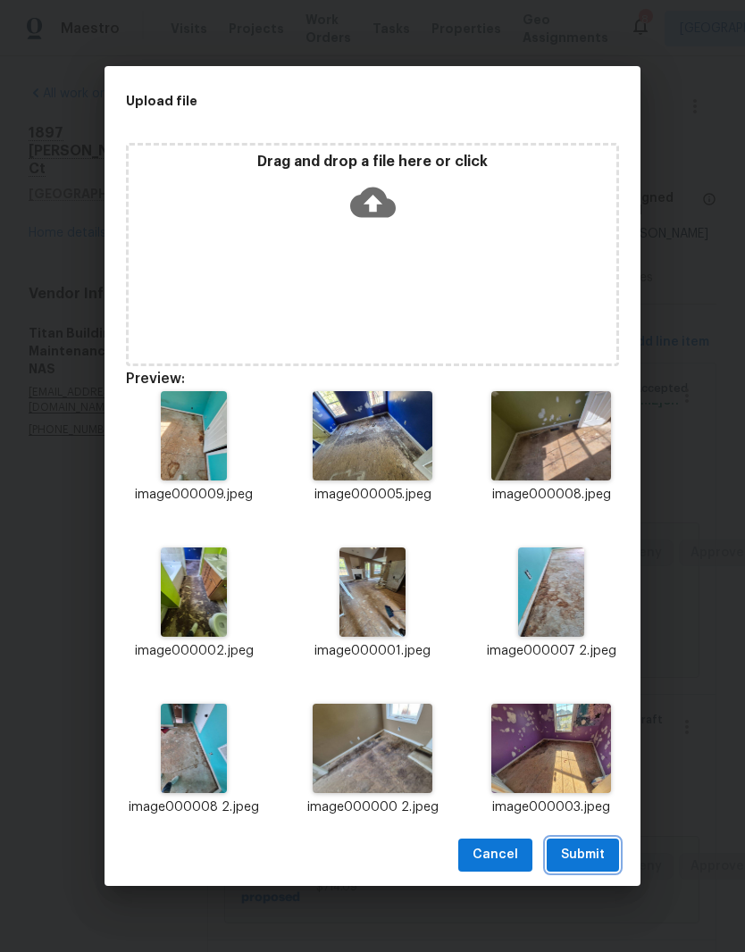
click at [597, 857] on span "Submit" at bounding box center [583, 855] width 44 height 22
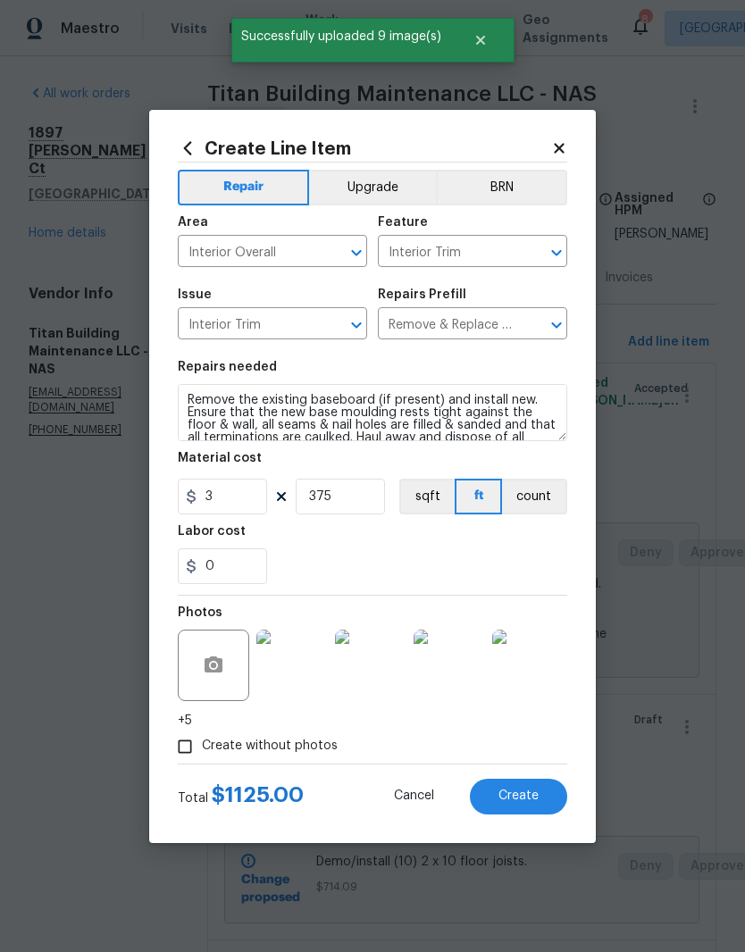
click at [521, 799] on span "Create" at bounding box center [518, 795] width 40 height 13
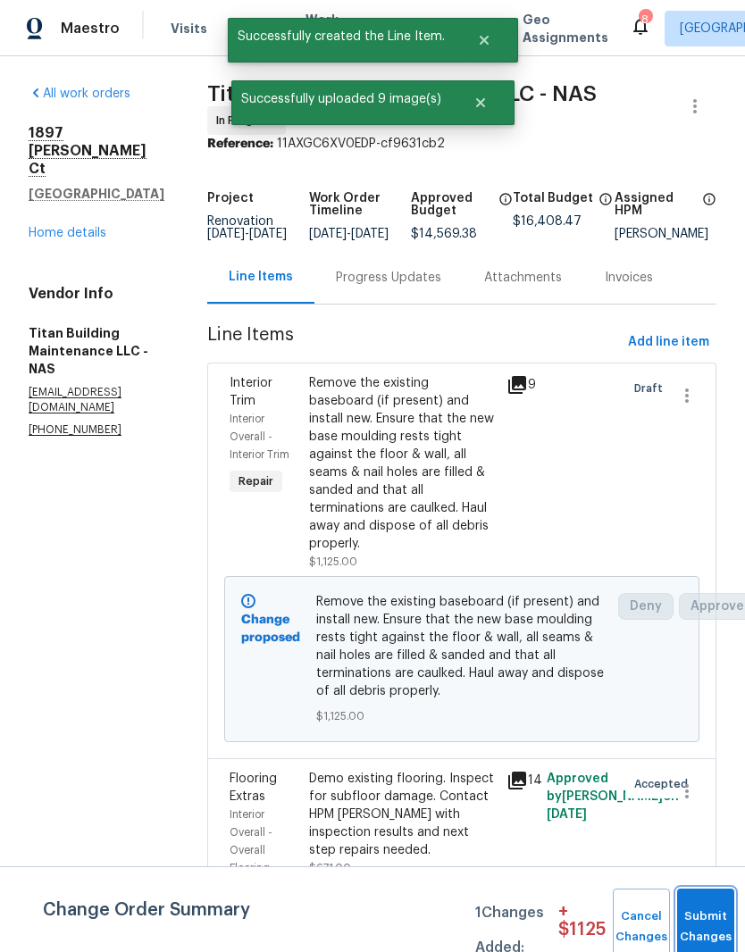
click at [705, 914] on button "Submit Changes" at bounding box center [705, 927] width 57 height 77
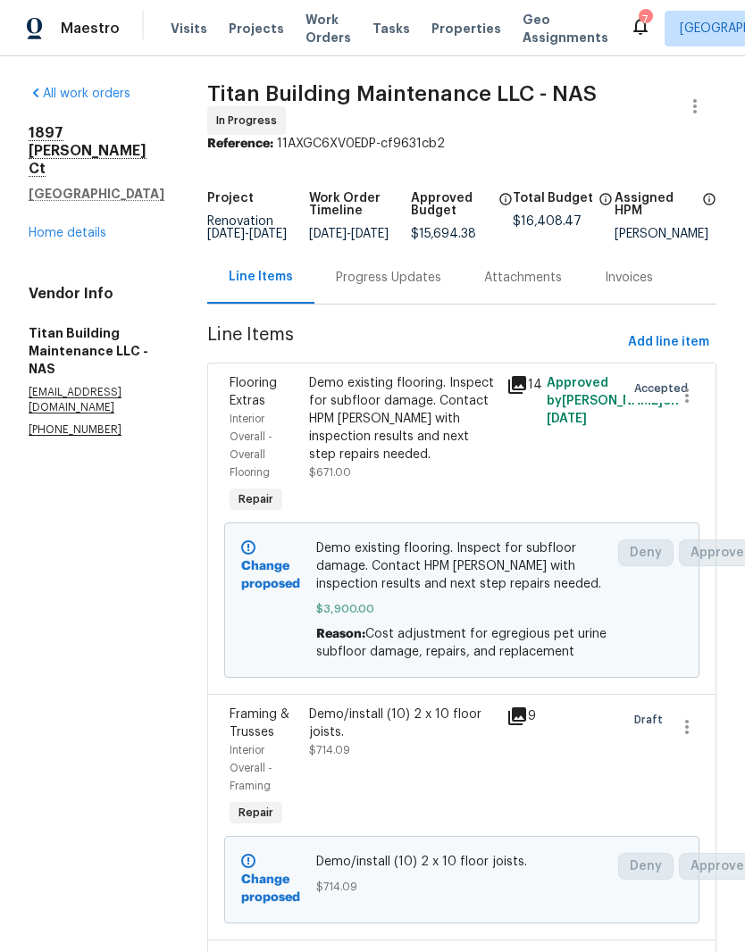
scroll to position [0, 0]
click at [187, 35] on span "Visits" at bounding box center [189, 29] width 37 height 18
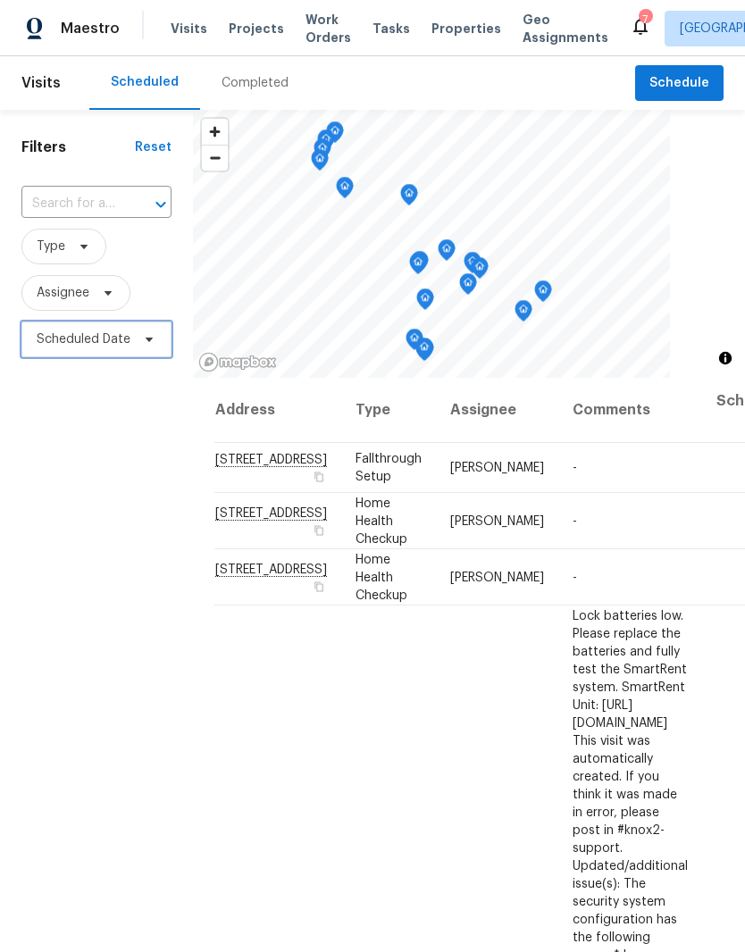
click at [154, 342] on icon at bounding box center [149, 339] width 14 height 14
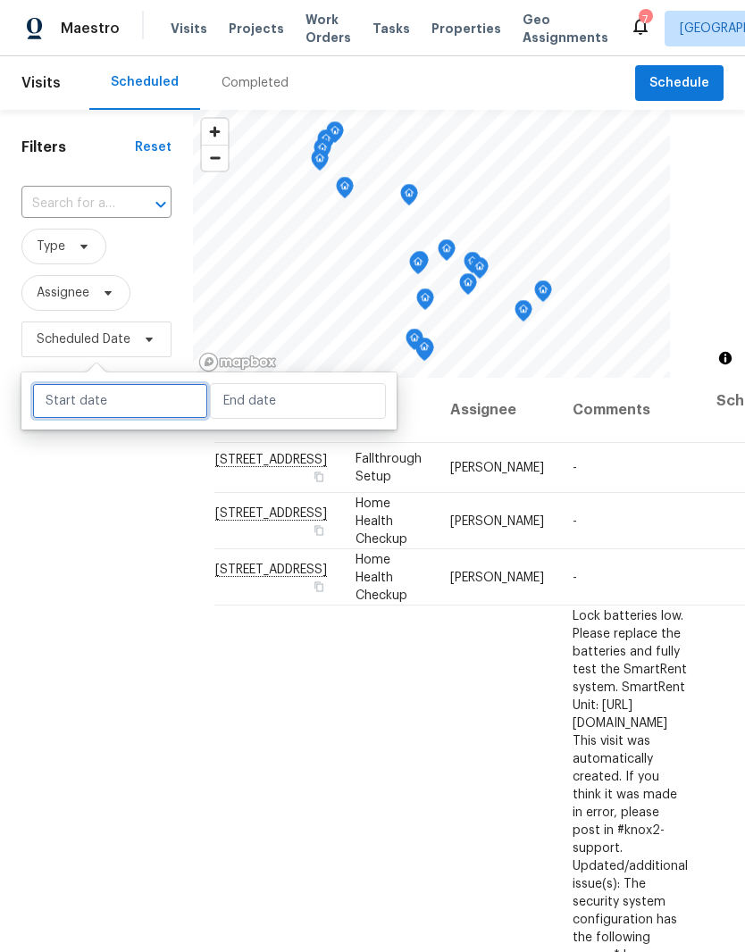
click at [150, 400] on input "text" at bounding box center [120, 401] width 176 height 36
select select "8"
select select "2025"
select select "9"
select select "2025"
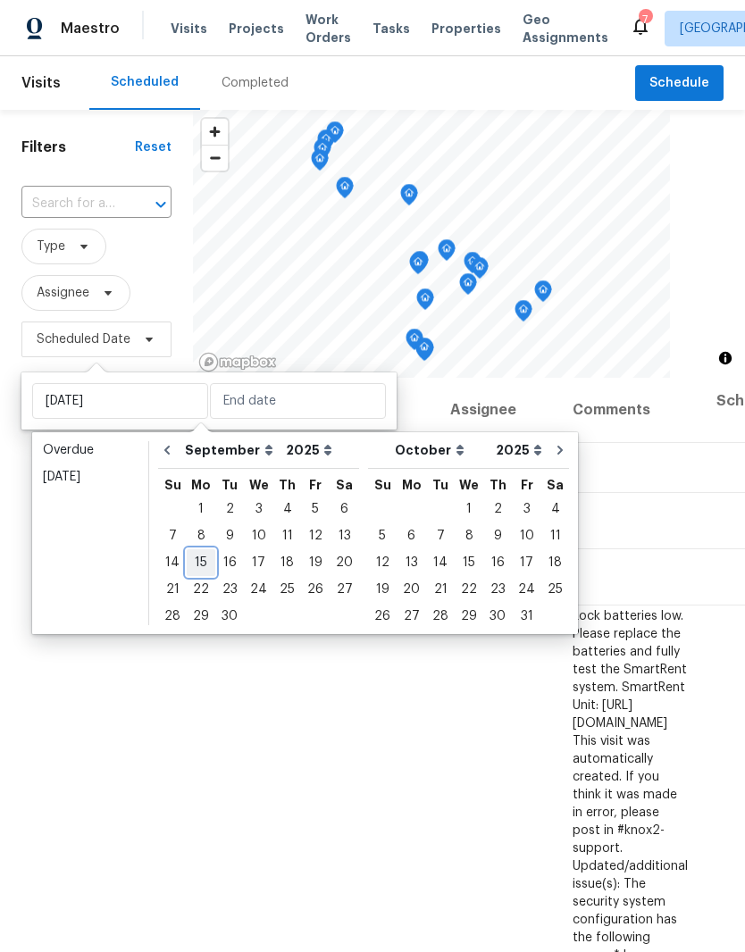
click at [208, 568] on div "15" at bounding box center [201, 562] width 29 height 25
type input "[DATE]"
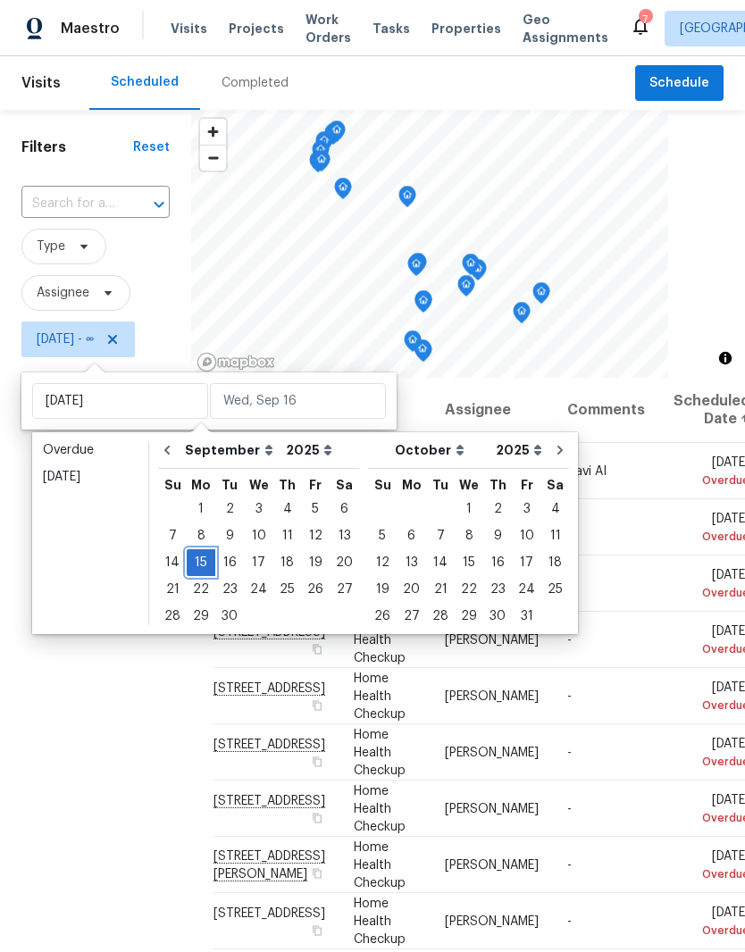
click at [206, 563] on div "15" at bounding box center [201, 562] width 29 height 25
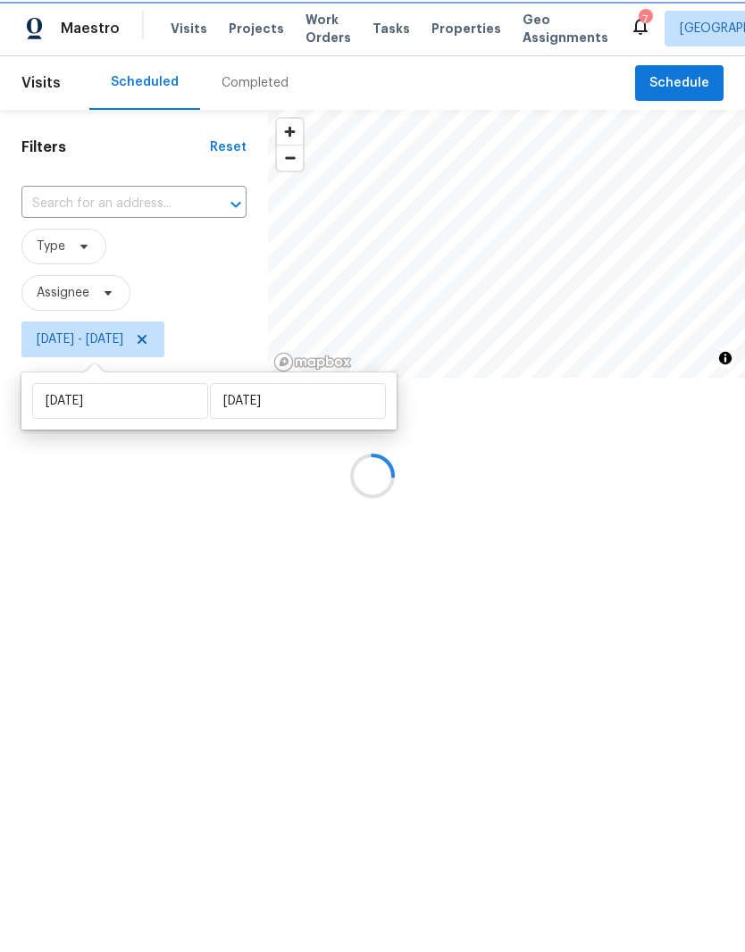
type input "[DATE]"
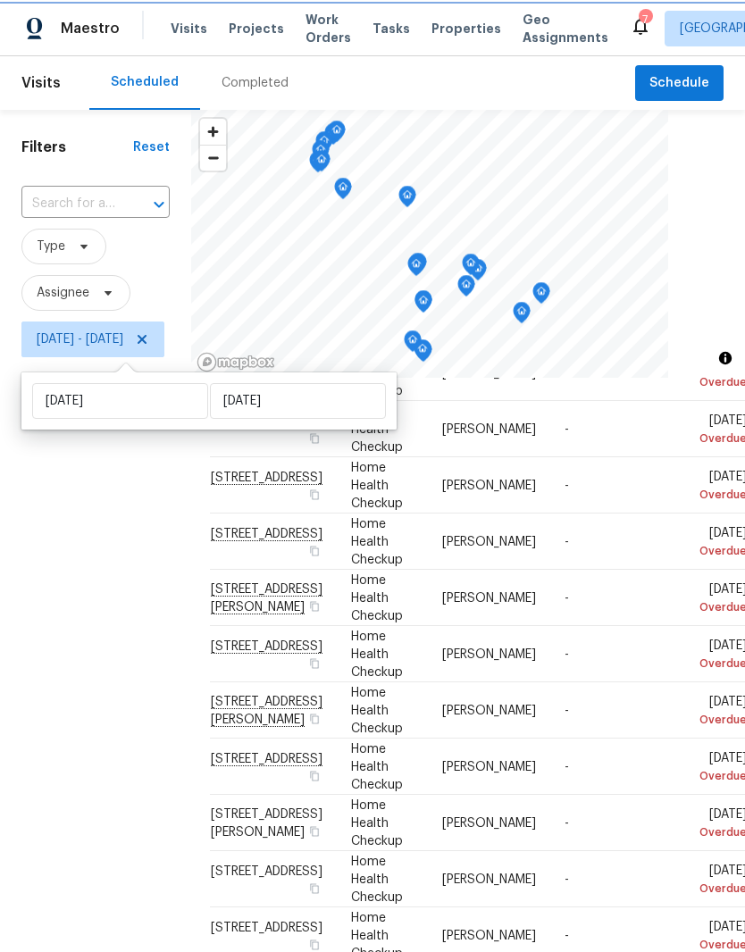
scroll to position [268, 3]
click at [0, 0] on icon at bounding box center [0, 0] width 0 height 0
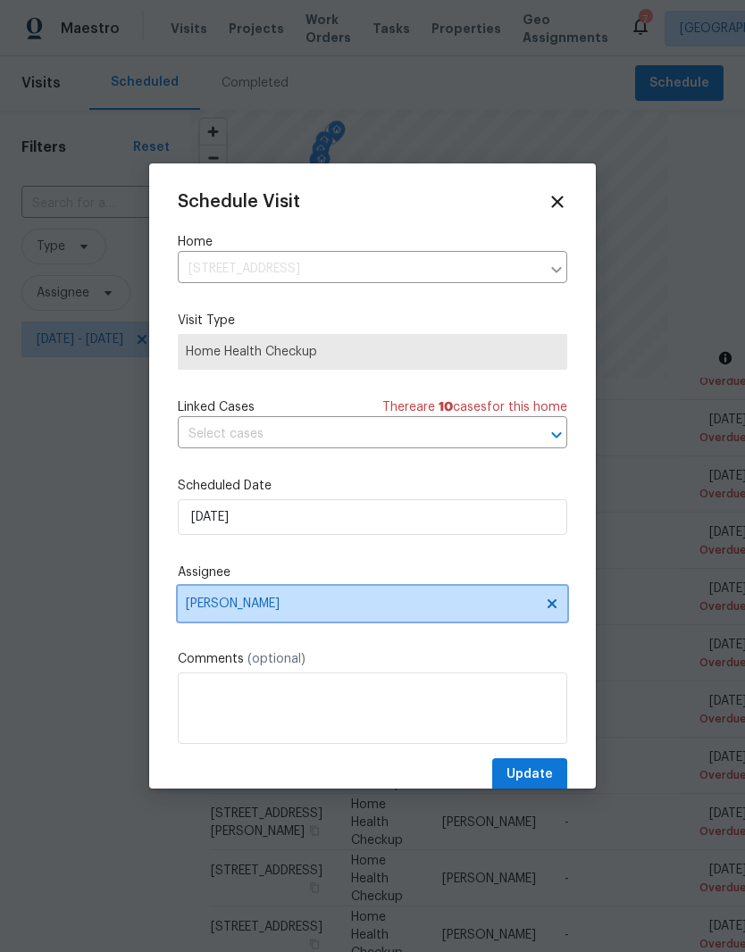
click at [558, 607] on icon at bounding box center [552, 604] width 14 height 14
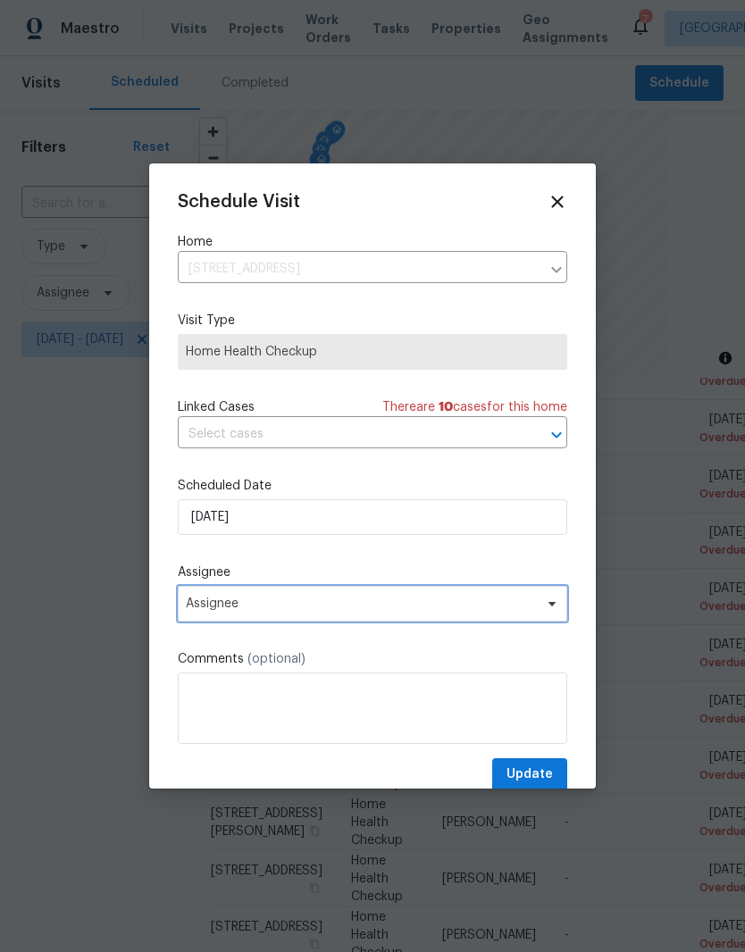
click at [552, 606] on icon at bounding box center [551, 604] width 7 height 4
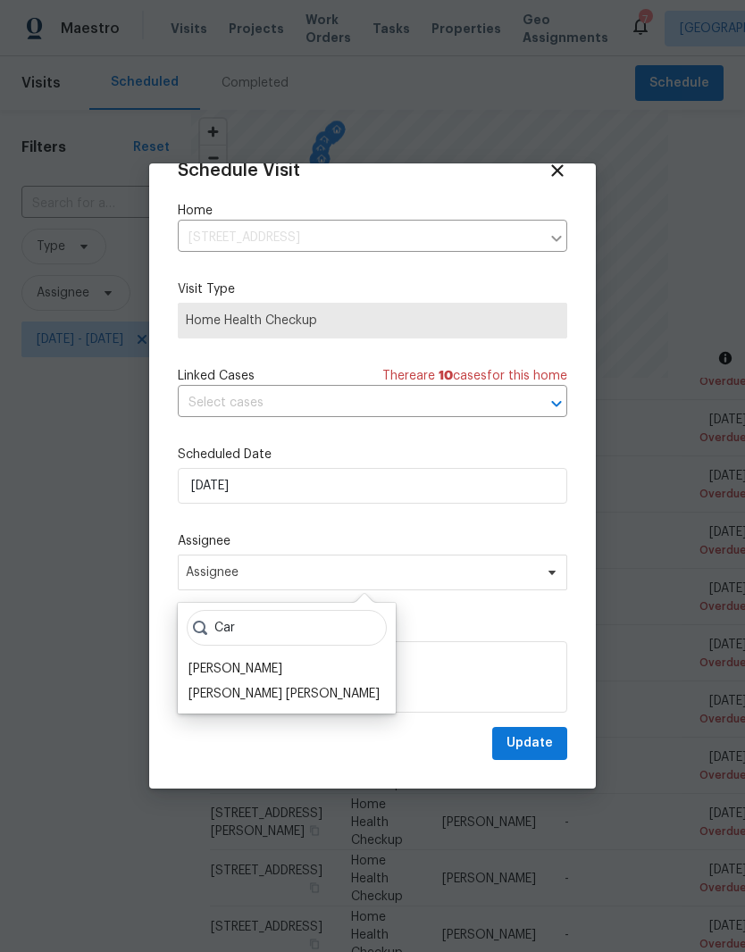
scroll to position [35, 0]
type input "Car"
click at [263, 669] on div "Carmen Childs" at bounding box center [235, 671] width 94 height 18
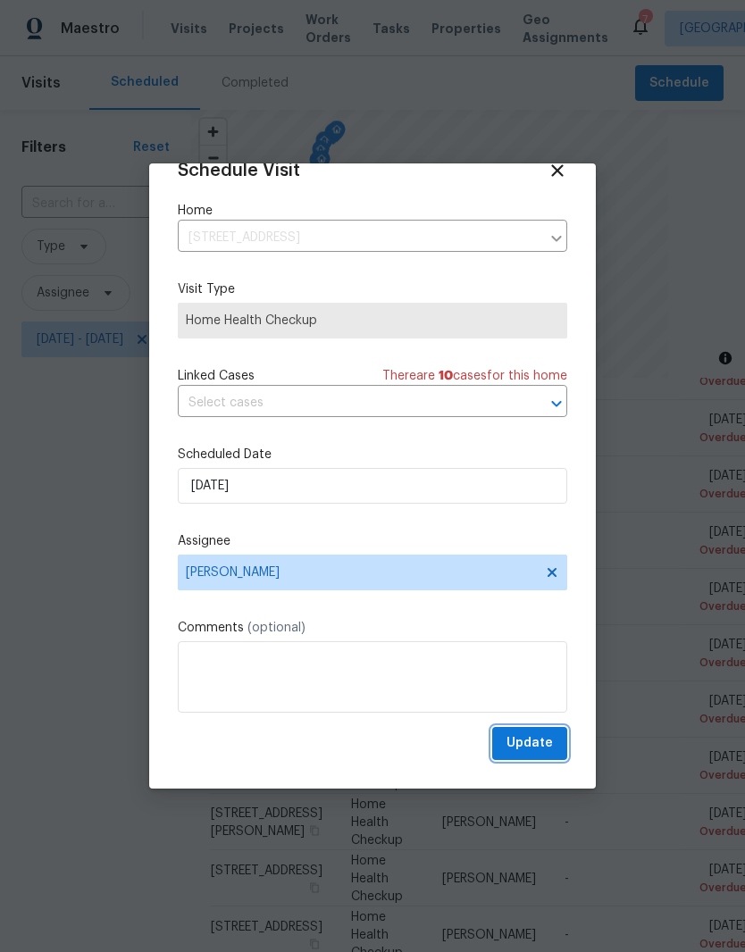
click at [547, 746] on span "Update" at bounding box center [529, 743] width 46 height 22
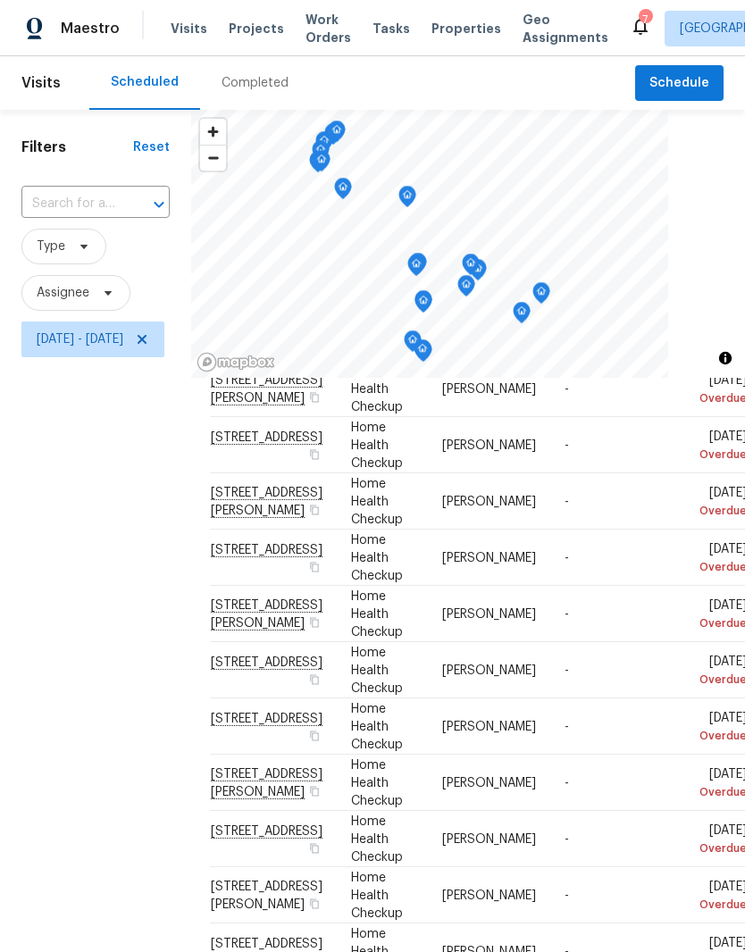
scroll to position [592, 3]
click at [0, 0] on icon at bounding box center [0, 0] width 0 height 0
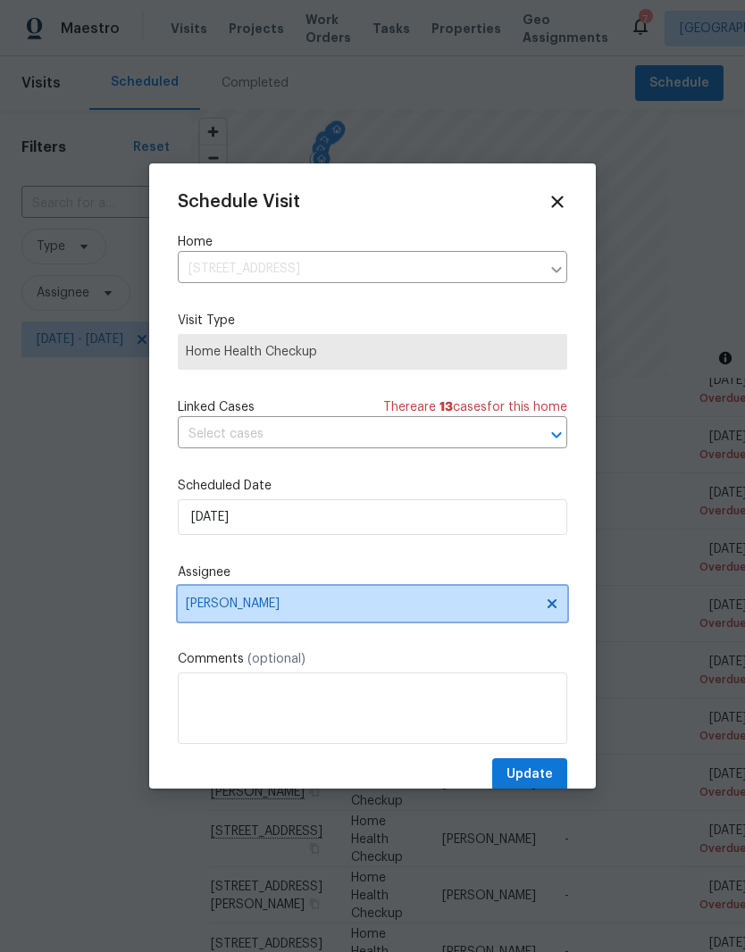
click at [557, 611] on icon at bounding box center [552, 604] width 14 height 14
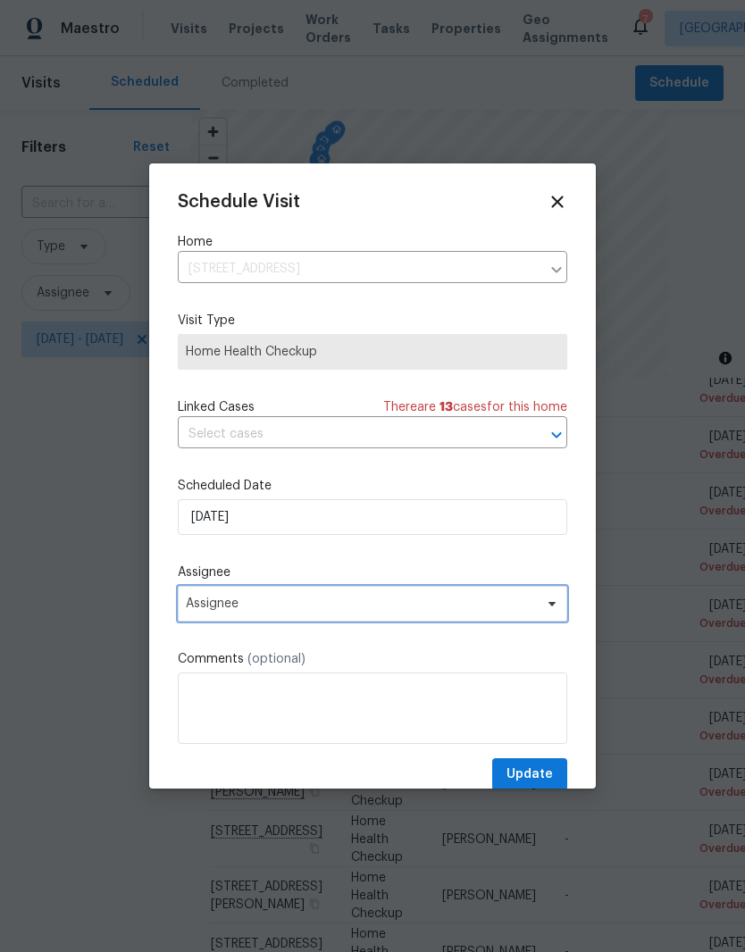
click at [557, 605] on icon at bounding box center [552, 604] width 14 height 14
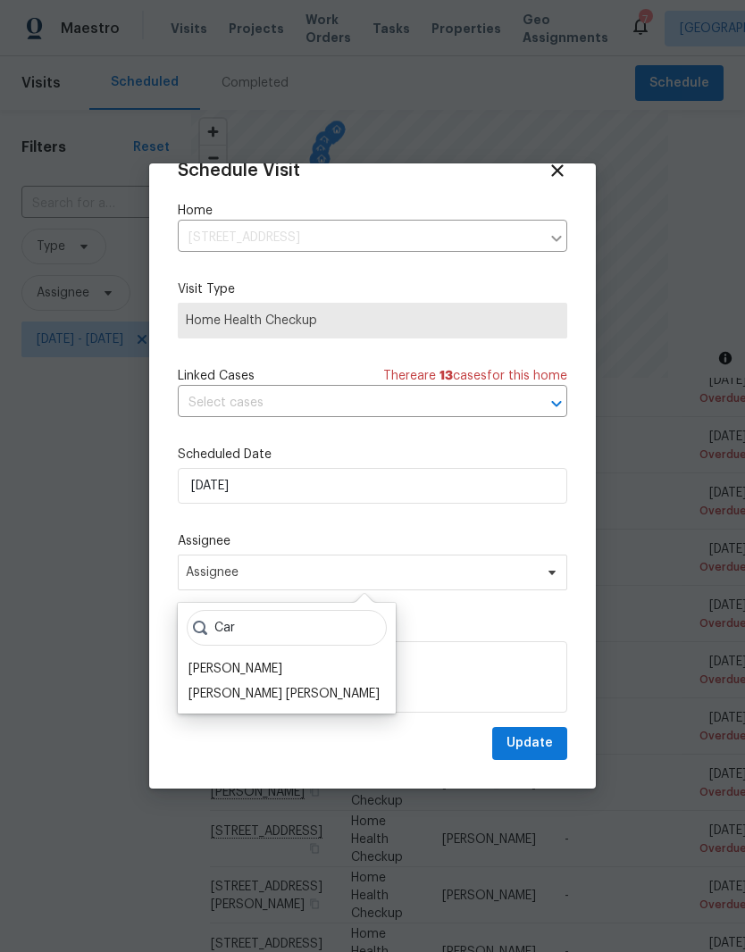
scroll to position [35, 0]
type input "Car"
click at [271, 671] on div "Carmen Childs" at bounding box center [235, 671] width 94 height 18
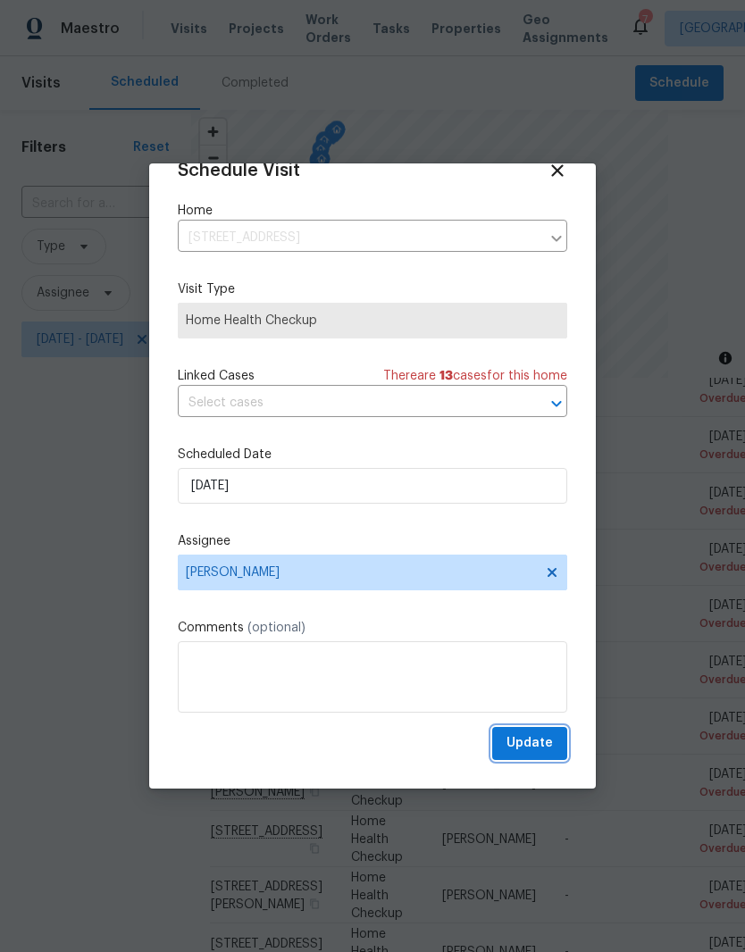
click at [546, 747] on span "Update" at bounding box center [529, 743] width 46 height 22
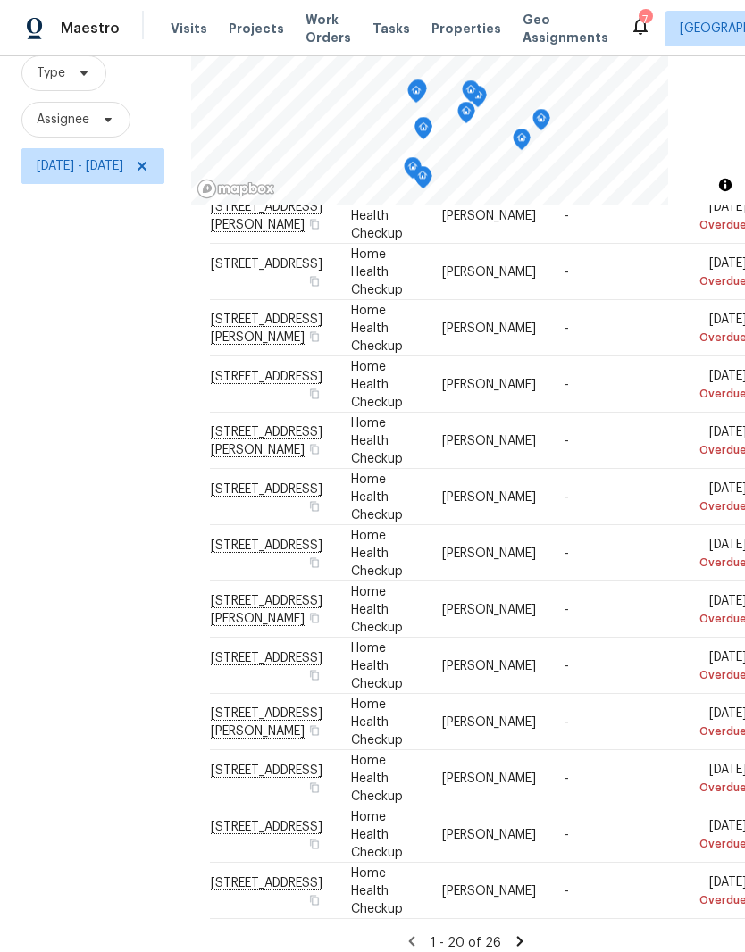
scroll to position [172, 0]
click at [706, 920] on td "Mon, Sep 15 Overdue" at bounding box center [701, 892] width 91 height 56
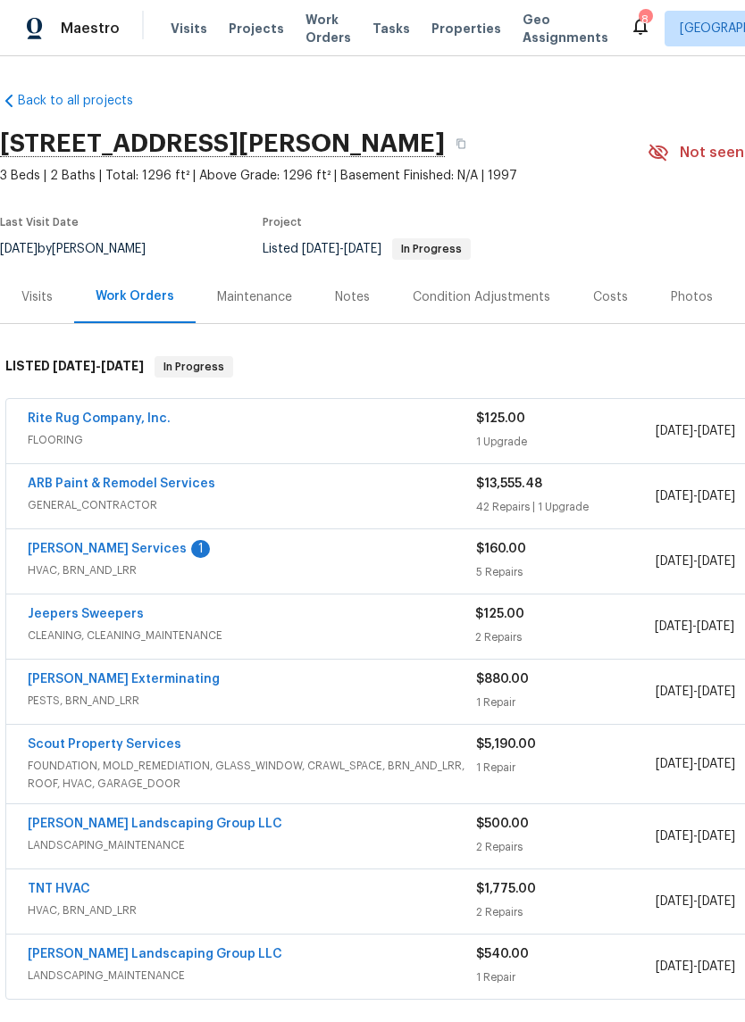
click at [139, 555] on link "[PERSON_NAME] Services" at bounding box center [107, 549] width 159 height 13
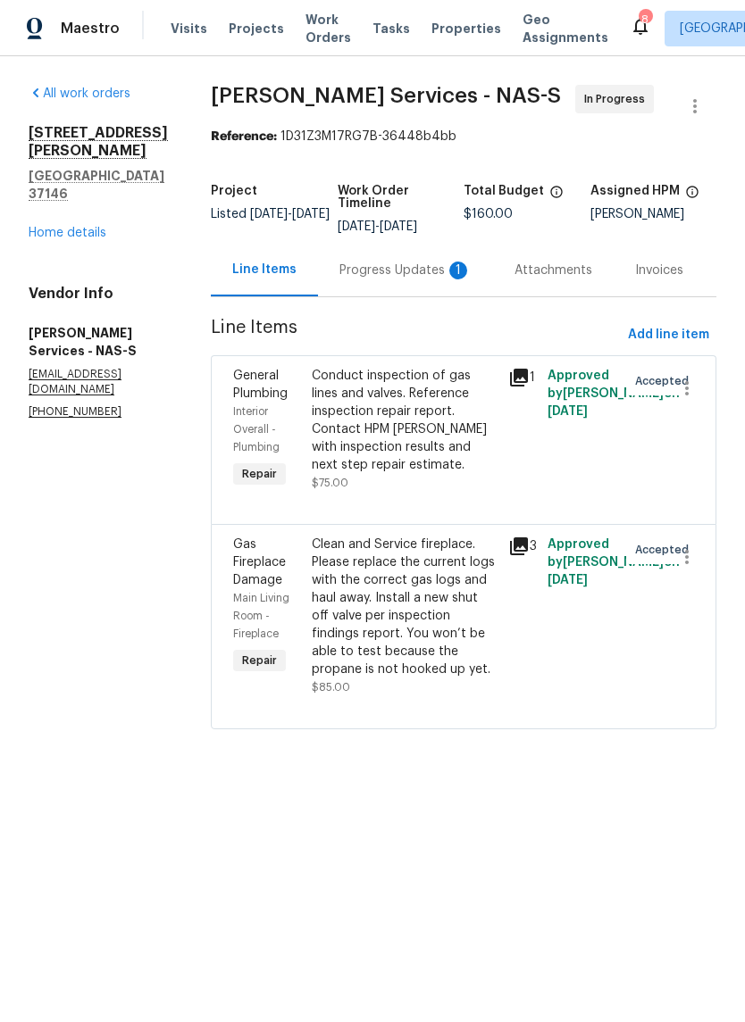
click at [421, 270] on div "Progress Updates 1" at bounding box center [405, 271] width 132 height 18
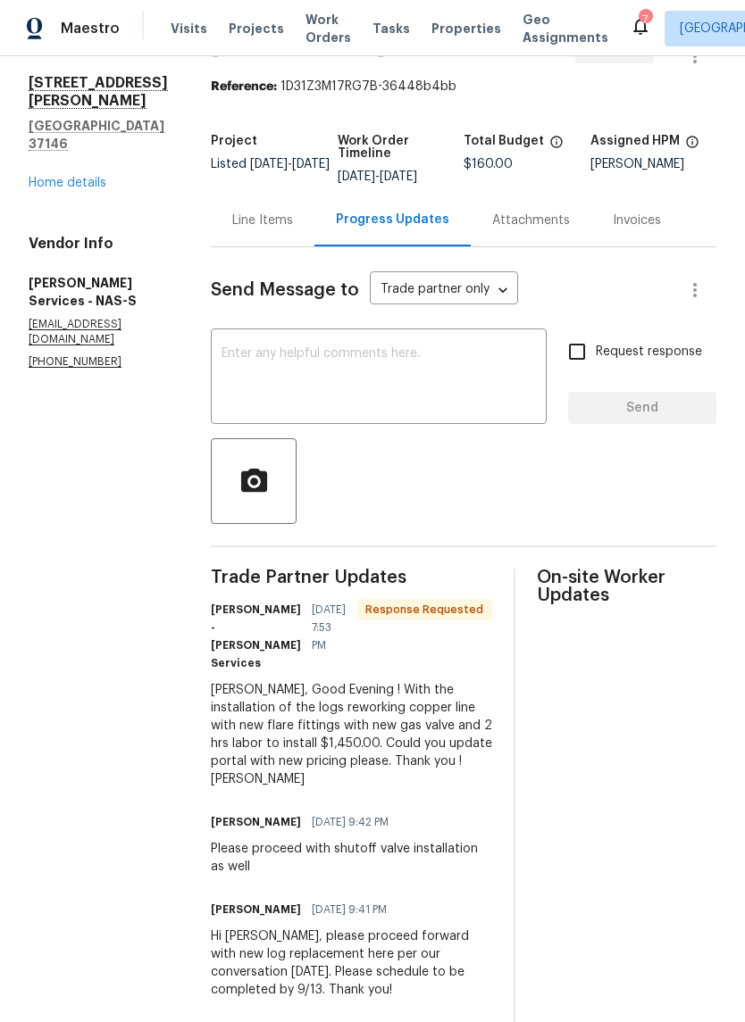
scroll to position [123, 0]
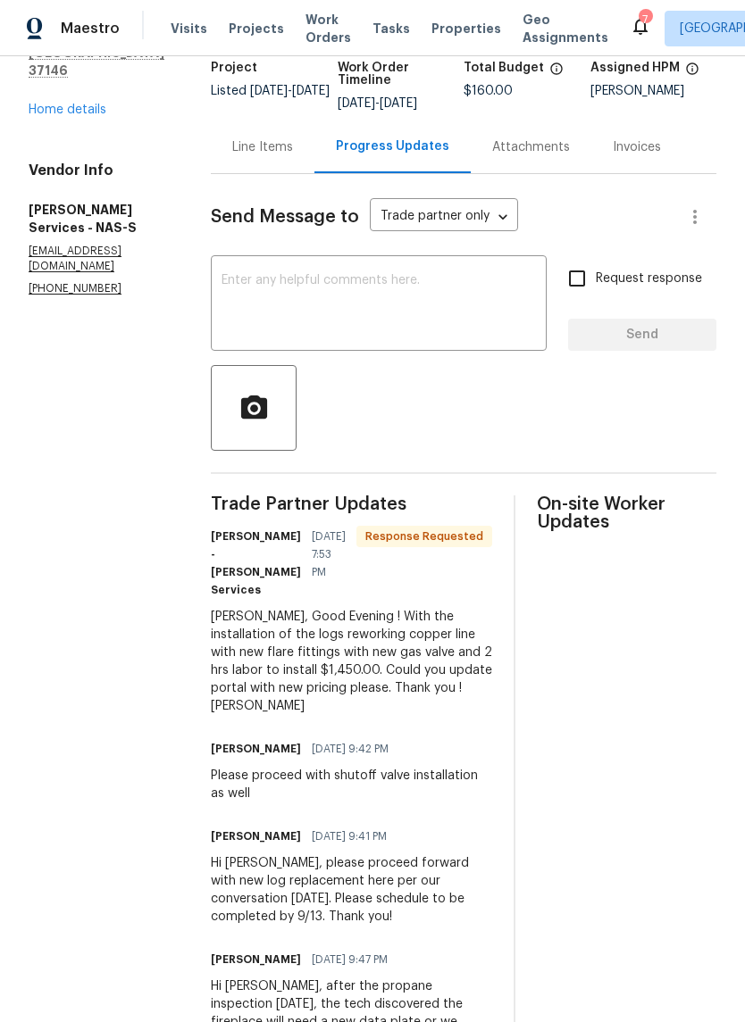
click at [270, 155] on div "Line Items" at bounding box center [262, 147] width 61 height 18
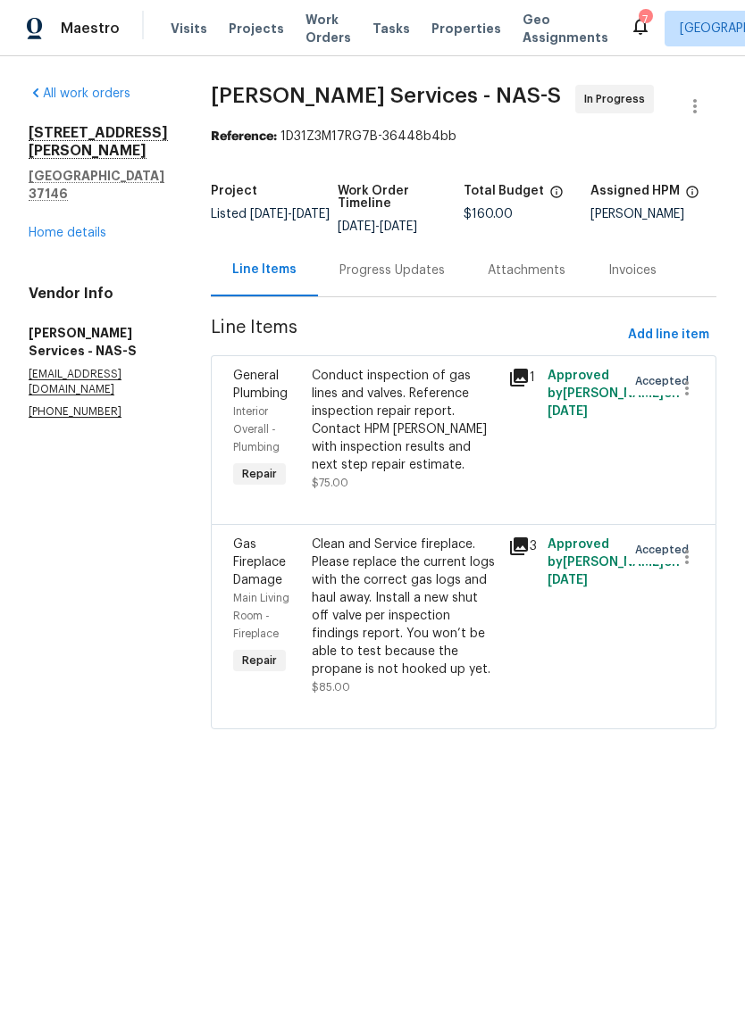
click at [429, 552] on div "Clean and Service fireplace. Please replace the current logs with the correct g…" at bounding box center [405, 607] width 186 height 143
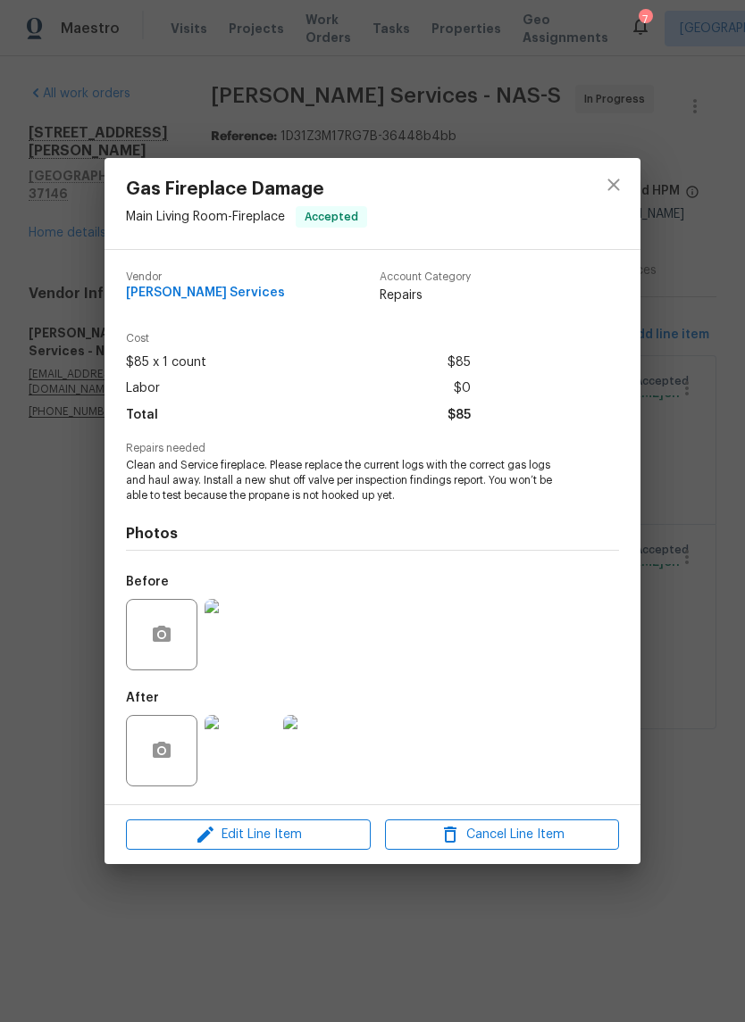
click at [258, 756] on img at bounding box center [239, 750] width 71 height 71
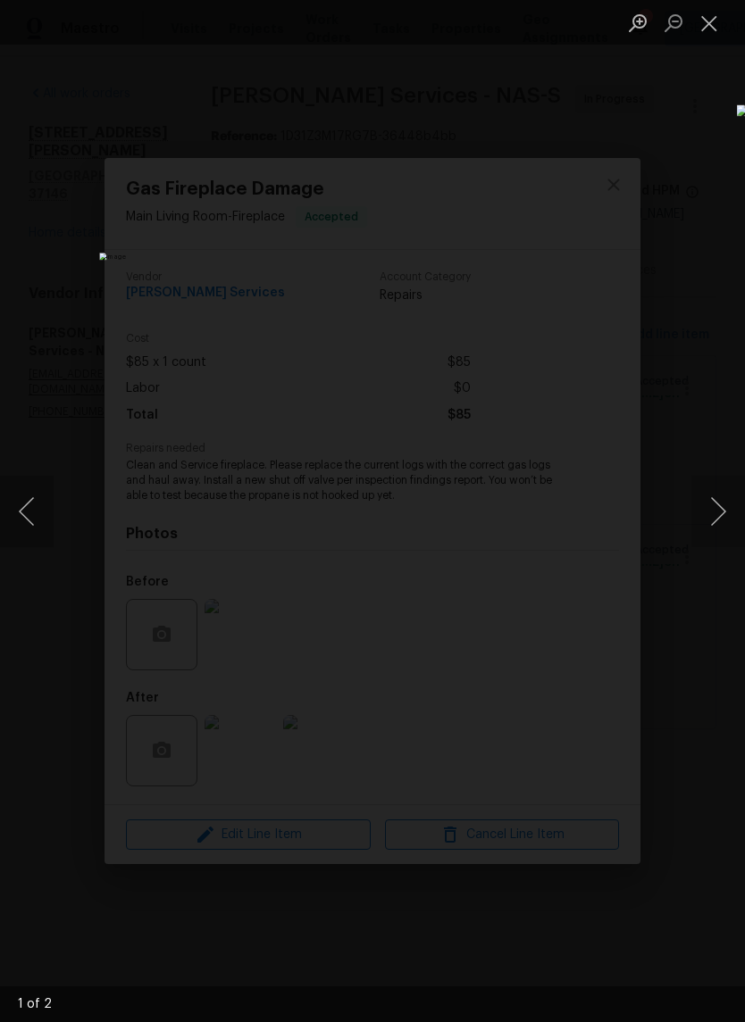
click at [723, 513] on button "Next image" at bounding box center [718, 511] width 54 height 71
click at [727, 508] on button "Next image" at bounding box center [718, 511] width 54 height 71
click at [716, 35] on button "Close lightbox" at bounding box center [709, 22] width 36 height 31
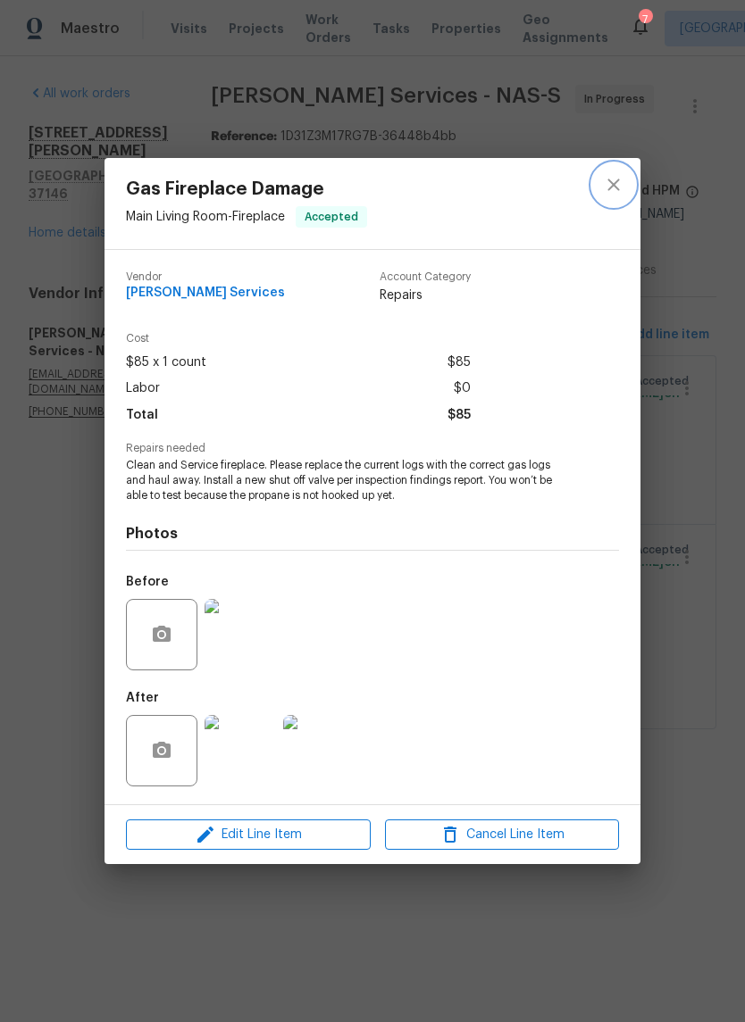
click at [619, 194] on icon "close" at bounding box center [613, 184] width 21 height 21
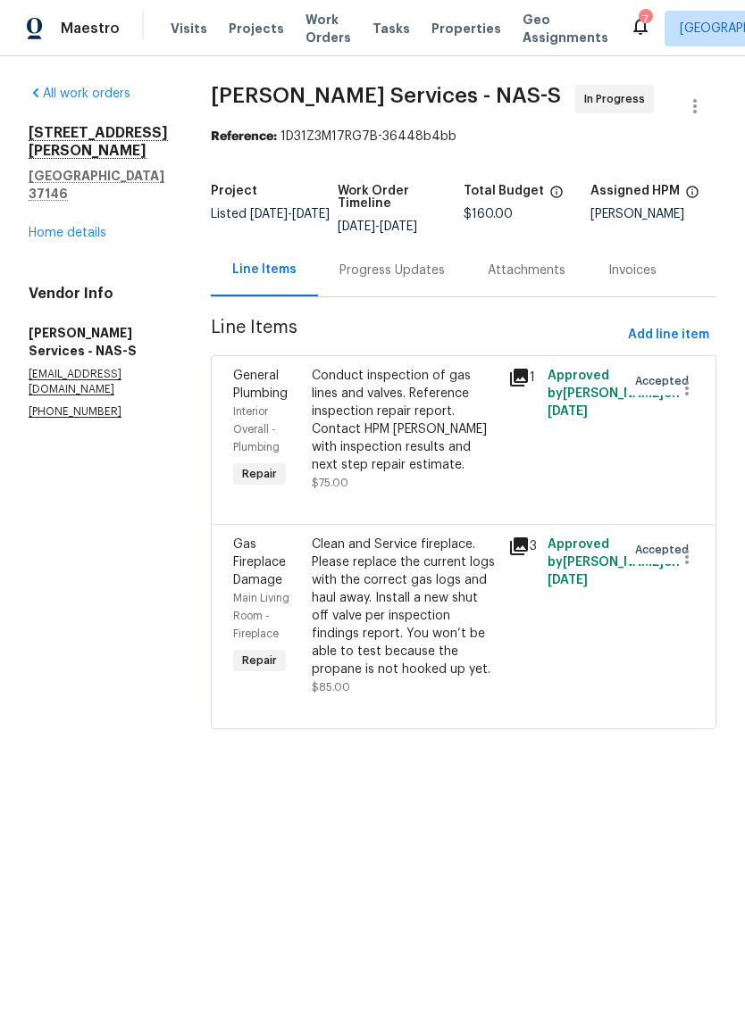
click at [386, 556] on div "Clean and Service fireplace. Please replace the current logs with the correct g…" at bounding box center [405, 607] width 186 height 143
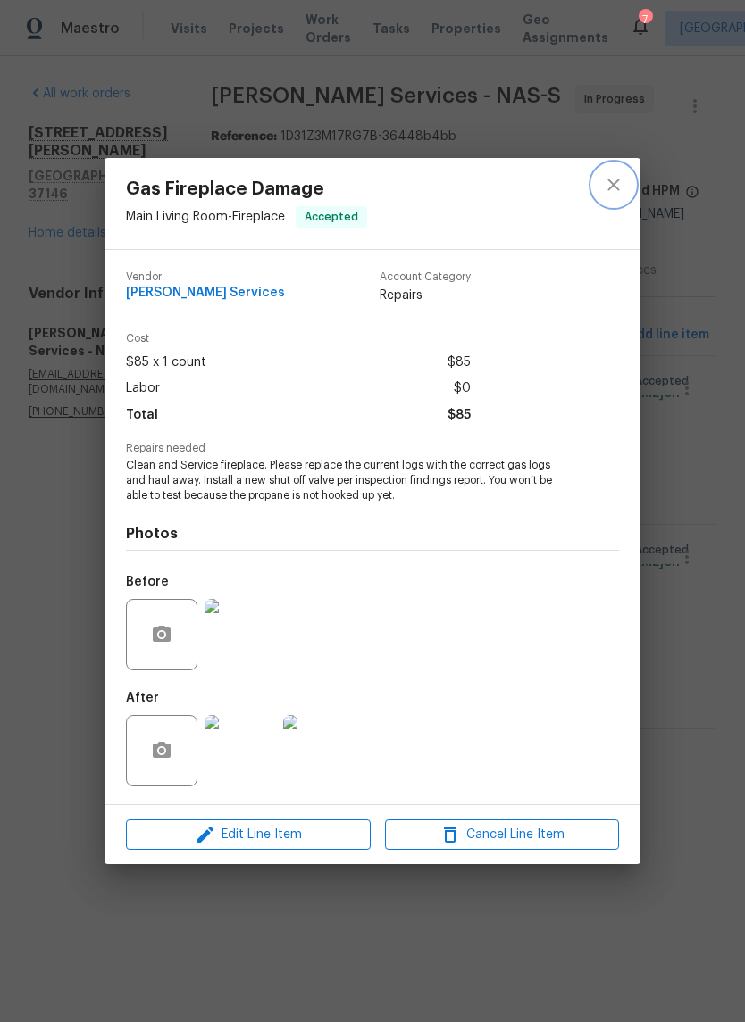
click at [621, 195] on button "close" at bounding box center [613, 184] width 43 height 43
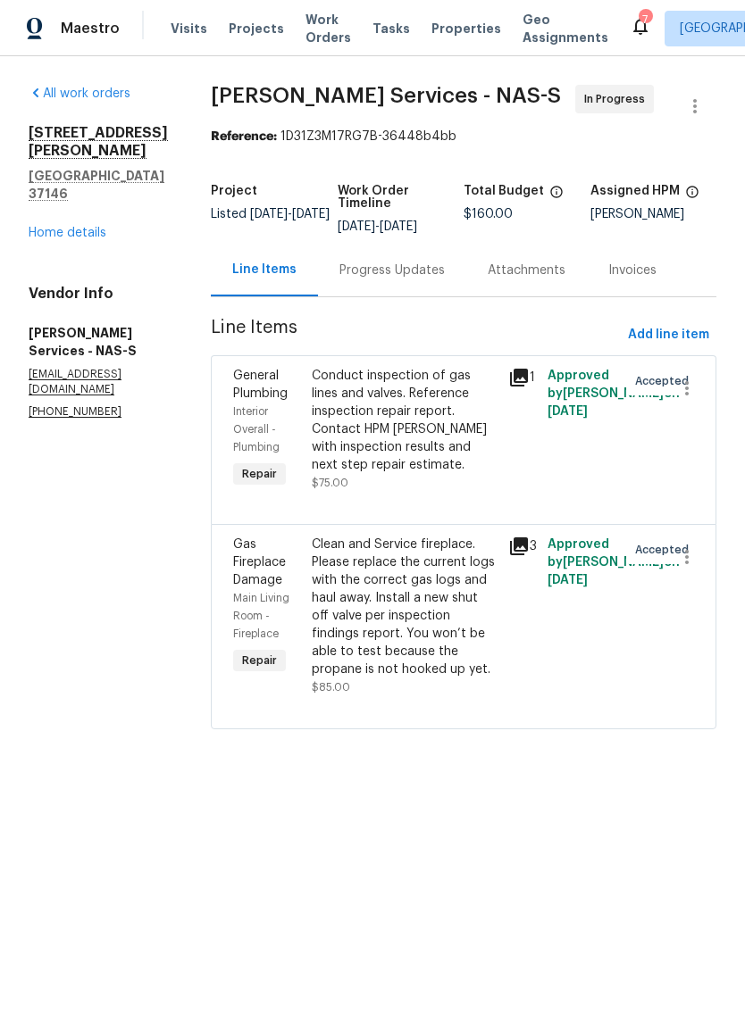
click at [415, 272] on div "Progress Updates" at bounding box center [391, 271] width 105 height 18
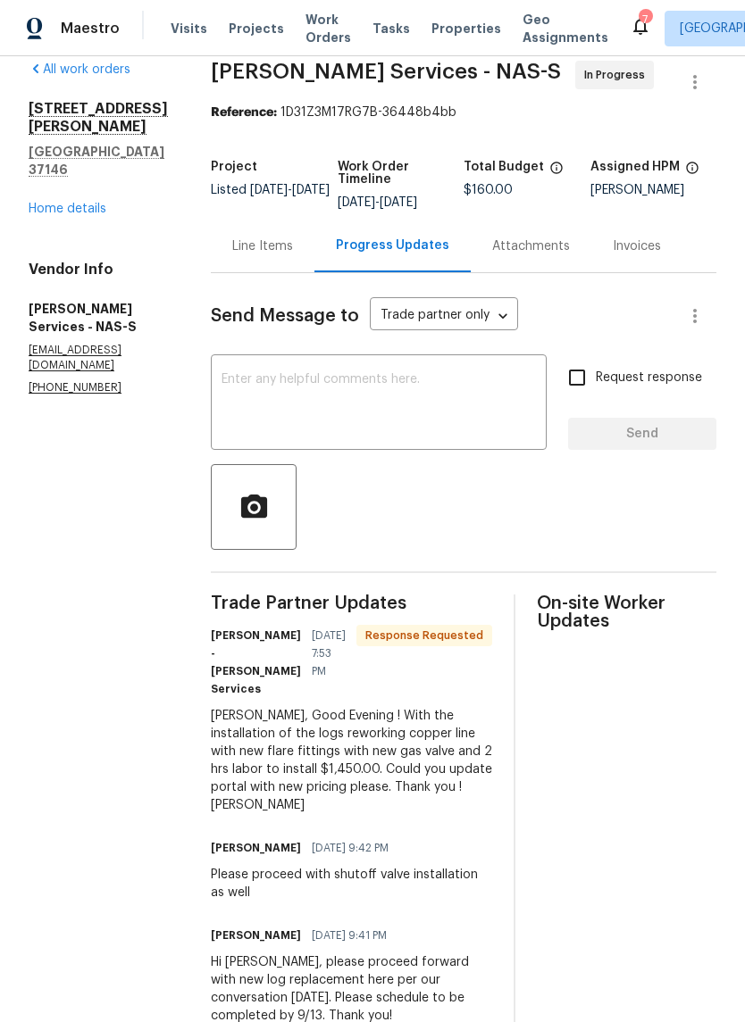
scroll to position [20, 0]
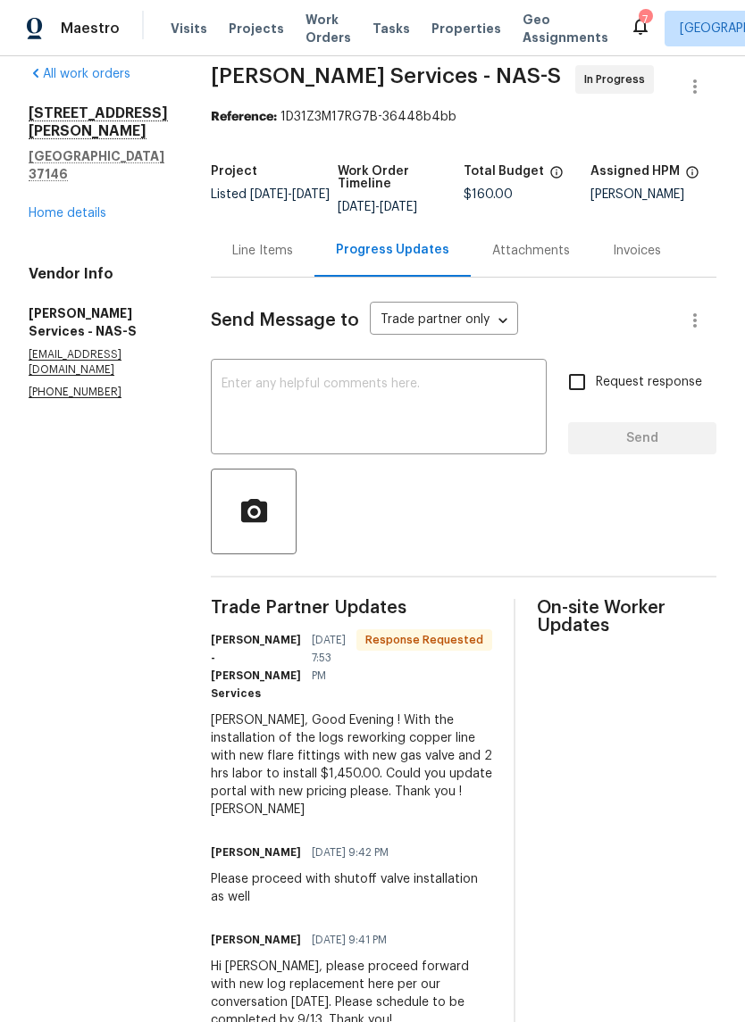
click at [286, 254] on div "Line Items" at bounding box center [262, 251] width 61 height 18
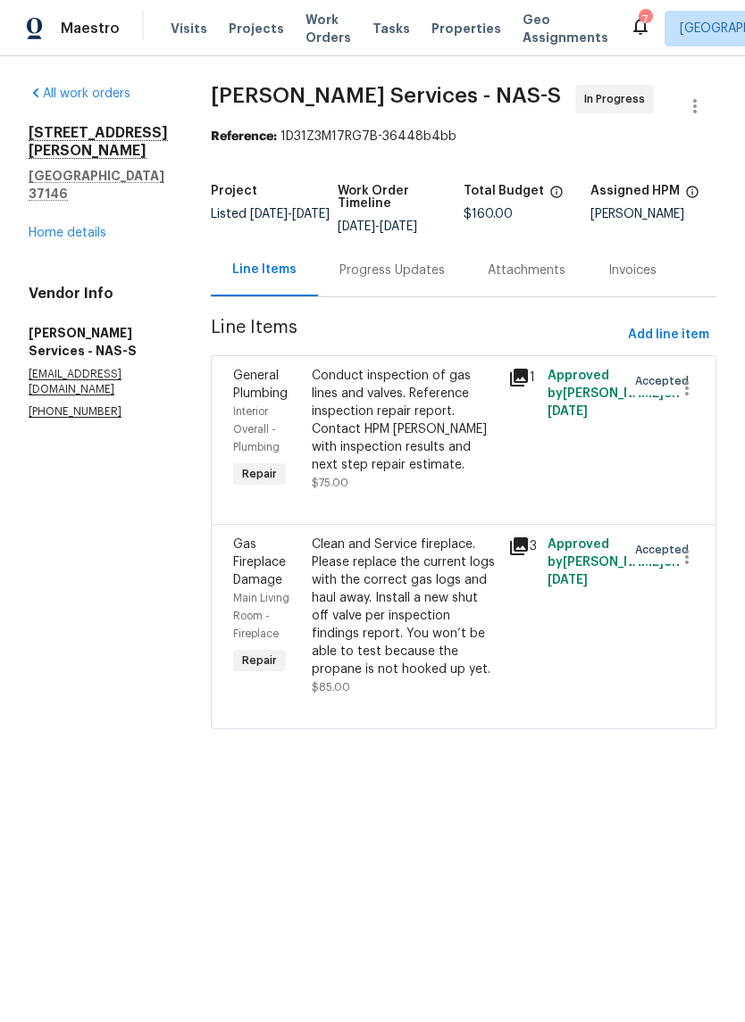
click at [395, 559] on div "Clean and Service fireplace. Please replace the current logs with the correct g…" at bounding box center [405, 607] width 186 height 143
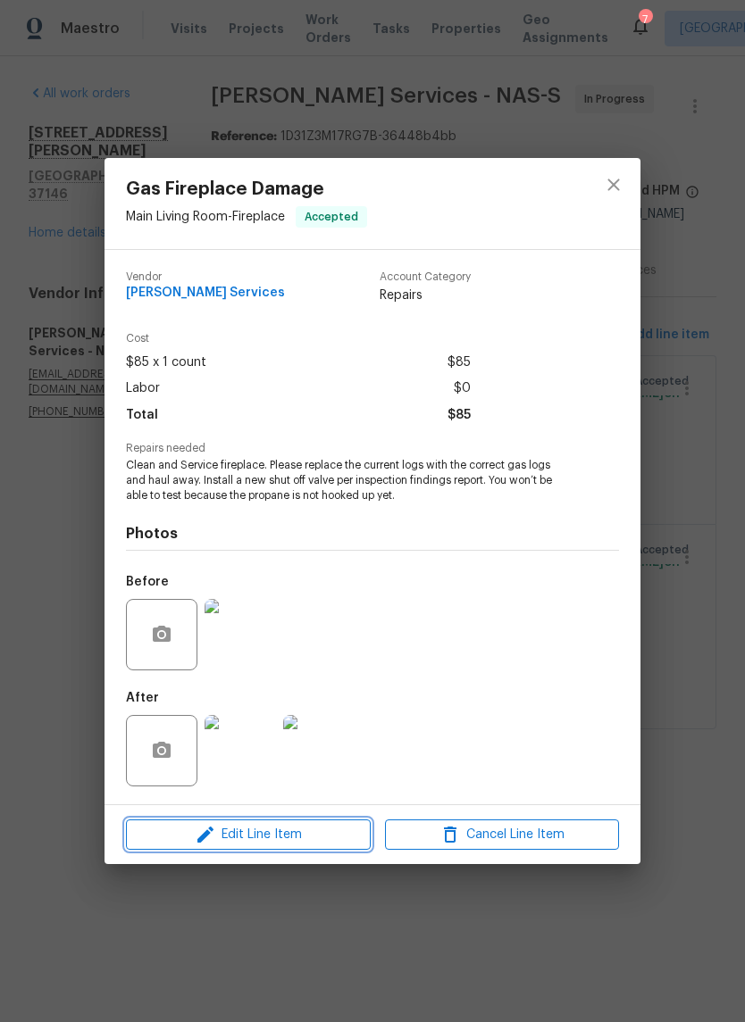
click at [320, 842] on span "Edit Line Item" at bounding box center [248, 835] width 234 height 22
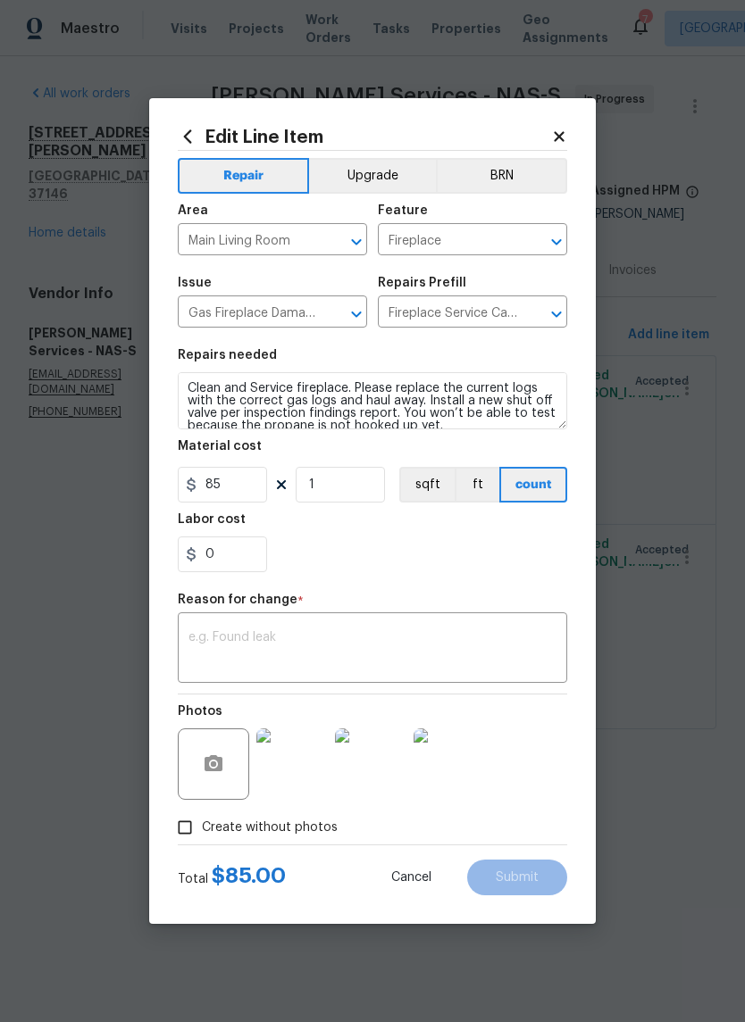
click at [271, 635] on textarea at bounding box center [372, 650] width 368 height 38
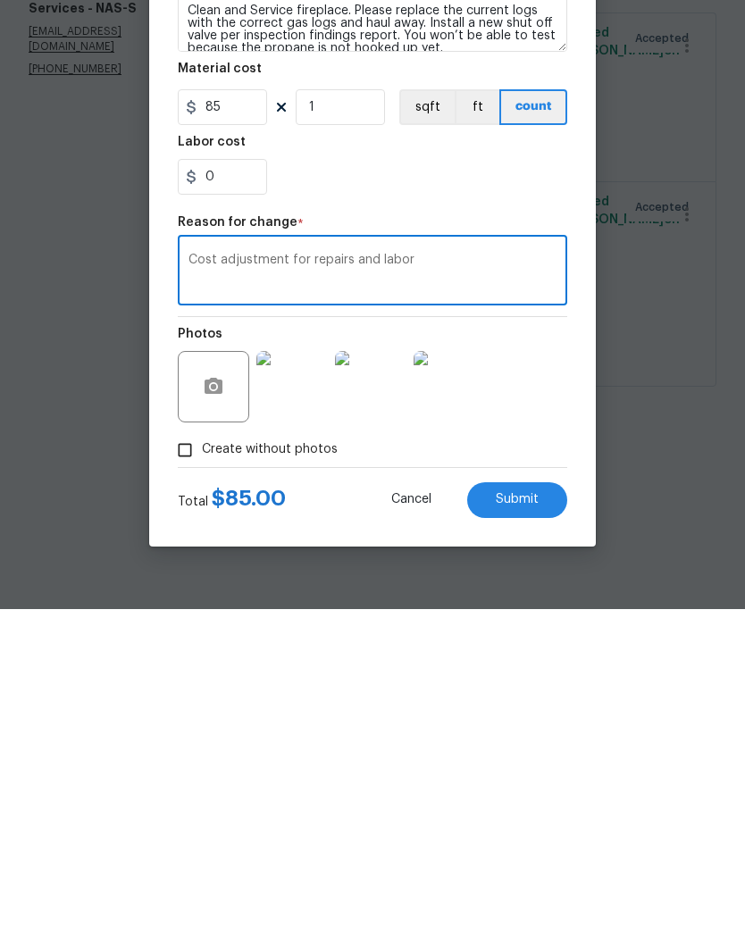
type textarea "Cost adjustment for repairs and labor"
click at [243, 432] on input "85" at bounding box center [222, 450] width 89 height 36
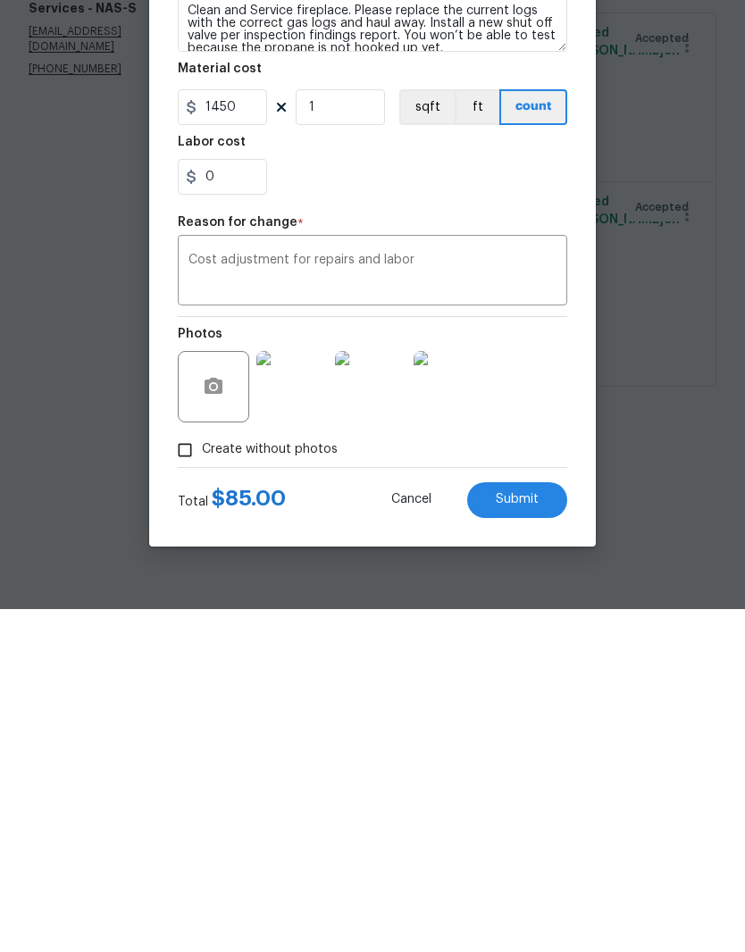
click at [531, 836] on span "Submit" at bounding box center [517, 842] width 43 height 13
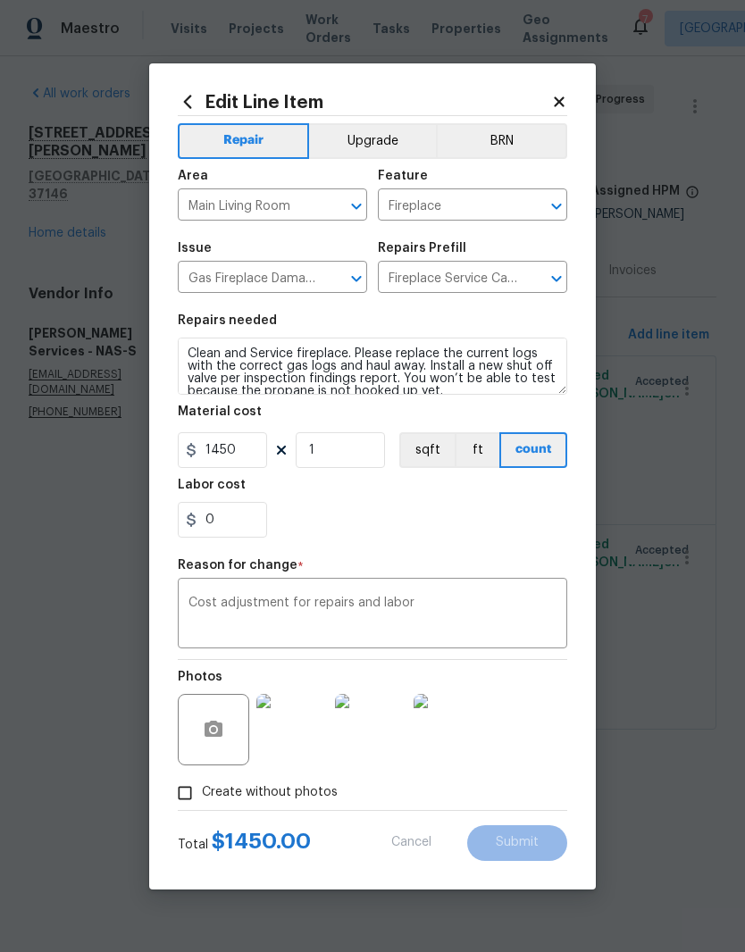
type input "85"
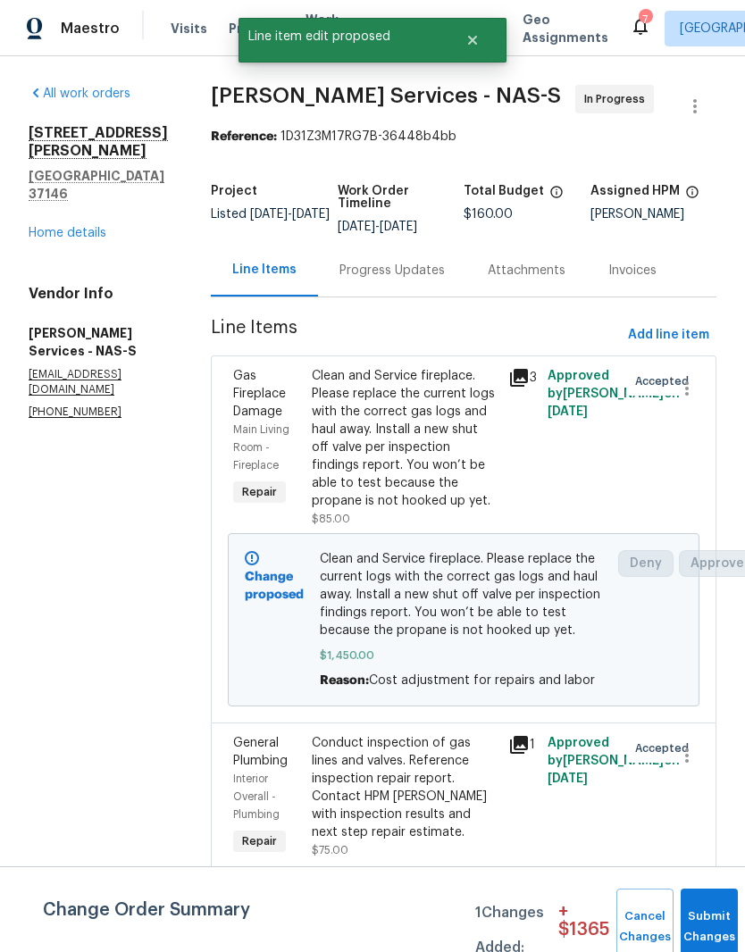
click at [417, 274] on div "Progress Updates" at bounding box center [391, 271] width 105 height 18
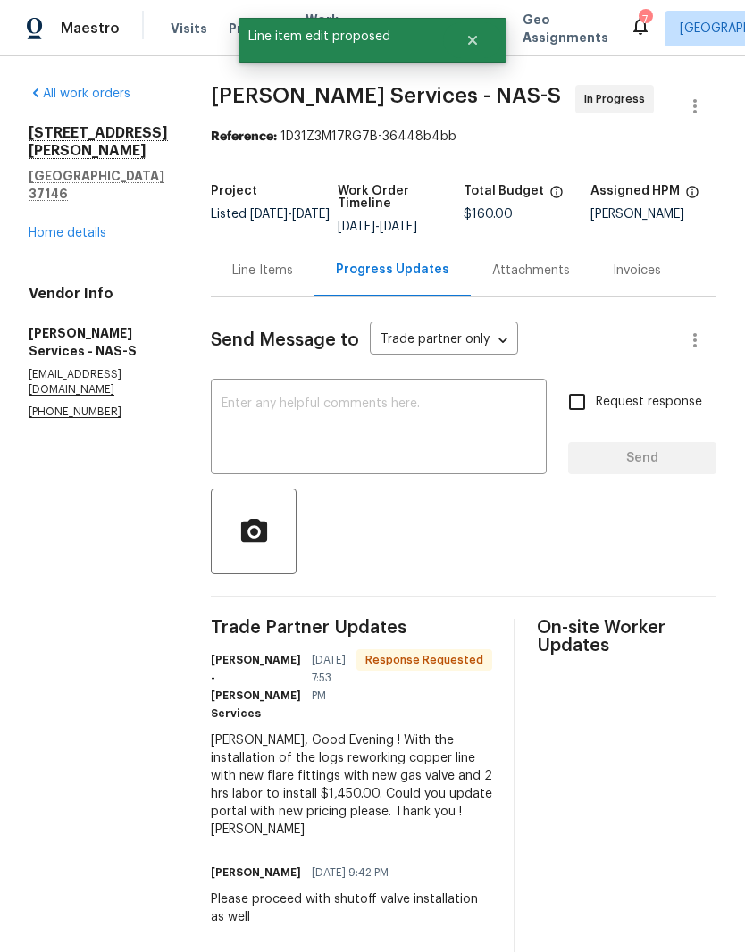
click at [266, 264] on div "Line Items" at bounding box center [262, 271] width 61 height 18
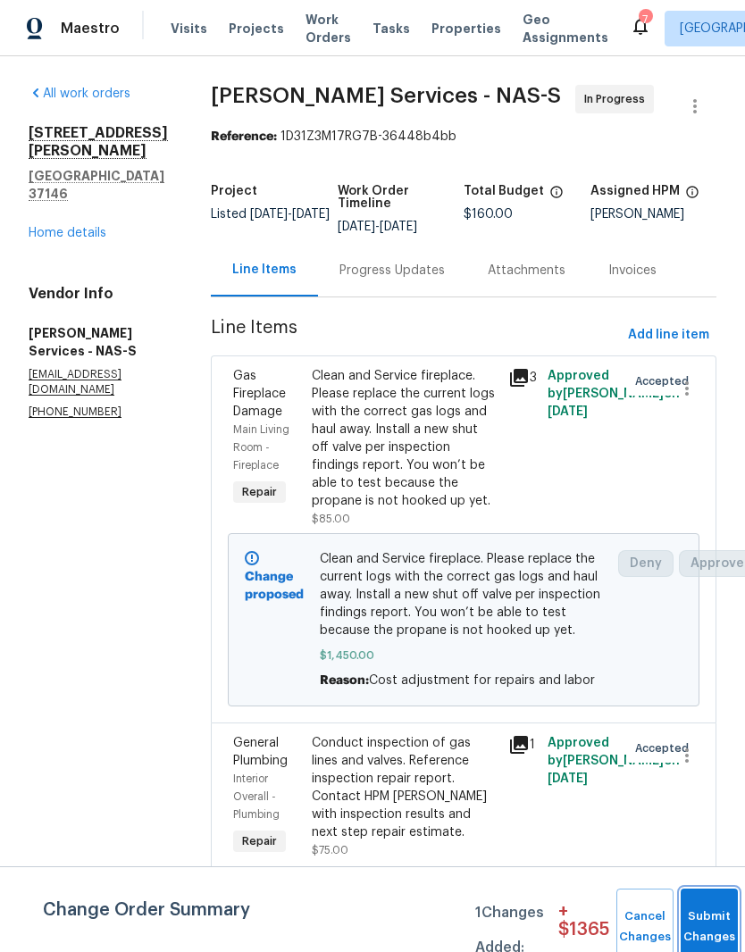
click at [707, 906] on button "Submit Changes" at bounding box center [708, 927] width 57 height 77
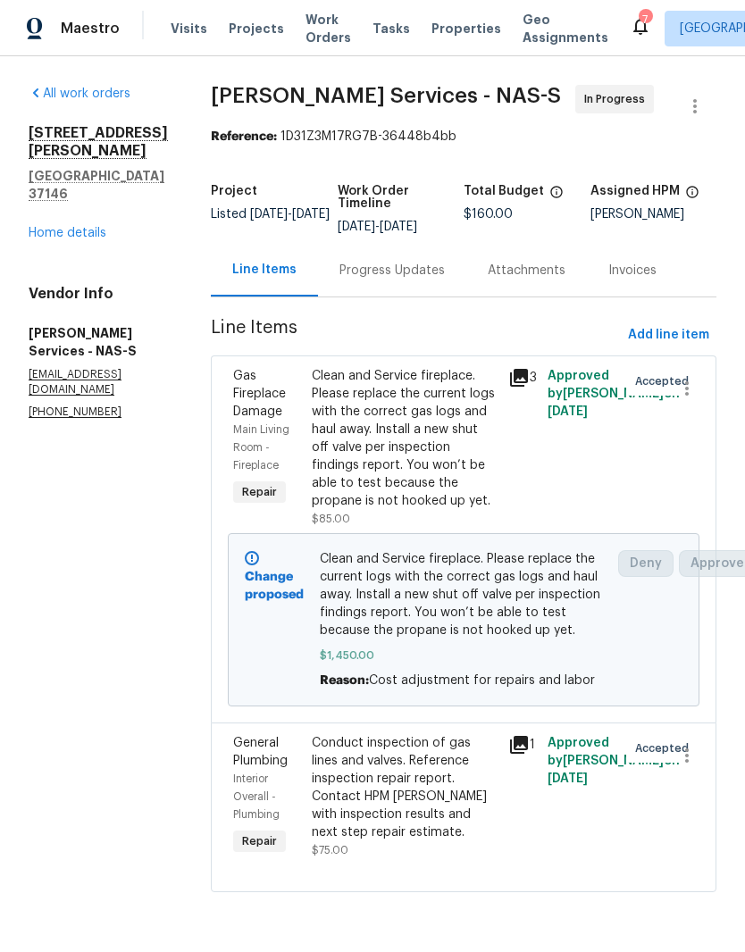
click at [87, 227] on link "Home details" at bounding box center [68, 233] width 78 height 13
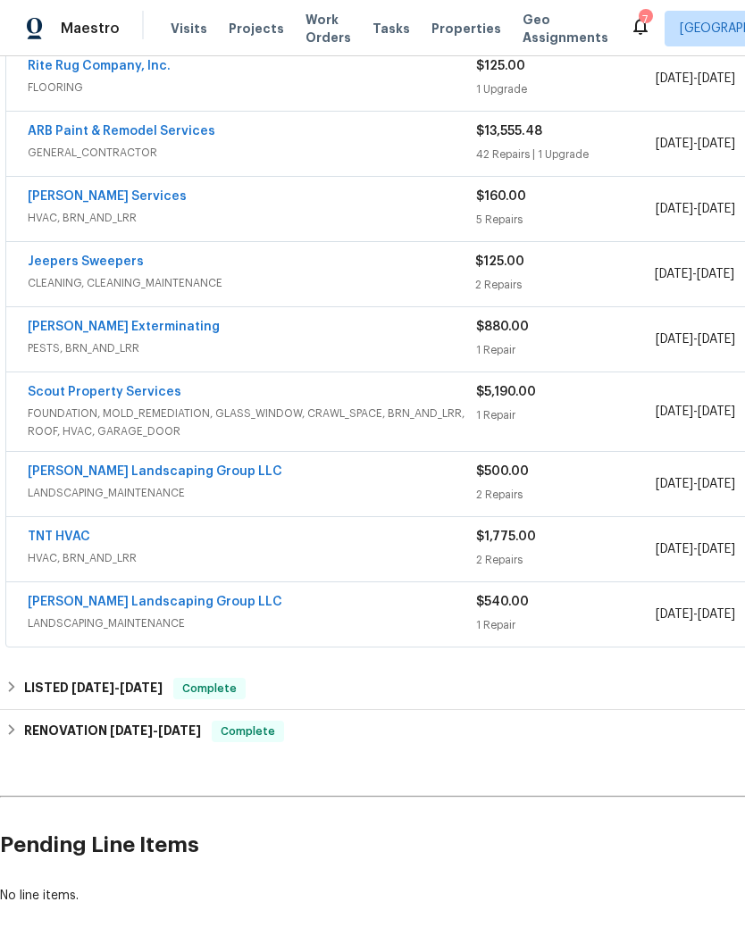
scroll to position [353, 0]
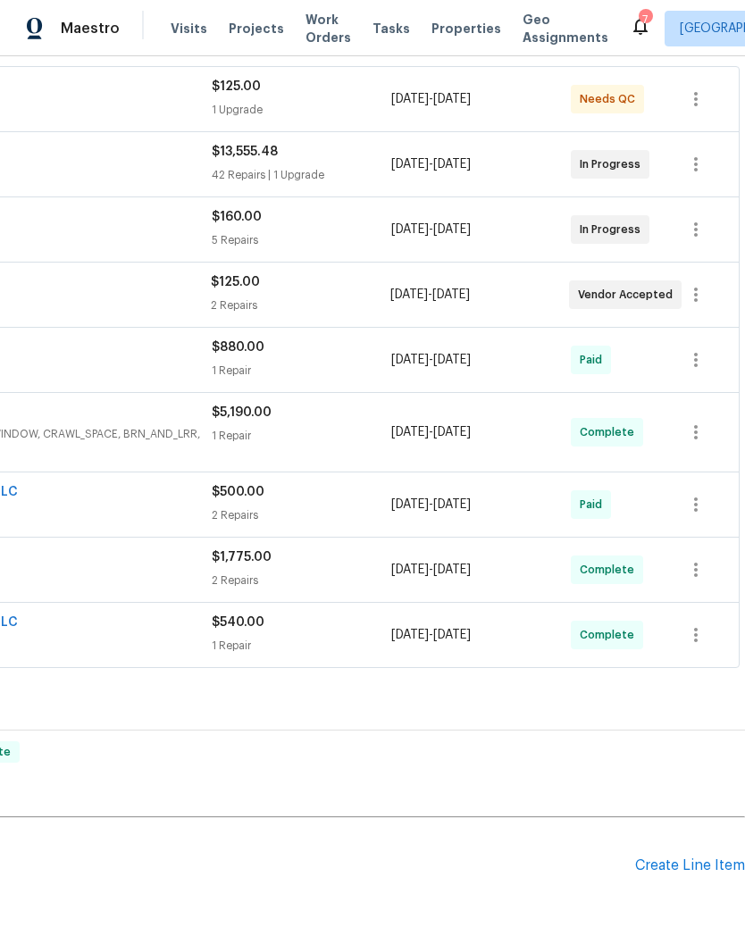
click at [688, 871] on div "Create Line Item" at bounding box center [690, 865] width 110 height 17
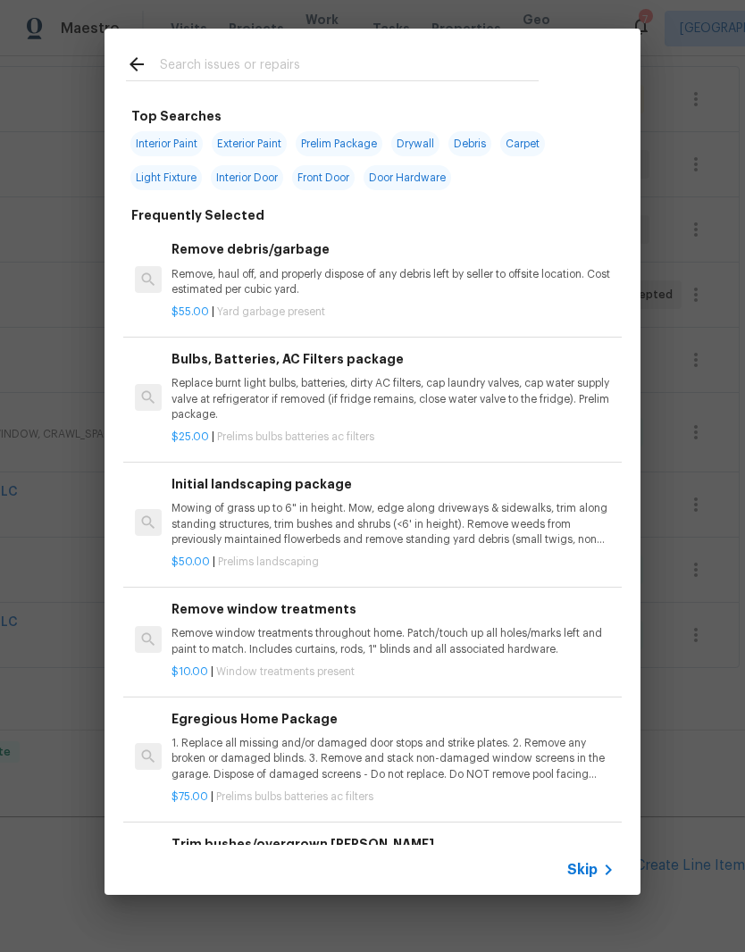
click at [334, 68] on input "text" at bounding box center [349, 67] width 379 height 27
type input "Deck"
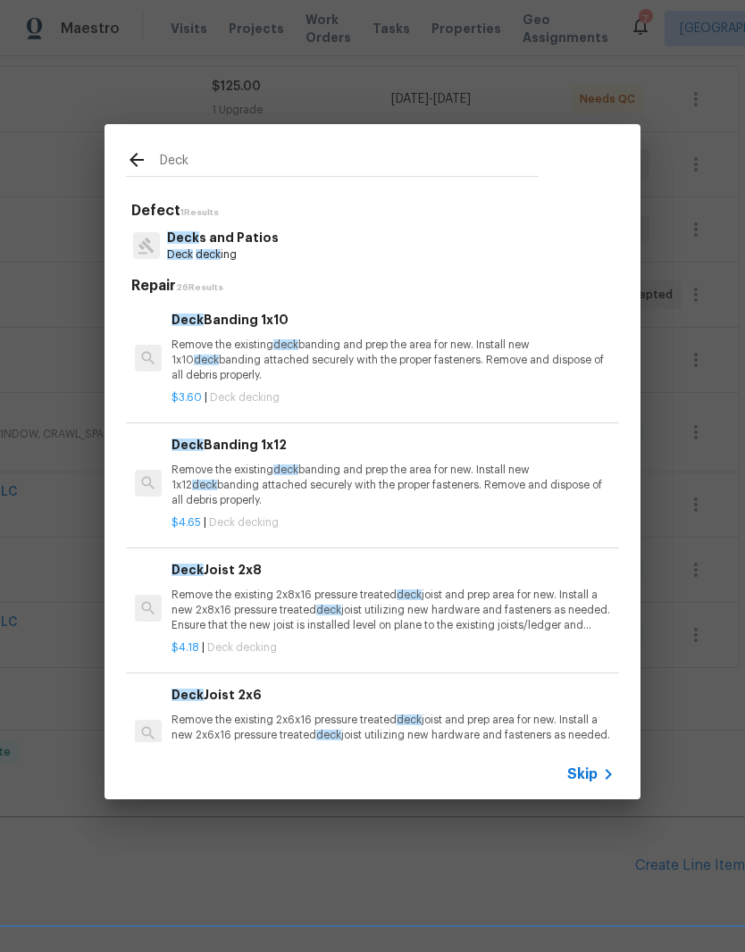
click at [245, 243] on p "Deck s and Patios" at bounding box center [223, 238] width 112 height 19
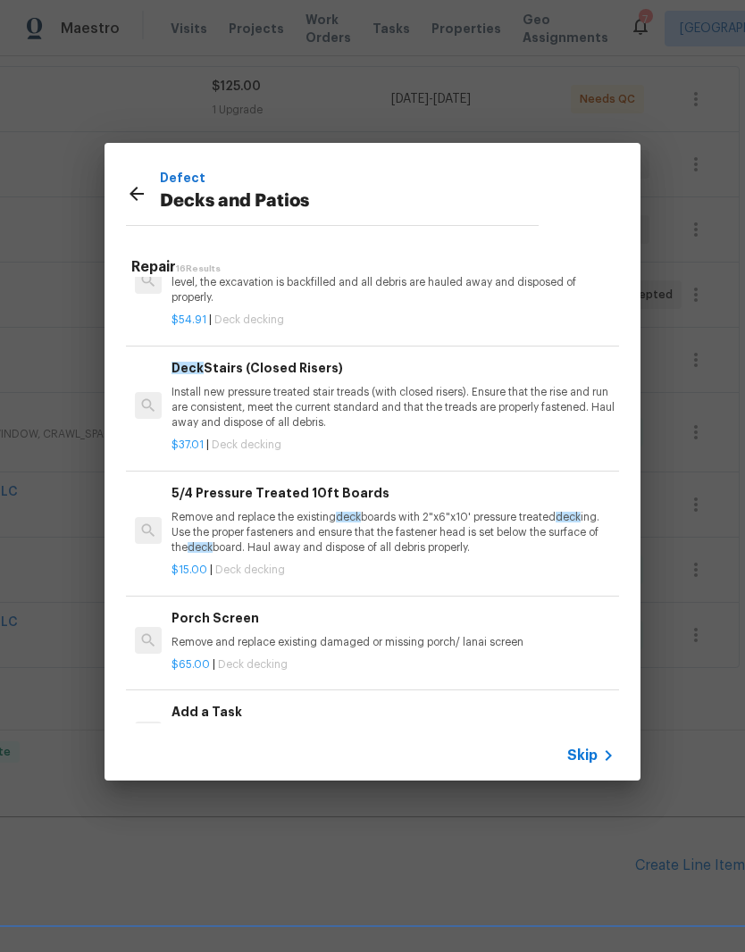
scroll to position [1059, 0]
click at [229, 702] on h6 "Add a Task" at bounding box center [392, 712] width 443 height 20
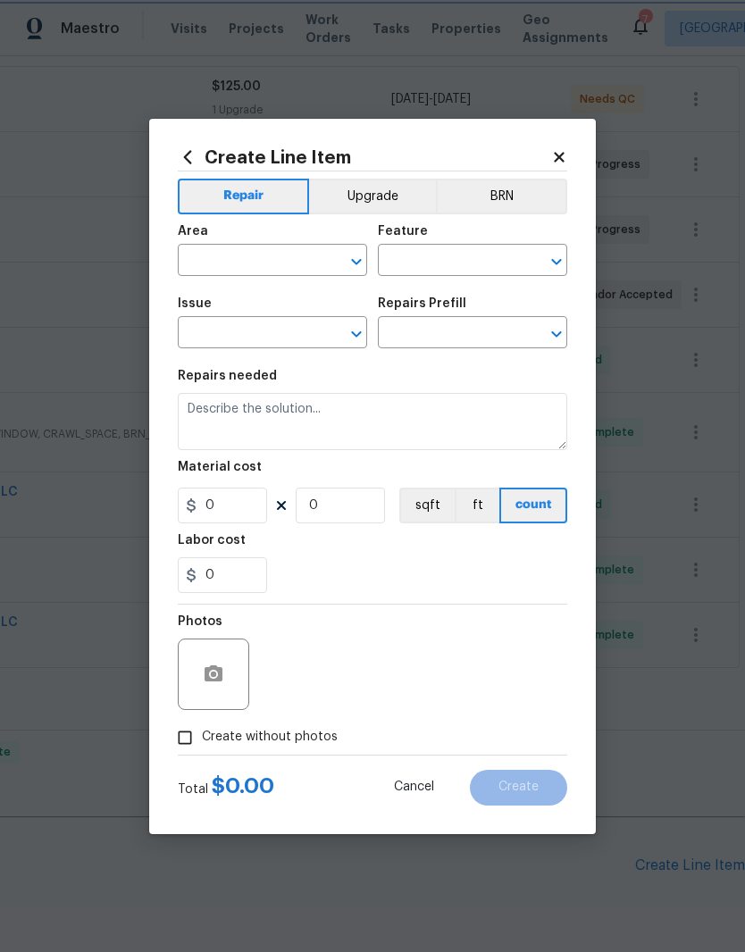
type input "Deck"
type input "Decks and Patios"
type input "Add a Task $1.00"
type textarea "HPM to detail"
type input "1"
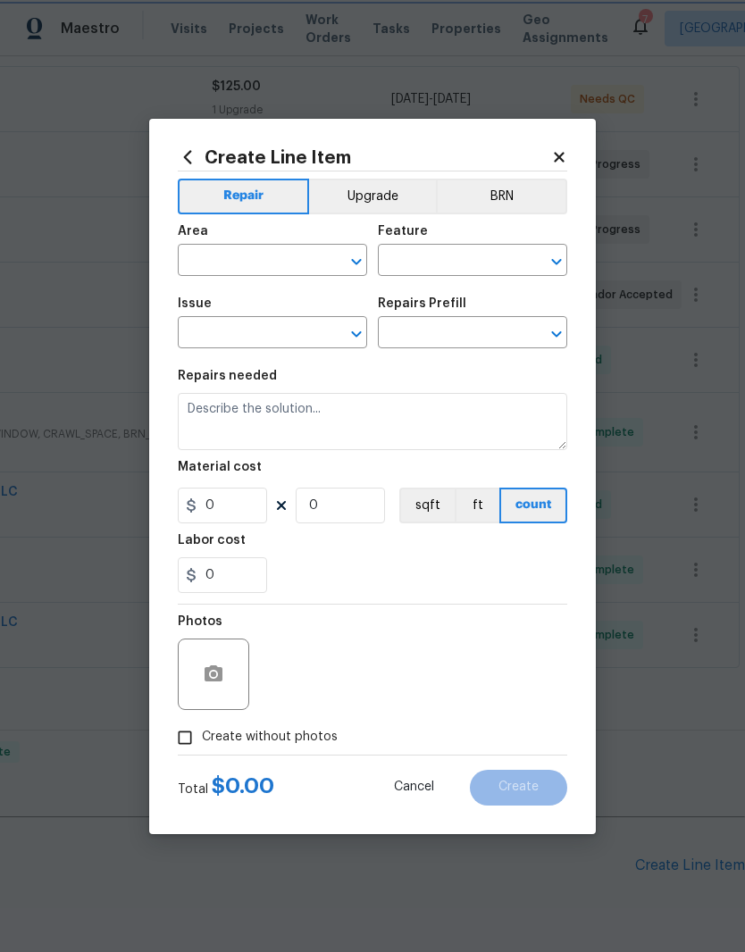
type input "1"
click at [311, 263] on input "text" at bounding box center [247, 262] width 139 height 28
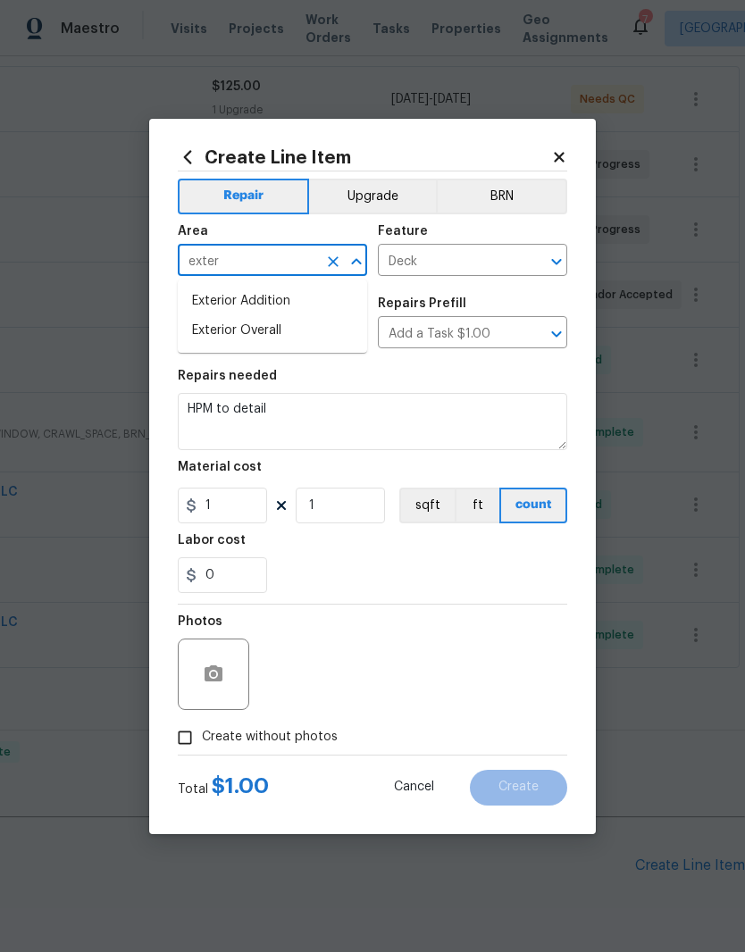
click at [282, 338] on li "Exterior Overall" at bounding box center [272, 330] width 189 height 29
type input "Exterior Overall"
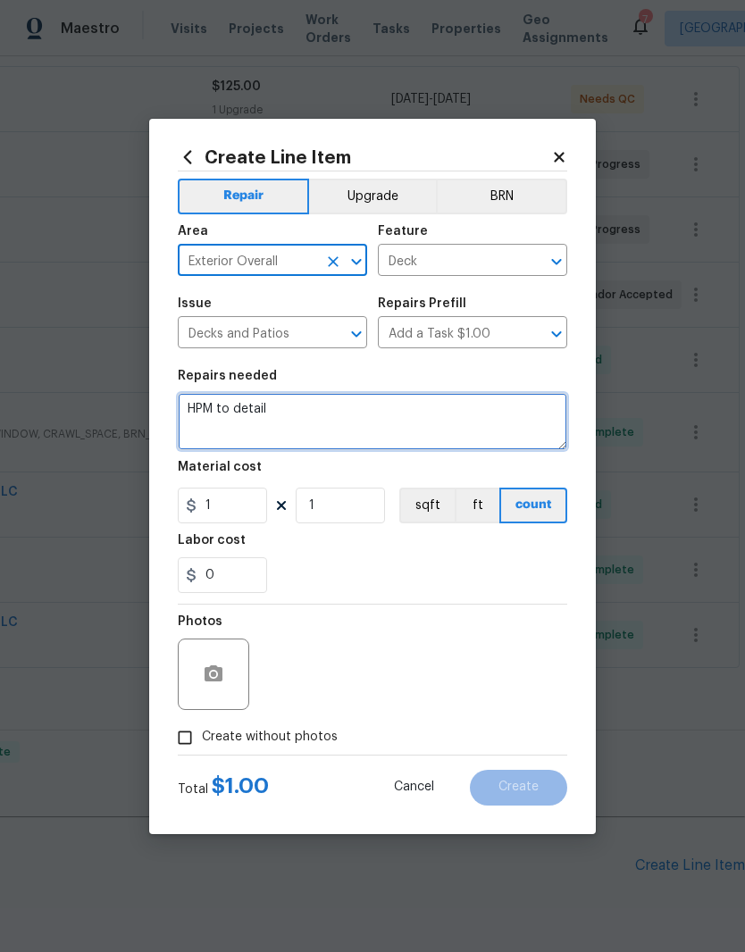
click at [298, 407] on textarea "HPM to detail" at bounding box center [372, 421] width 389 height 57
type textarea "H"
click at [245, 411] on textarea "Rebuild deck" at bounding box center [372, 421] width 389 height 57
click at [355, 411] on textarea "Rebuild the back deck" at bounding box center [372, 421] width 389 height 57
type textarea "Rebuild the back deck"
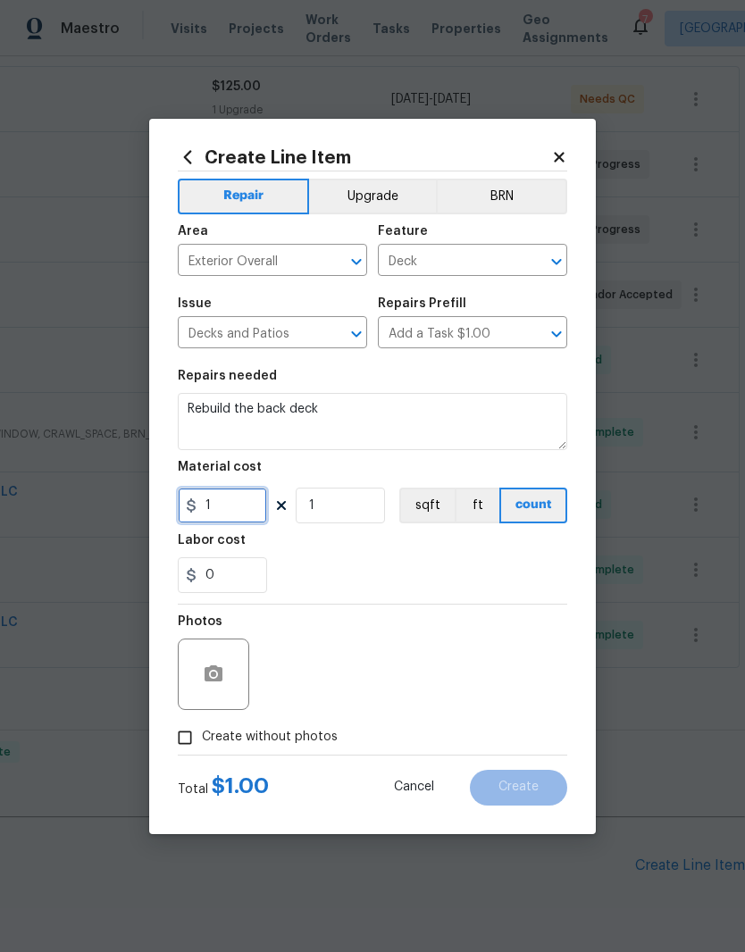
click at [245, 507] on input "1" at bounding box center [222, 506] width 89 height 36
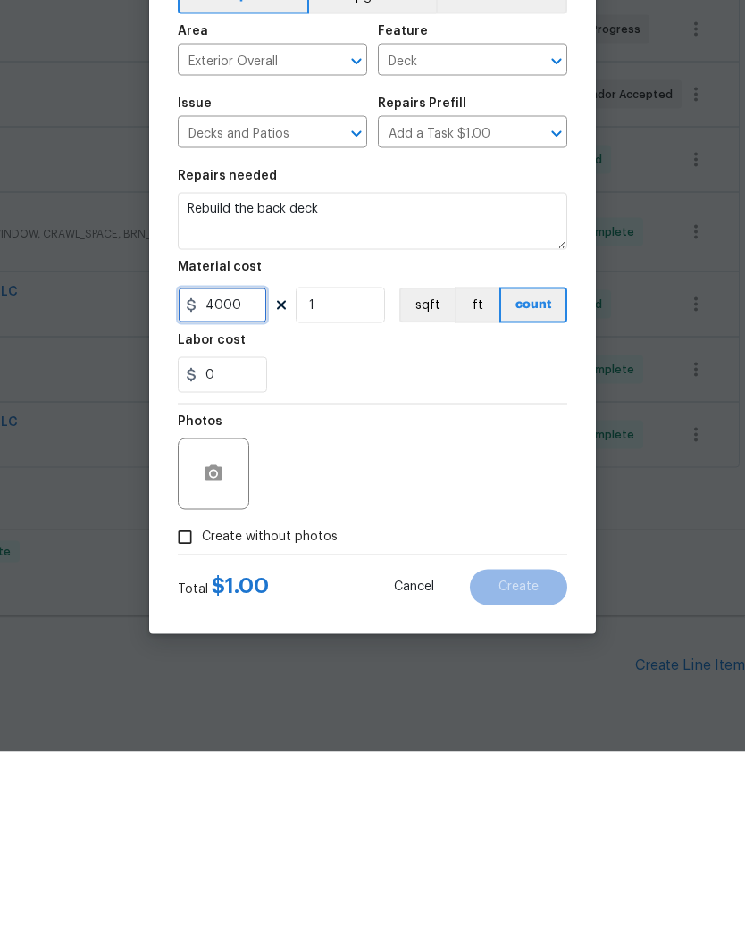
type input "4000"
click at [222, 665] on icon "button" at bounding box center [213, 673] width 18 height 16
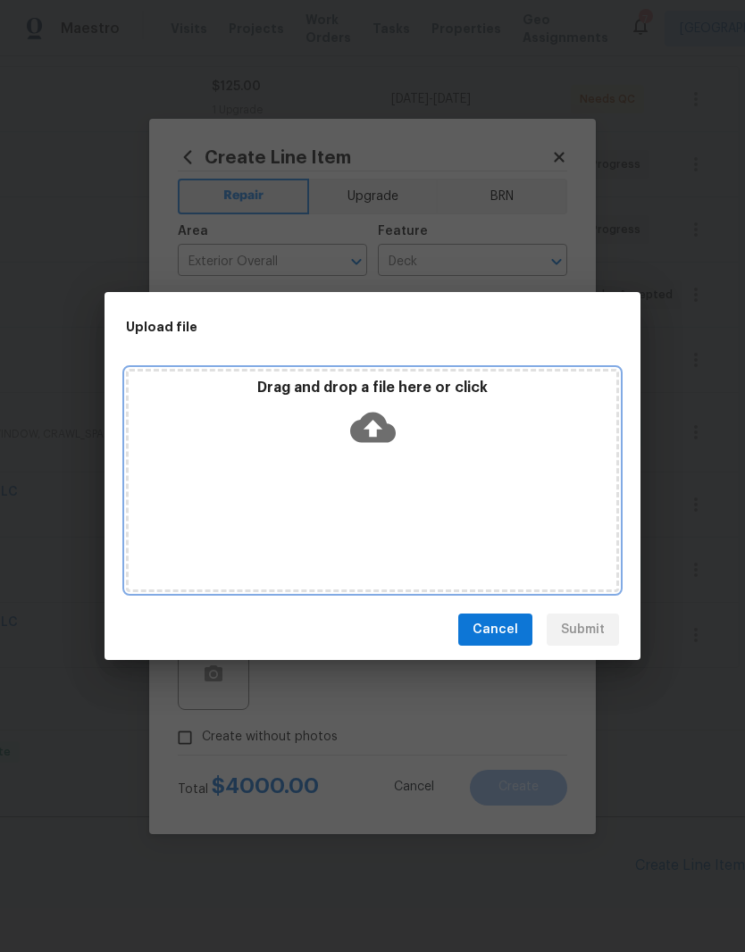
click at [384, 471] on div "Drag and drop a file here or click" at bounding box center [372, 480] width 493 height 223
click at [431, 446] on div "Drag and drop a file here or click" at bounding box center [373, 417] width 488 height 77
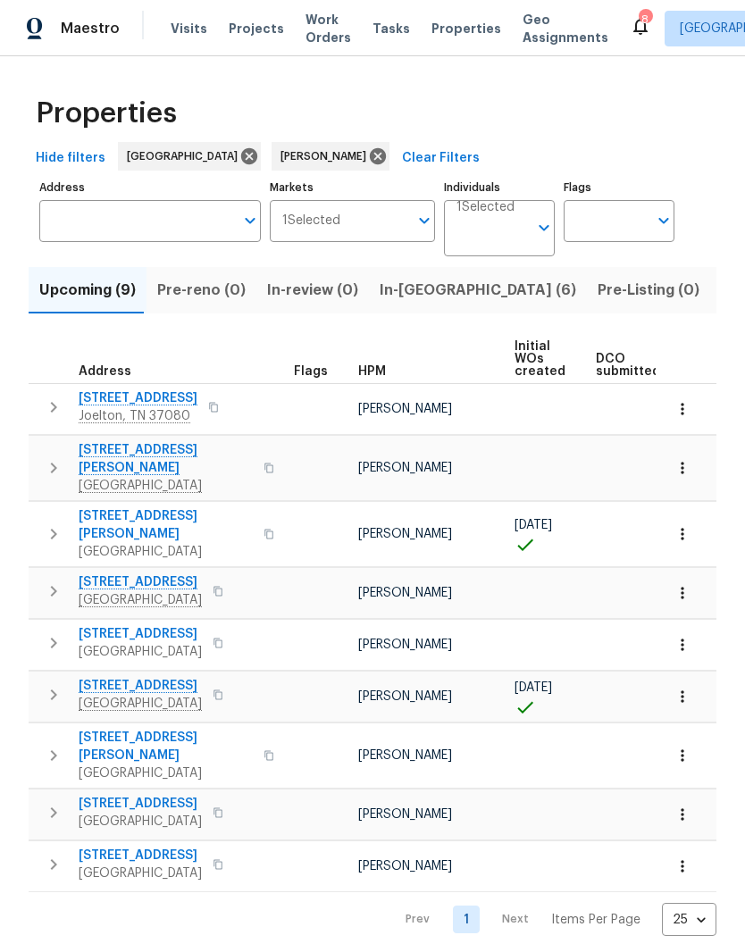
click at [540, 237] on icon "Open" at bounding box center [543, 227] width 21 height 21
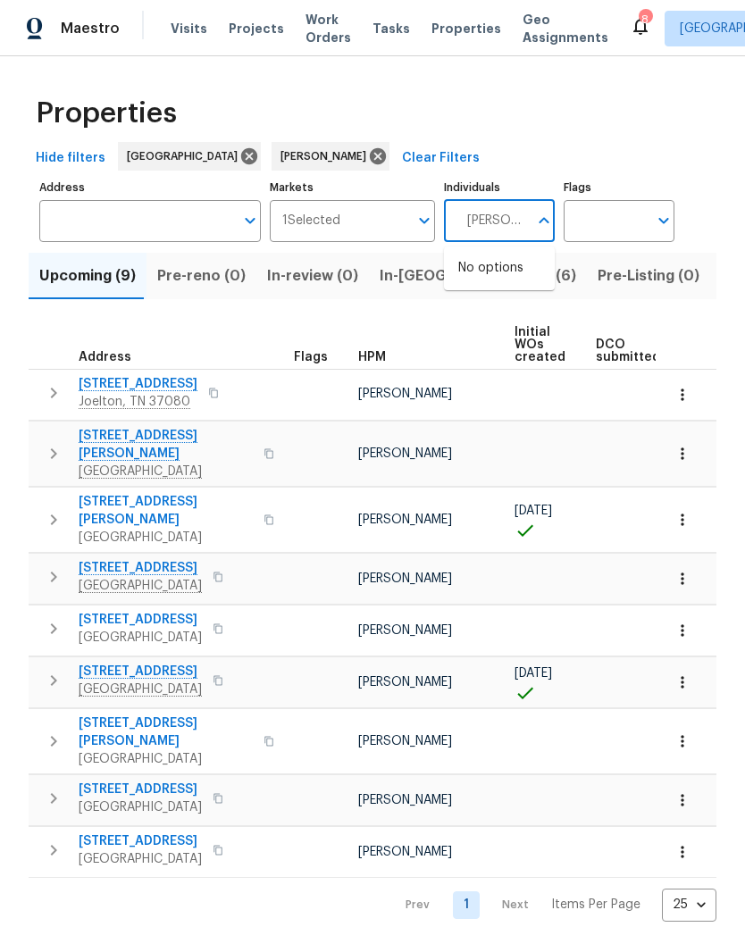
type input "[PERSON_NAME]"
click at [483, 279] on input "checkbox" at bounding box center [477, 278] width 38 height 38
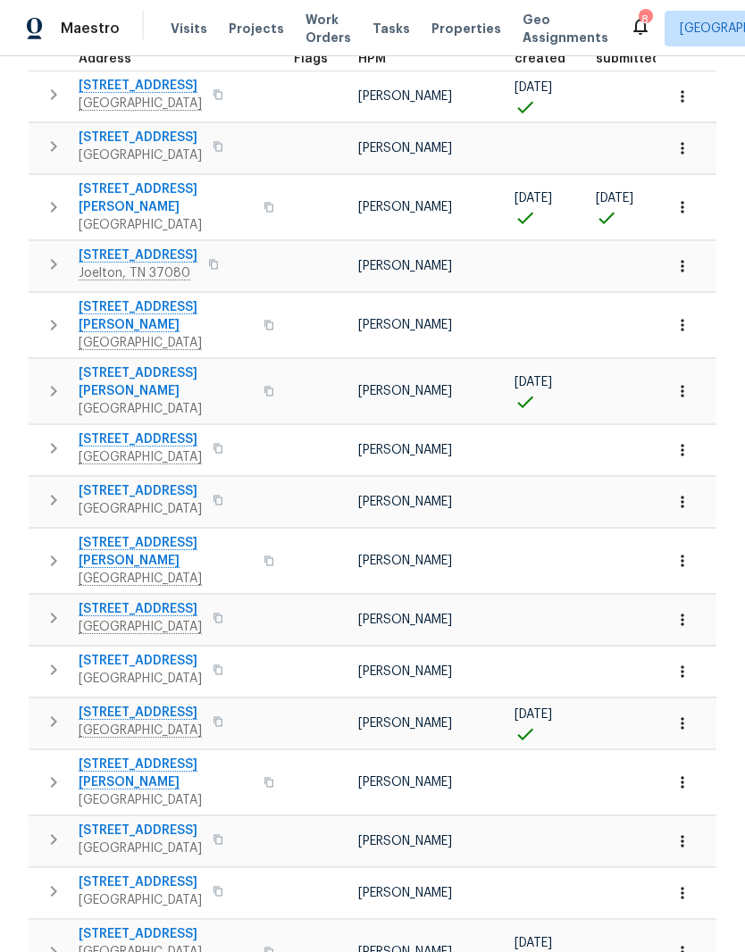
scroll to position [312, 0]
click at [138, 192] on span "[STREET_ADDRESS][PERSON_NAME]" at bounding box center [166, 199] width 174 height 36
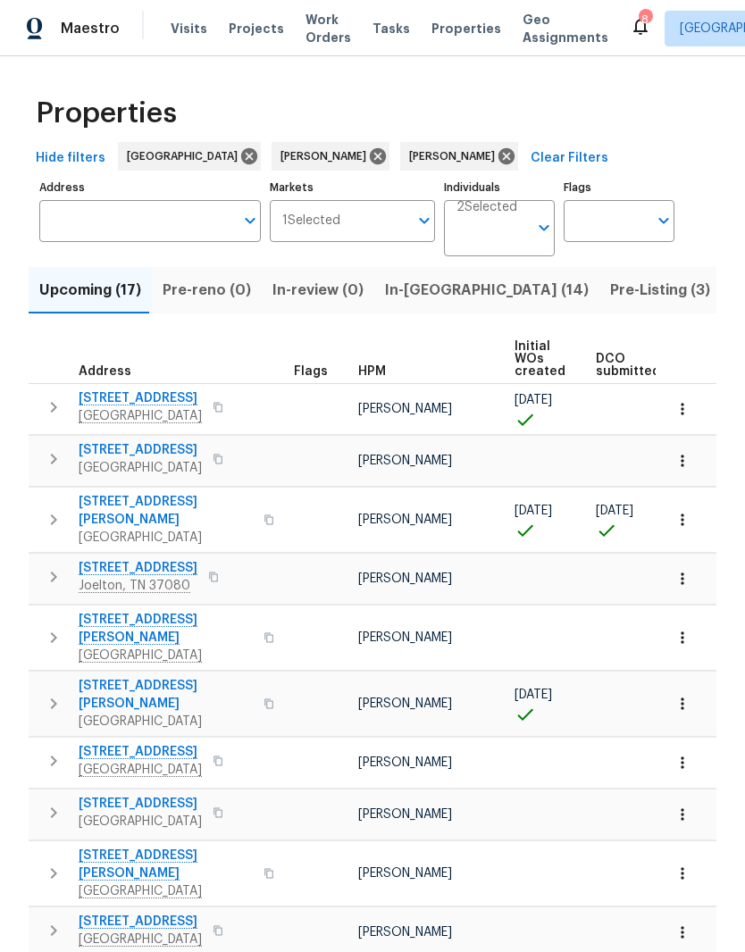
scroll to position [0, 0]
click at [400, 296] on span "In-[GEOGRAPHIC_DATA] (14)" at bounding box center [487, 290] width 204 height 25
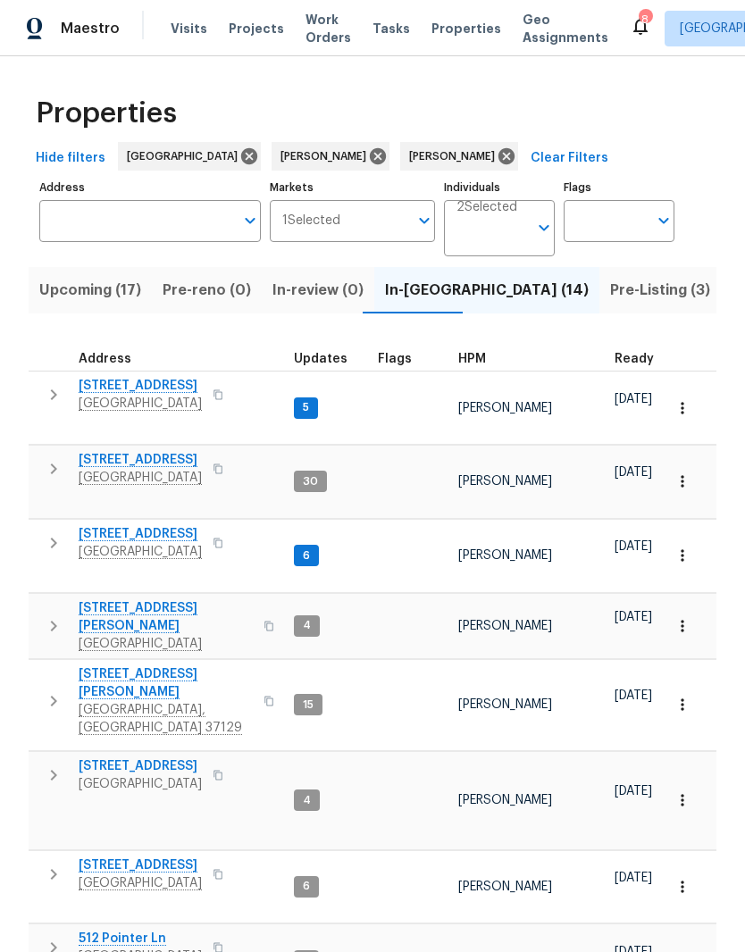
click at [141, 599] on span "[STREET_ADDRESS][PERSON_NAME]" at bounding box center [166, 617] width 174 height 36
click at [153, 599] on span "[STREET_ADDRESS][PERSON_NAME]" at bounding box center [166, 617] width 174 height 36
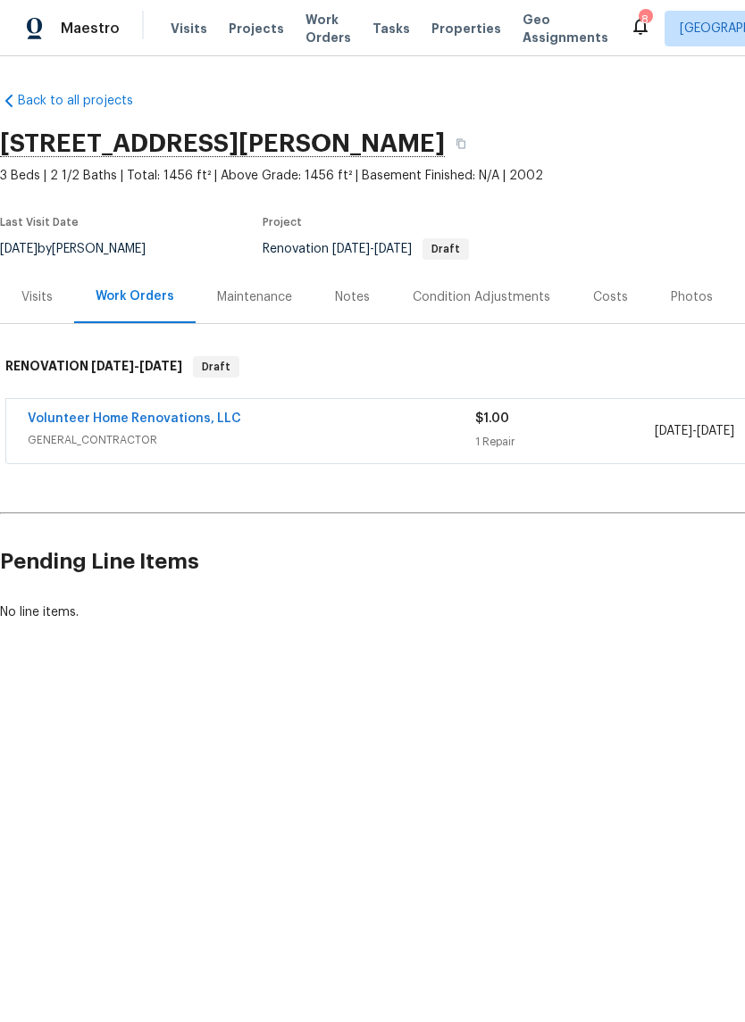
click at [169, 419] on link "Volunteer Home Renovations, LLC" at bounding box center [134, 419] width 213 height 13
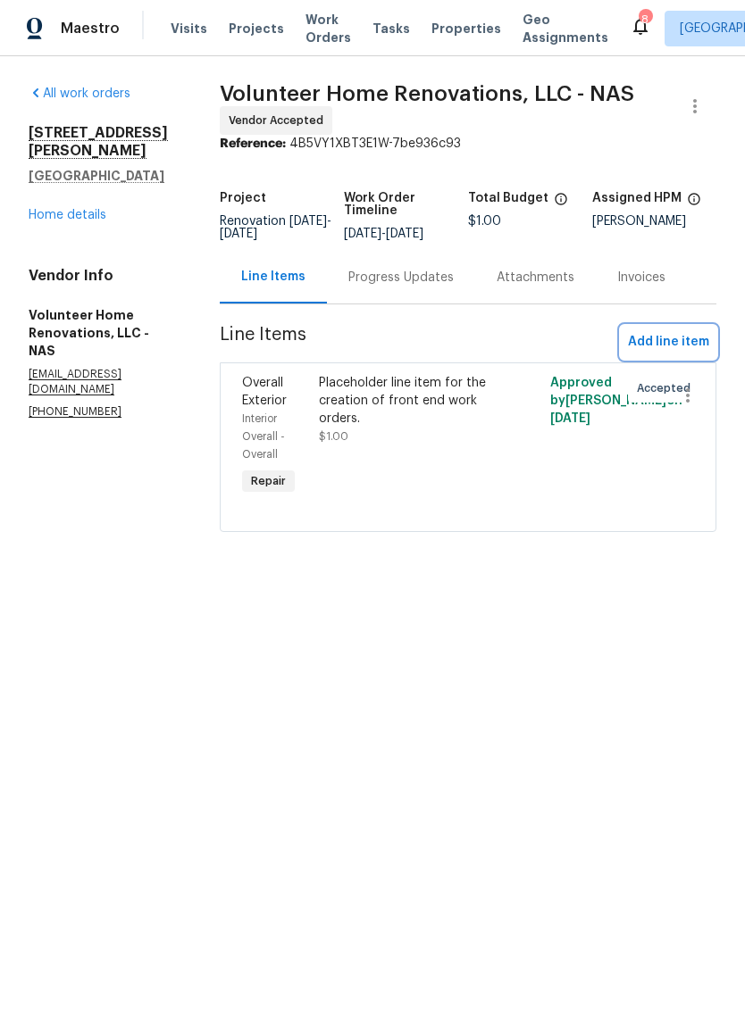
click at [688, 354] on span "Add line item" at bounding box center [668, 342] width 81 height 22
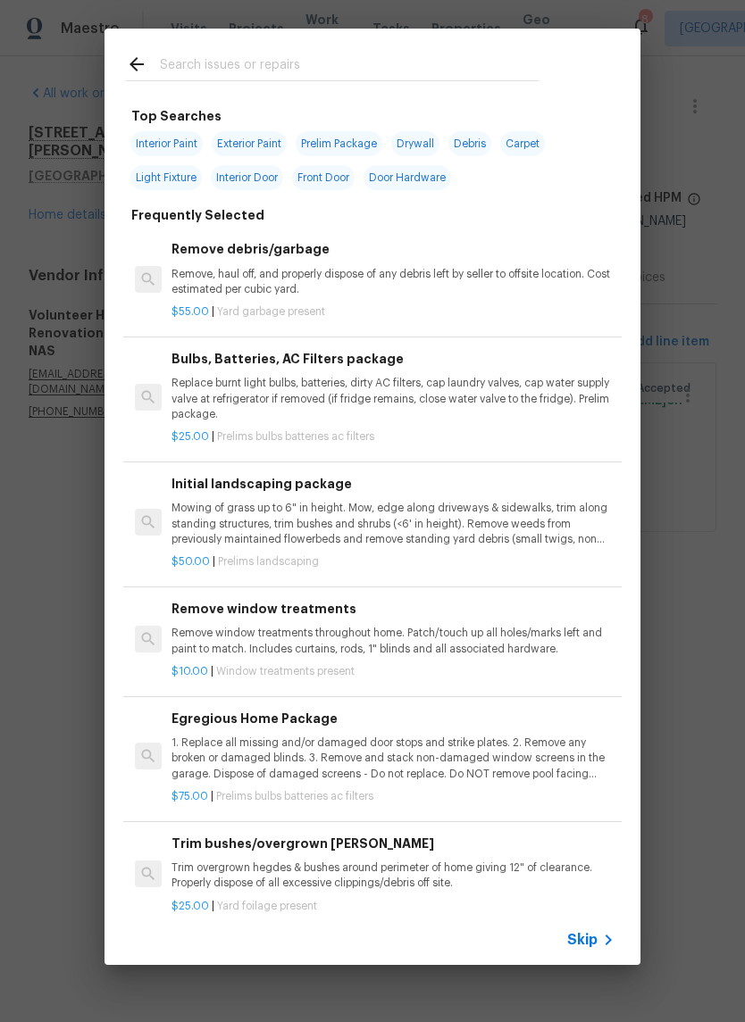
click at [349, 55] on input "text" at bounding box center [349, 67] width 379 height 27
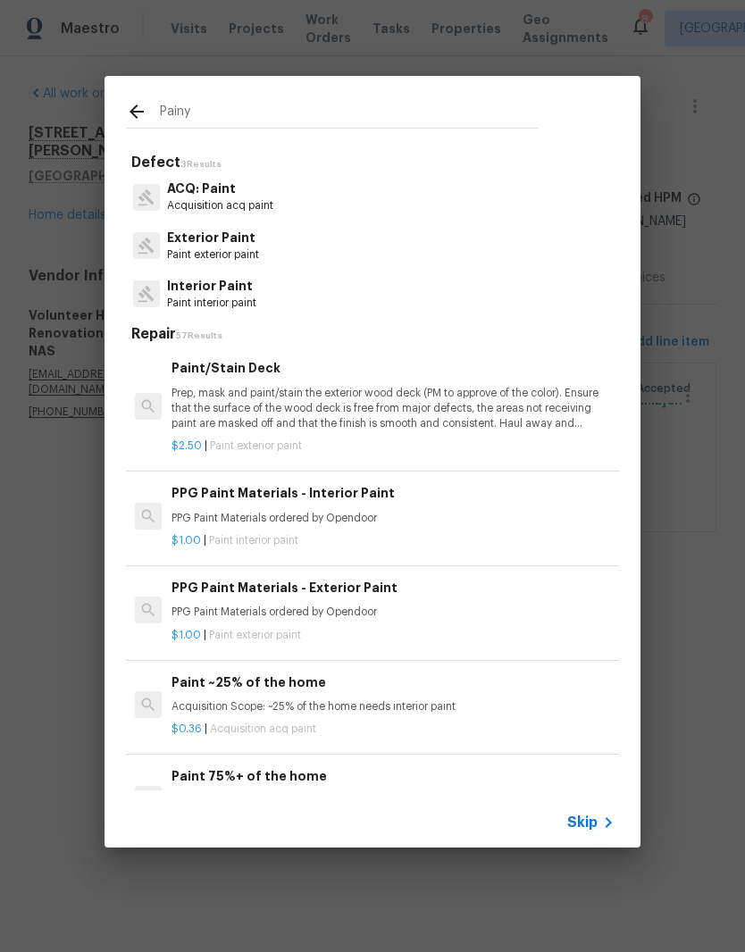
type input "Pain"
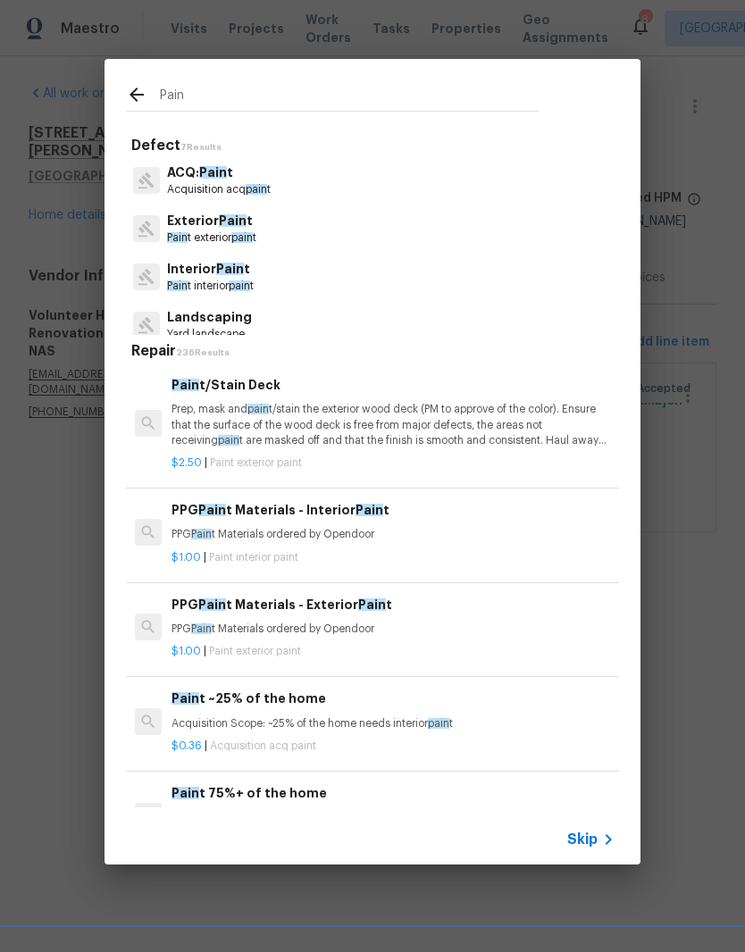
click at [238, 277] on p "Interior Pain t" at bounding box center [210, 269] width 87 height 19
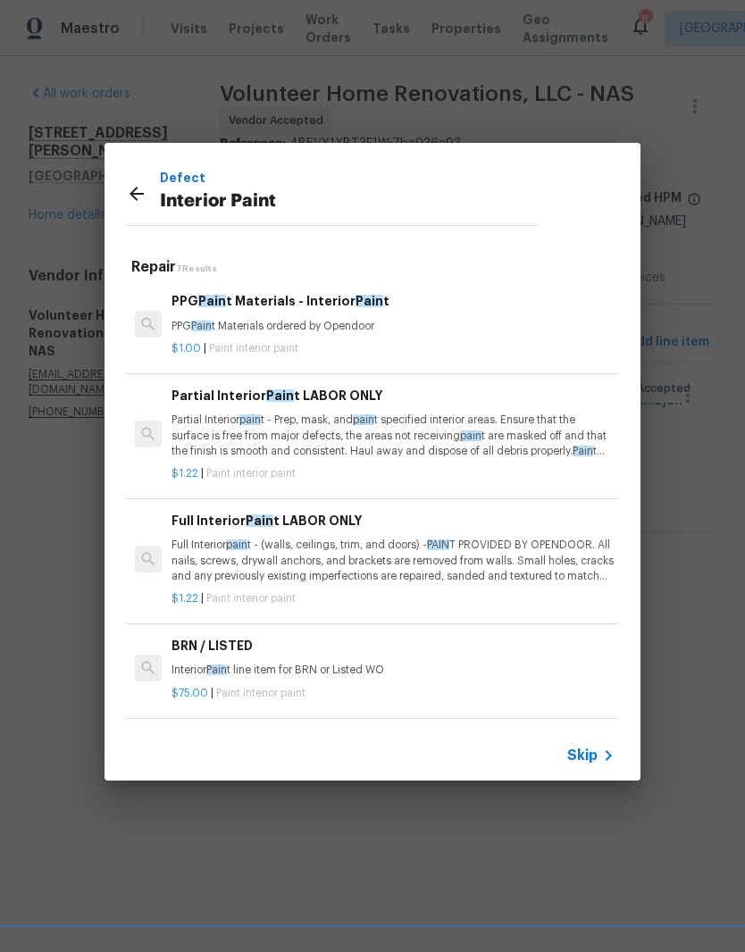
click at [348, 551] on p "Full Interior pain t - (walls, ceilings, trim, and doors) - PAIN T PROVIDED BY …" at bounding box center [392, 561] width 443 height 46
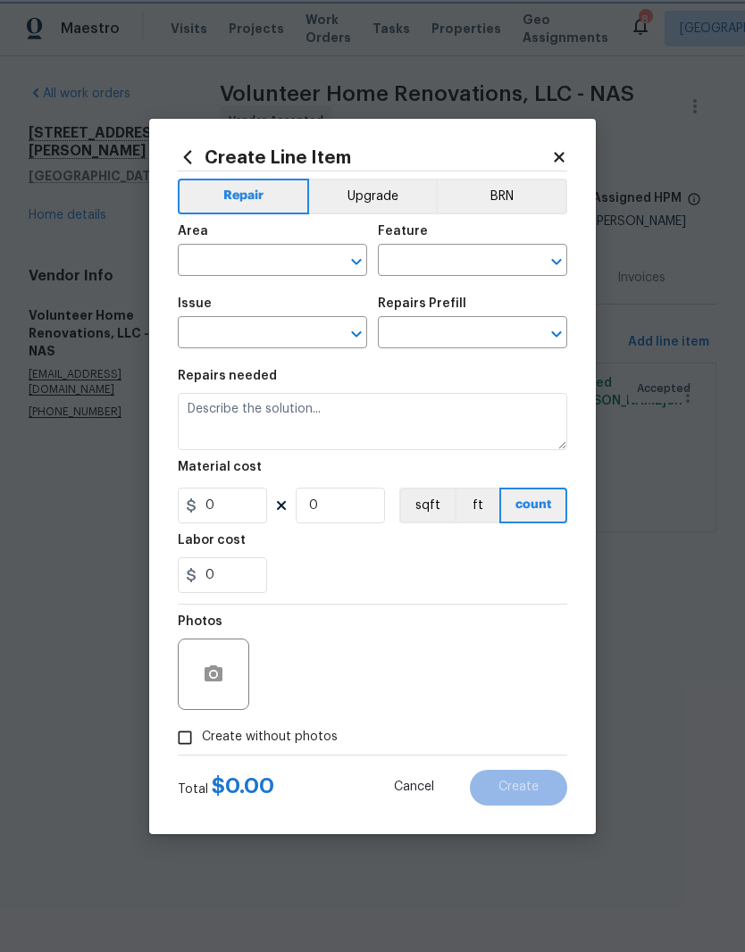
type input "Overall Paint"
type input "Interior Paint"
type input "Full Interior Paint LABOR ONLY $1.22"
type textarea "Full Interior paint - (walls, ceilings, trim, and doors) - PAINT PROVIDED BY OP…"
type input "1.22"
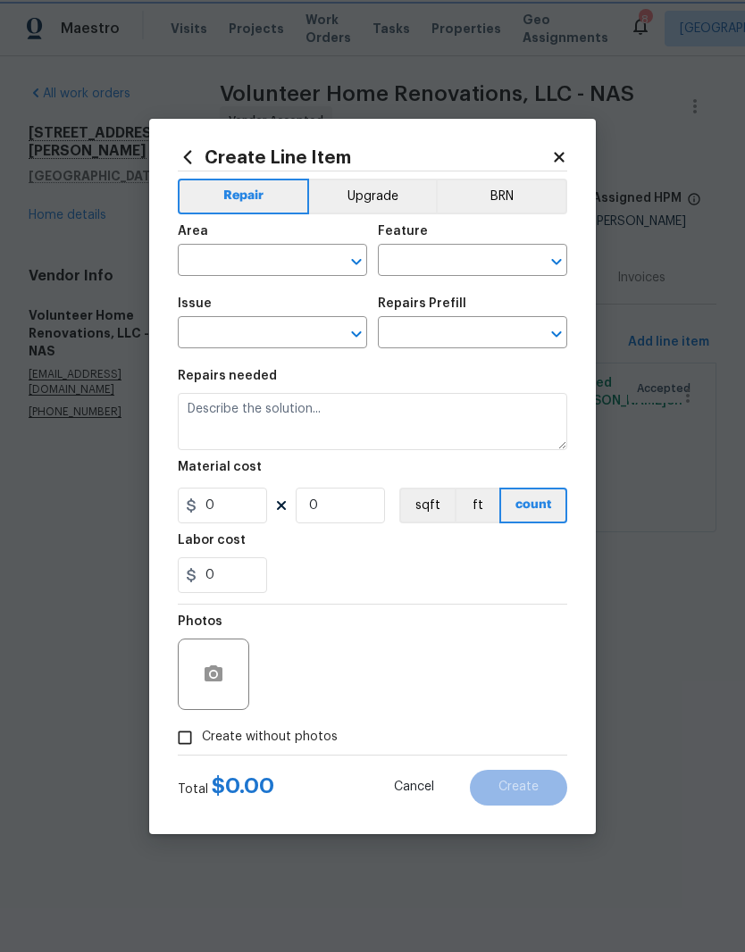
type input "1"
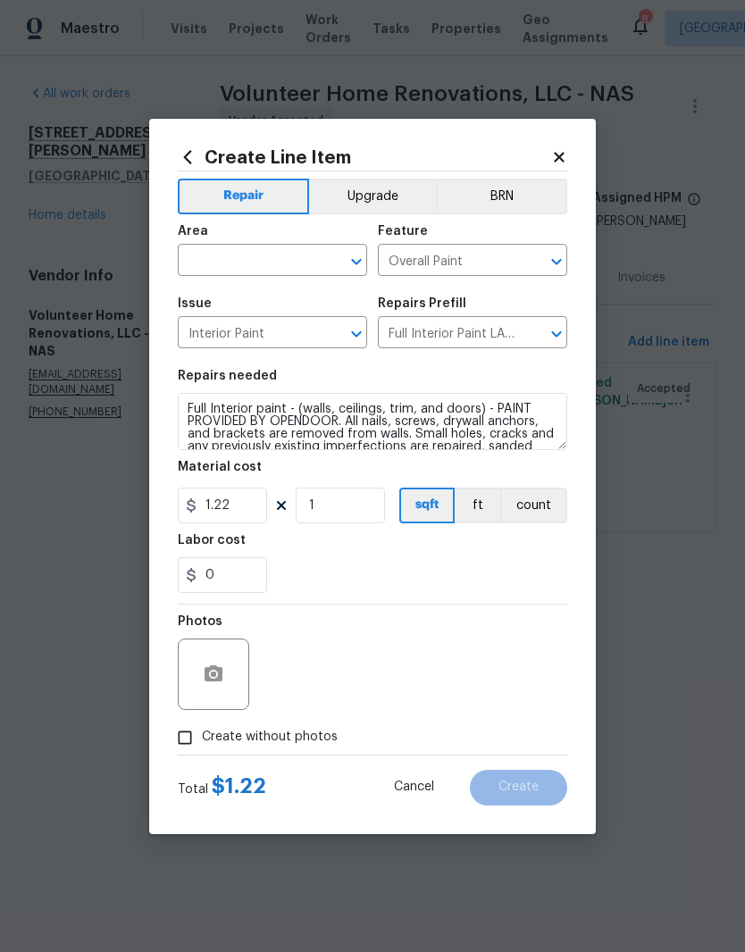
click at [566, 158] on icon at bounding box center [559, 157] width 16 height 16
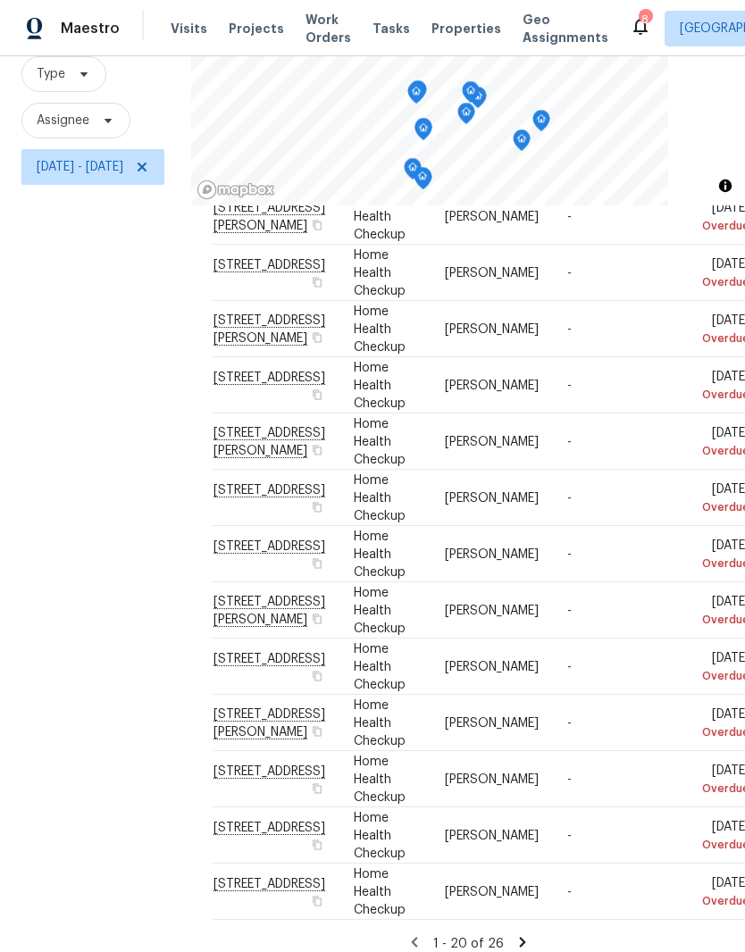
scroll to position [73, 0]
click at [0, 0] on icon at bounding box center [0, 0] width 0 height 0
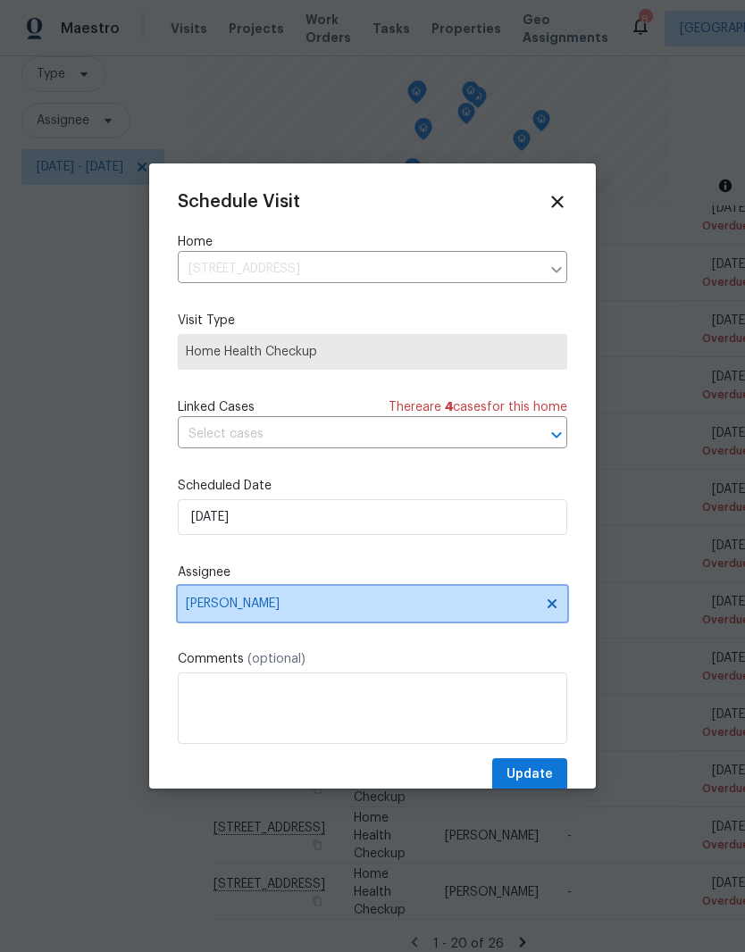
click at [555, 608] on icon at bounding box center [551, 603] width 9 height 9
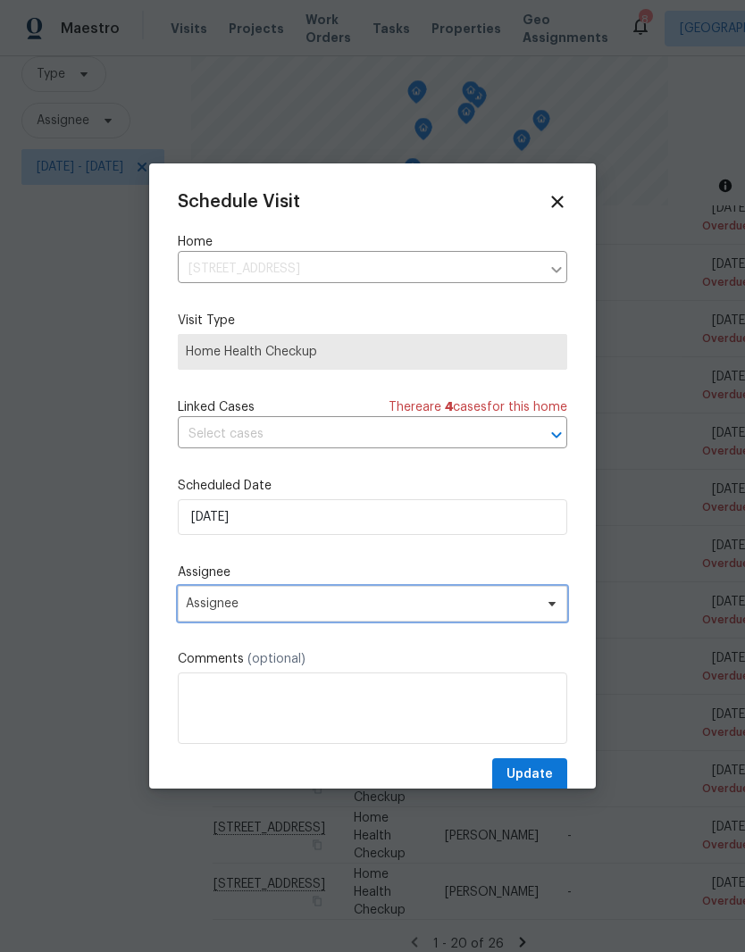
click at [552, 606] on icon at bounding box center [551, 604] width 7 height 4
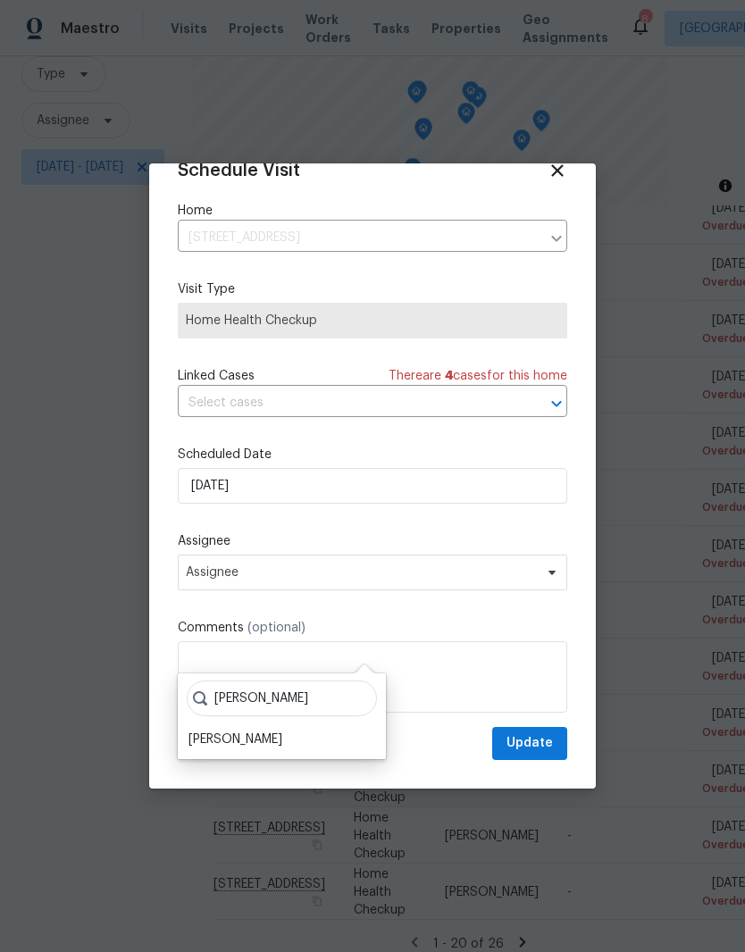
scroll to position [35, 0]
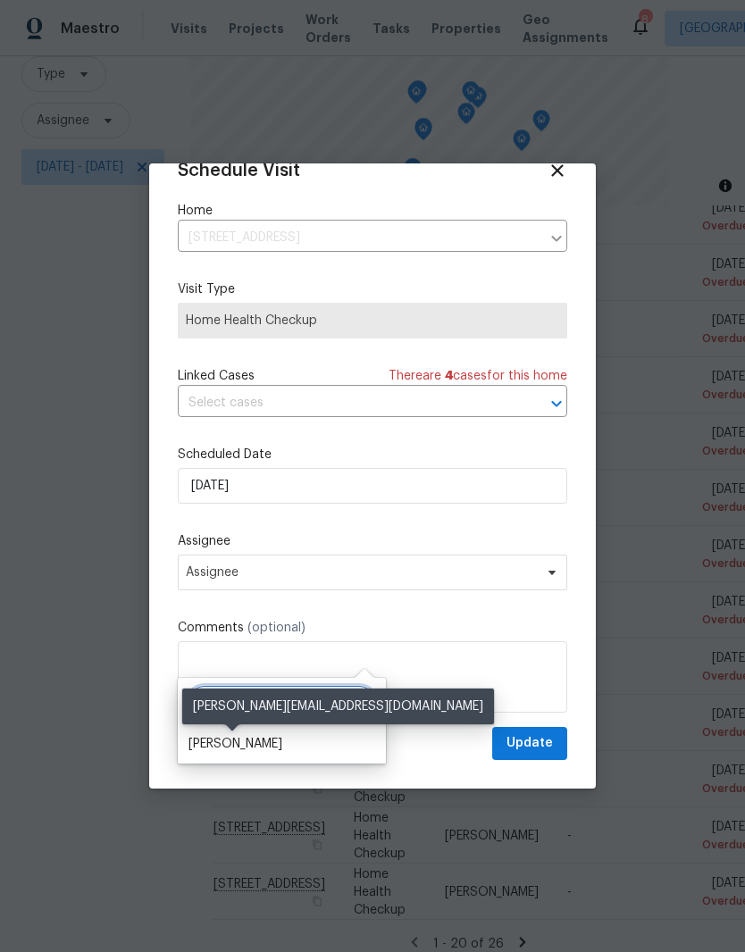
type input "Carmen"
click at [266, 735] on div "Carmen Childs" at bounding box center [235, 744] width 94 height 18
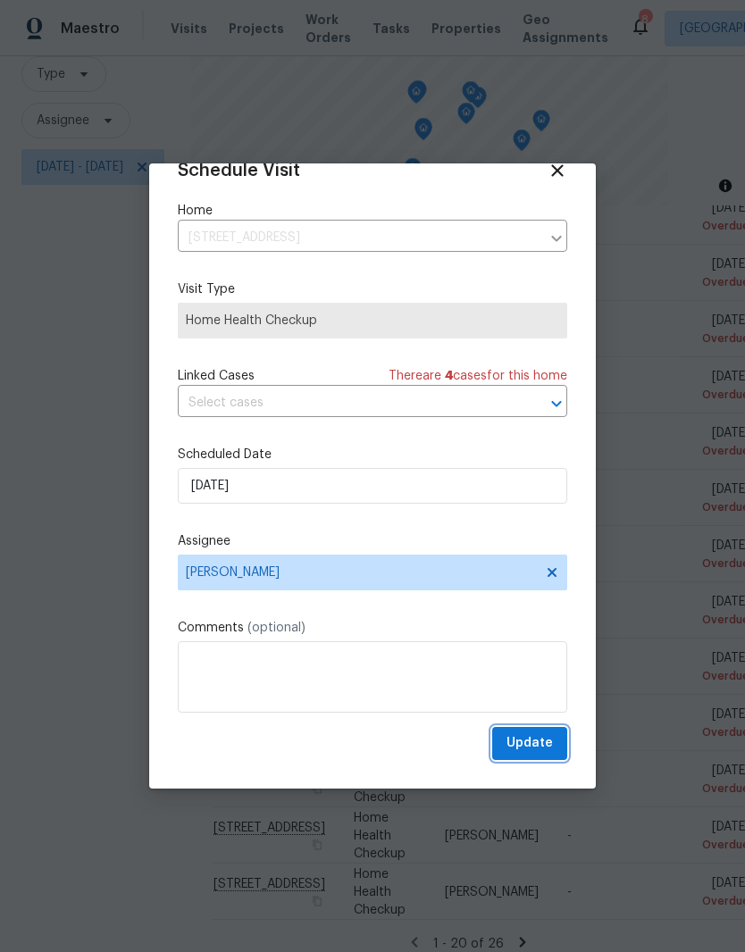
click at [540, 744] on span "Update" at bounding box center [529, 743] width 46 height 22
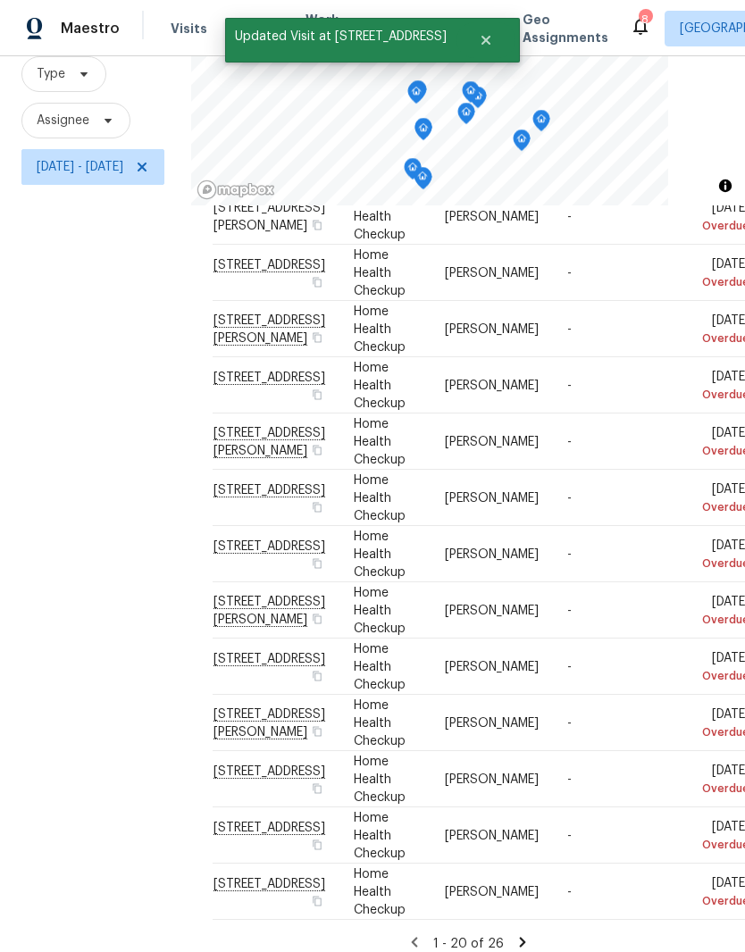
click at [530, 934] on icon at bounding box center [522, 942] width 16 height 16
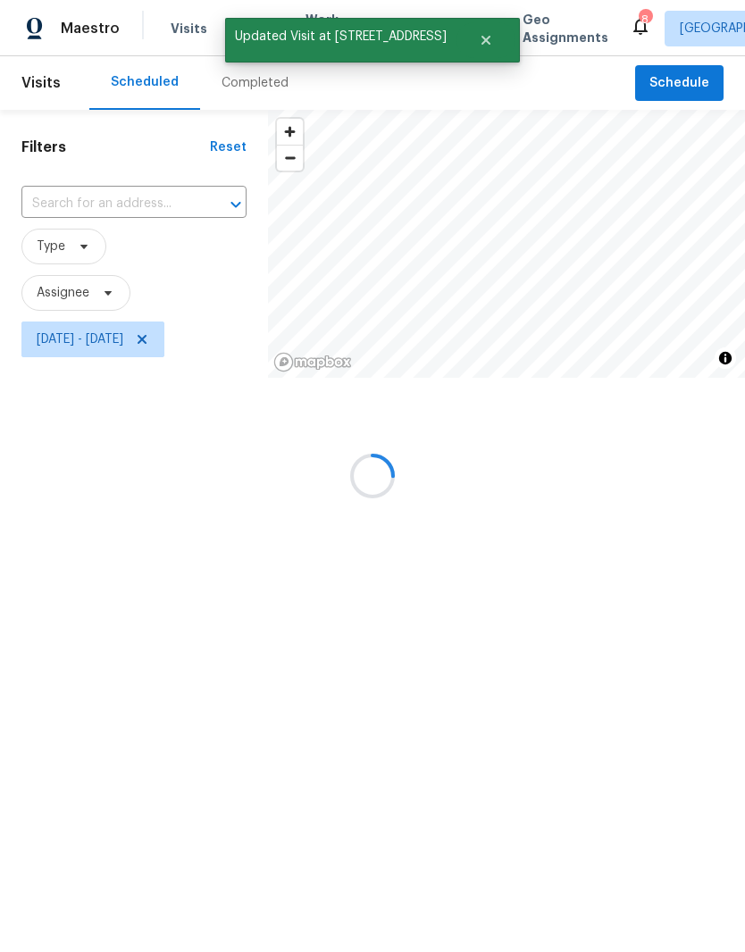
scroll to position [0, 0]
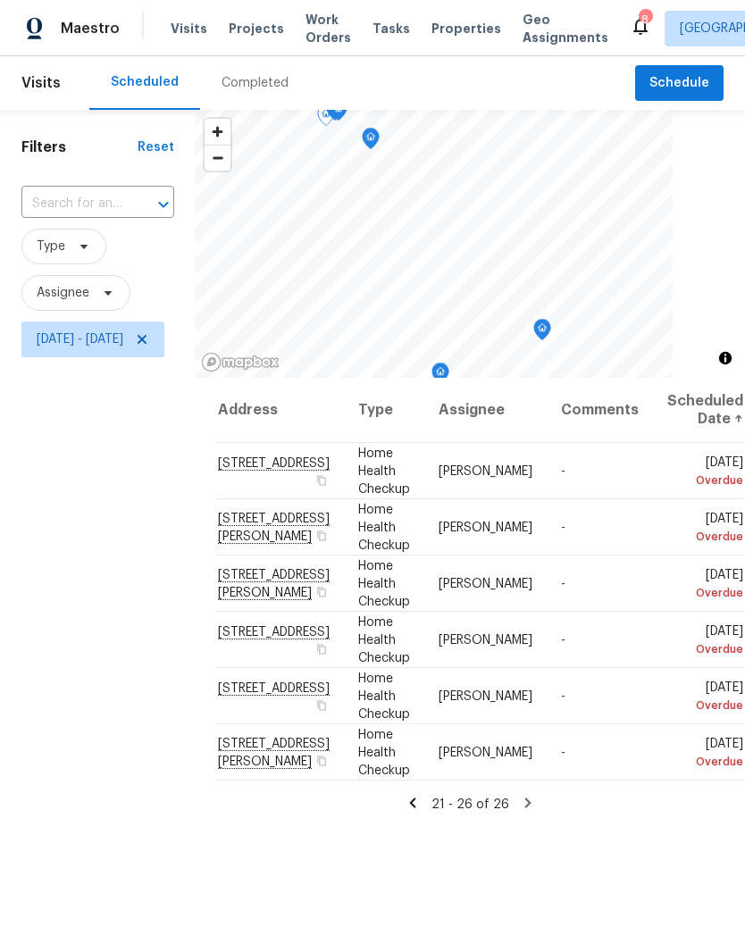
click at [0, 0] on icon at bounding box center [0, 0] width 0 height 0
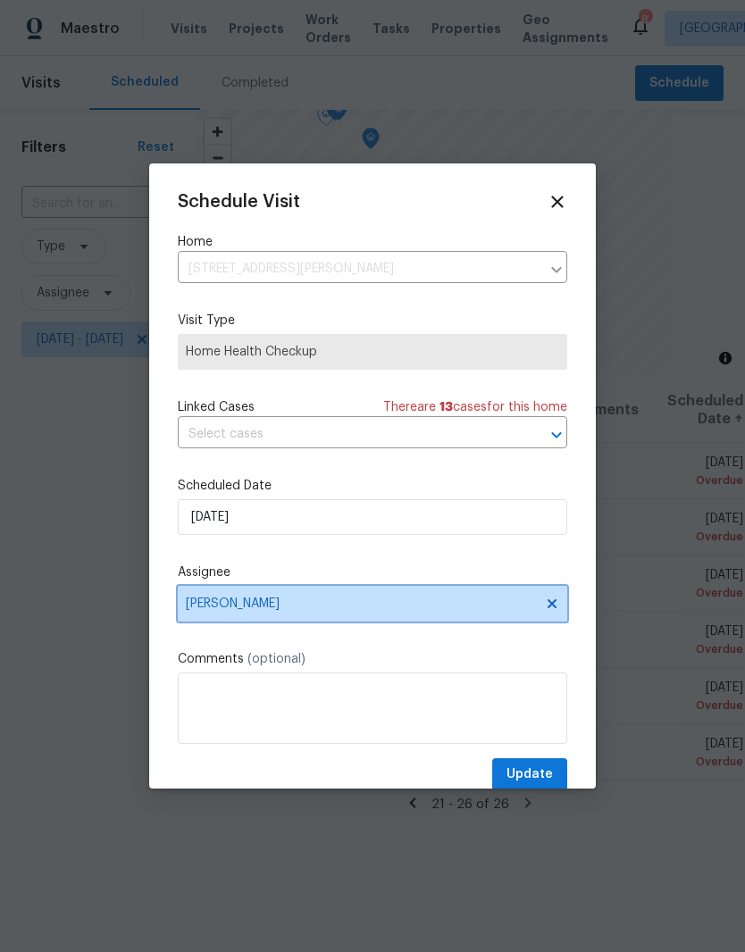
click at [558, 607] on icon at bounding box center [552, 604] width 14 height 14
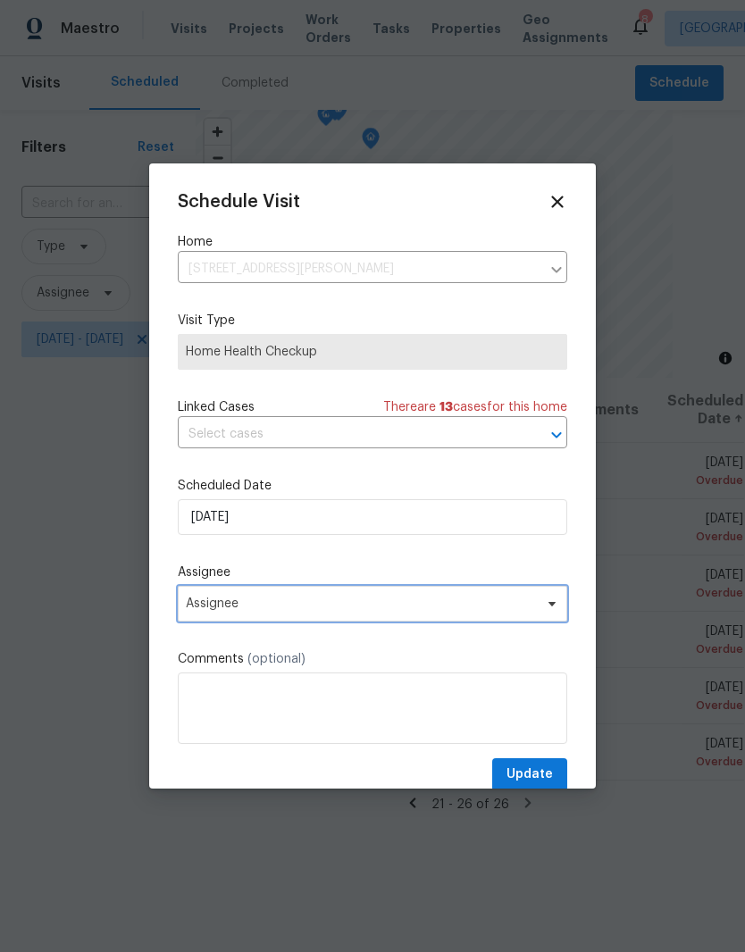
click at [517, 604] on span "Assignee" at bounding box center [361, 604] width 350 height 14
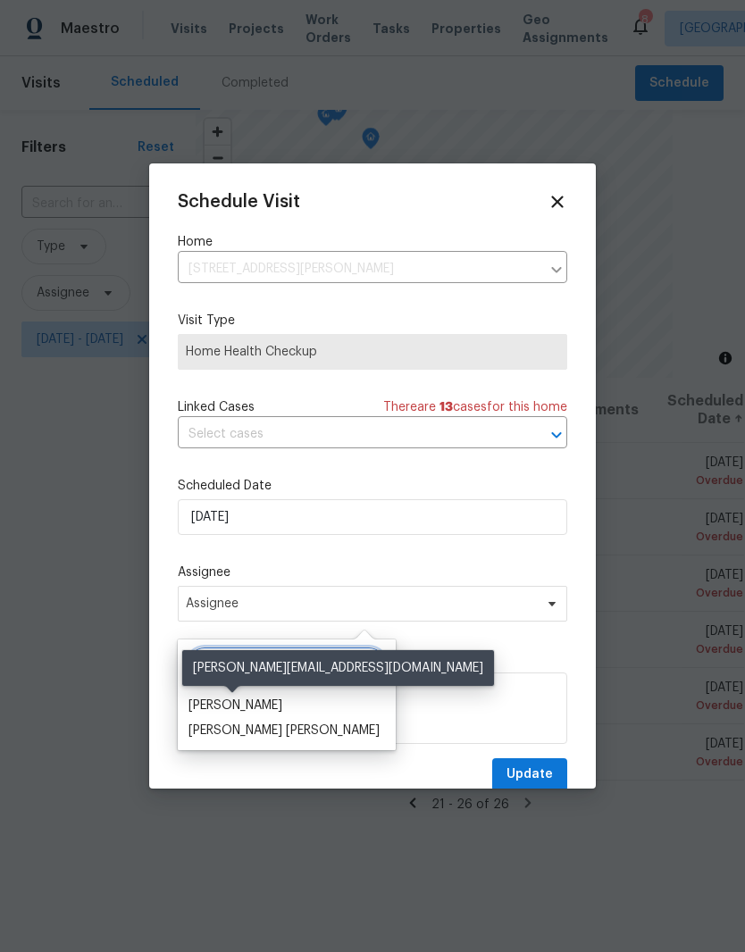
type input "Car"
click at [267, 700] on div "Carmen Childs" at bounding box center [235, 706] width 94 height 18
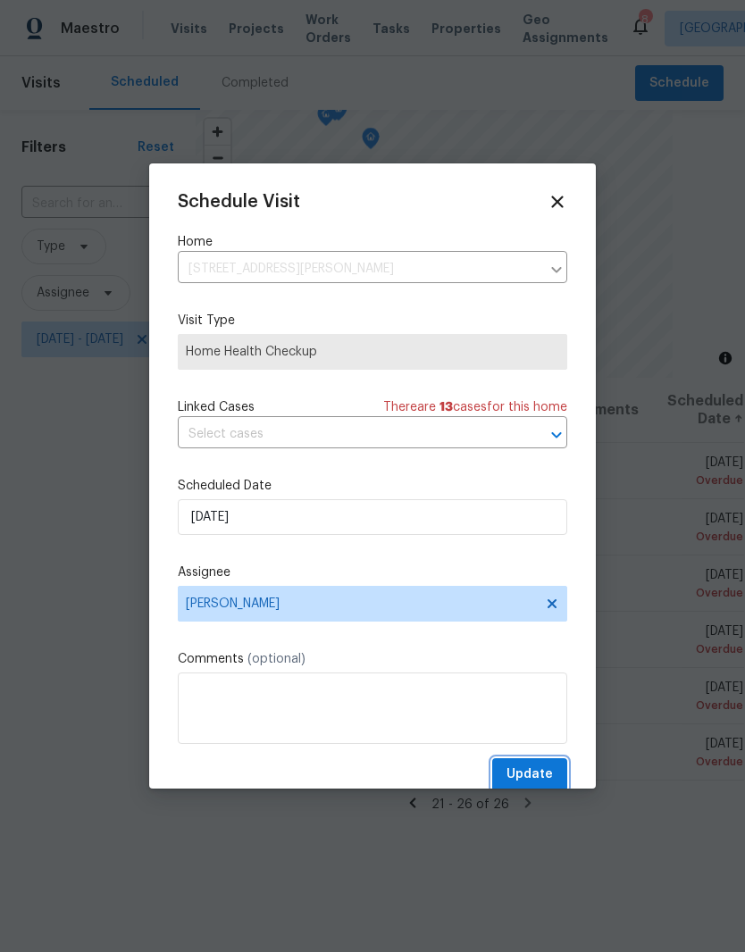
click at [542, 786] on span "Update" at bounding box center [529, 775] width 46 height 22
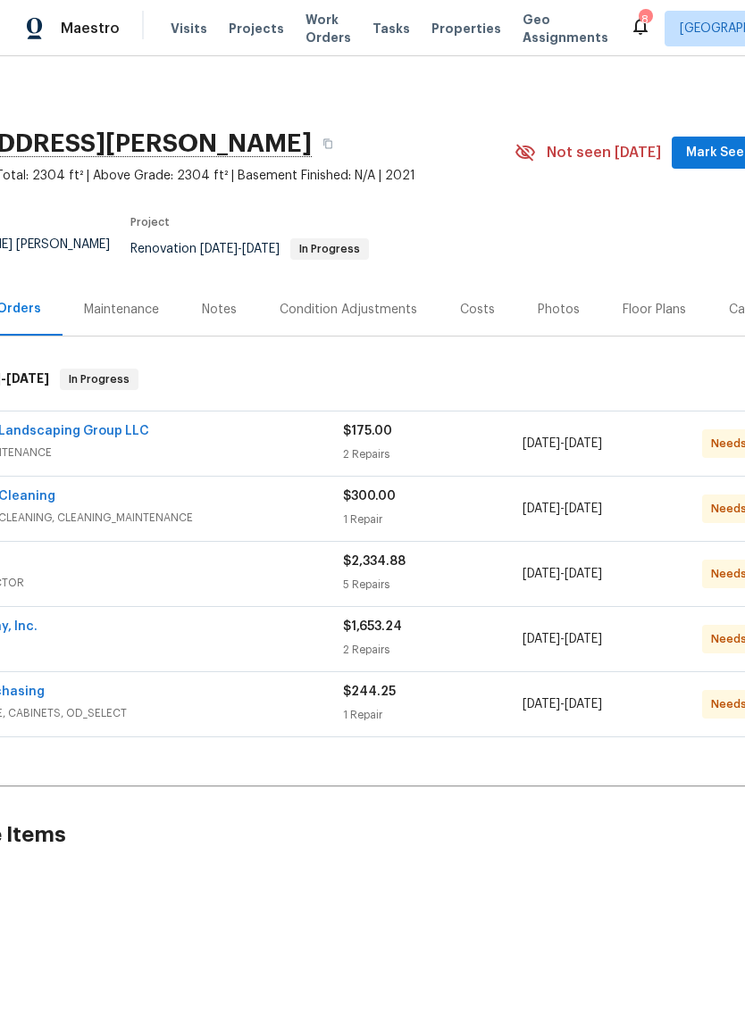
scroll to position [0, 129]
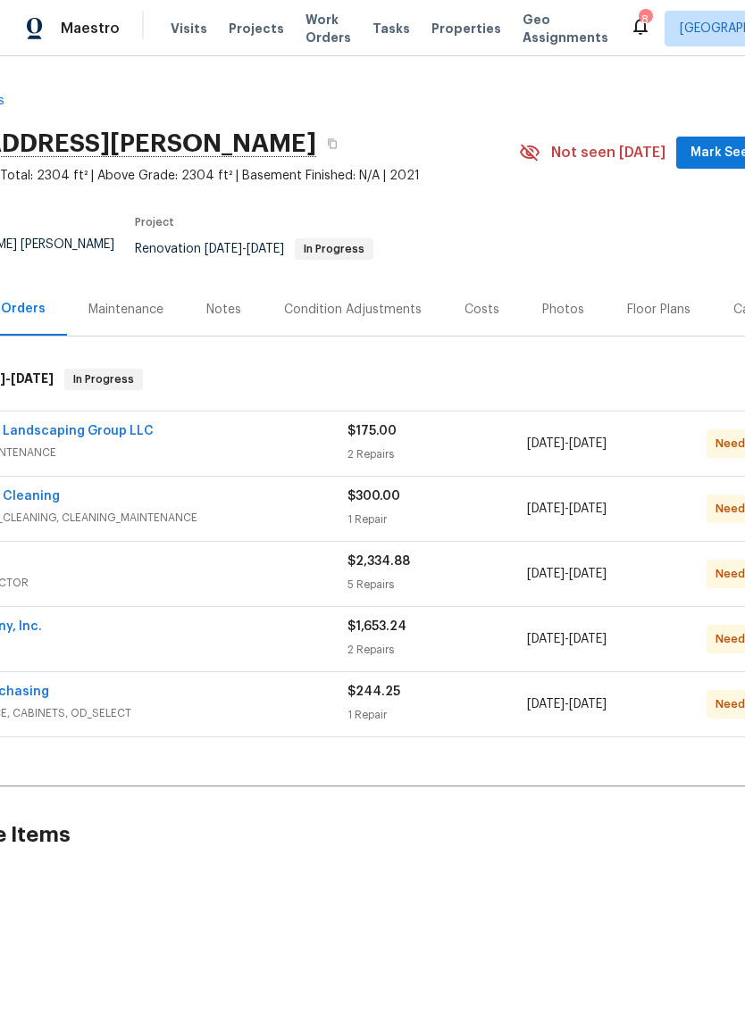
click at [721, 158] on span "Mark Seen" at bounding box center [723, 153] width 66 height 22
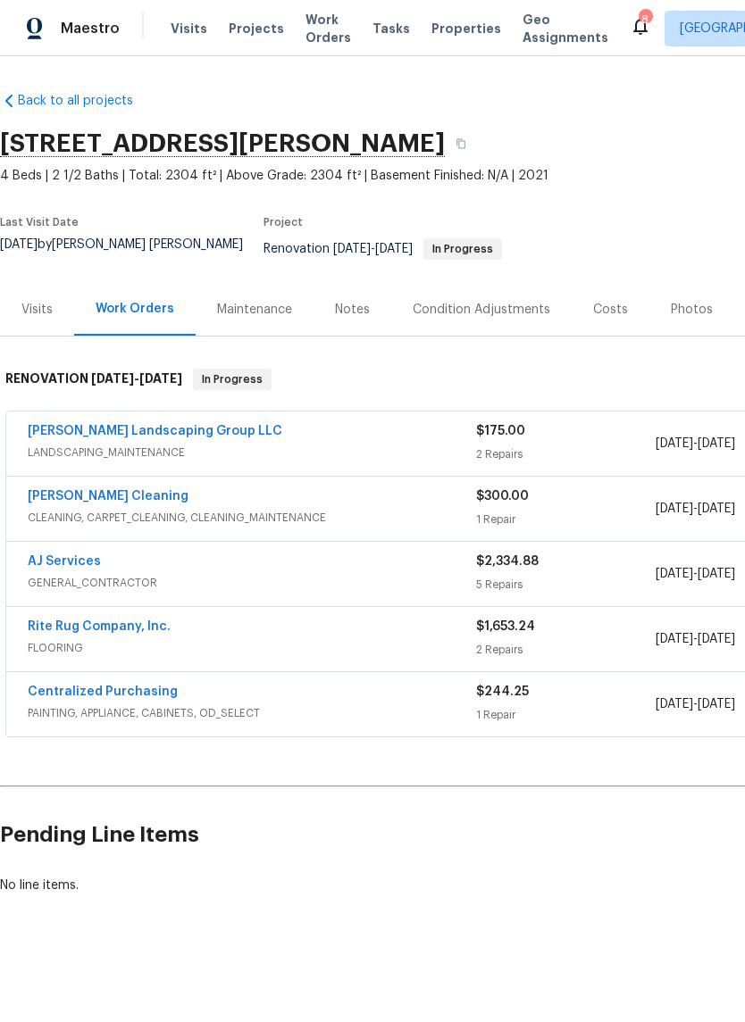
scroll to position [0, 0]
click at [370, 299] on div "Notes" at bounding box center [352, 309] width 78 height 53
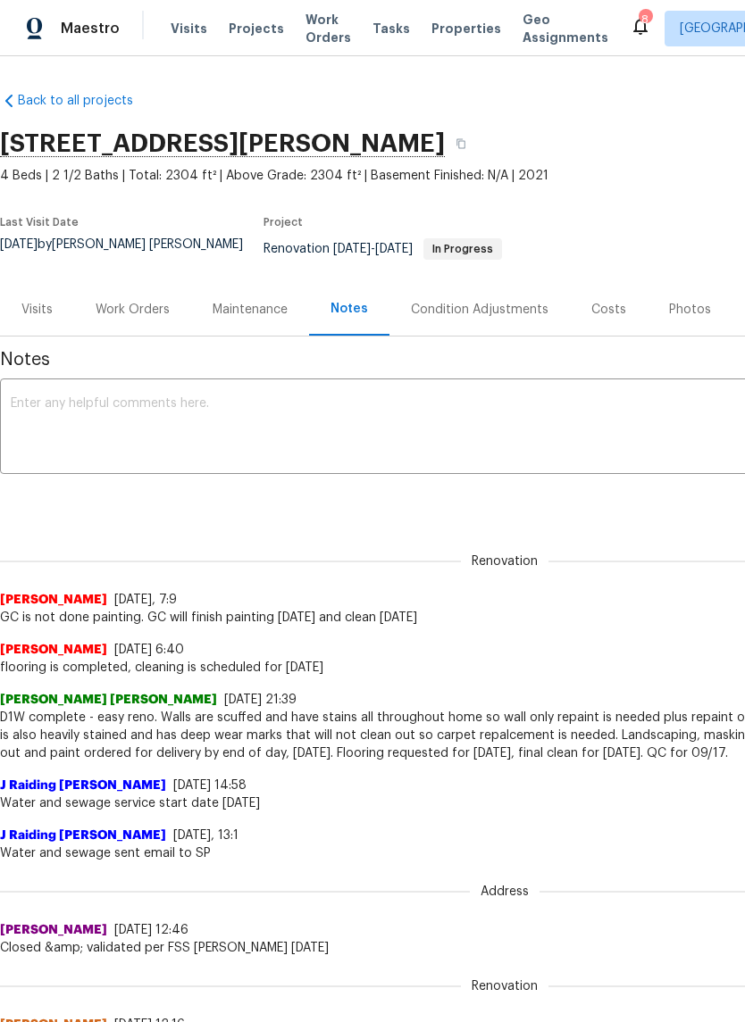
click at [145, 301] on div "Work Orders" at bounding box center [133, 310] width 74 height 18
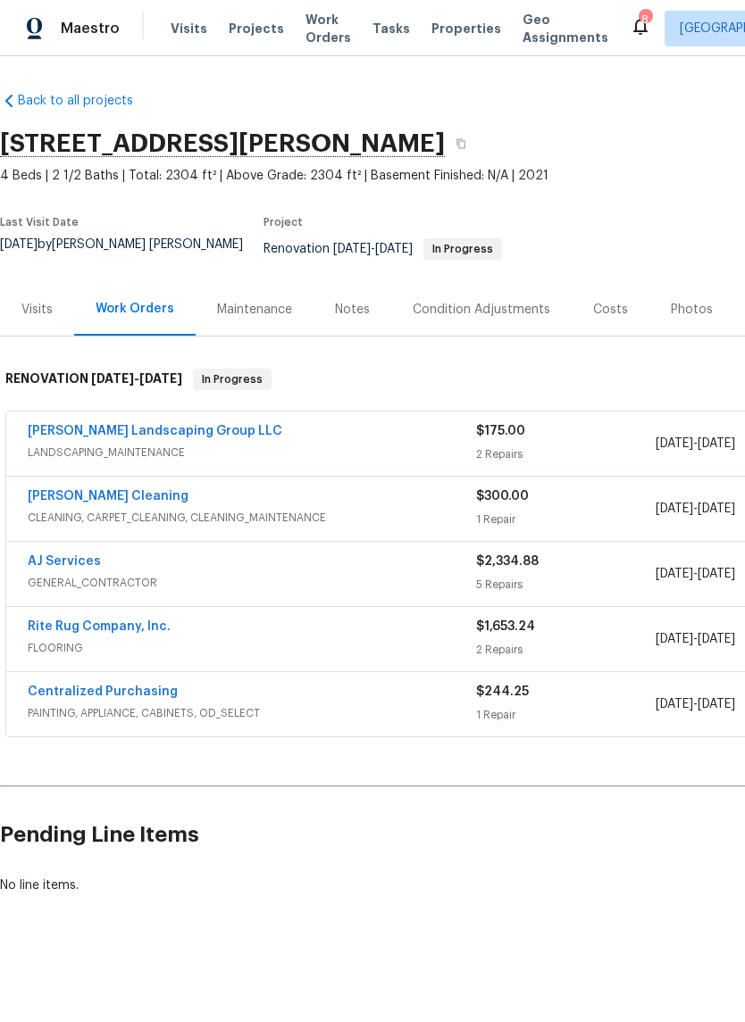
click at [132, 490] on link "[PERSON_NAME] Cleaning" at bounding box center [108, 496] width 161 height 13
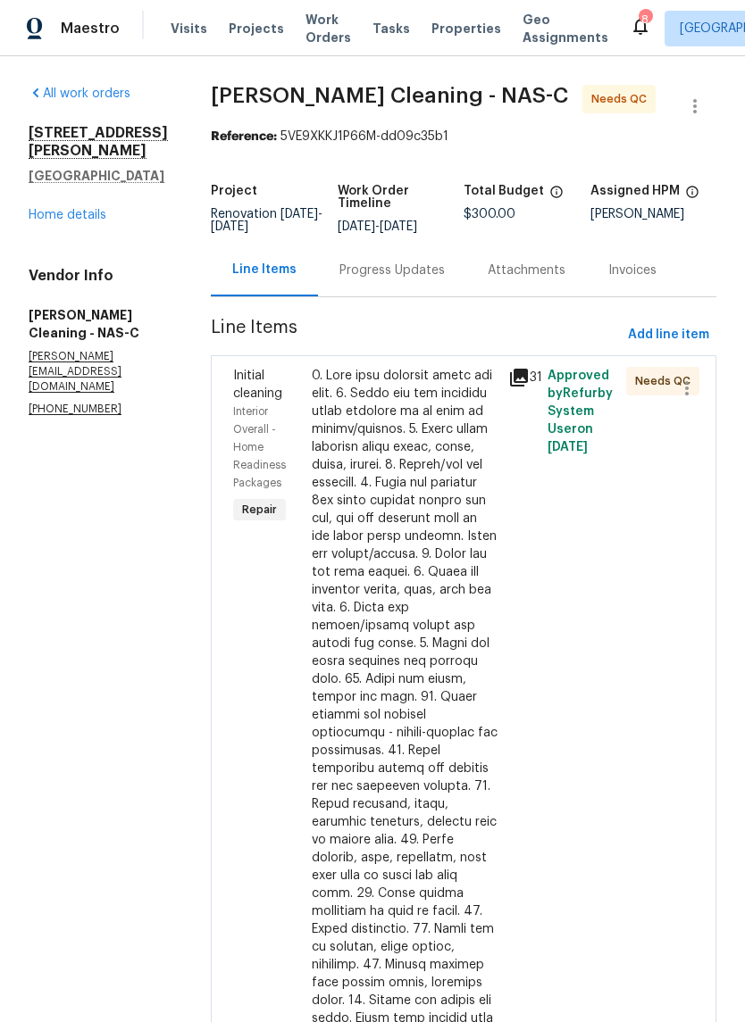
click at [438, 280] on div "Progress Updates" at bounding box center [391, 271] width 105 height 18
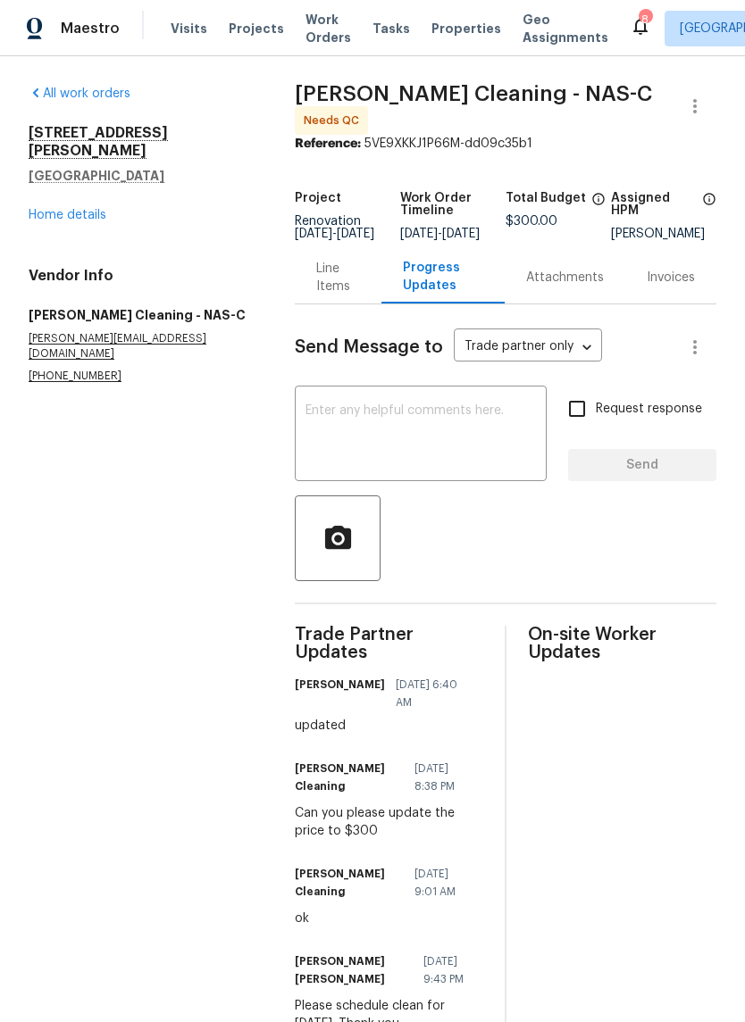
click at [321, 290] on div "Line Items" at bounding box center [337, 278] width 43 height 36
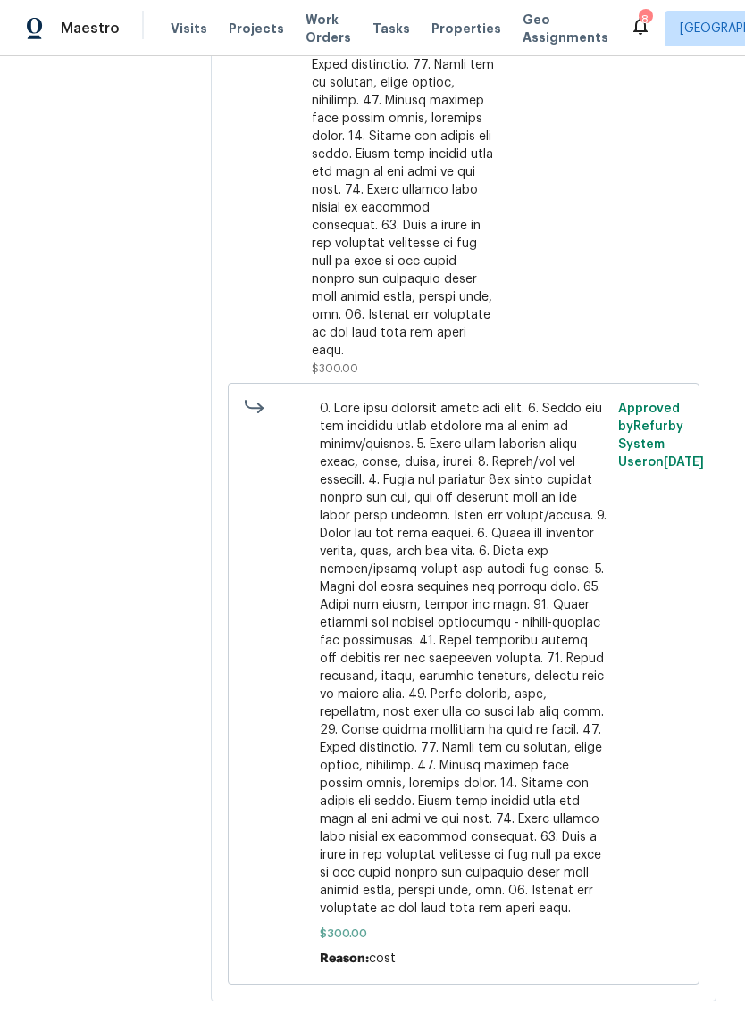
click at [197, 32] on span "Visits" at bounding box center [189, 29] width 37 height 18
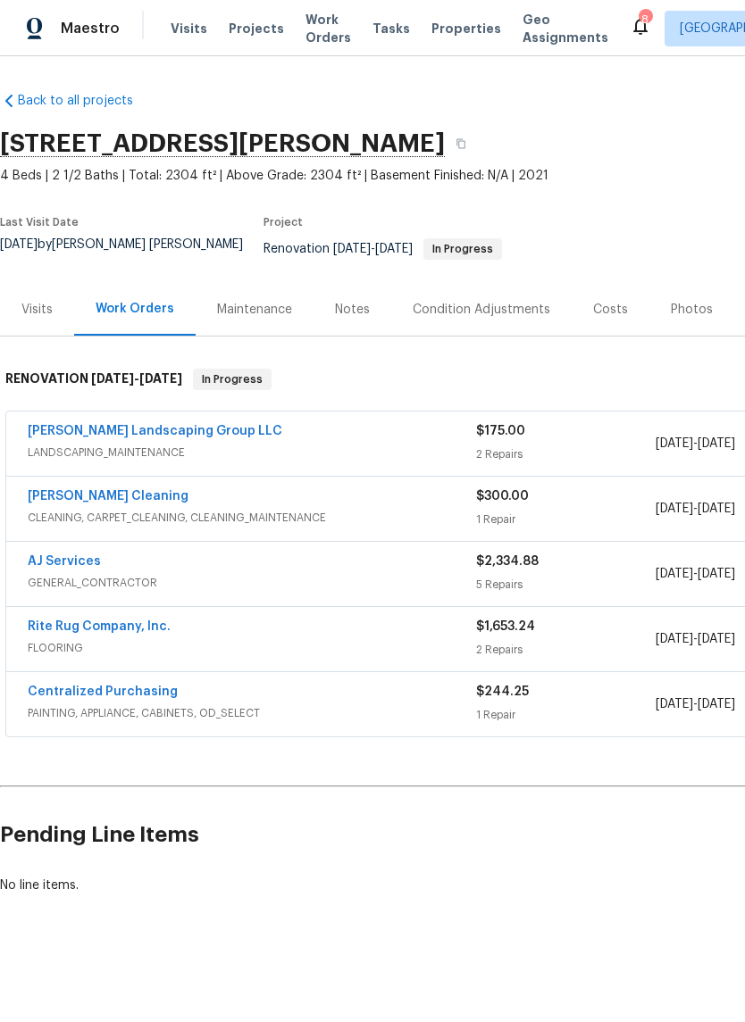
click at [110, 556] on div "AJ Services" at bounding box center [252, 563] width 448 height 21
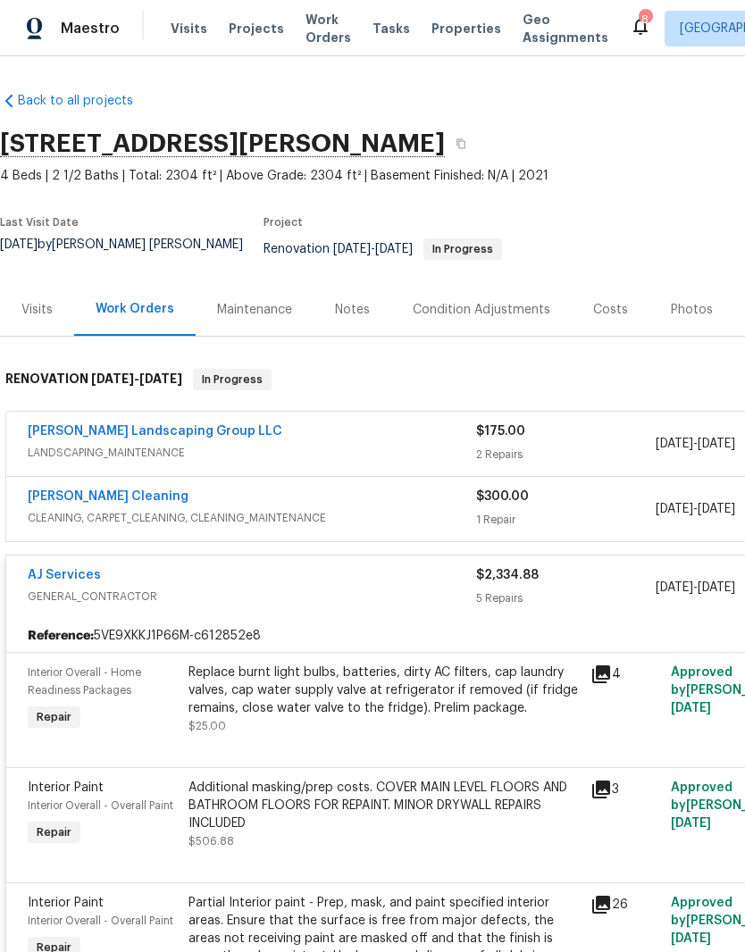
click at [86, 569] on link "AJ Services" at bounding box center [64, 575] width 73 height 13
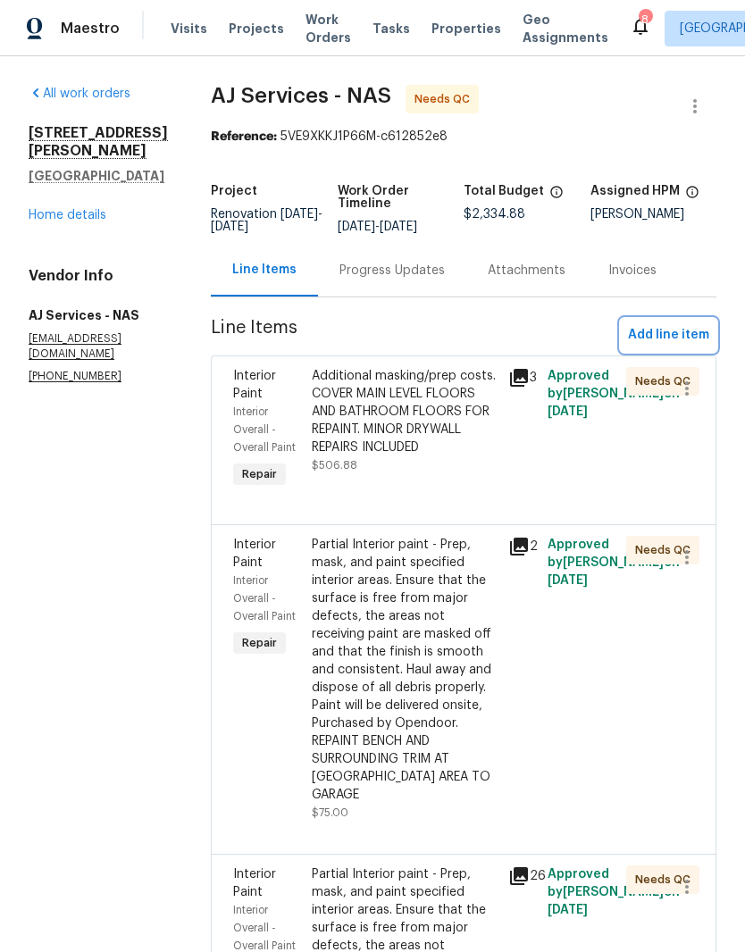
click at [691, 338] on span "Add line item" at bounding box center [668, 335] width 81 height 22
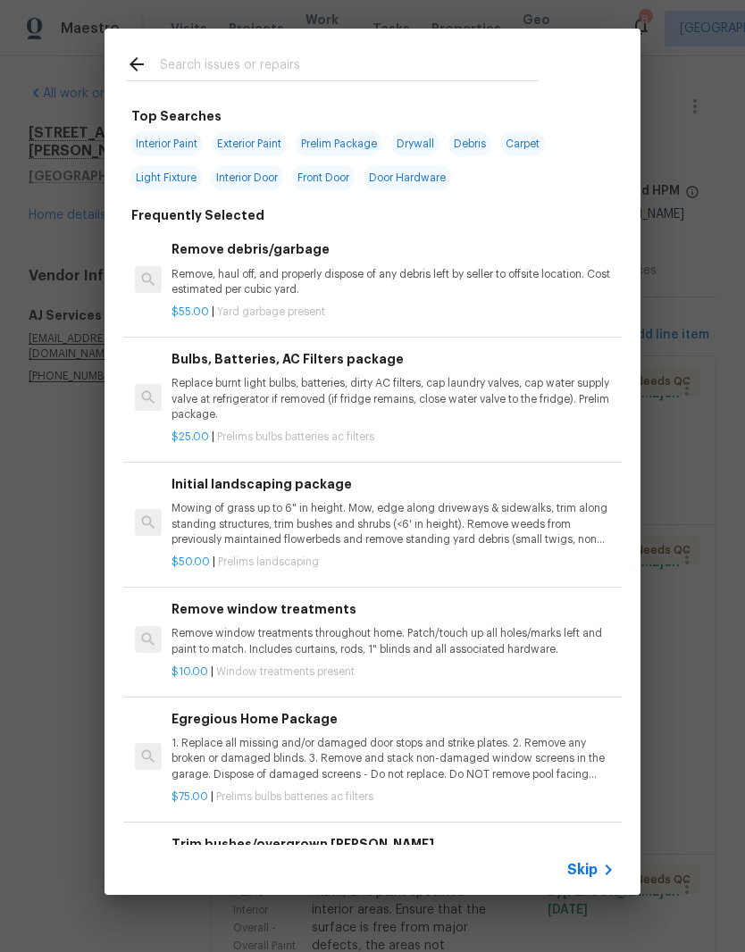
click at [364, 56] on input "text" at bounding box center [349, 67] width 379 height 27
type input "Flooring"
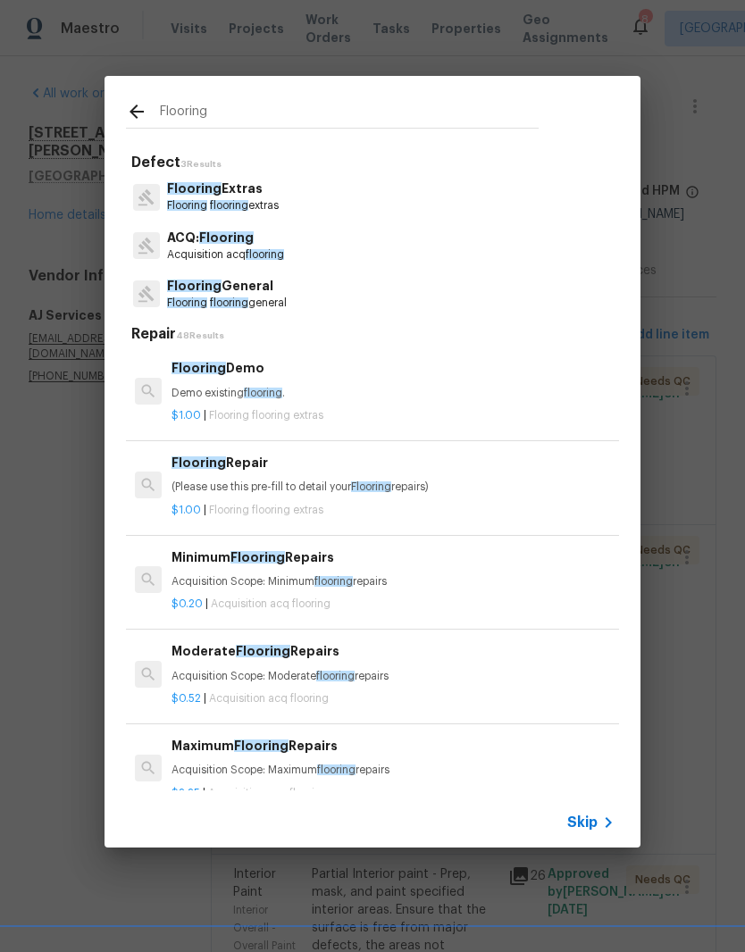
click at [258, 196] on p "Flooring Extras" at bounding box center [223, 188] width 112 height 19
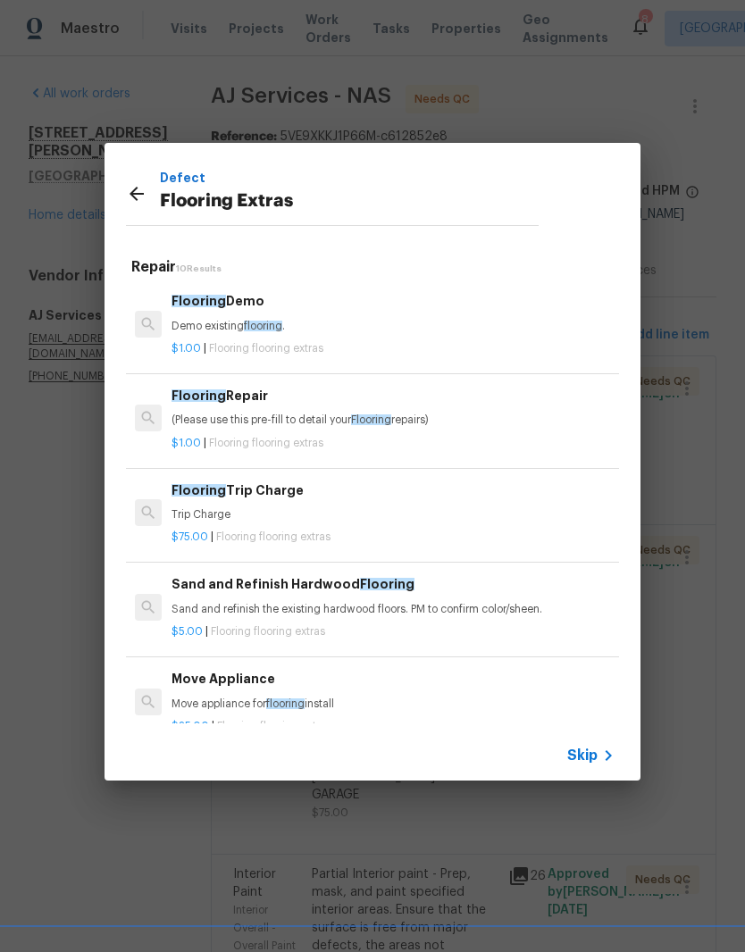
click at [261, 411] on div "Flooring Repair (Please use this pre-fill to detail your Flooring repairs)" at bounding box center [392, 407] width 443 height 43
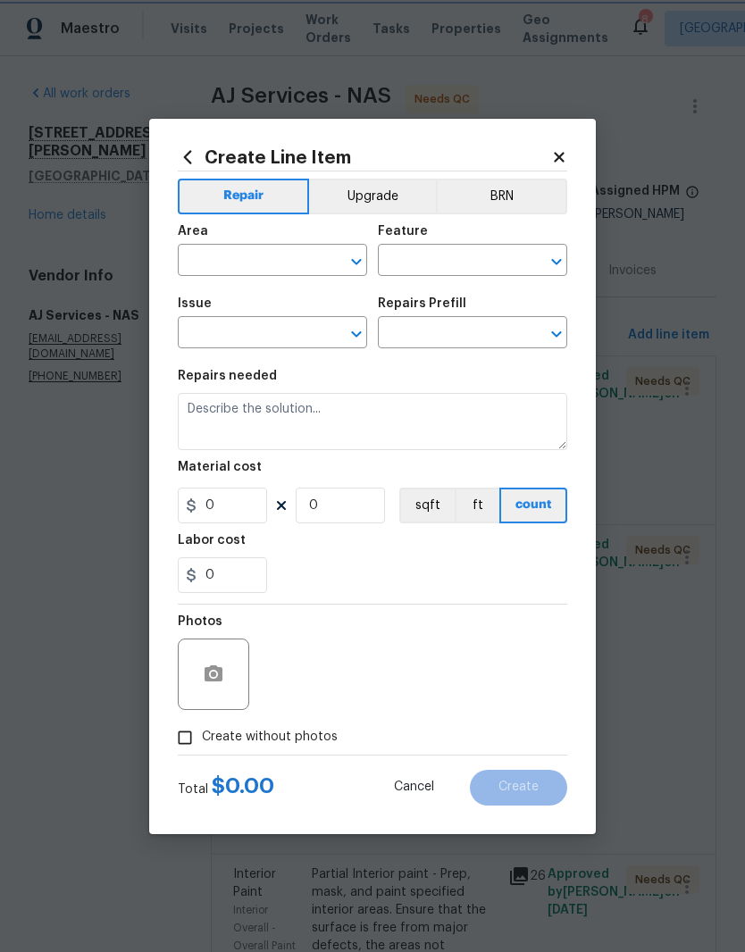
type input "Overall Flooring"
type input "Flooring Extras"
type input "Flooring Repair $1.00"
type textarea "(Please use this pre-fill to detail your Flooring repairs)"
type input "1"
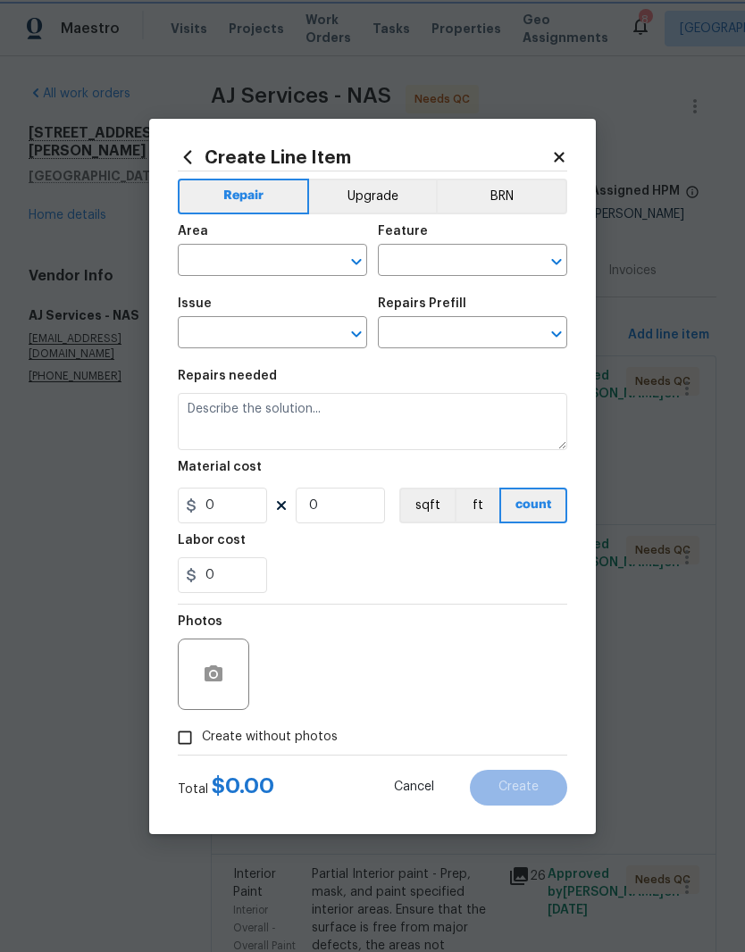
type input "1"
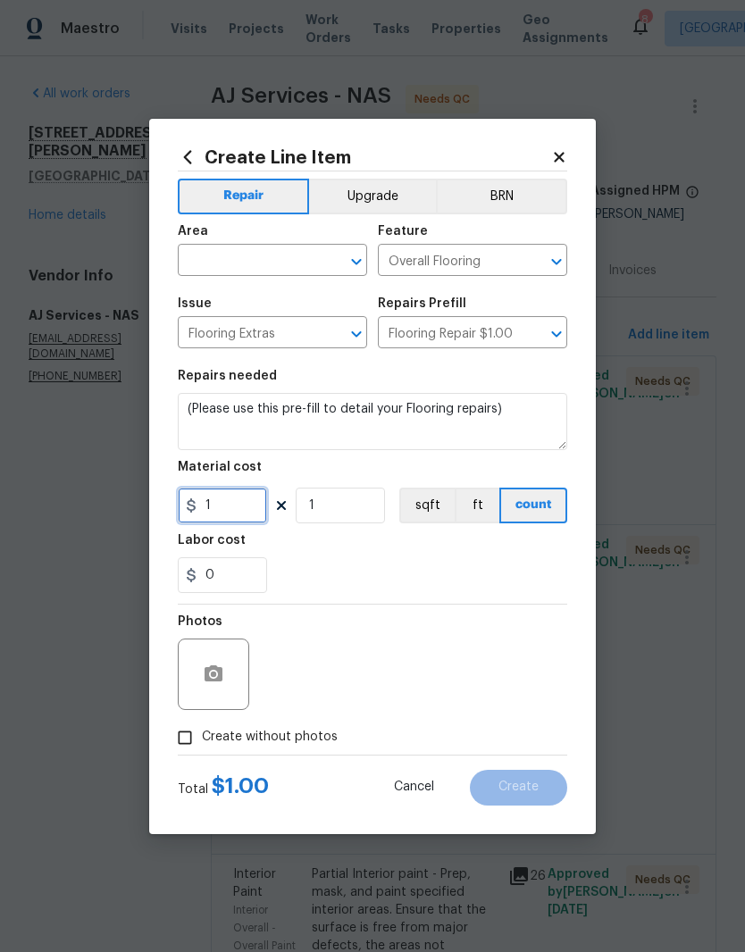
click at [239, 514] on input "1" at bounding box center [222, 506] width 89 height 36
click at [336, 265] on icon "Clear" at bounding box center [333, 262] width 18 height 18
type input "30"
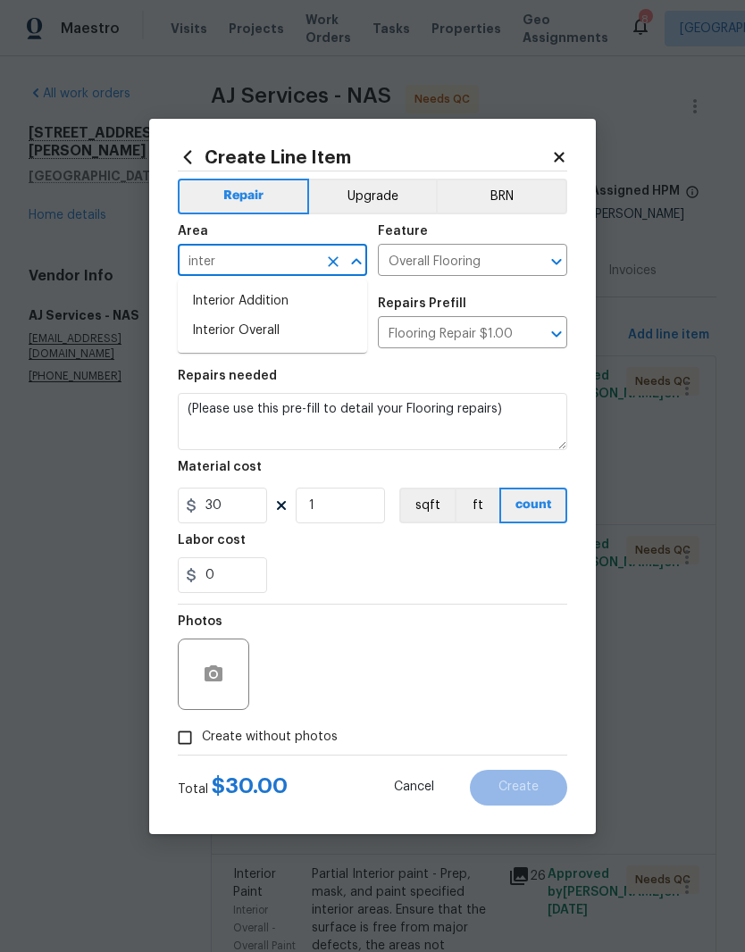
click at [281, 338] on li "Interior Overall" at bounding box center [272, 330] width 189 height 29
type input "Interior Overall"
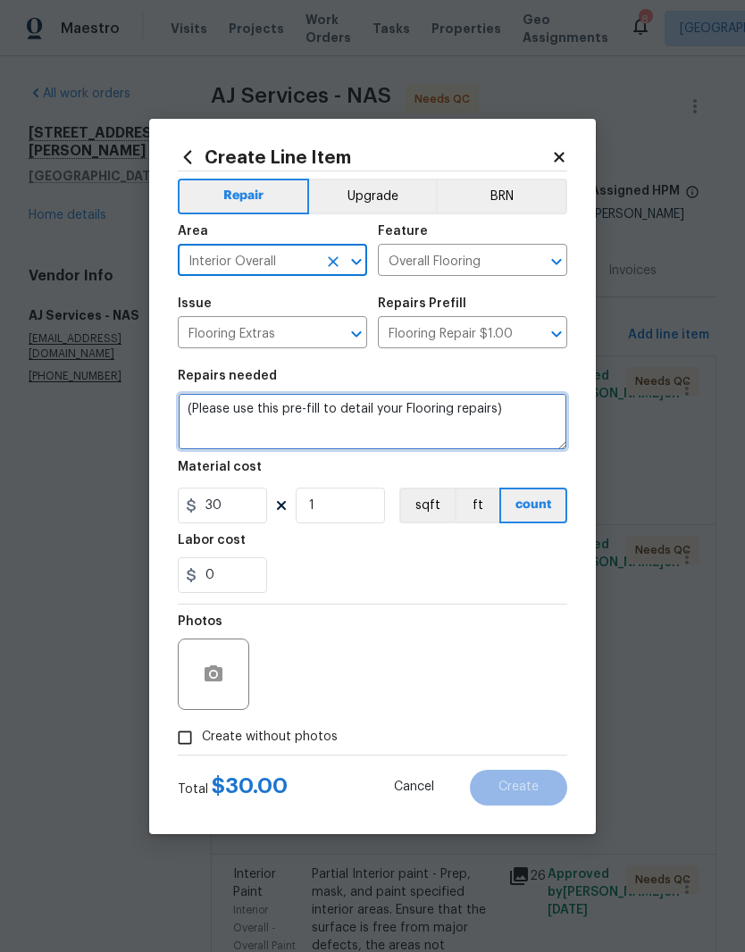
click at [530, 412] on textarea "(Please use this pre-fill to detail your Flooring repairs)" at bounding box center [372, 421] width 389 height 57
type textarea "("
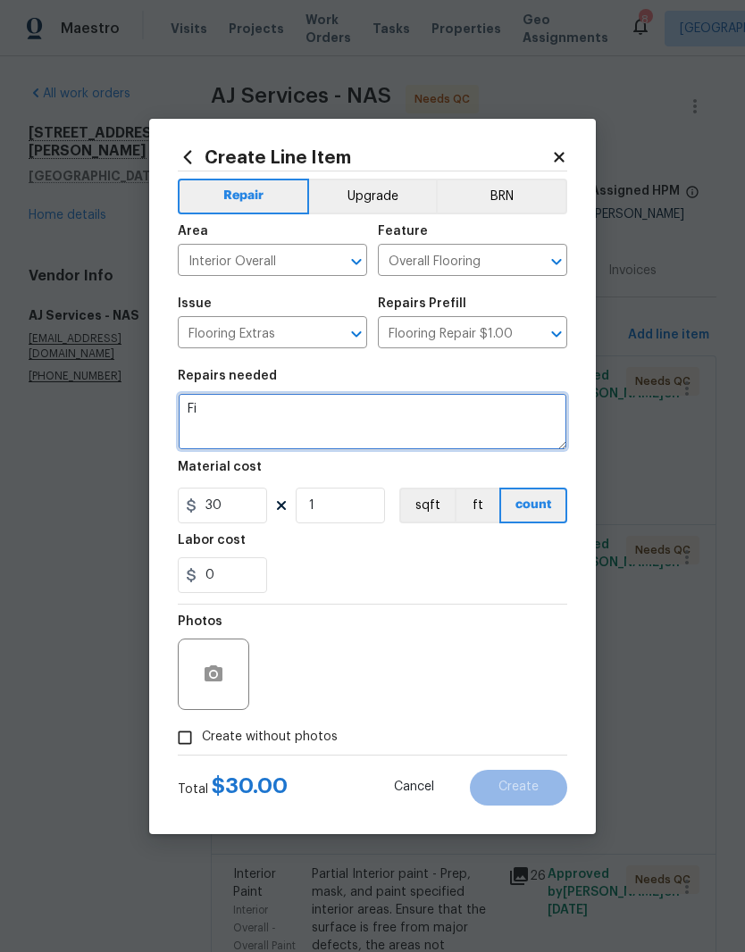
type textarea "F"
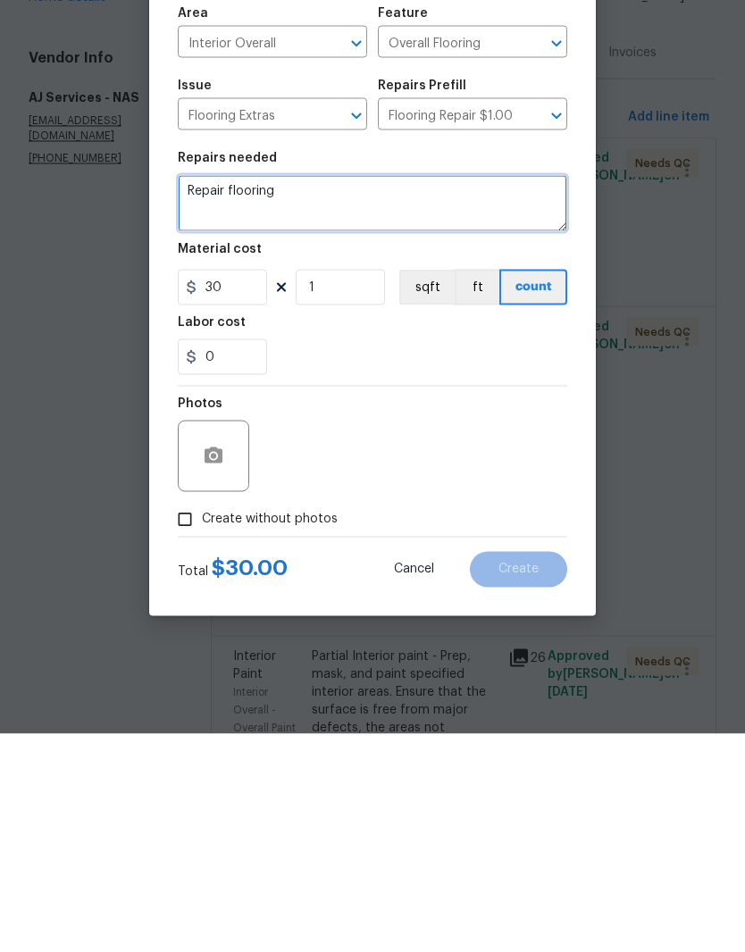
type textarea "Repair flooring"
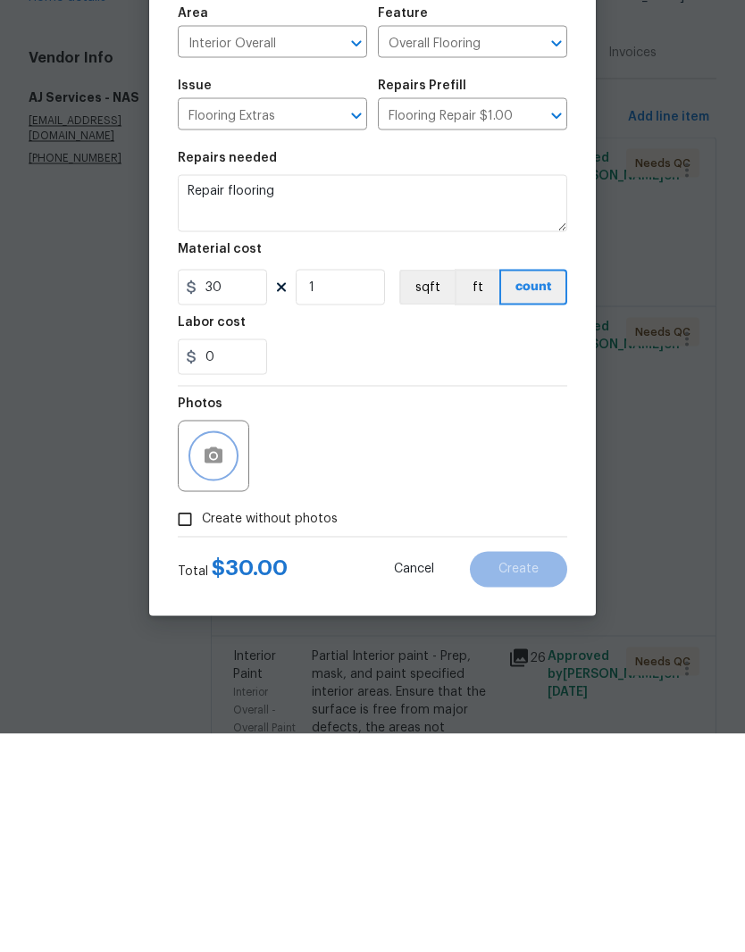
click at [229, 653] on button "button" at bounding box center [213, 674] width 43 height 43
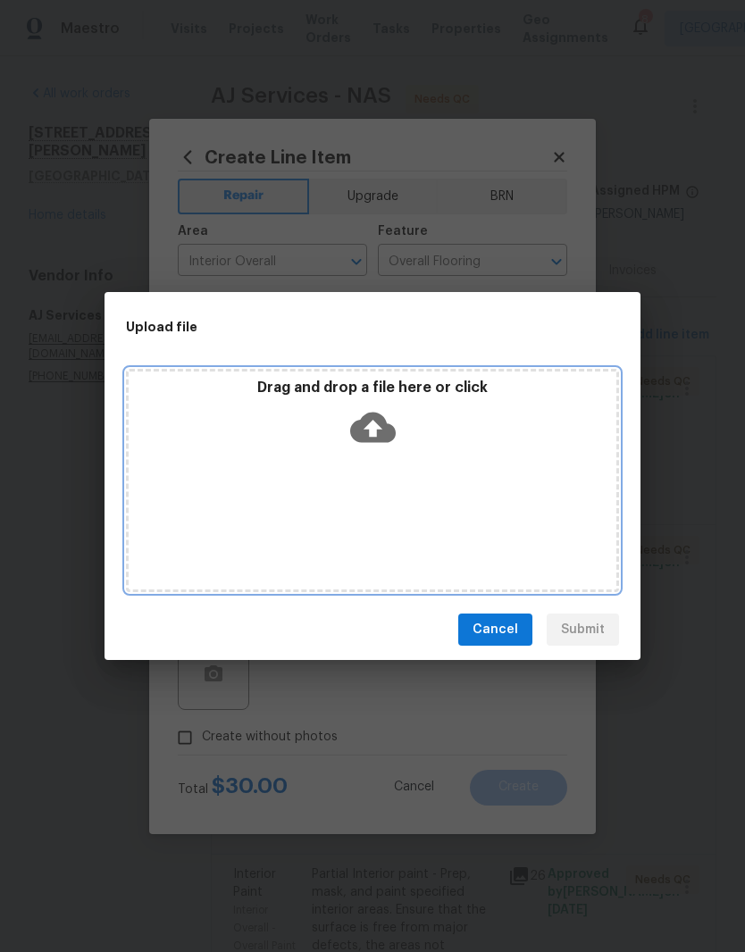
click at [410, 490] on div "Drag and drop a file here or click" at bounding box center [372, 480] width 493 height 223
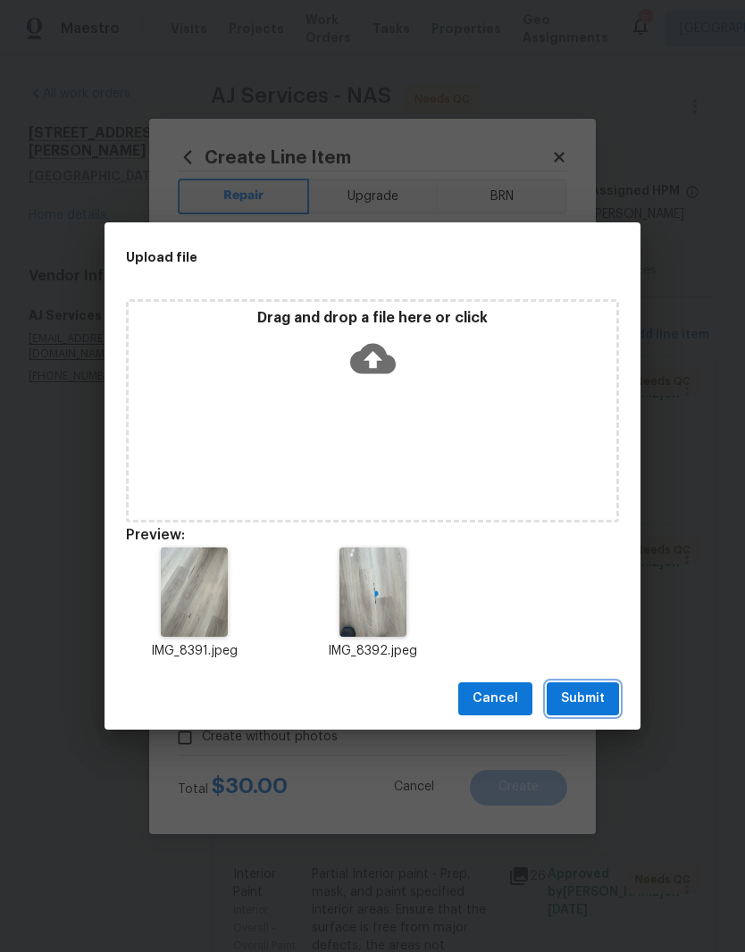
click at [595, 695] on span "Submit" at bounding box center [583, 699] width 44 height 22
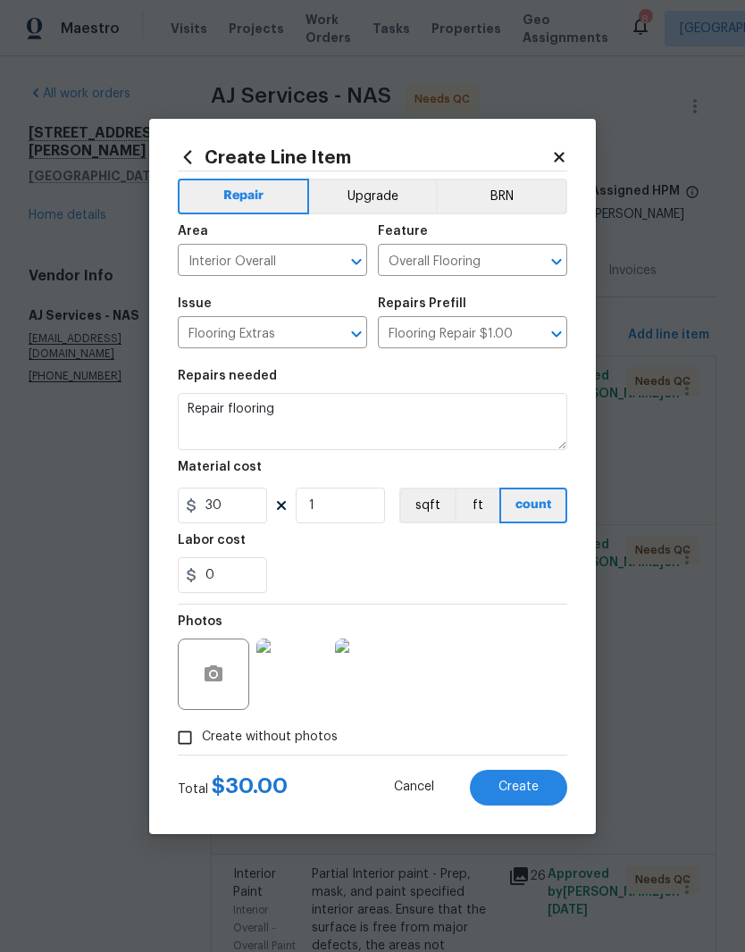
click at [535, 783] on span "Create" at bounding box center [518, 786] width 40 height 13
type input "0"
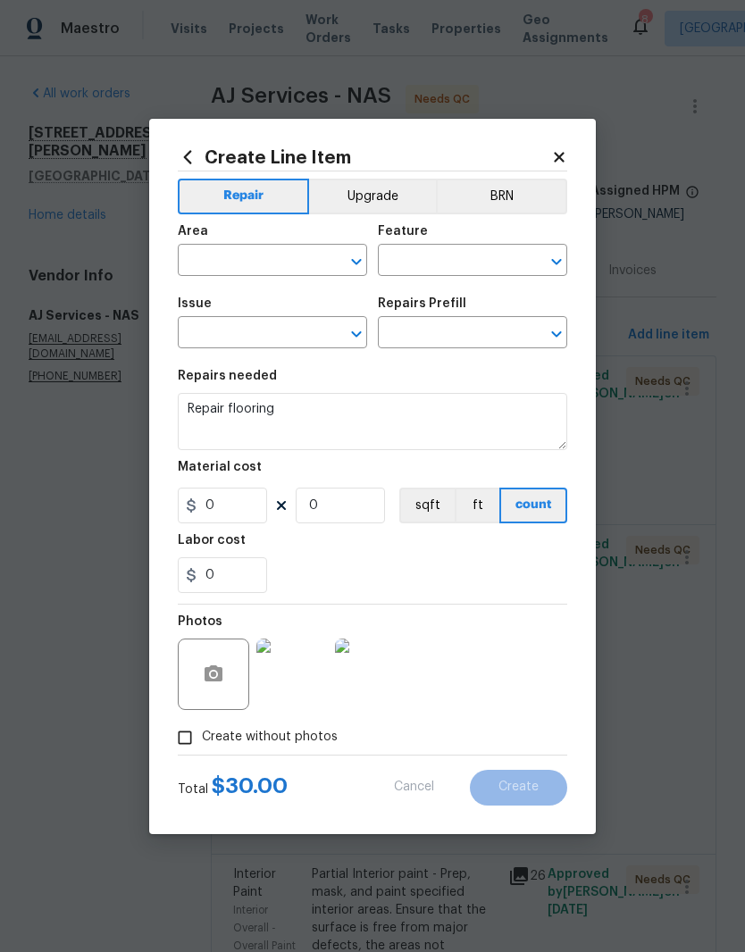
scroll to position [0, 0]
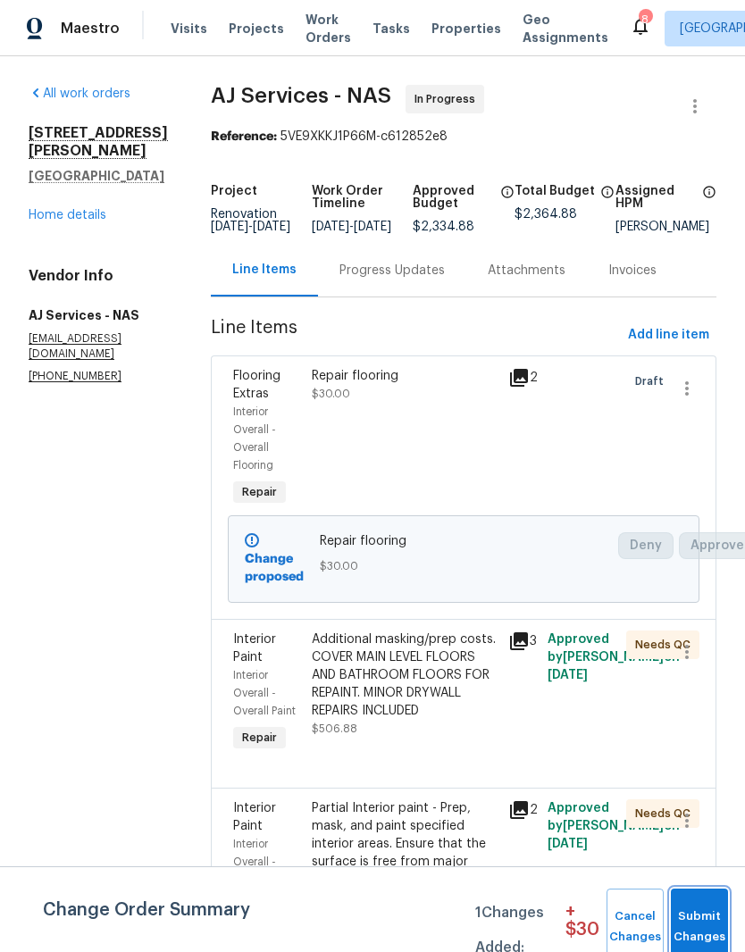
click at [713, 907] on span "Submit Changes" at bounding box center [699, 926] width 39 height 41
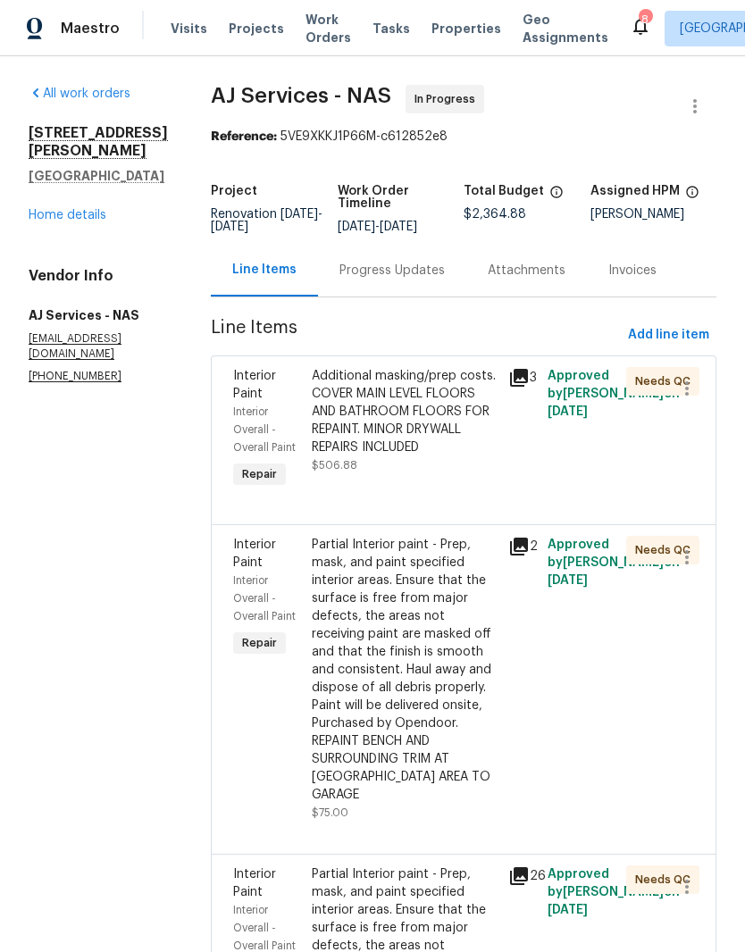
click at [90, 209] on link "Home details" at bounding box center [68, 215] width 78 height 13
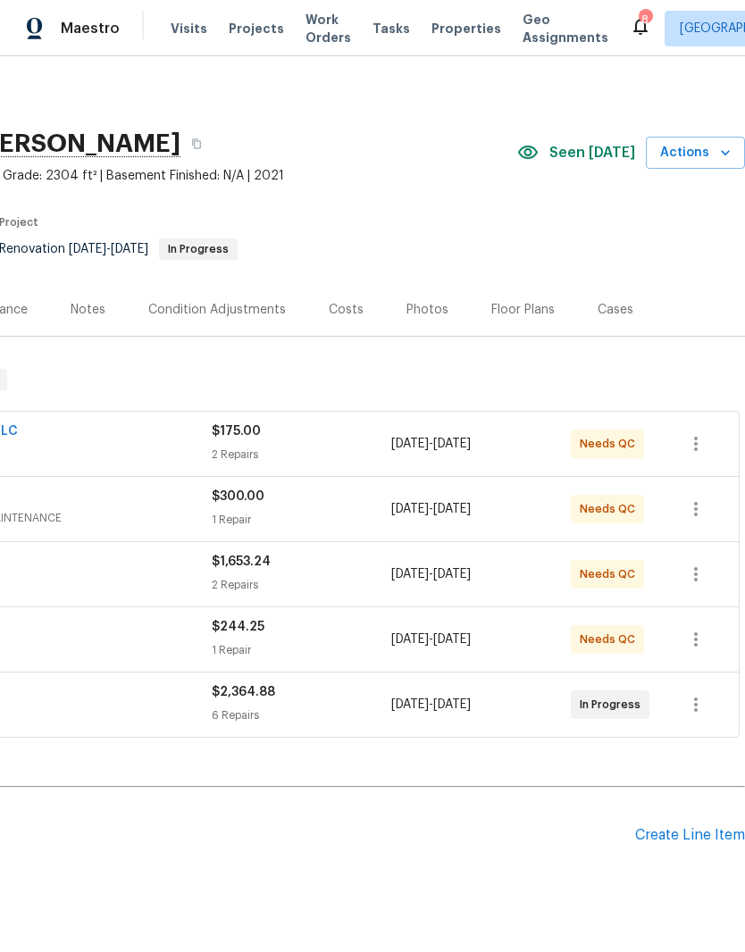
scroll to position [0, 264]
